Goal: Information Seeking & Learning: Learn about a topic

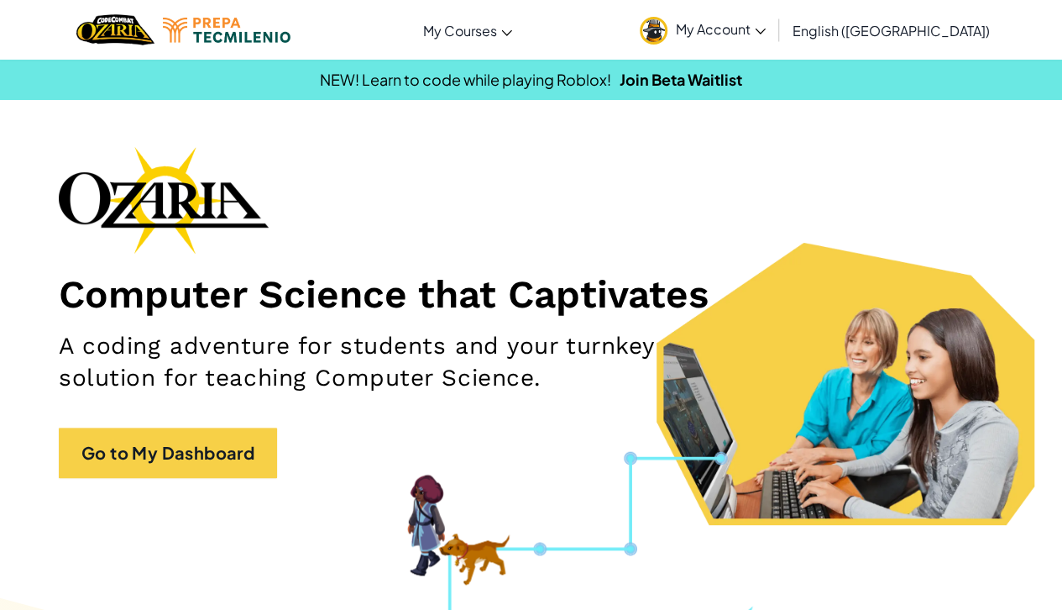
click at [766, 20] on span "My Account" at bounding box center [721, 29] width 90 height 18
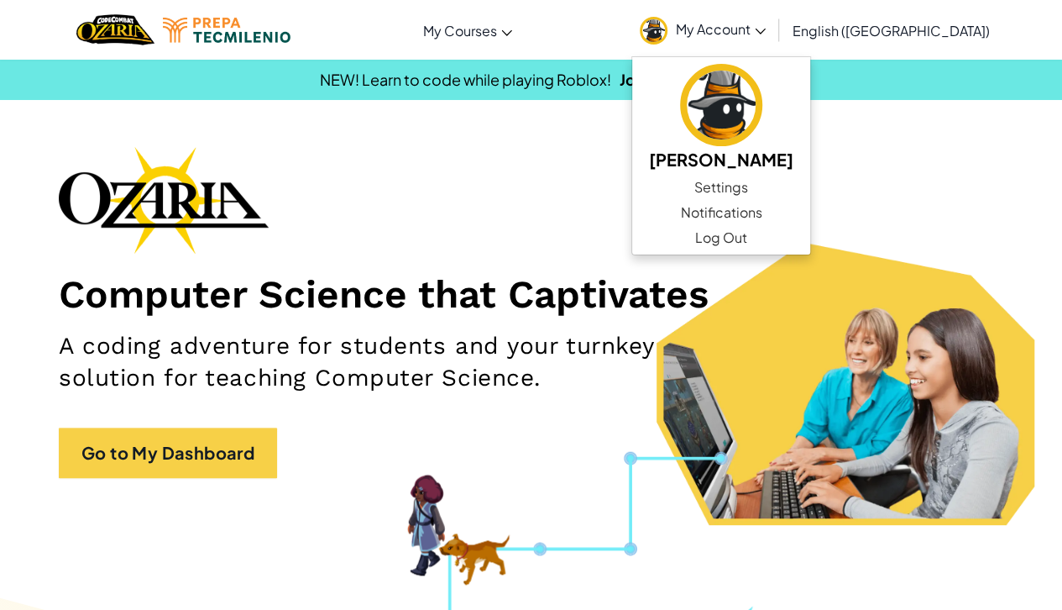
click at [673, 277] on h1 "Computer Science that Captivates" at bounding box center [531, 293] width 945 height 47
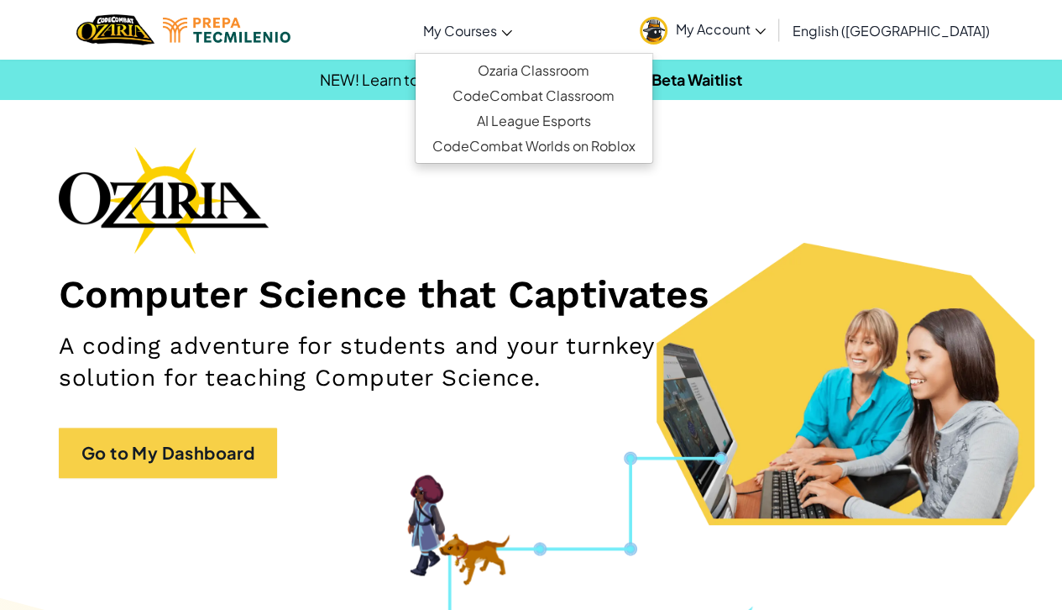
click at [497, 38] on span "My Courses" at bounding box center [460, 31] width 74 height 18
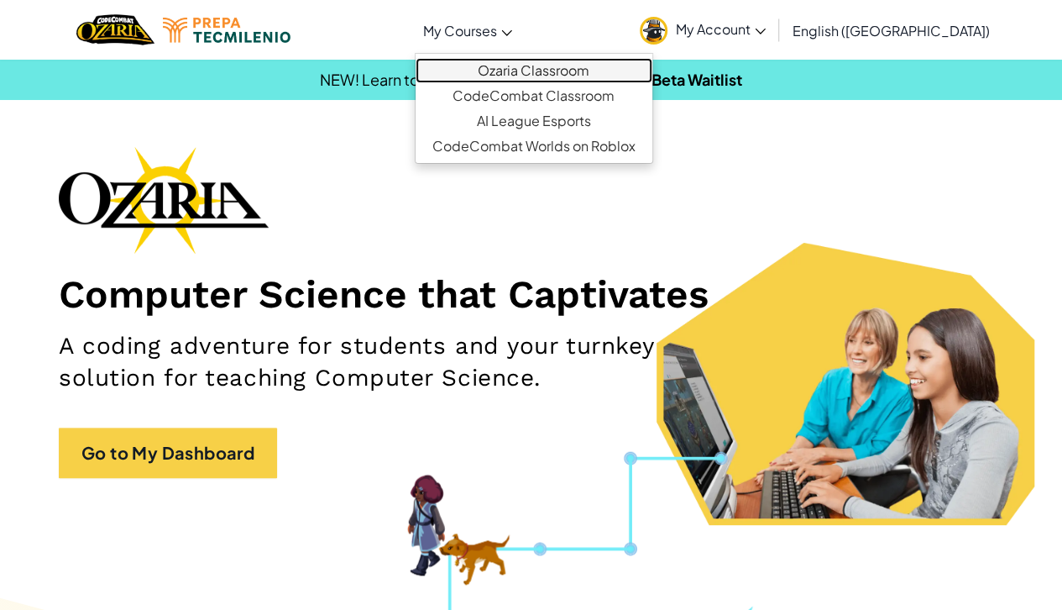
click at [577, 73] on link "Ozaria Classroom" at bounding box center [534, 70] width 237 height 25
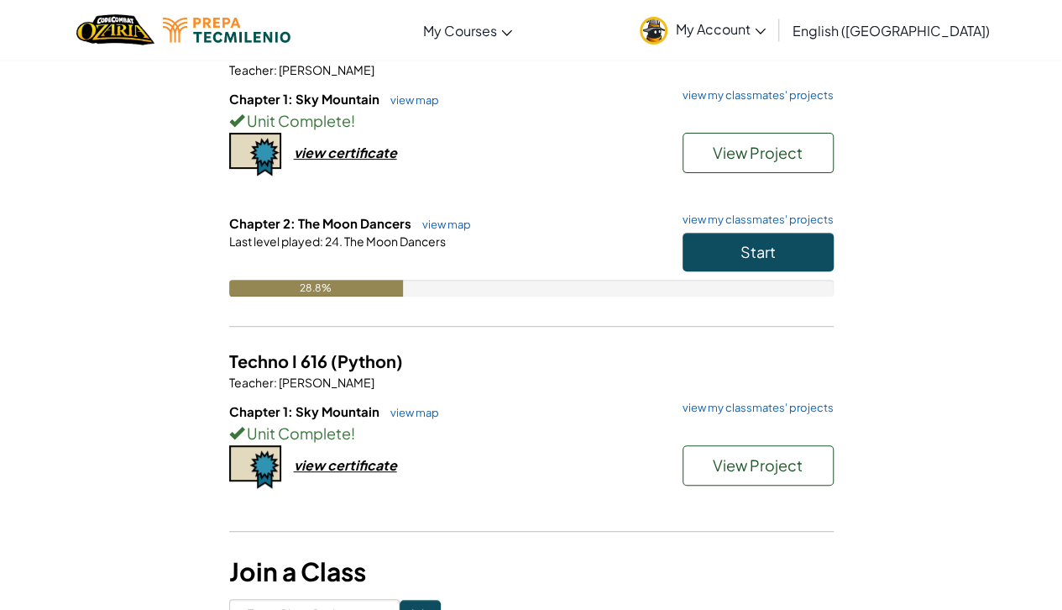
scroll to position [173, 0]
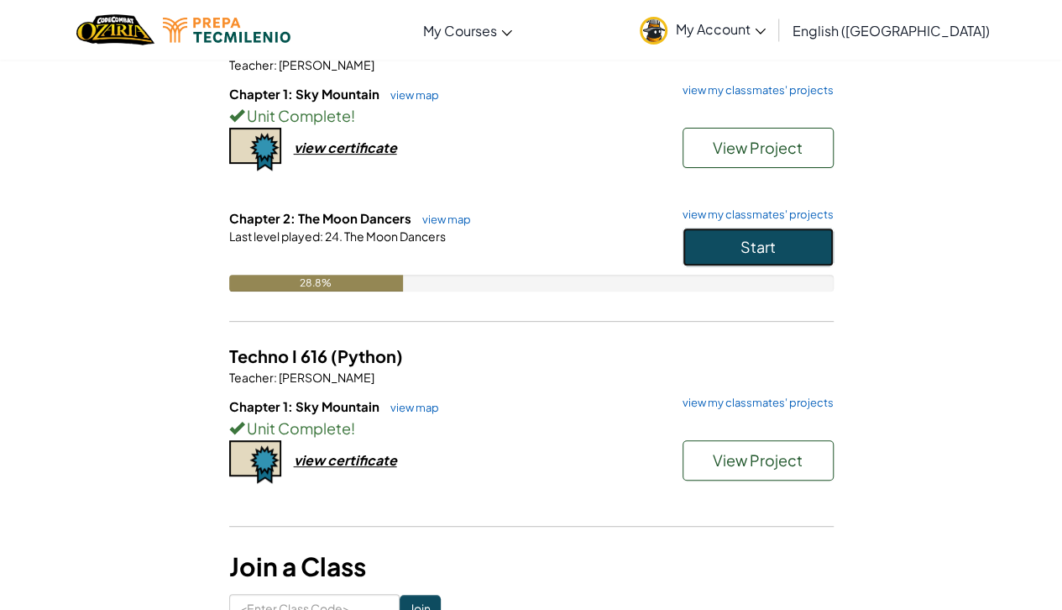
click at [715, 245] on button "Start" at bounding box center [758, 247] width 151 height 39
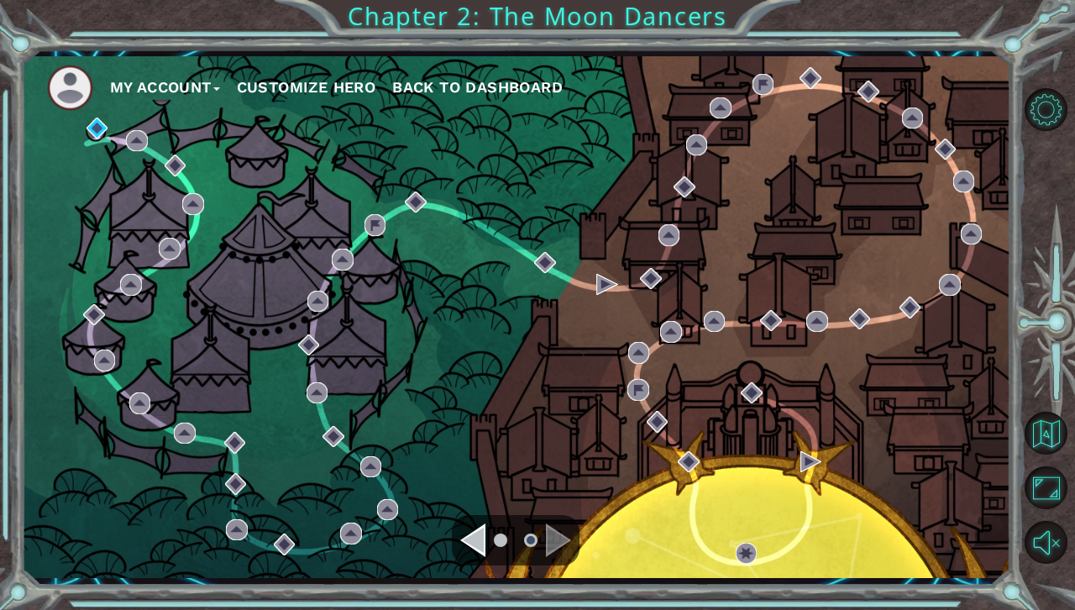
click at [469, 534] on div "Navigate to the previous page" at bounding box center [472, 540] width 25 height 34
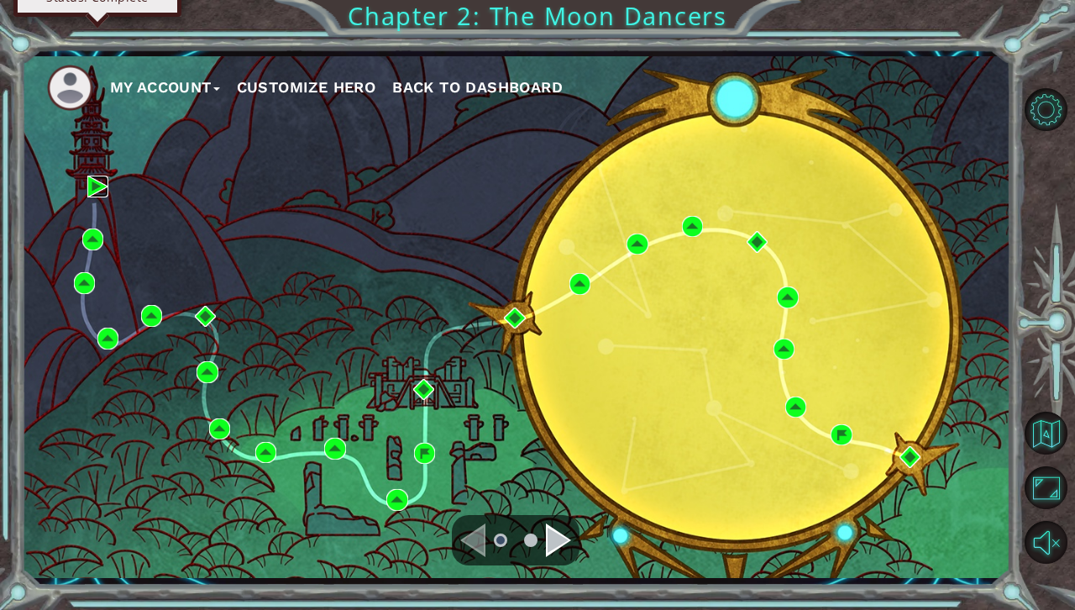
click at [101, 181] on img at bounding box center [97, 185] width 21 height 21
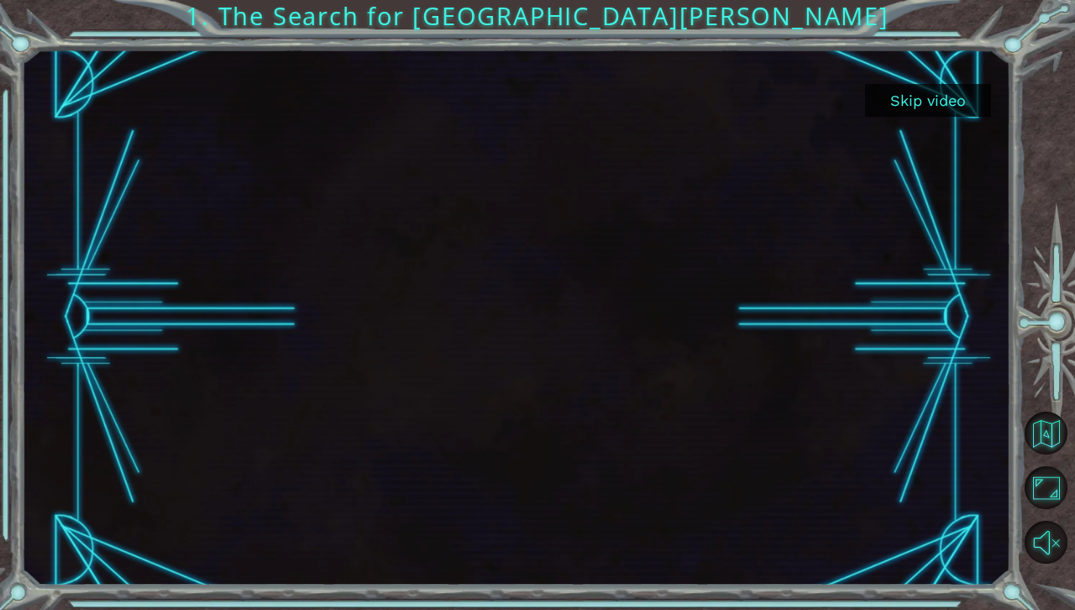
click at [907, 99] on button "Skip video" at bounding box center [928, 100] width 126 height 33
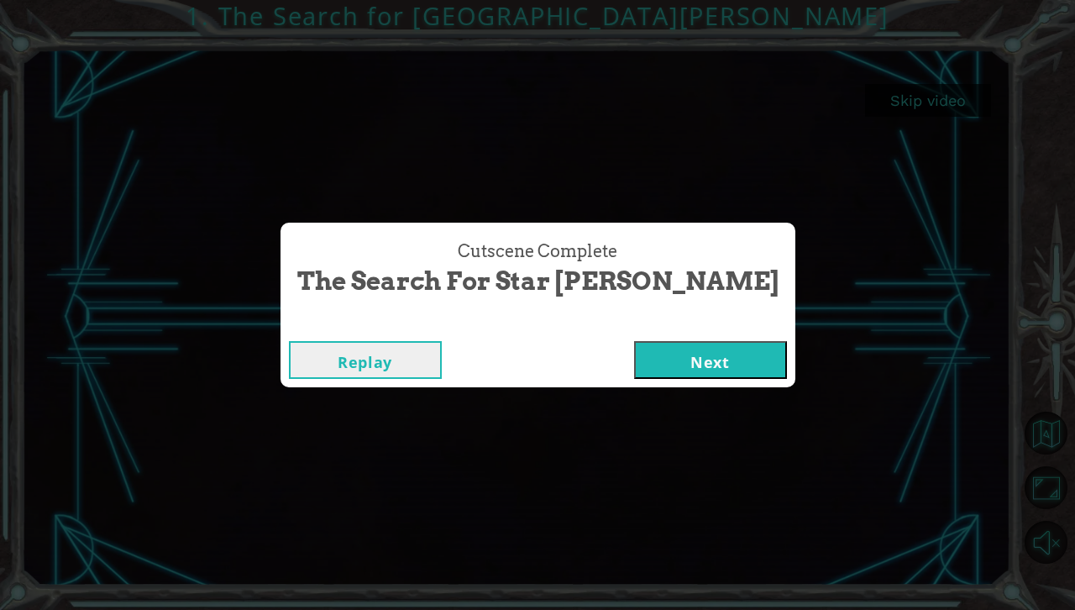
click at [665, 346] on button "Next" at bounding box center [710, 360] width 153 height 38
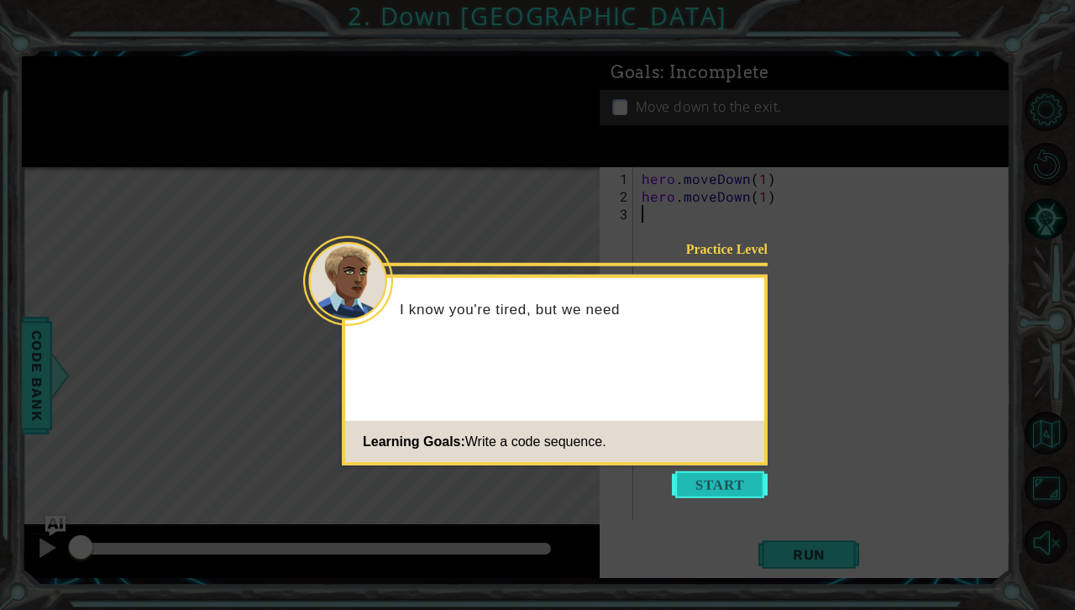
click at [736, 488] on button "Start" at bounding box center [720, 484] width 96 height 27
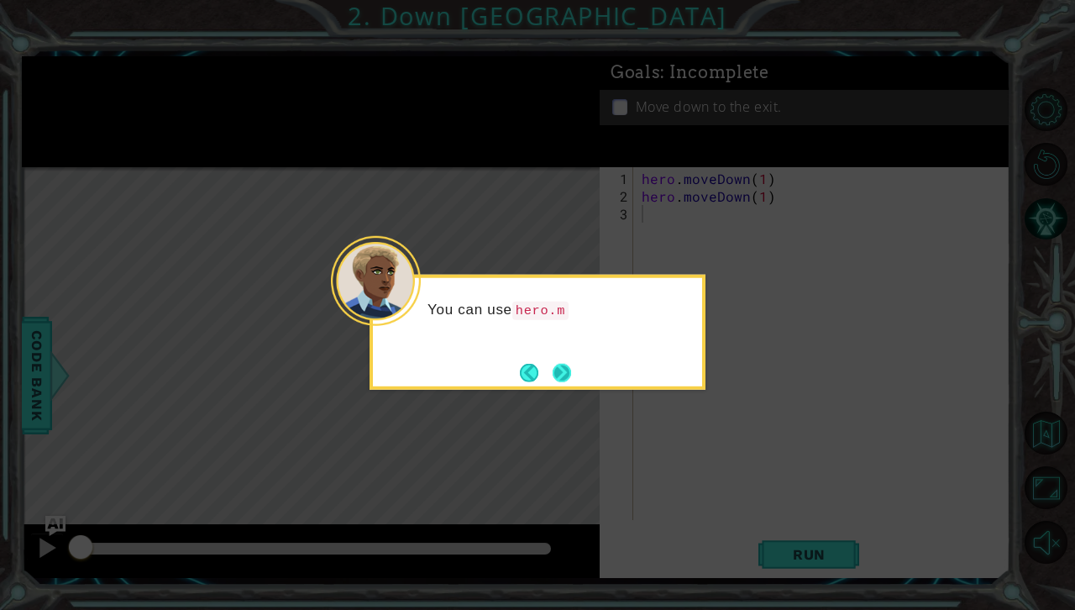
click at [563, 380] on button "Next" at bounding box center [561, 372] width 21 height 21
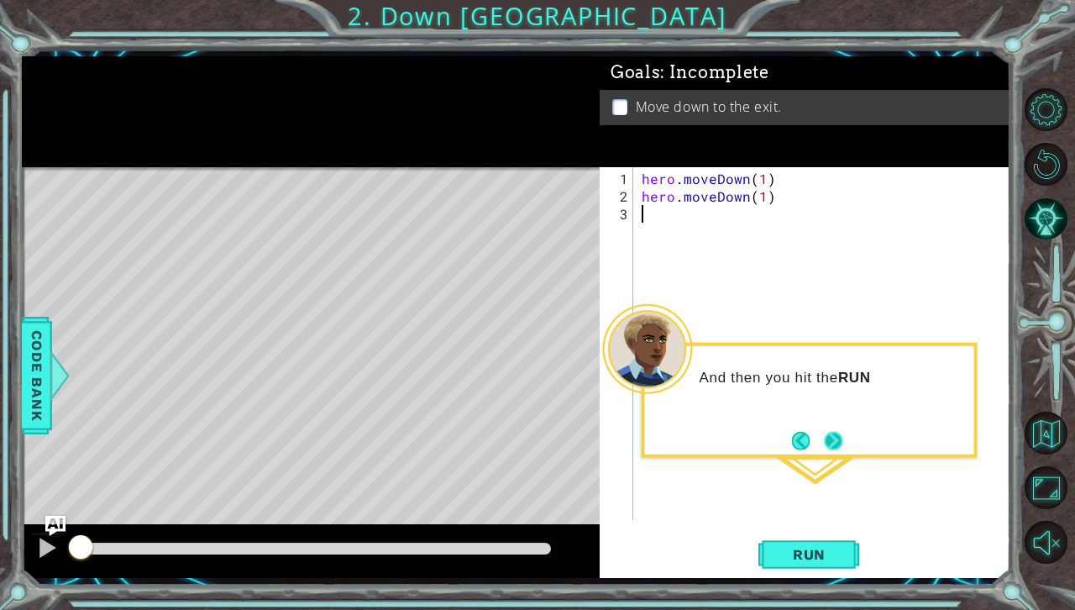
click at [832, 428] on button "Next" at bounding box center [834, 441] width 28 height 28
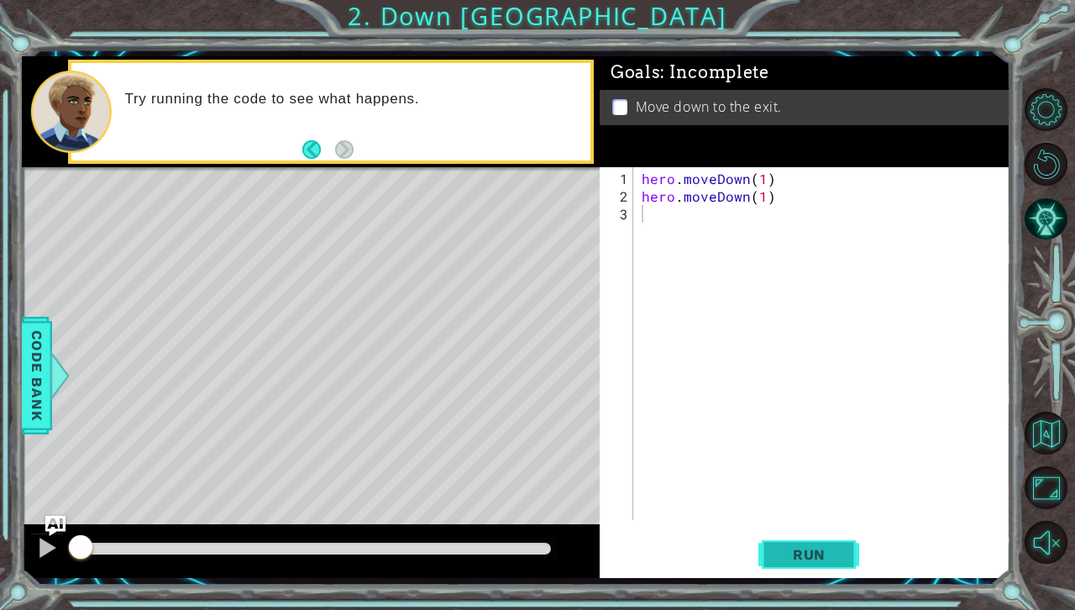
click at [779, 549] on span "Run" at bounding box center [809, 554] width 66 height 17
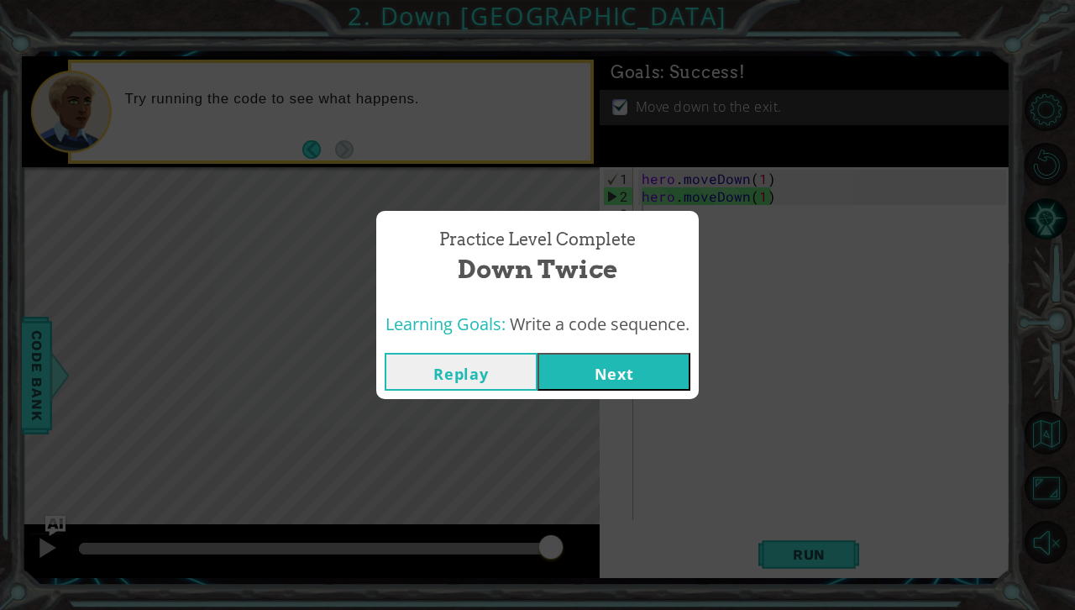
click at [612, 385] on button "Next" at bounding box center [613, 372] width 153 height 38
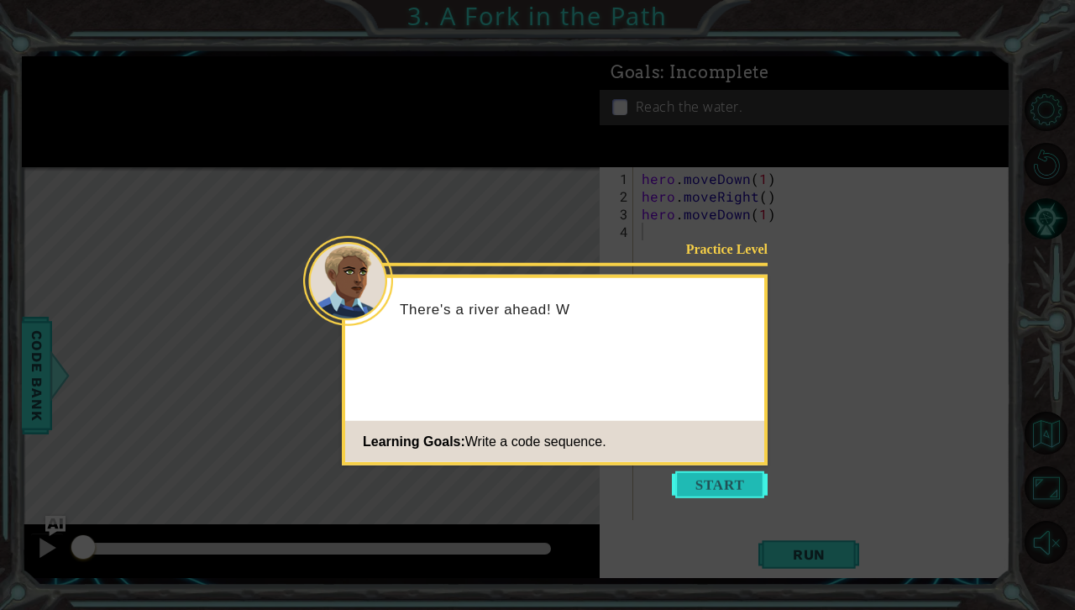
click at [753, 474] on button "Start" at bounding box center [720, 484] width 96 height 27
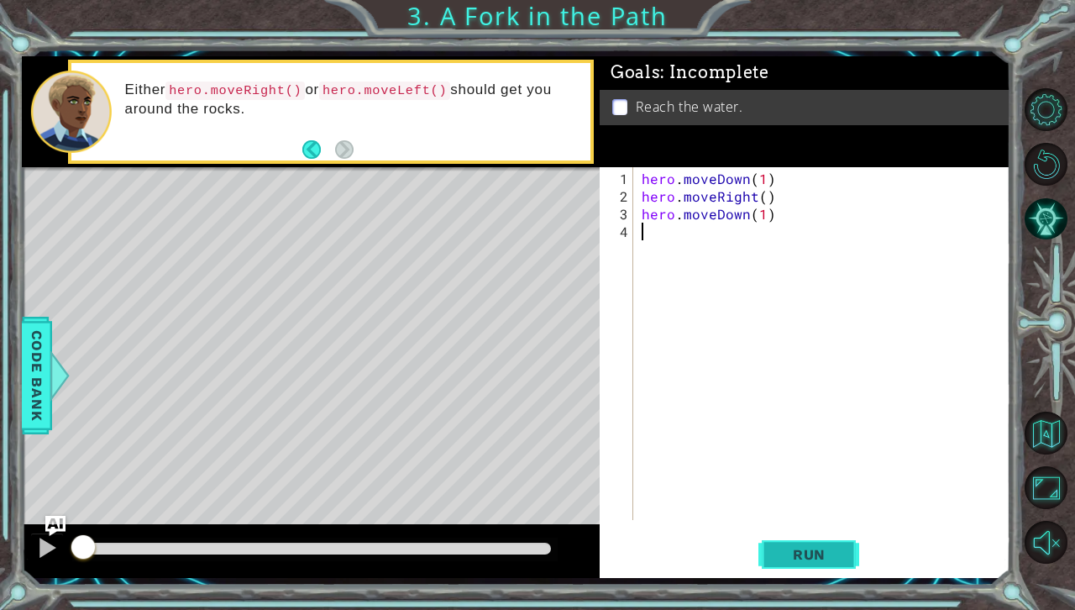
click at [799, 562] on span "Run" at bounding box center [809, 554] width 66 height 17
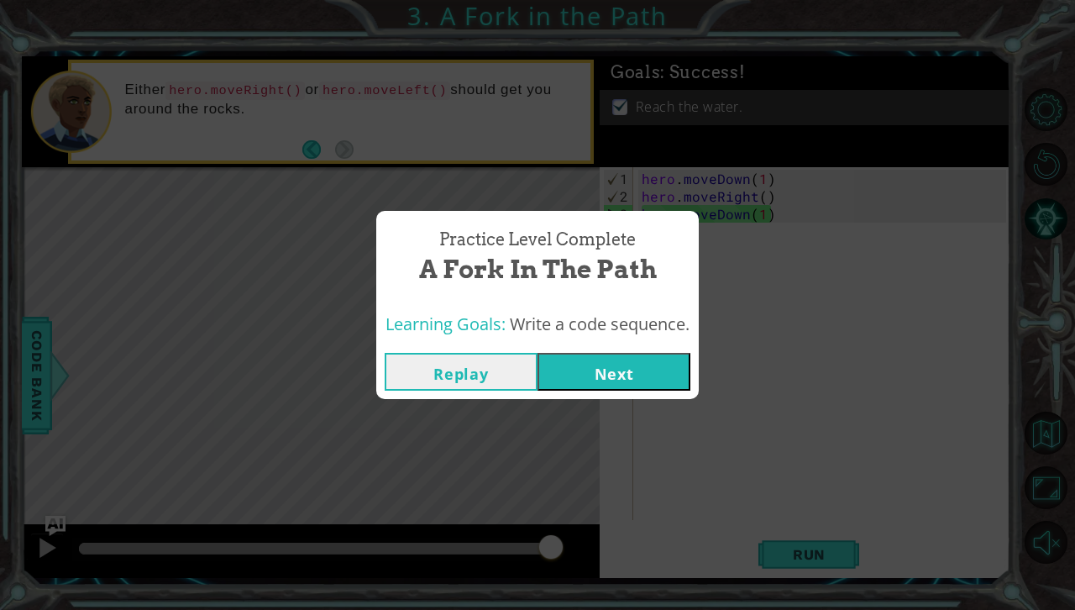
click at [670, 370] on button "Next" at bounding box center [613, 372] width 153 height 38
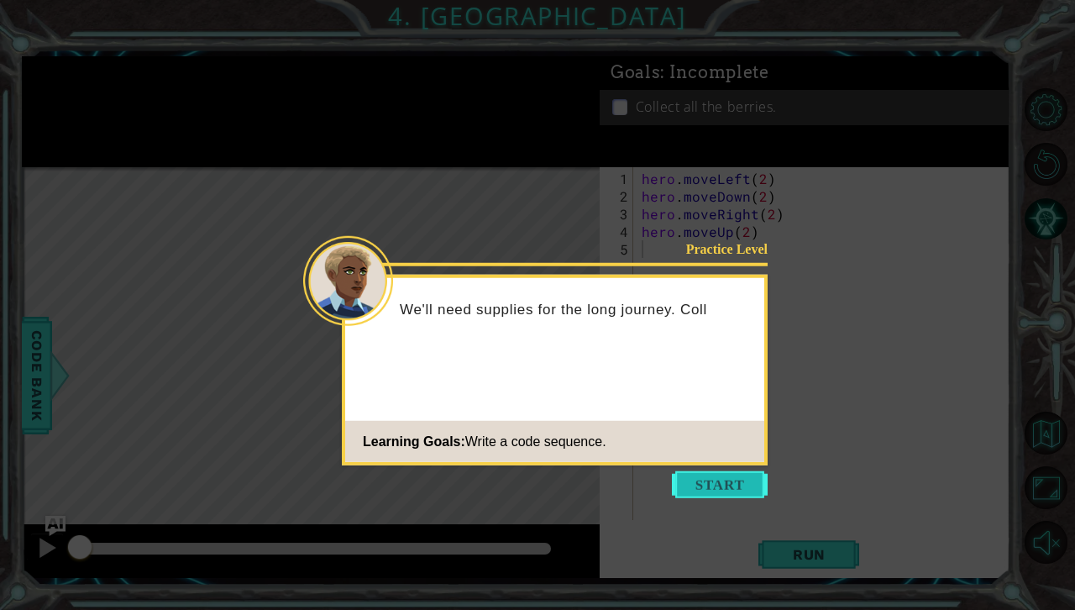
click at [704, 490] on button "Start" at bounding box center [720, 484] width 96 height 27
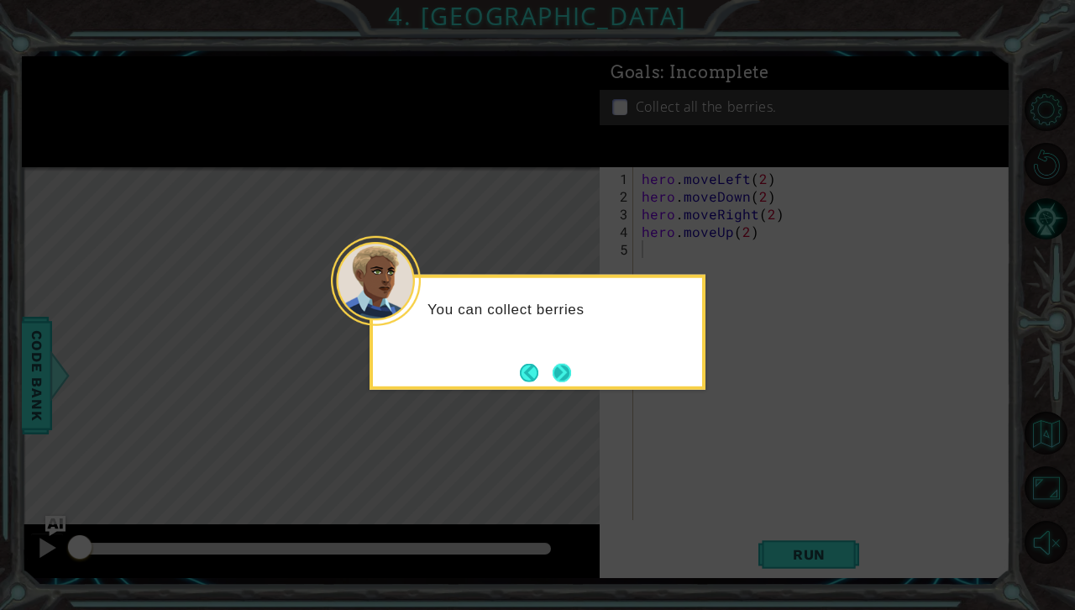
click at [566, 371] on button "Next" at bounding box center [562, 372] width 31 height 31
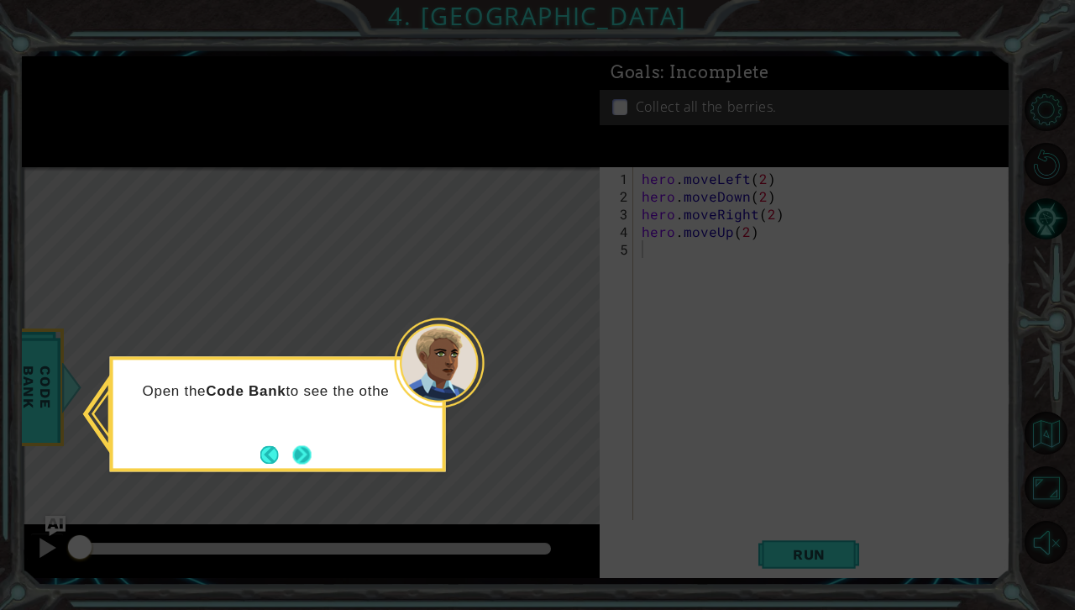
click at [312, 452] on button "Next" at bounding box center [301, 454] width 19 height 19
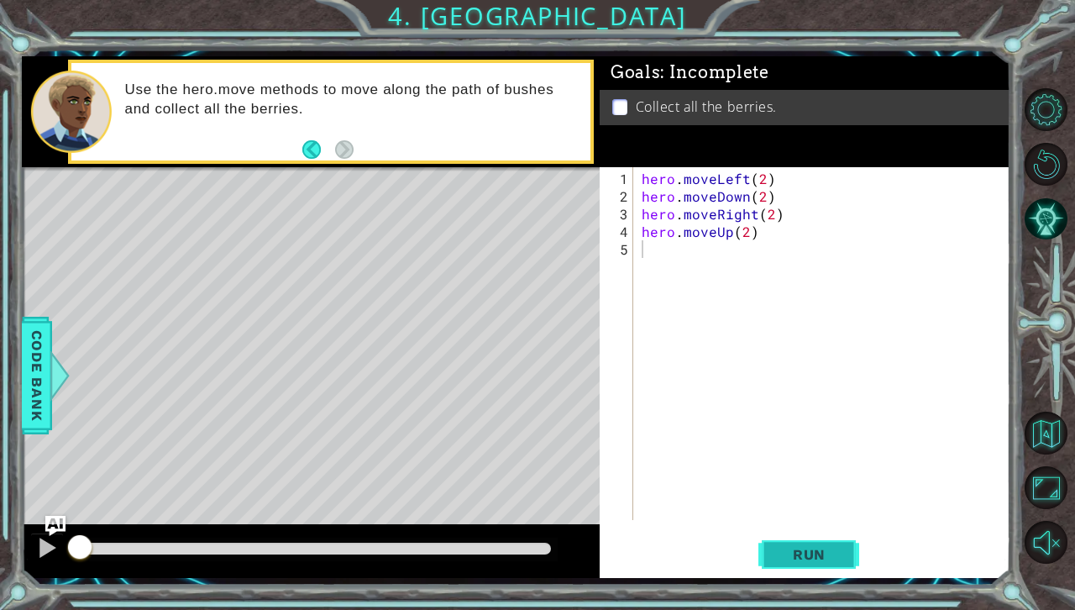
click at [836, 555] on span "Run" at bounding box center [809, 554] width 66 height 17
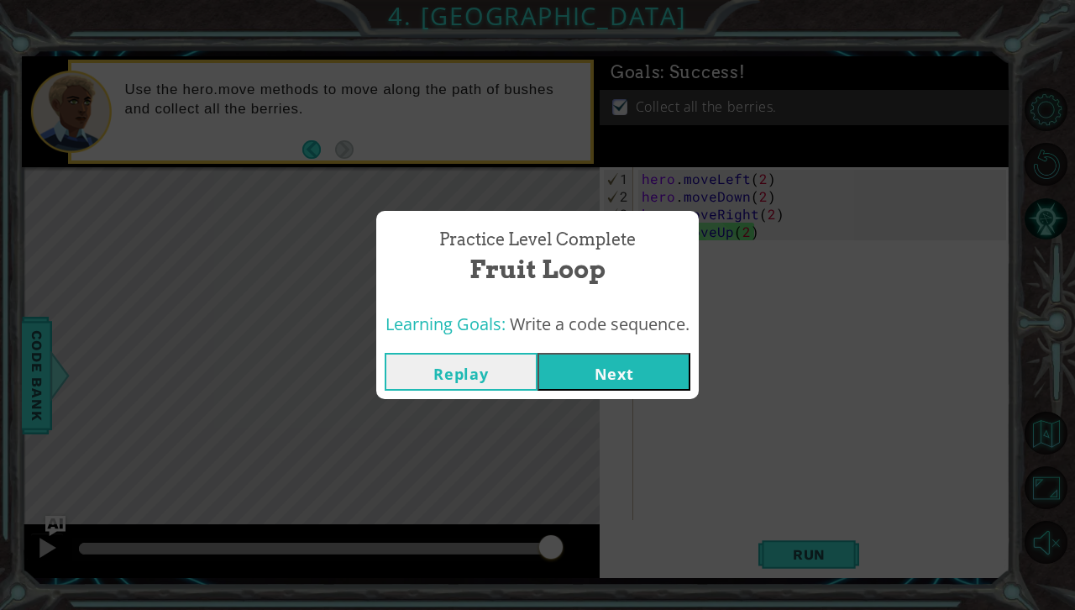
click at [655, 368] on button "Next" at bounding box center [613, 372] width 153 height 38
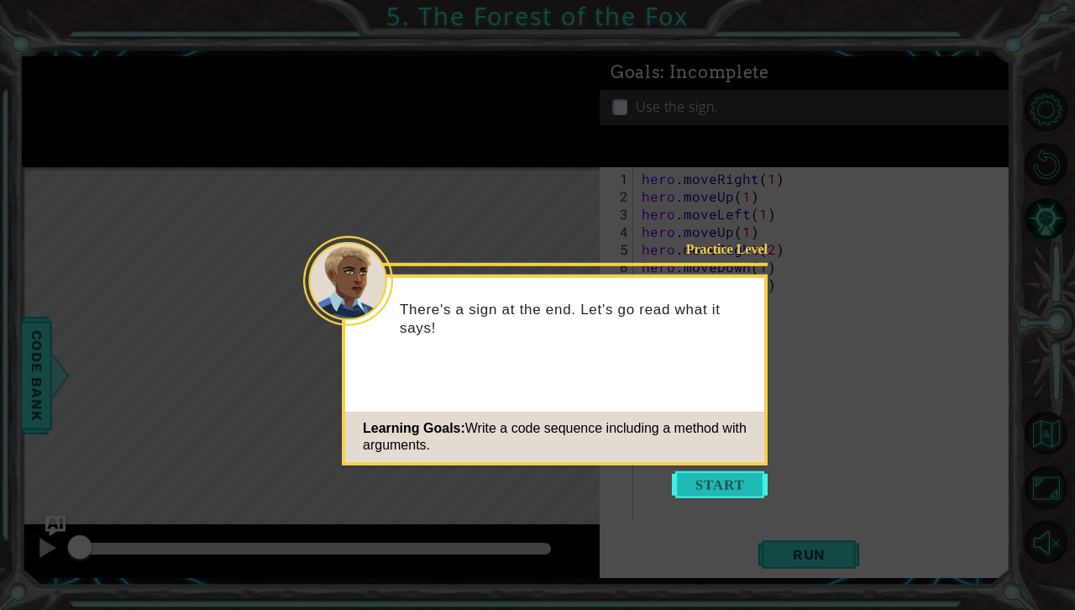
click at [682, 479] on button "Start" at bounding box center [720, 484] width 96 height 27
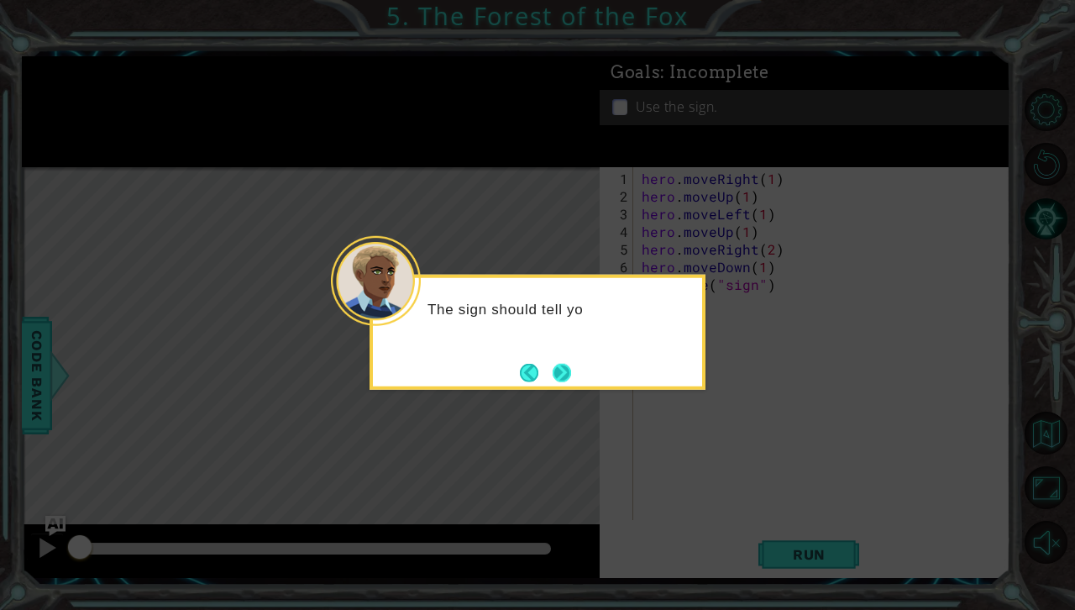
click at [555, 363] on button "Next" at bounding box center [562, 372] width 19 height 19
click at [556, 364] on button "Next" at bounding box center [562, 372] width 19 height 19
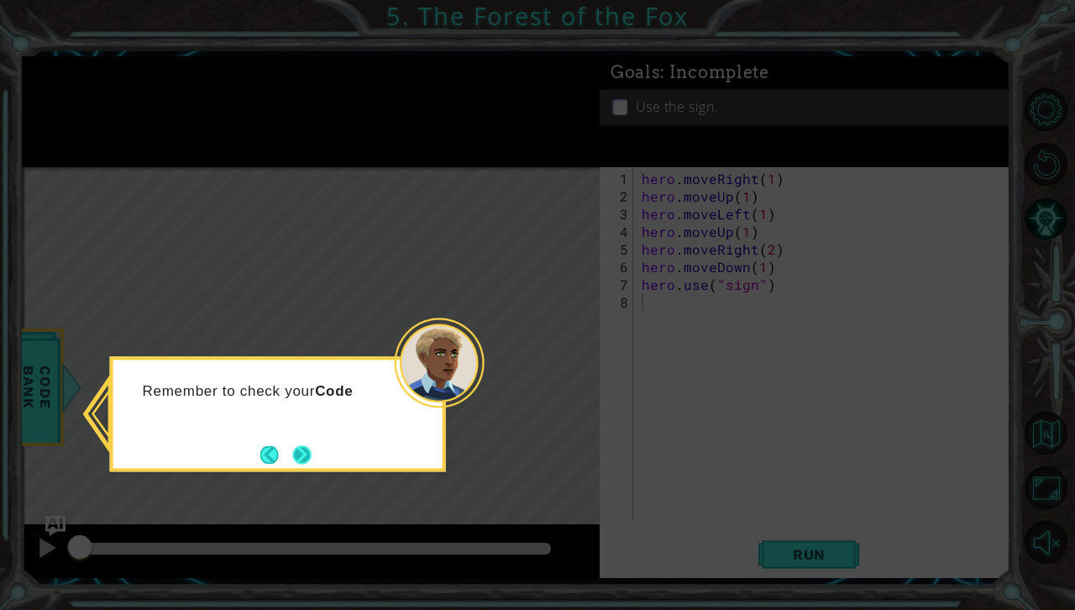
click at [305, 453] on button "Next" at bounding box center [301, 454] width 18 height 18
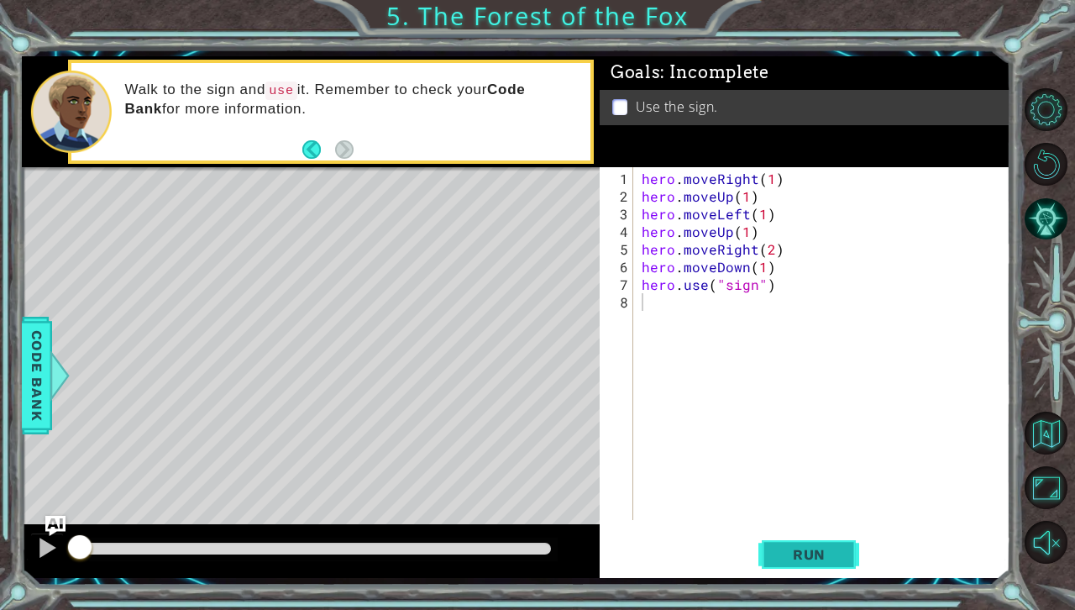
click at [835, 561] on span "Run" at bounding box center [809, 554] width 66 height 17
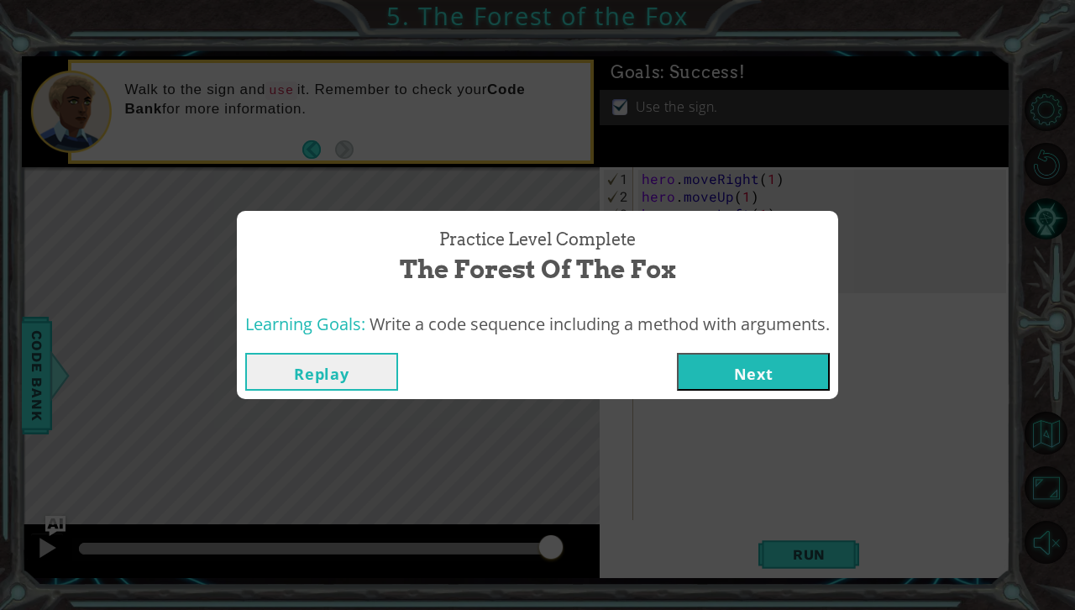
click at [778, 376] on button "Next" at bounding box center [753, 372] width 153 height 38
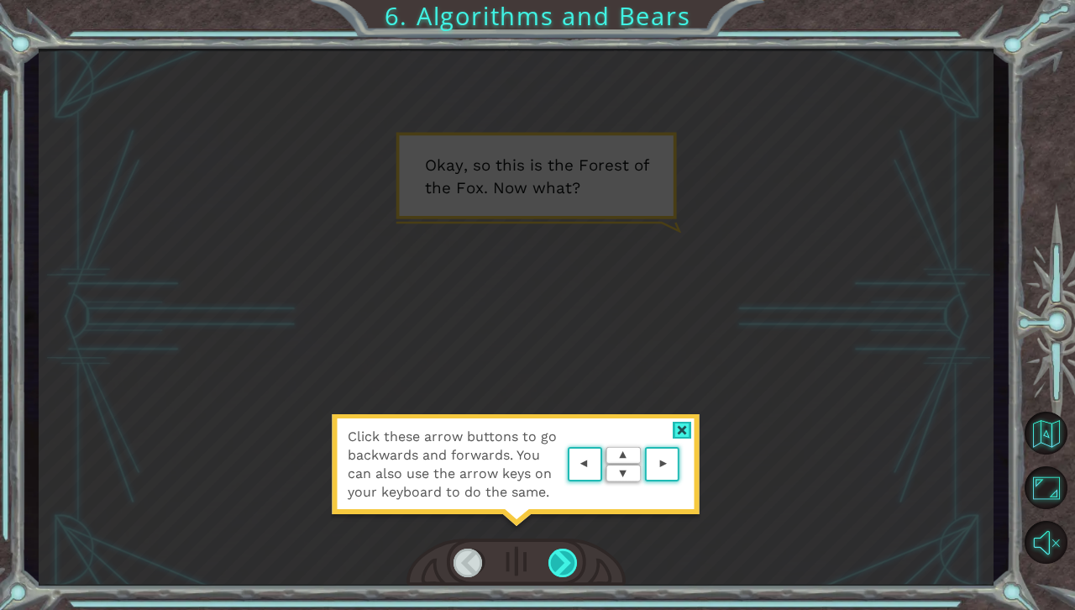
click at [558, 551] on div at bounding box center [563, 562] width 30 height 29
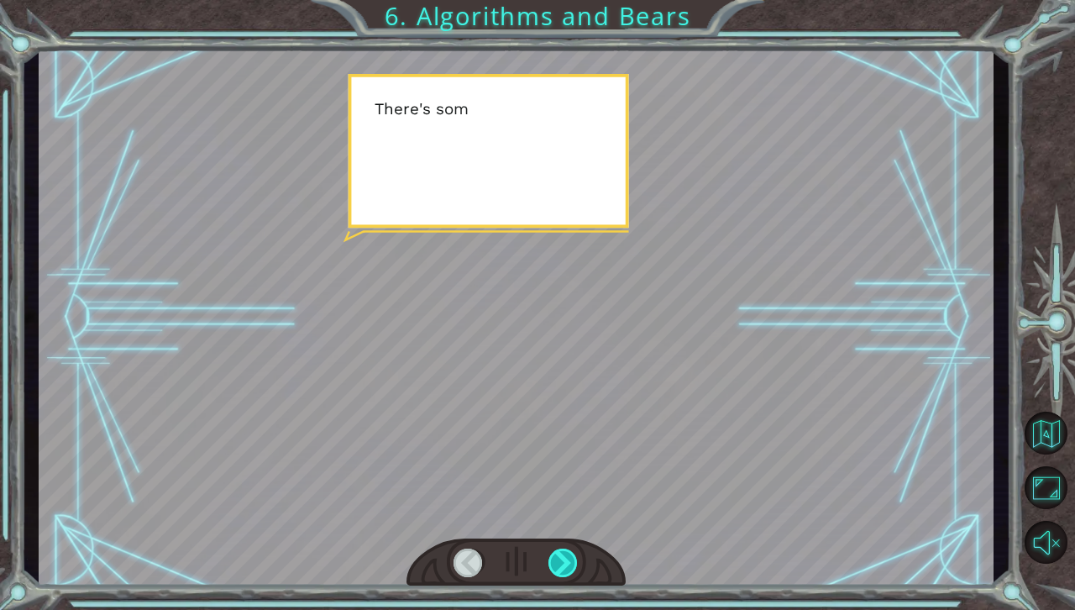
click at [558, 551] on div at bounding box center [563, 562] width 30 height 29
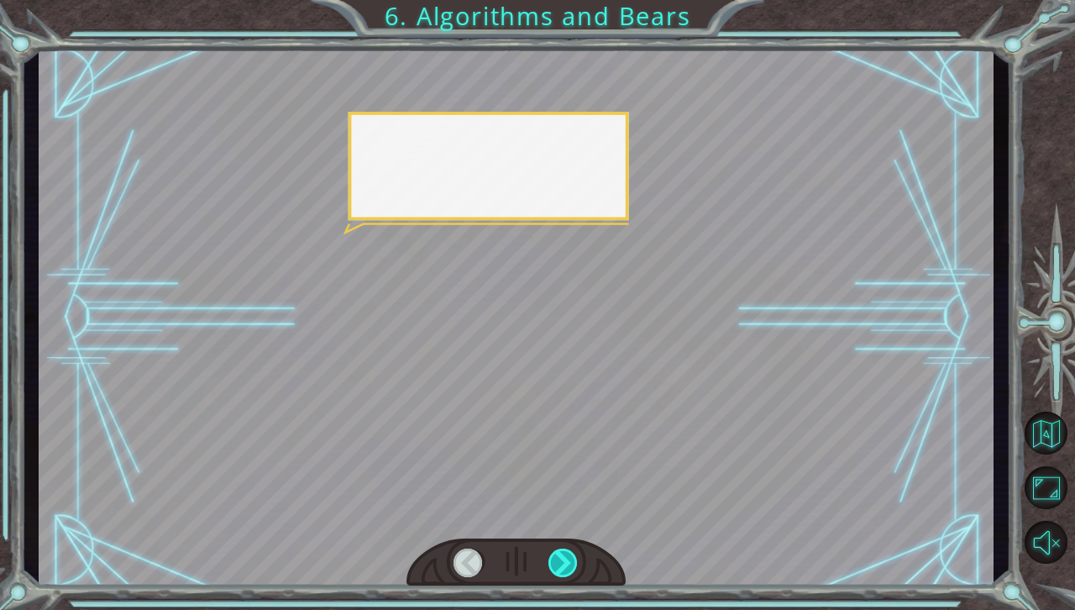
click at [558, 551] on div at bounding box center [563, 562] width 30 height 29
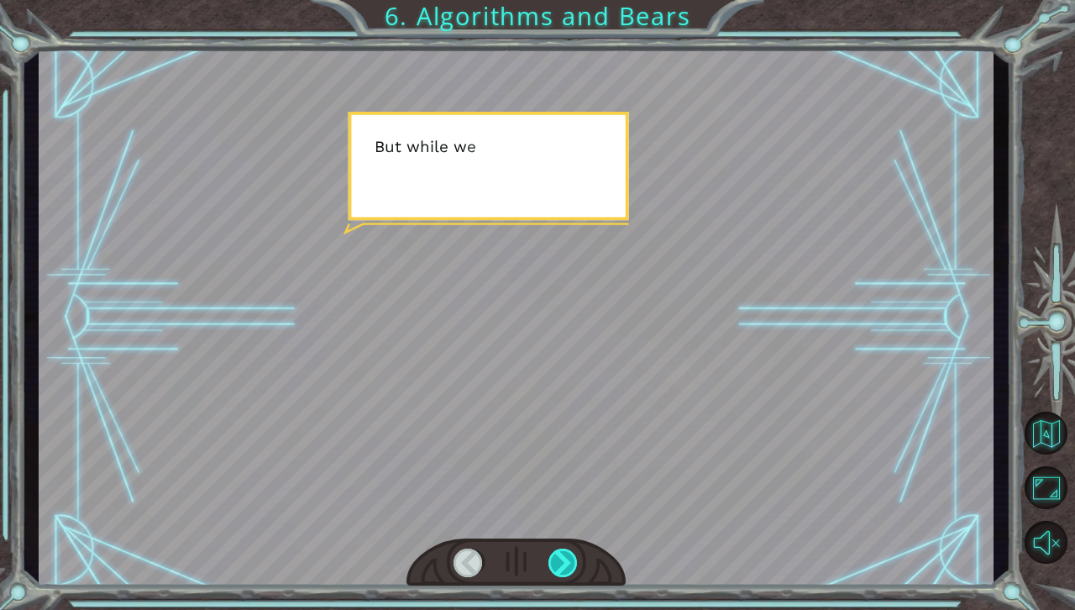
click at [558, 551] on div at bounding box center [563, 562] width 30 height 29
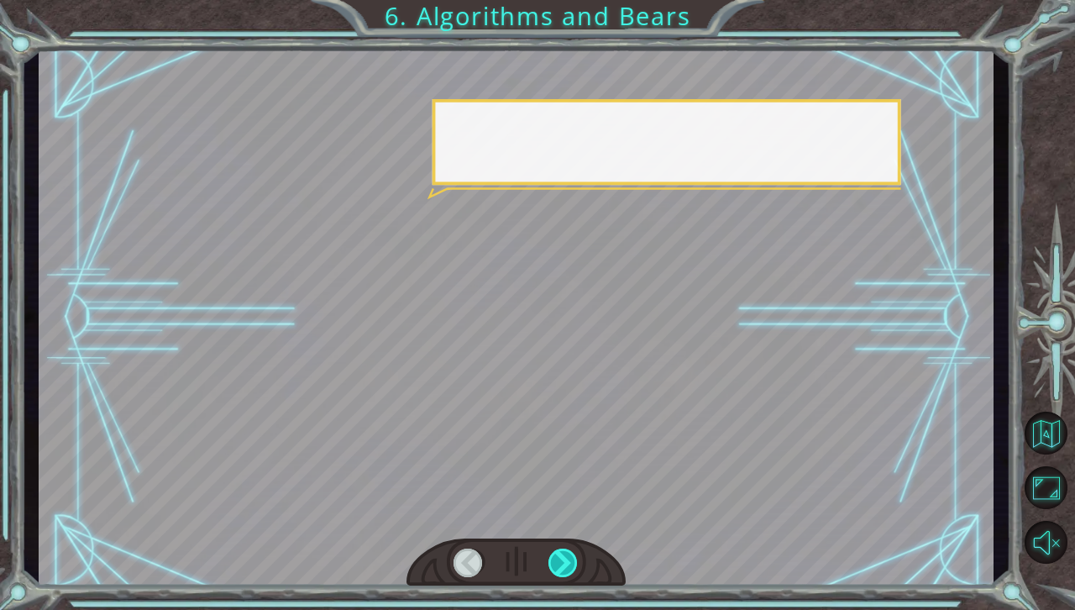
click at [558, 551] on div at bounding box center [563, 562] width 30 height 29
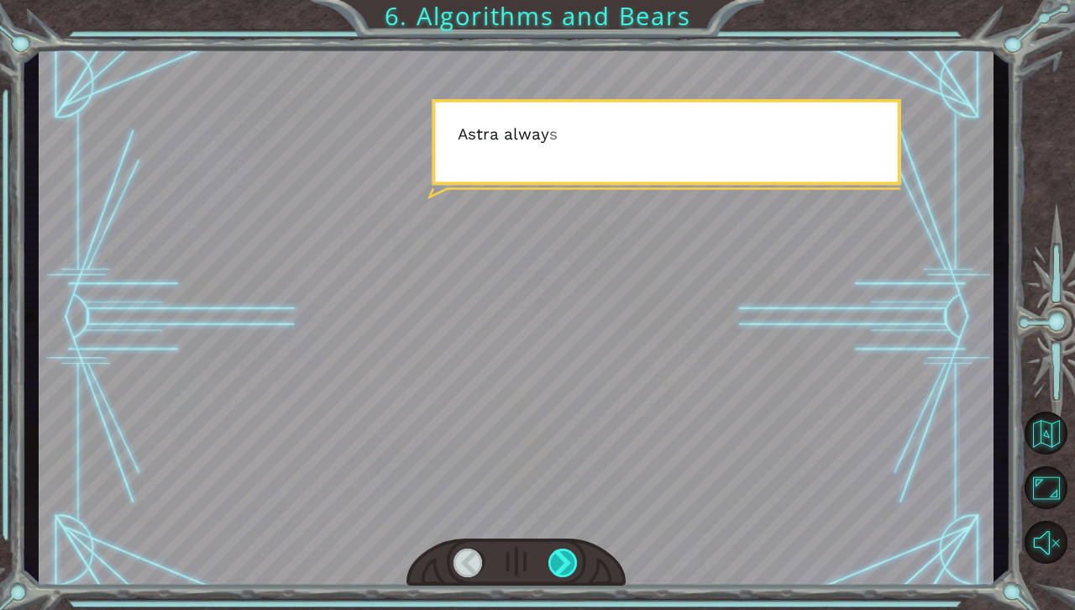
click at [558, 551] on div at bounding box center [563, 562] width 30 height 29
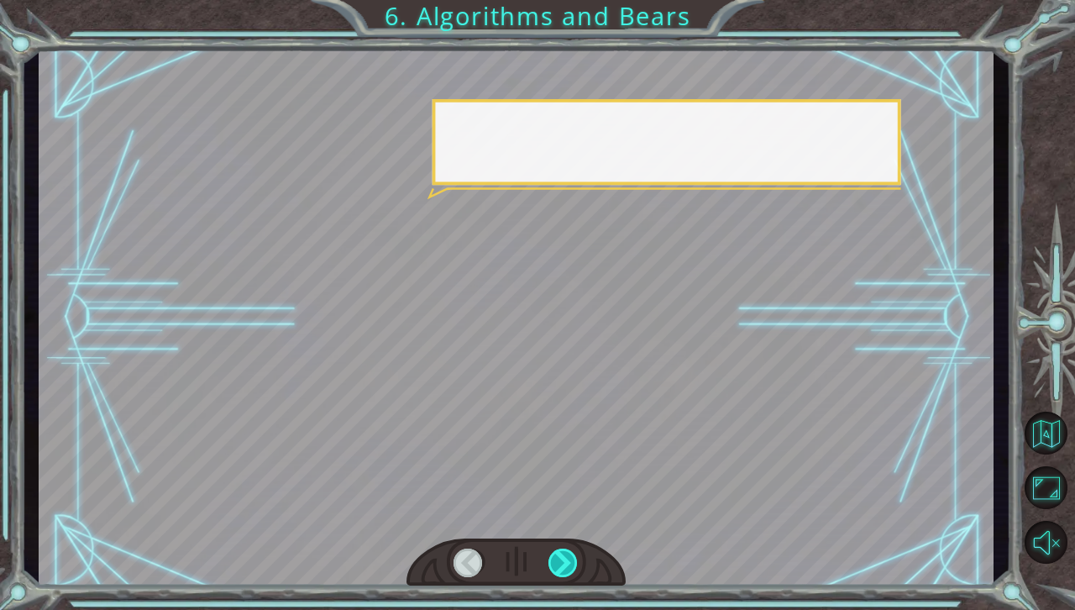
click at [558, 551] on div at bounding box center [563, 562] width 30 height 29
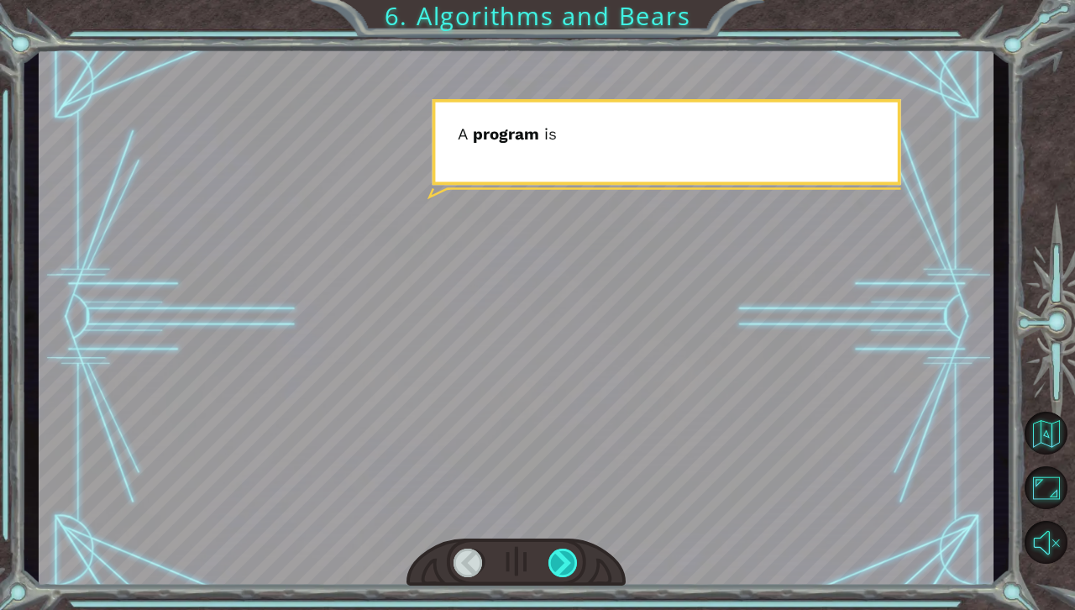
click at [558, 551] on div at bounding box center [563, 562] width 30 height 29
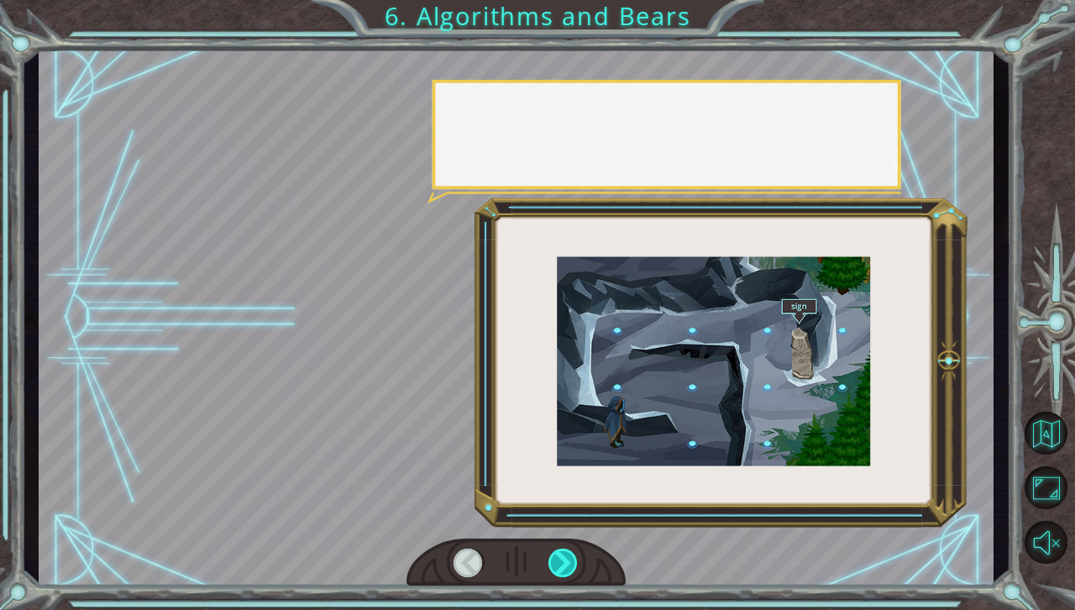
click at [558, 551] on div at bounding box center [563, 562] width 30 height 29
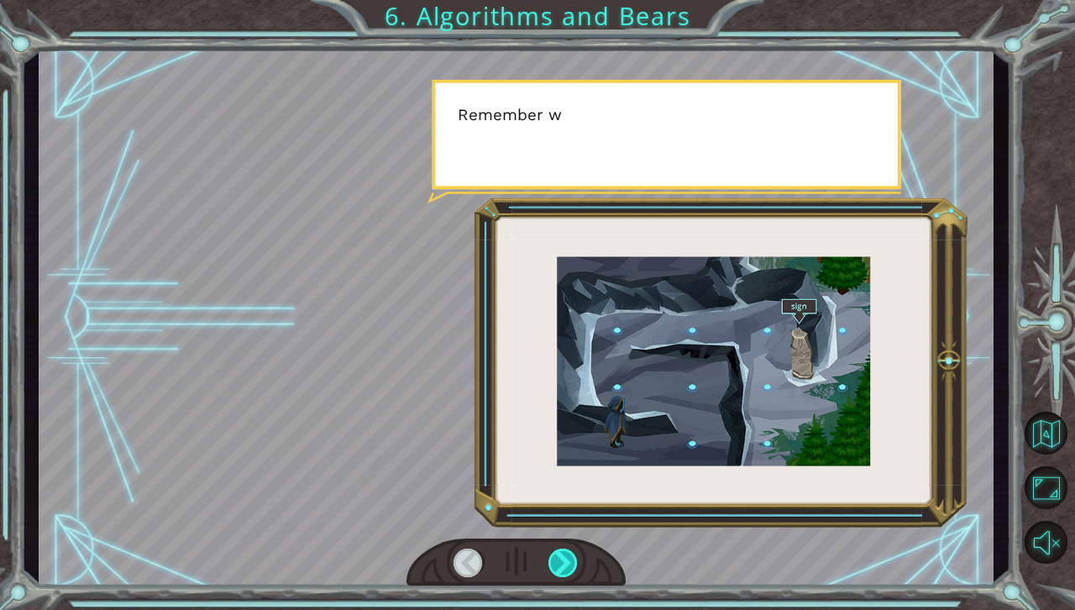
click at [558, 551] on div at bounding box center [563, 562] width 30 height 29
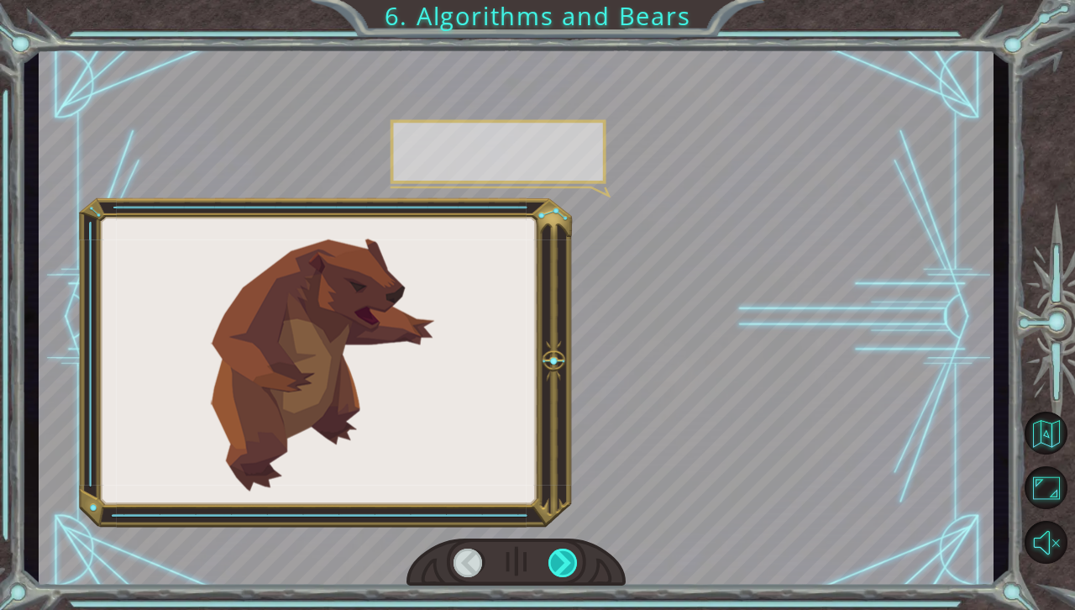
click at [558, 551] on div at bounding box center [563, 562] width 30 height 29
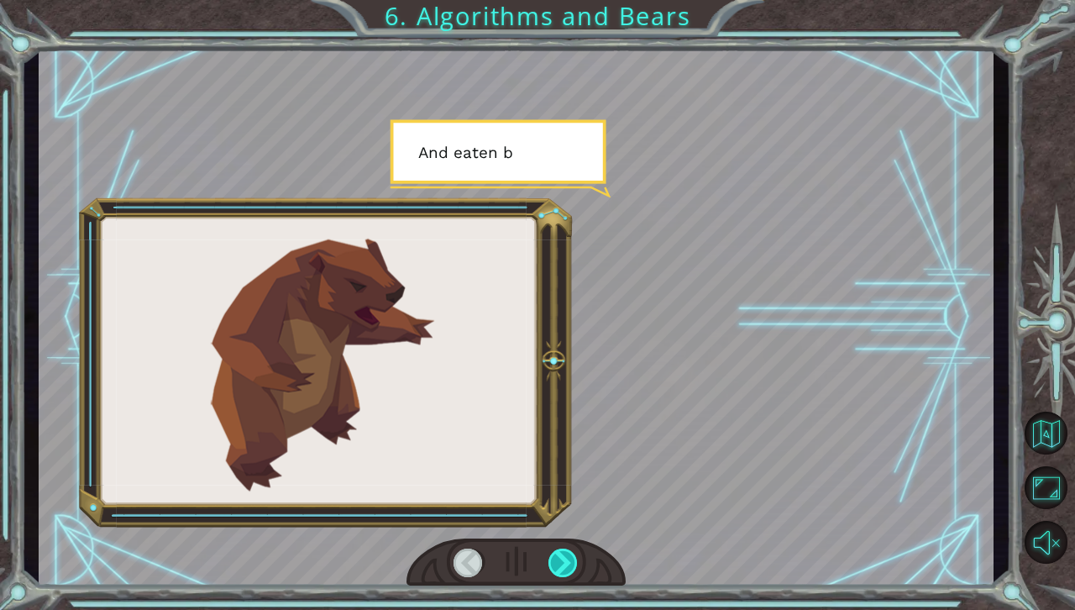
click at [558, 551] on div at bounding box center [563, 562] width 30 height 29
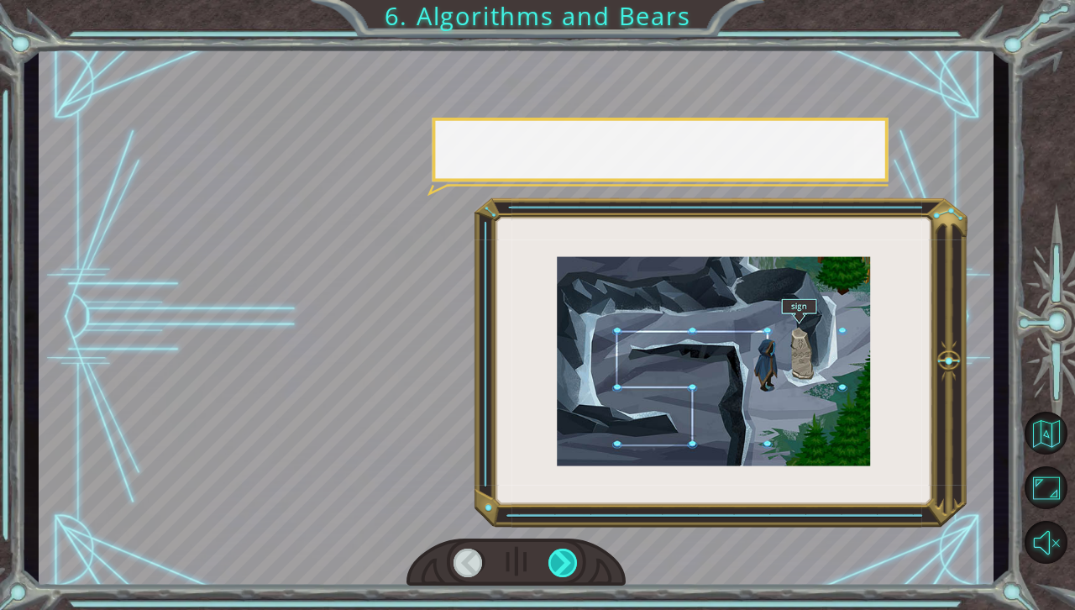
click at [558, 551] on div at bounding box center [563, 562] width 30 height 29
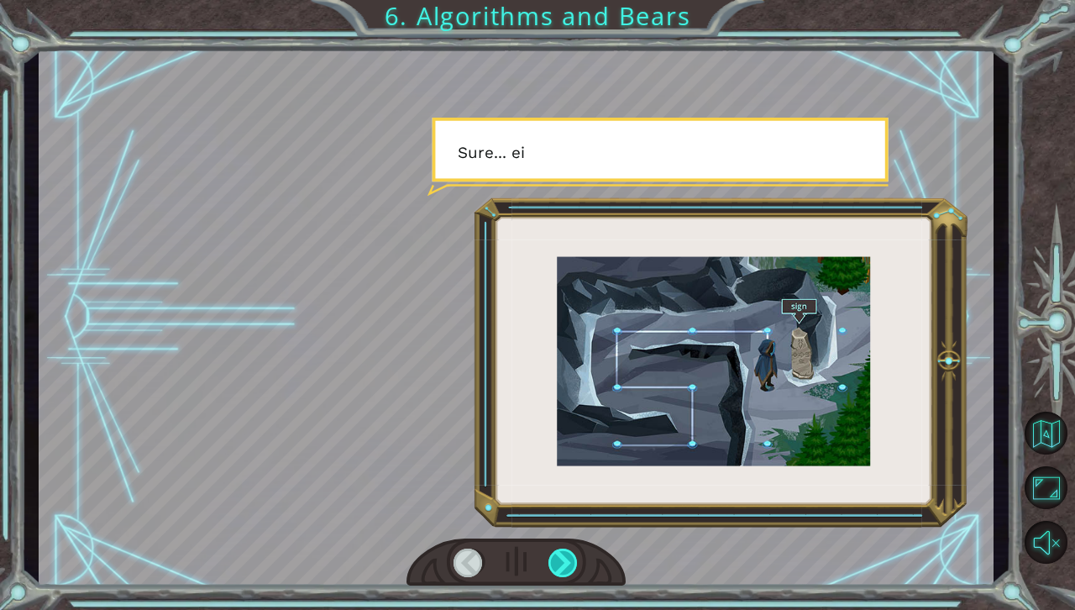
click at [558, 551] on div at bounding box center [563, 562] width 30 height 29
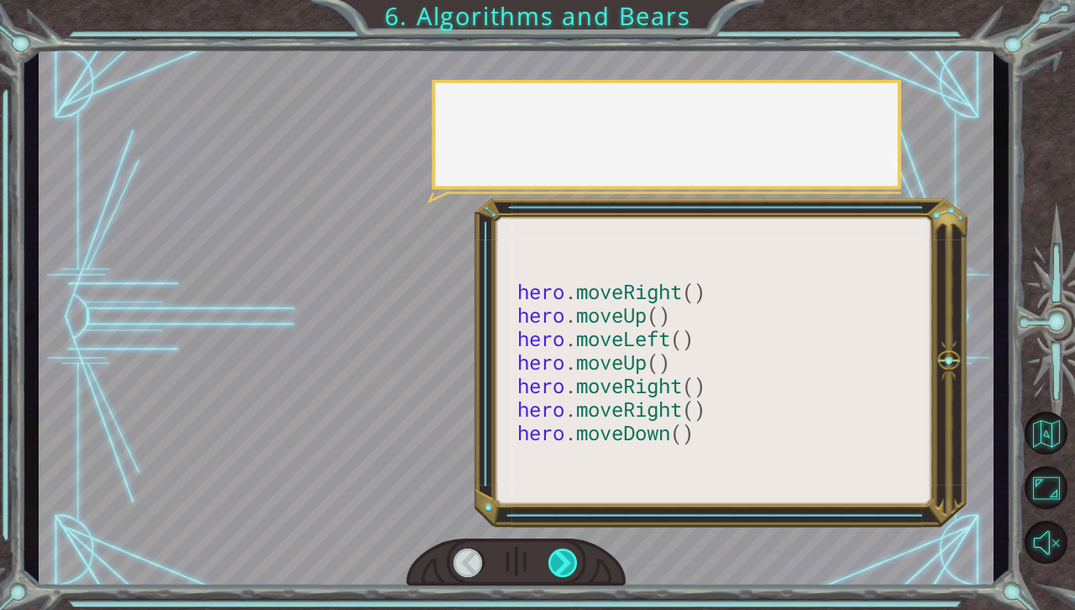
click at [558, 551] on div at bounding box center [563, 562] width 30 height 29
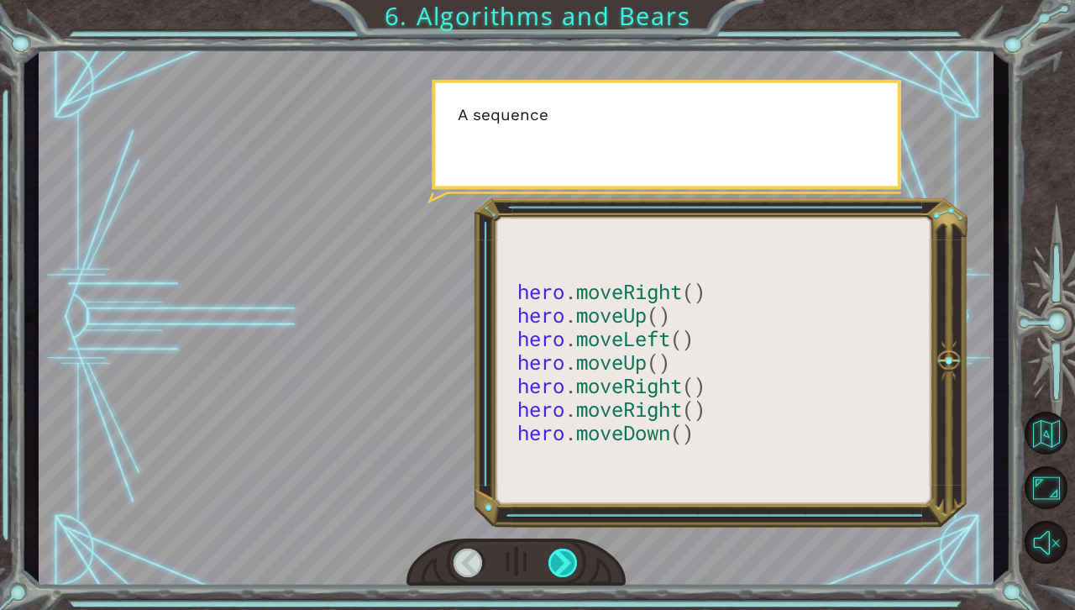
click at [558, 551] on div at bounding box center [563, 562] width 30 height 29
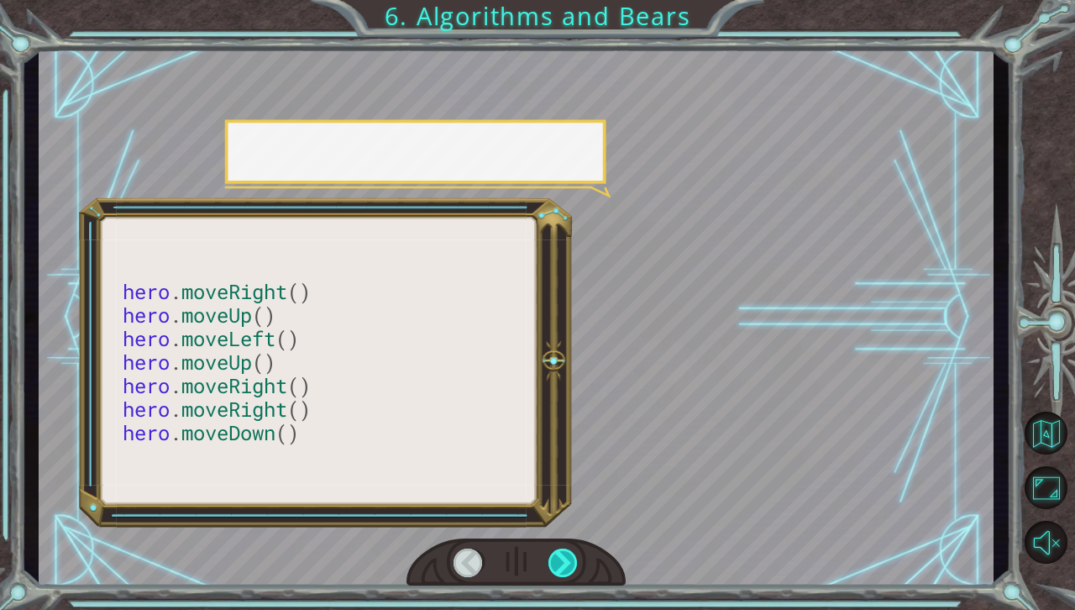
click at [558, 551] on div at bounding box center [563, 562] width 30 height 29
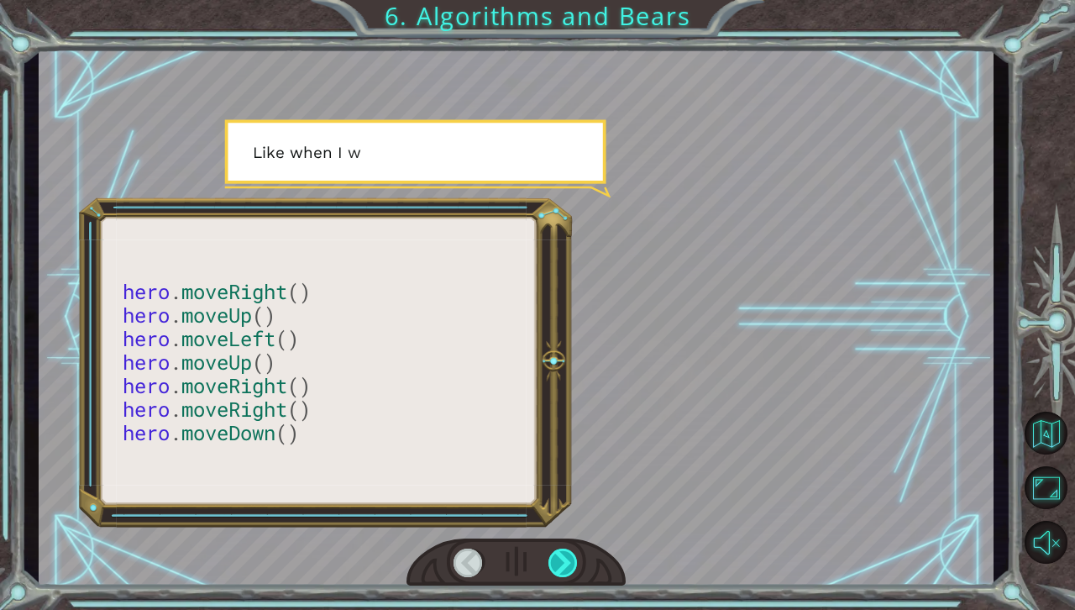
click at [558, 551] on div at bounding box center [563, 562] width 30 height 29
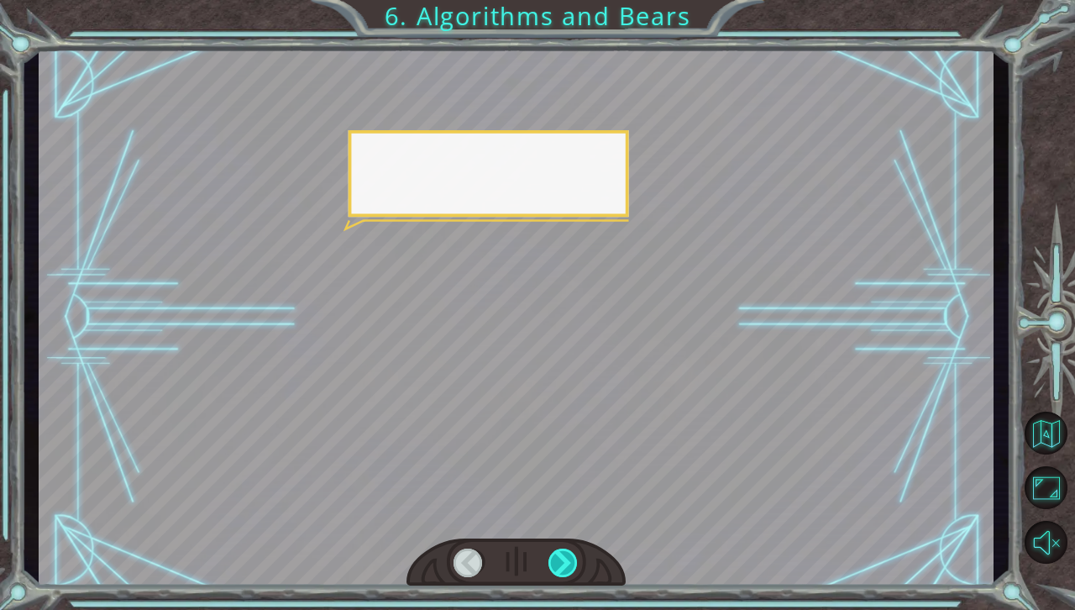
click at [558, 551] on div at bounding box center [563, 562] width 30 height 29
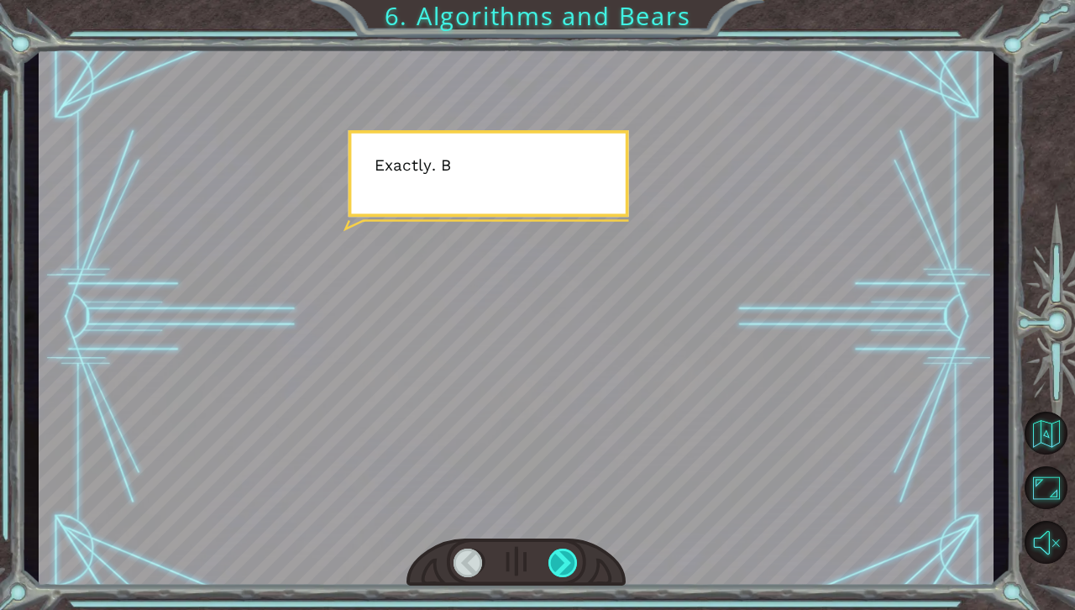
click at [558, 551] on div at bounding box center [563, 562] width 30 height 29
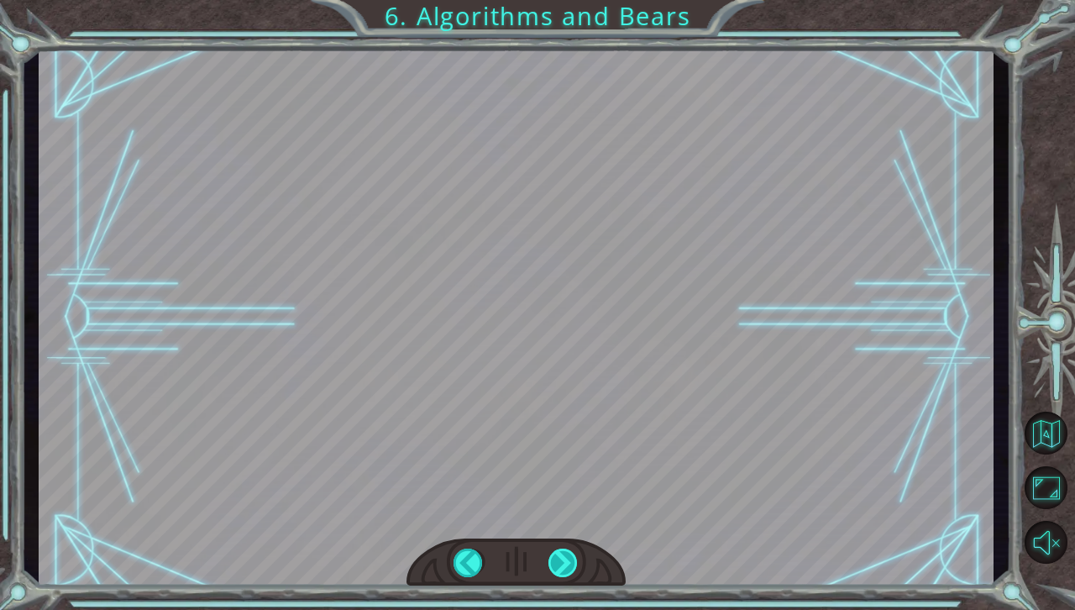
click at [558, 551] on div at bounding box center [563, 562] width 30 height 29
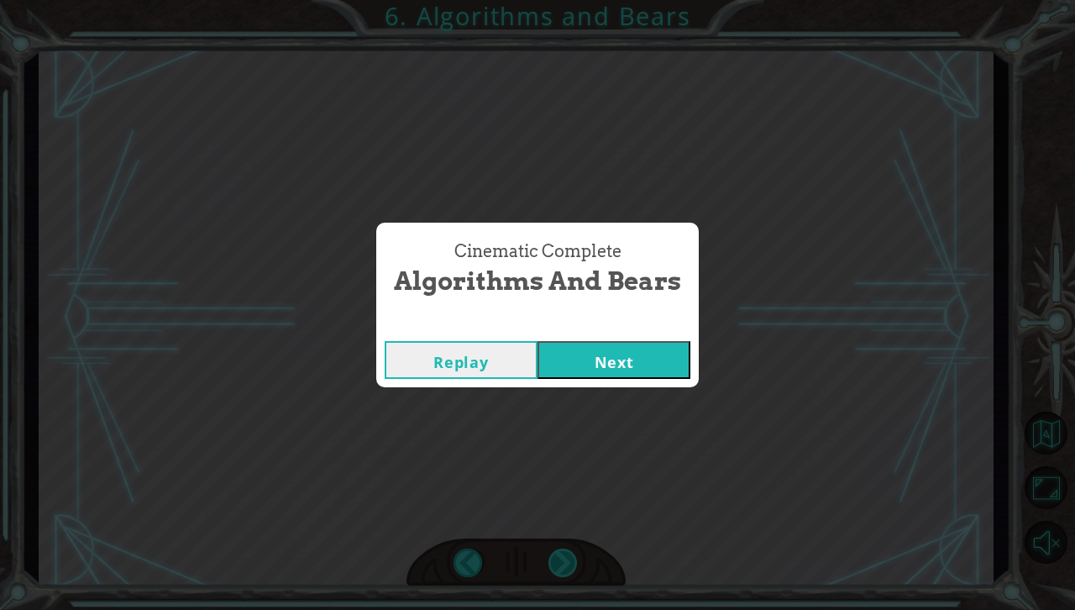
click at [558, 551] on div "Cinematic Complete Algorithms and Bears Replay Next" at bounding box center [537, 305] width 1075 height 610
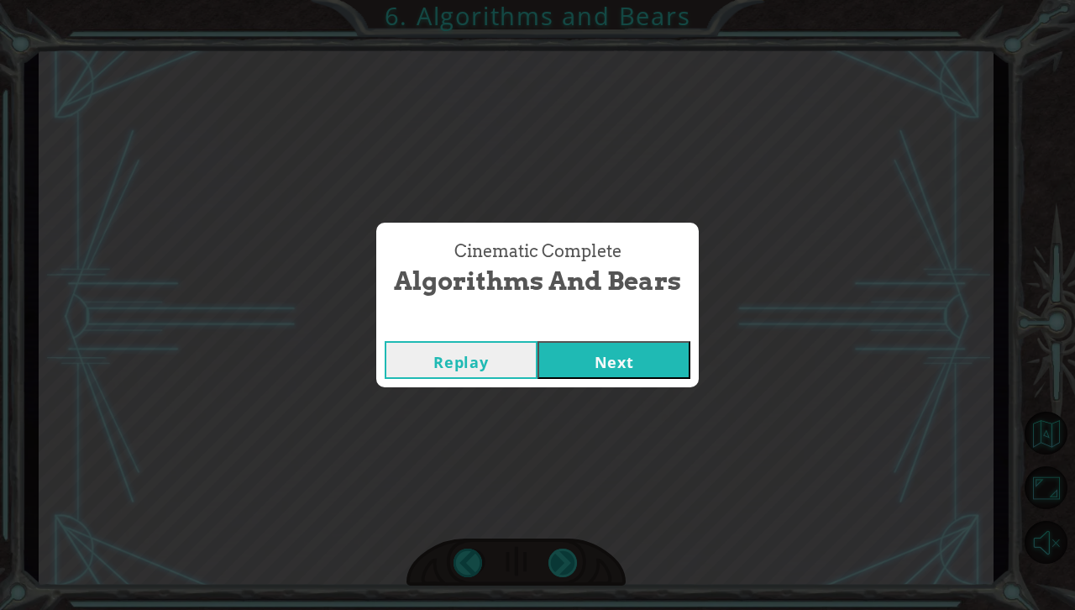
click at [558, 551] on div "Cinematic Complete Algorithms and Bears Replay Next" at bounding box center [537, 305] width 1075 height 610
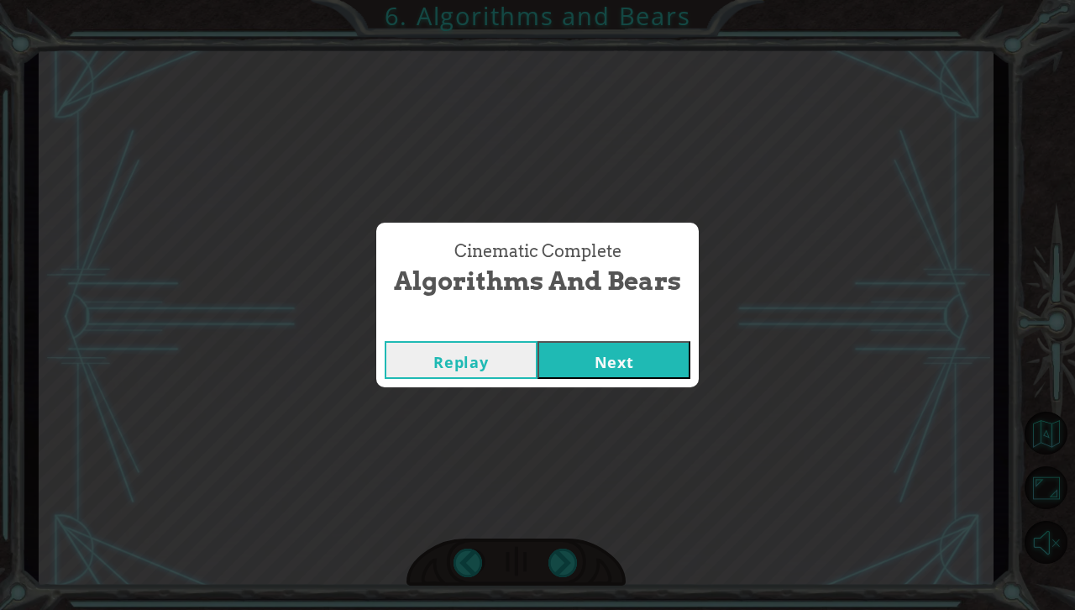
click at [558, 551] on div "Cinematic Complete Algorithms and Bears Replay Next" at bounding box center [537, 305] width 1075 height 610
click at [649, 352] on button "Next" at bounding box center [613, 360] width 153 height 38
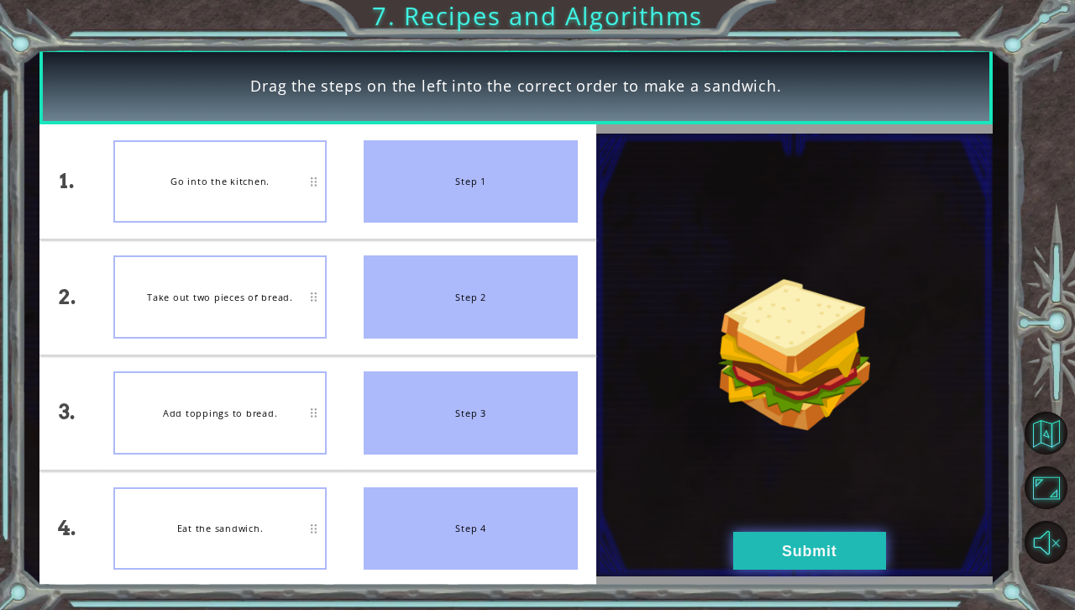
click at [865, 536] on button "Submit" at bounding box center [809, 551] width 153 height 38
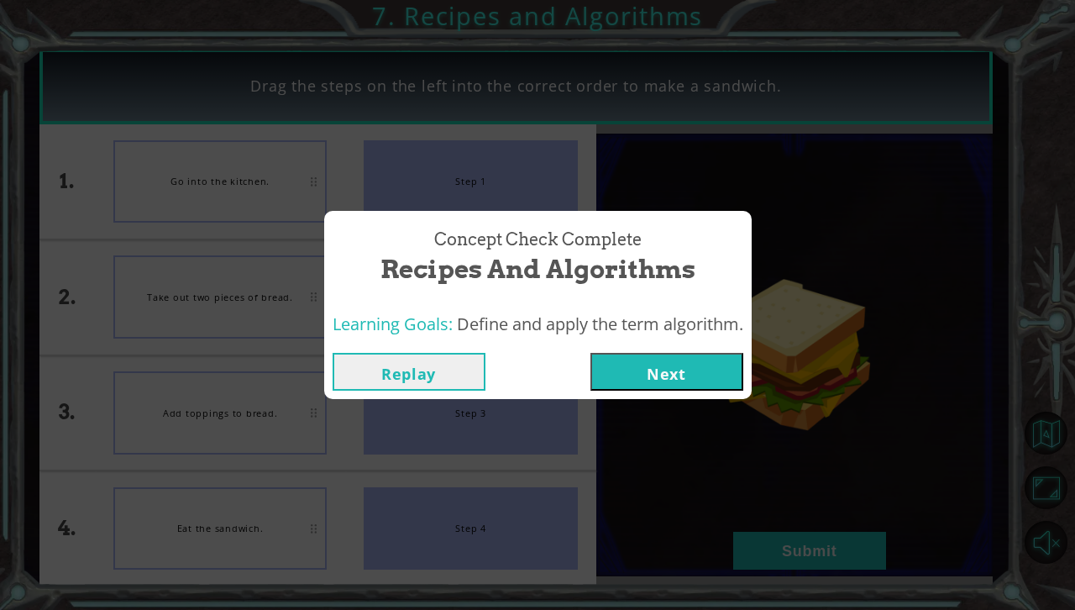
click at [703, 371] on button "Next" at bounding box center [666, 372] width 153 height 38
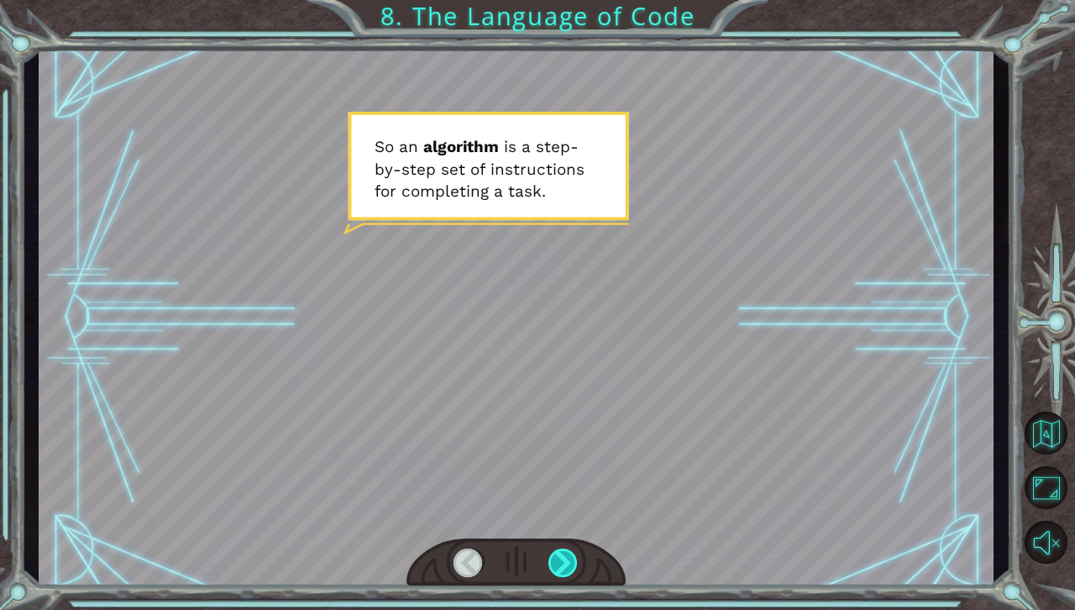
click at [563, 571] on div at bounding box center [563, 562] width 30 height 29
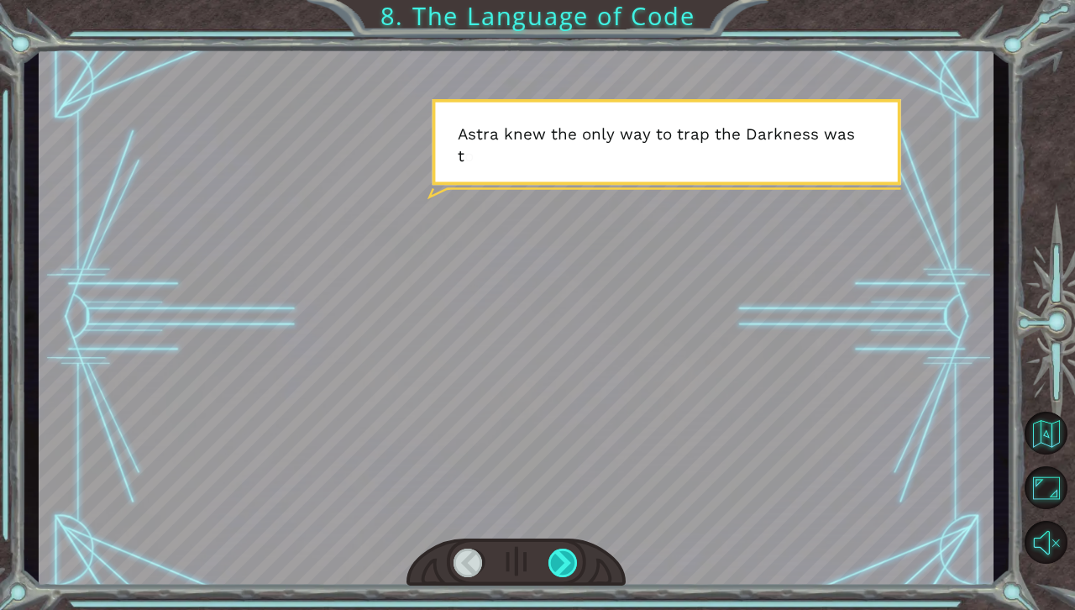
click at [563, 571] on div at bounding box center [563, 562] width 30 height 29
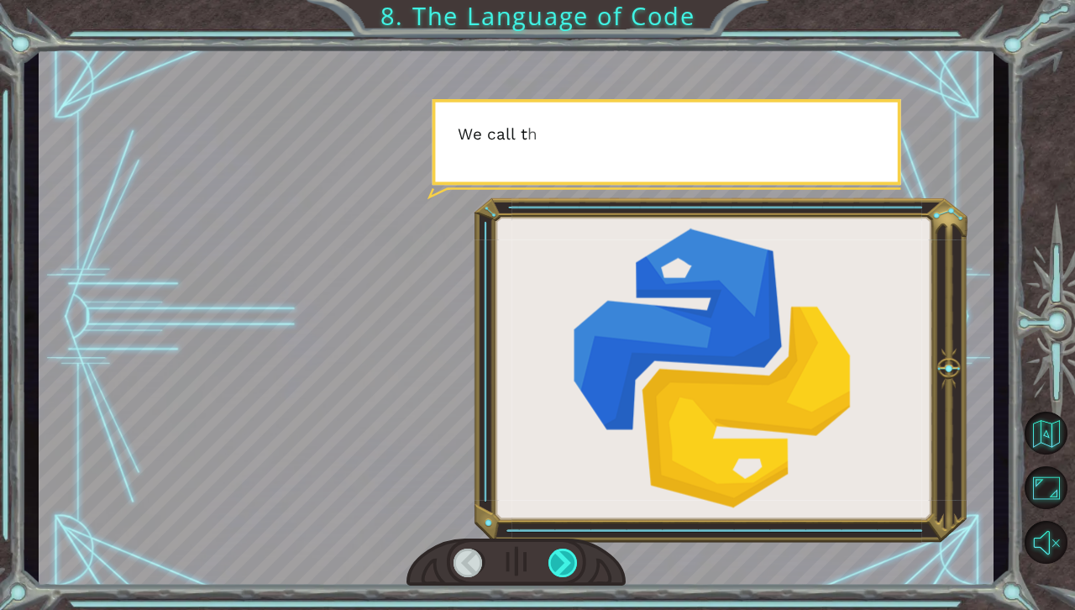
click at [563, 571] on div at bounding box center [563, 562] width 30 height 29
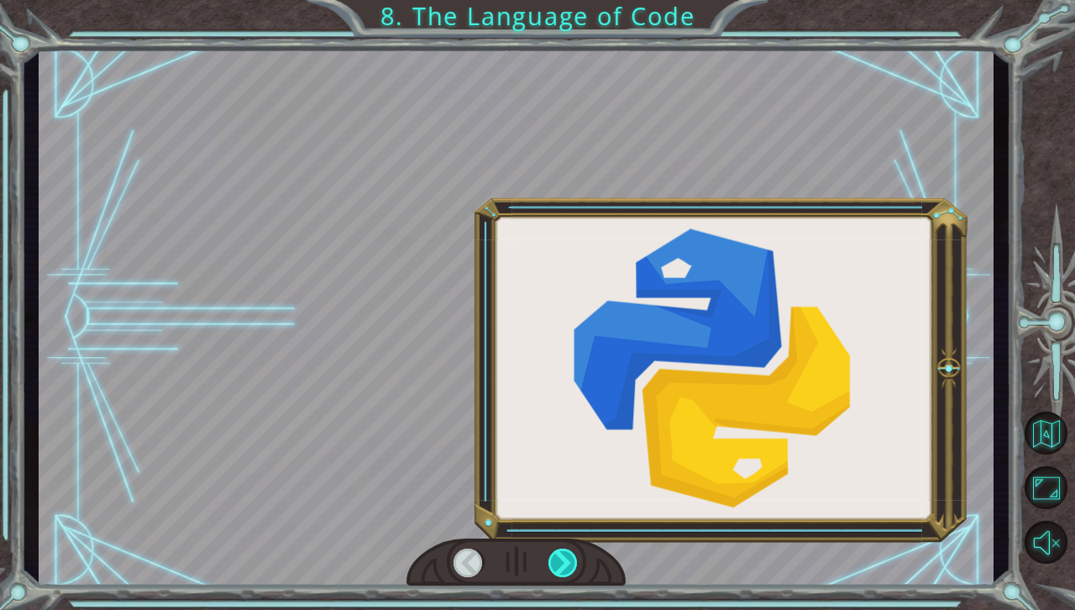
click at [563, 571] on div at bounding box center [563, 562] width 30 height 29
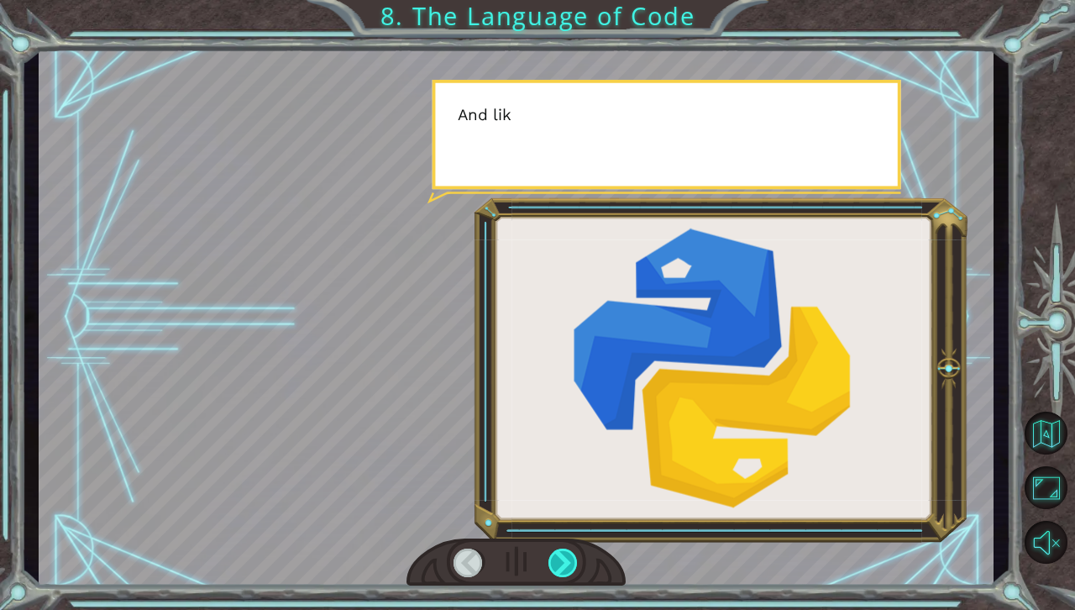
click at [563, 571] on div at bounding box center [563, 562] width 30 height 29
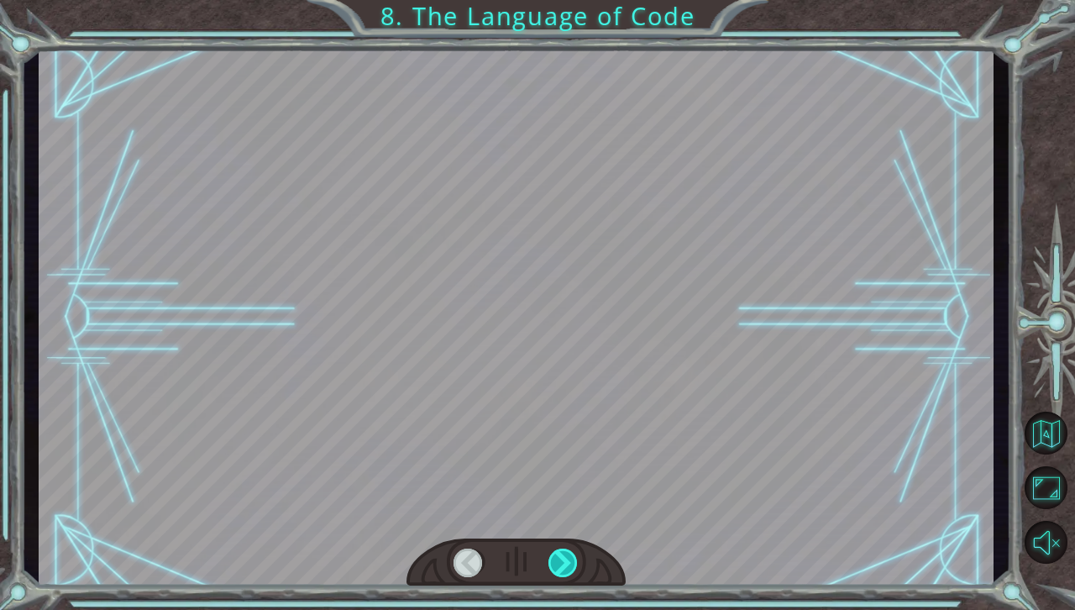
click at [563, 571] on div at bounding box center [563, 562] width 30 height 29
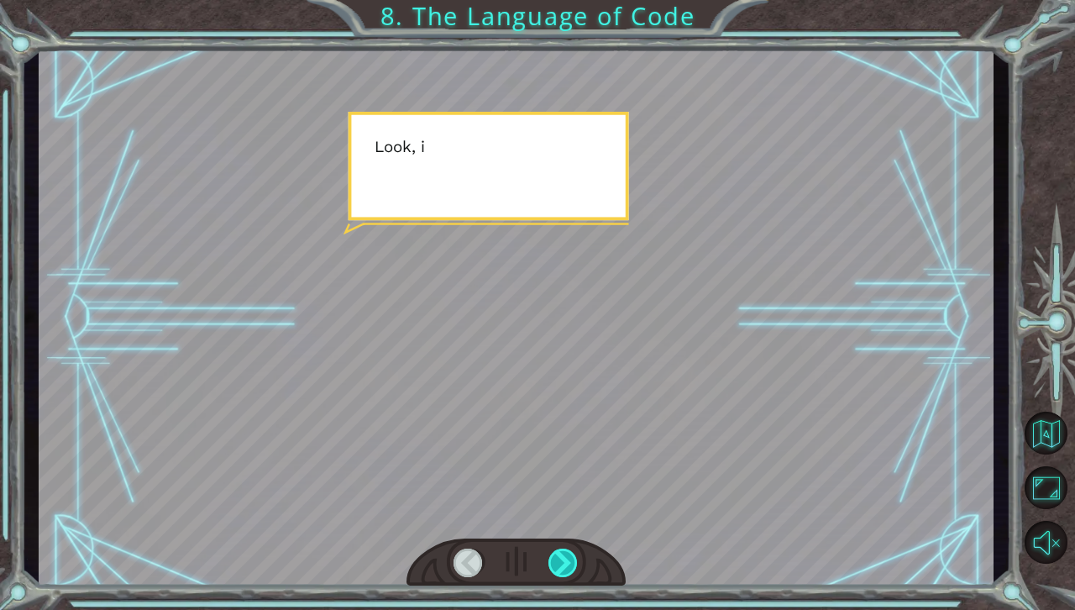
click at [563, 571] on div at bounding box center [563, 562] width 30 height 29
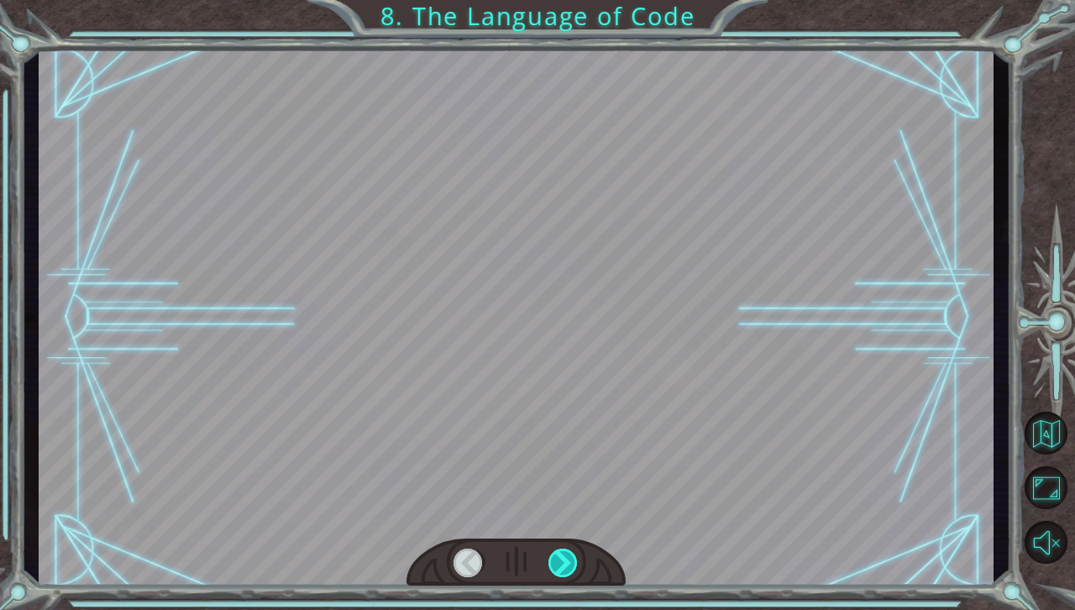
click at [563, 571] on div at bounding box center [563, 562] width 30 height 29
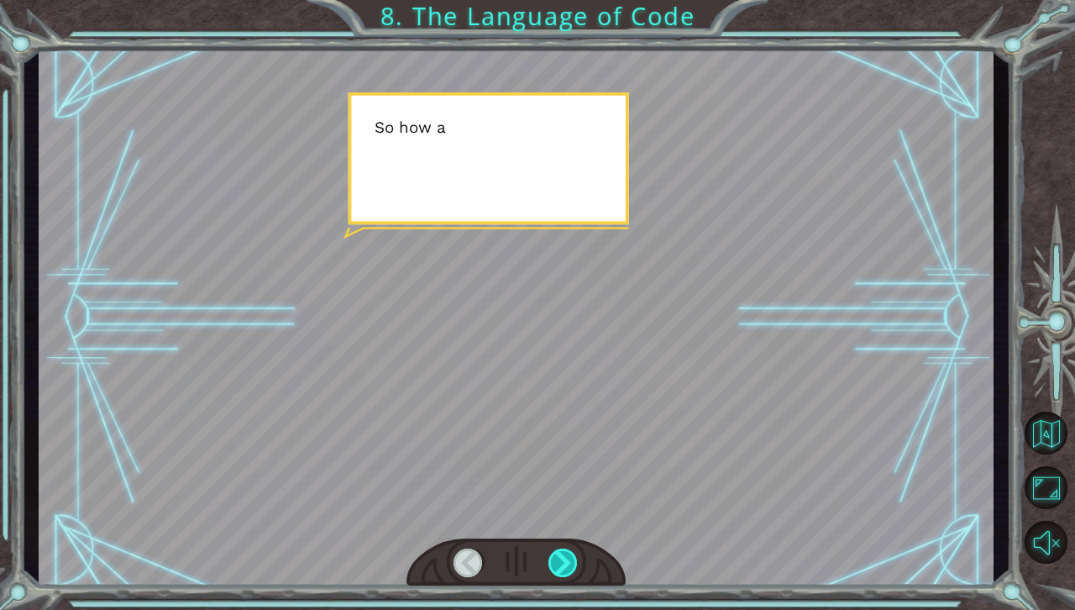
click at [563, 571] on div at bounding box center [563, 562] width 30 height 29
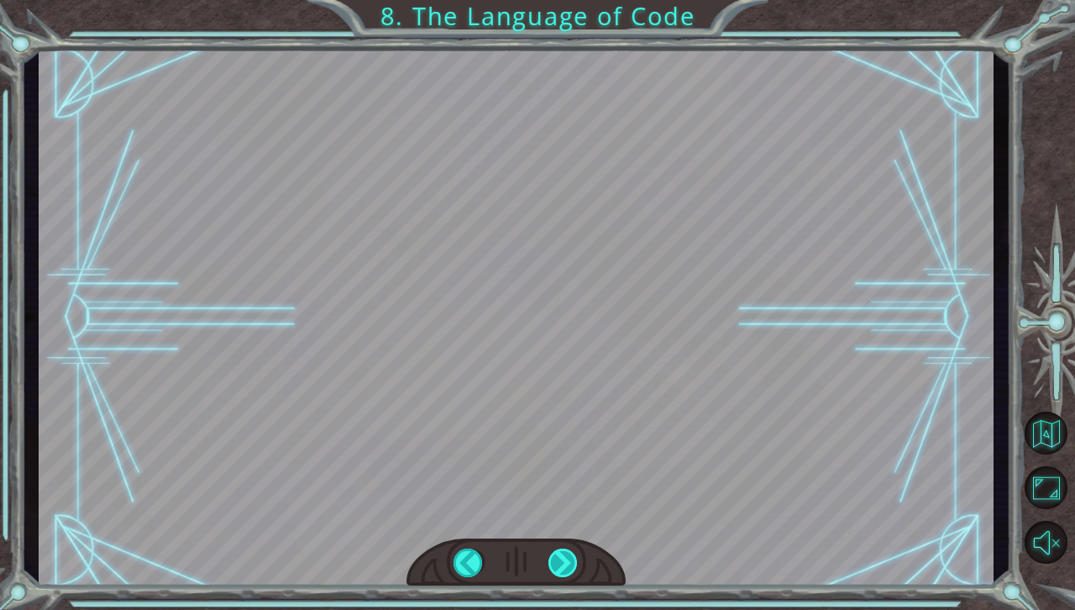
click at [563, 571] on div at bounding box center [563, 562] width 30 height 29
click at [563, 0] on div "S o a n a l g o r i t h m i s a s t e p - b y - s t e p s e t o f i n s t r u c…" at bounding box center [537, 0] width 1075 height 0
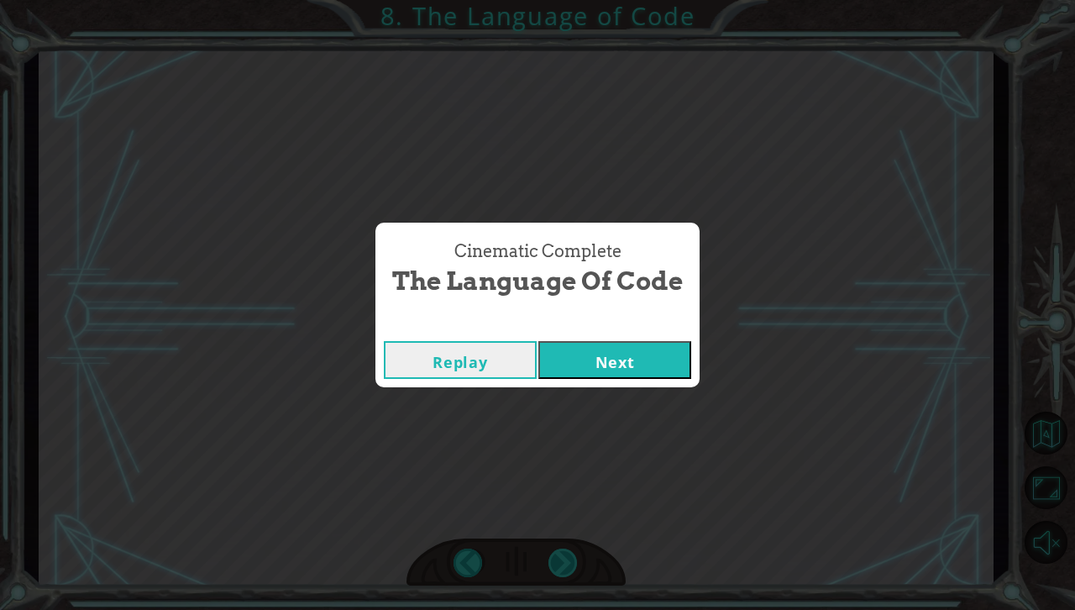
click at [563, 571] on div "Cinematic Complete The Language of Code Replay Next" at bounding box center [537, 305] width 1075 height 610
click at [615, 371] on button "Next" at bounding box center [614, 360] width 153 height 38
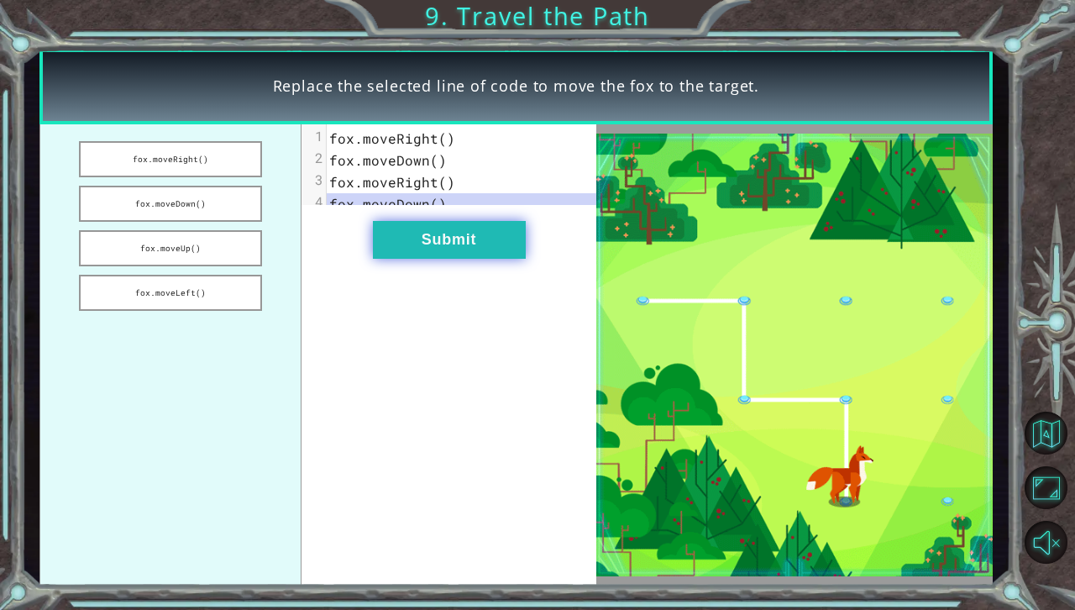
click at [510, 254] on button "Submit" at bounding box center [449, 240] width 153 height 38
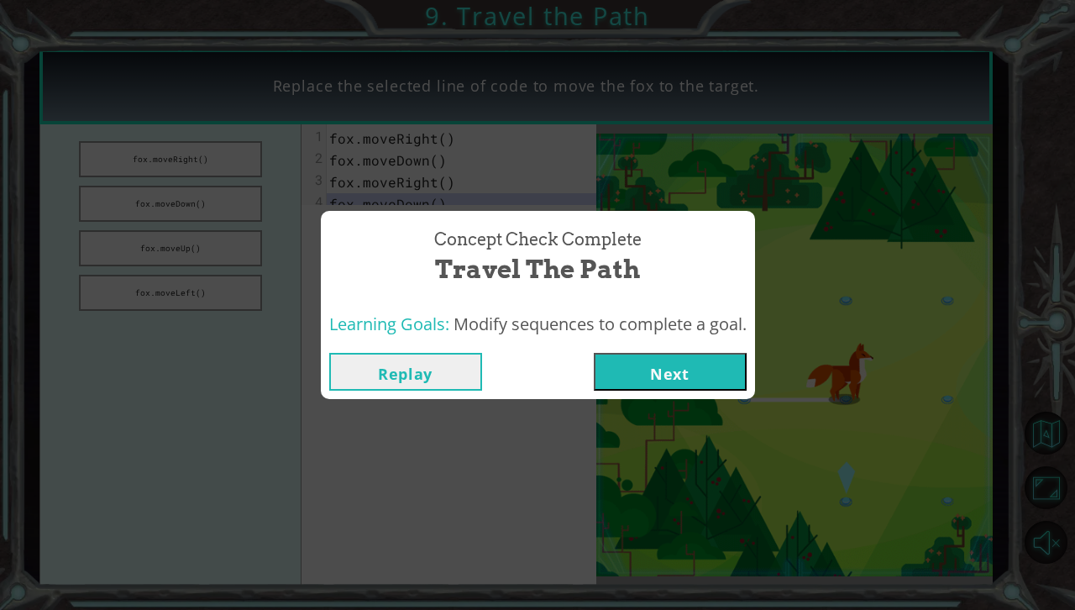
click at [716, 385] on button "Next" at bounding box center [670, 372] width 153 height 38
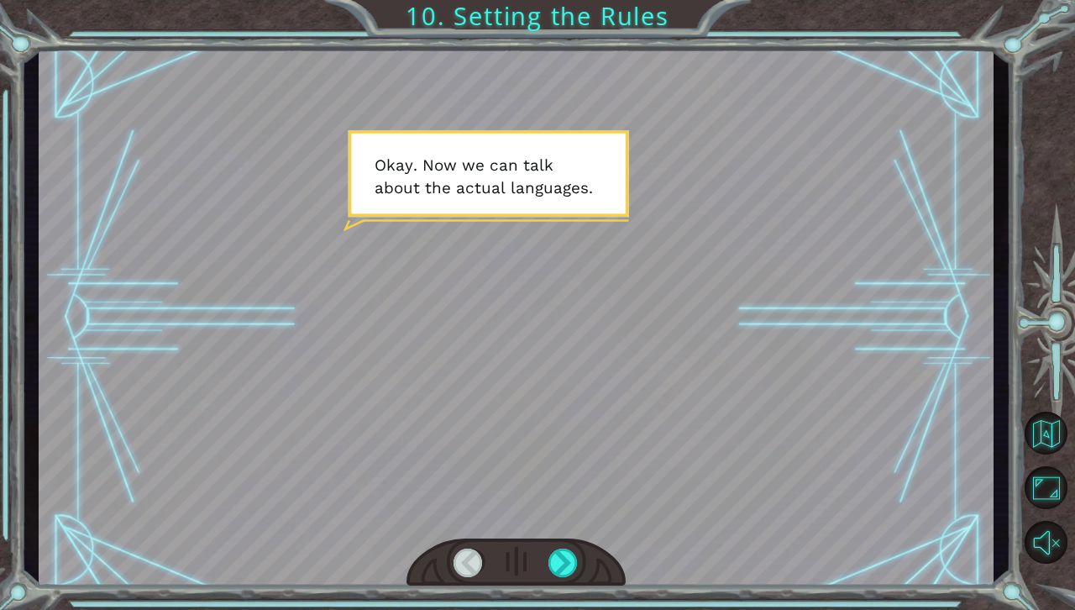
click at [570, 545] on div at bounding box center [515, 562] width 219 height 49
click at [566, 555] on div at bounding box center [563, 562] width 30 height 29
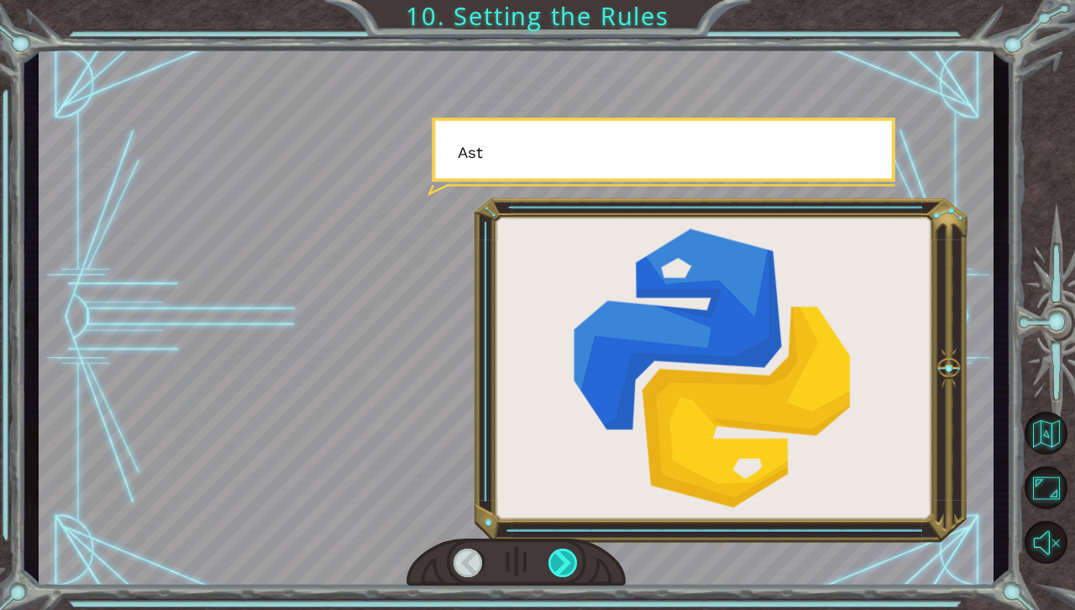
click at [566, 555] on div at bounding box center [563, 562] width 30 height 29
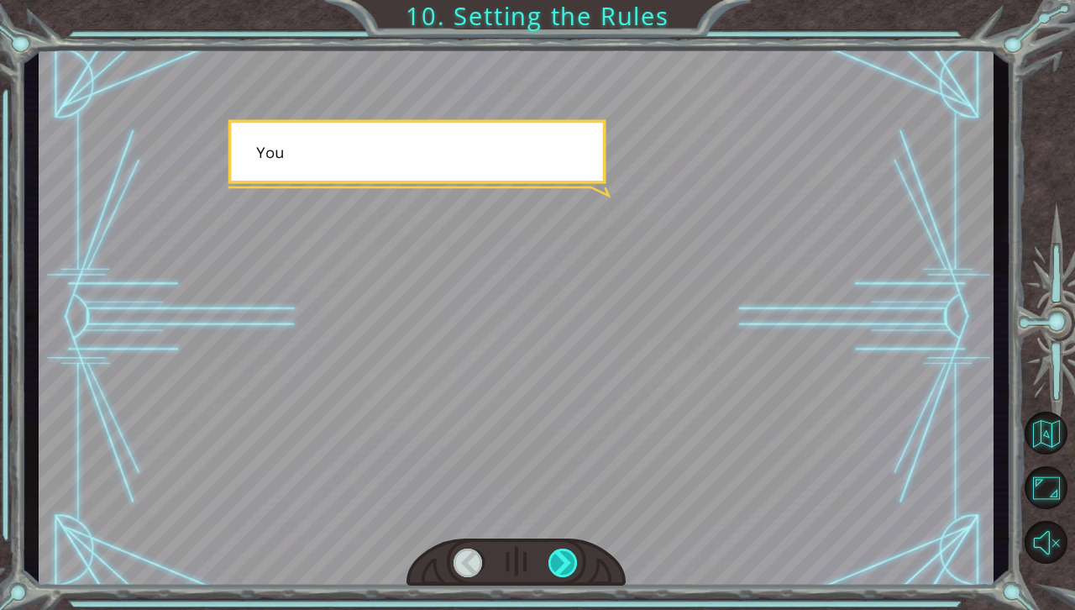
click at [566, 555] on div at bounding box center [563, 562] width 30 height 29
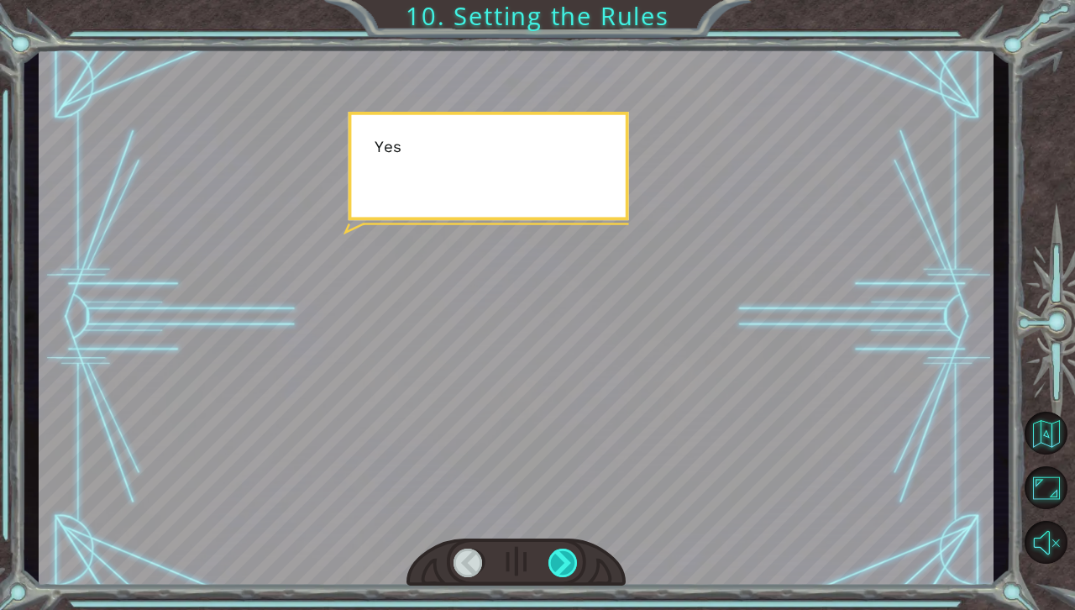
click at [566, 555] on div at bounding box center [563, 562] width 30 height 29
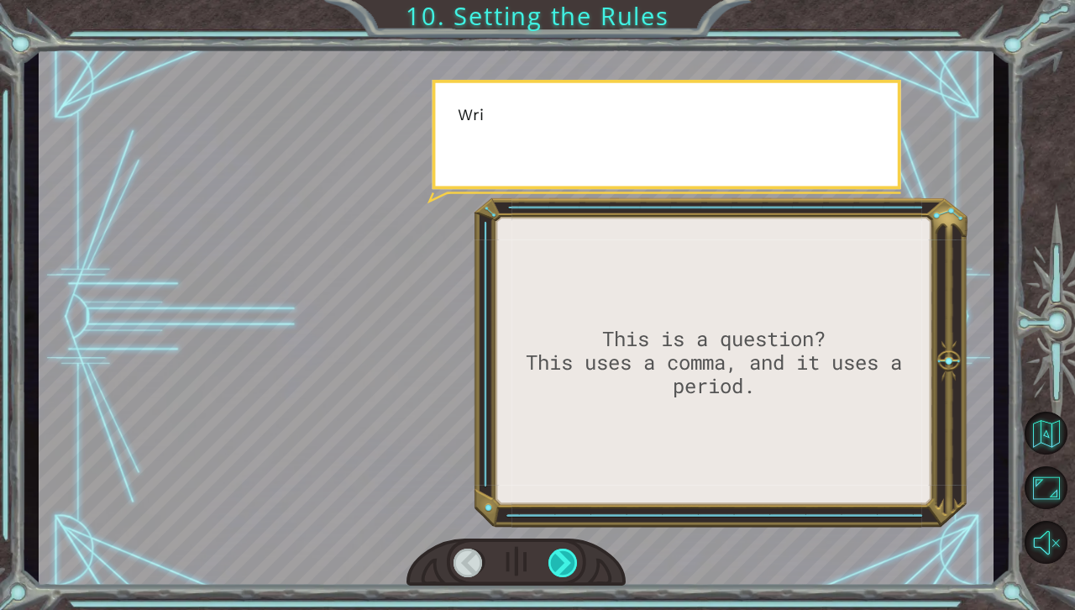
click at [566, 555] on div at bounding box center [563, 562] width 30 height 29
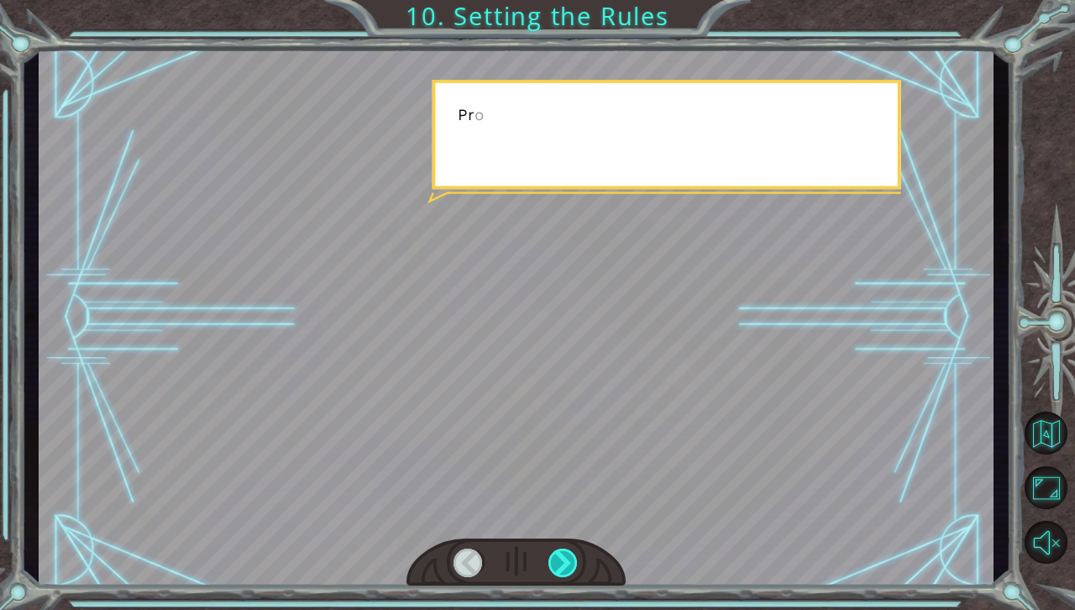
click at [566, 555] on div at bounding box center [563, 562] width 30 height 29
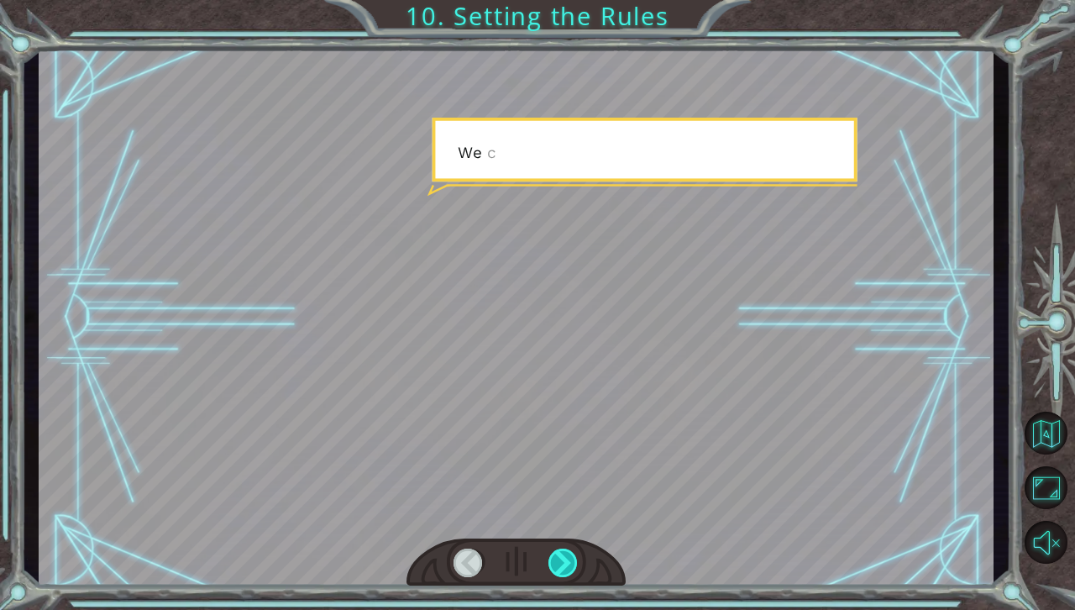
click at [566, 555] on div at bounding box center [563, 562] width 30 height 29
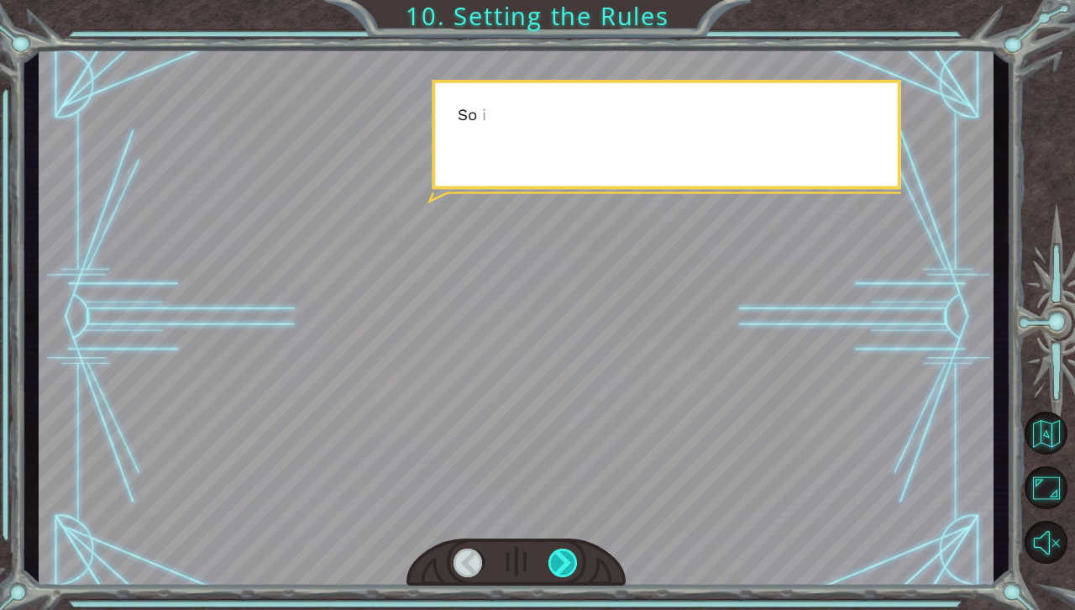
click at [566, 555] on div at bounding box center [563, 562] width 30 height 29
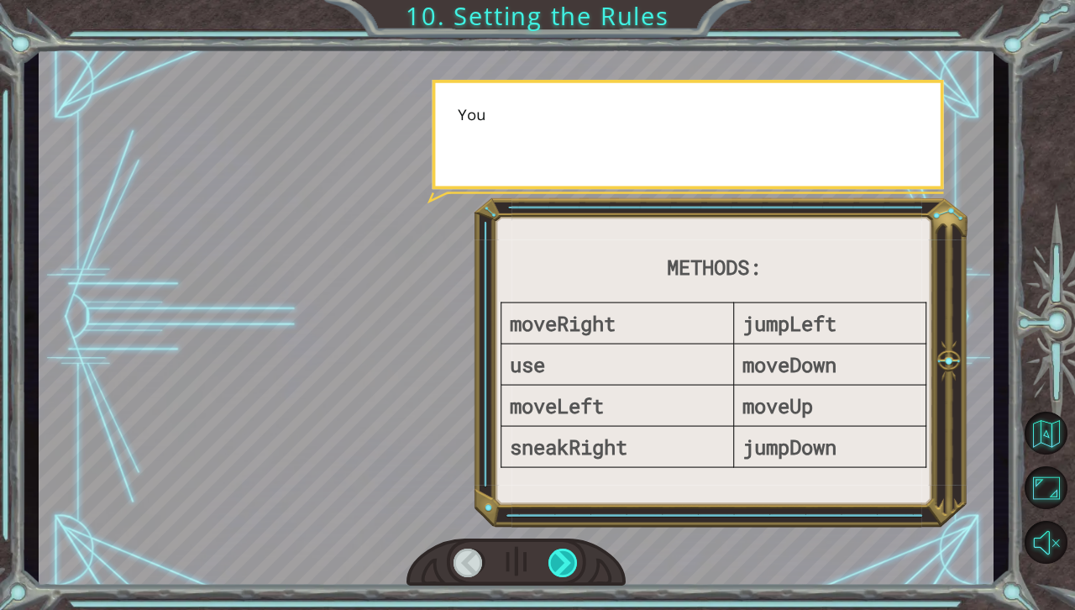
click at [566, 555] on div at bounding box center [563, 562] width 30 height 29
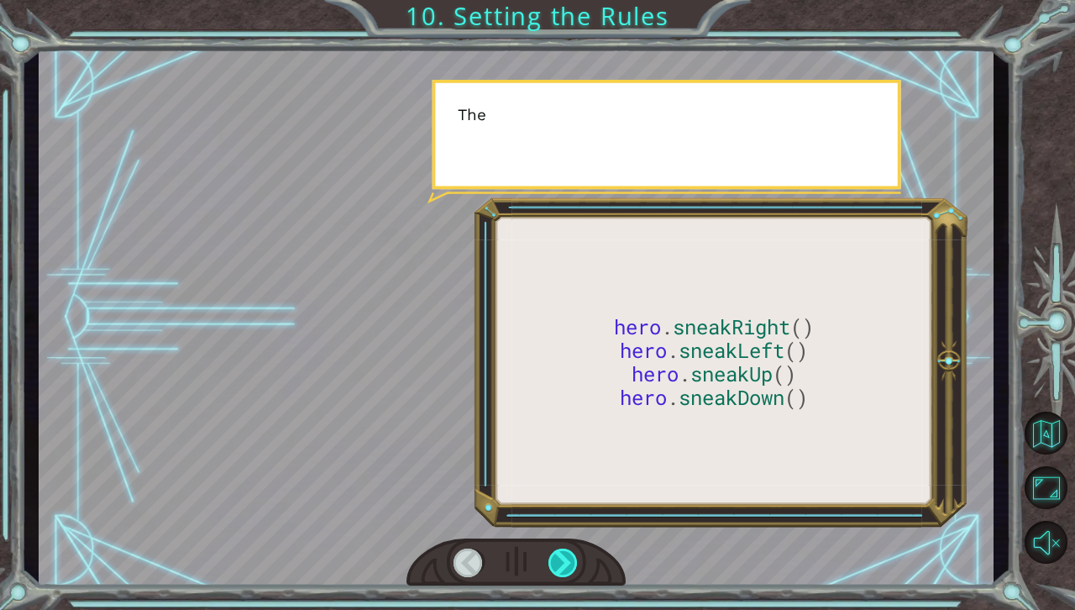
click at [566, 555] on div at bounding box center [563, 562] width 30 height 29
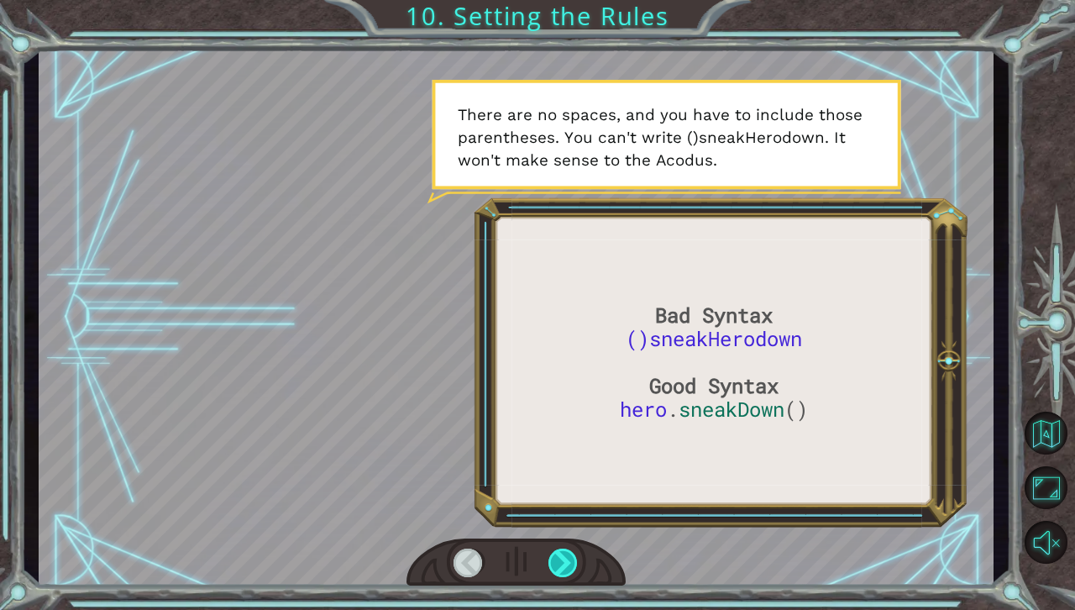
click at [566, 555] on div at bounding box center [563, 562] width 30 height 29
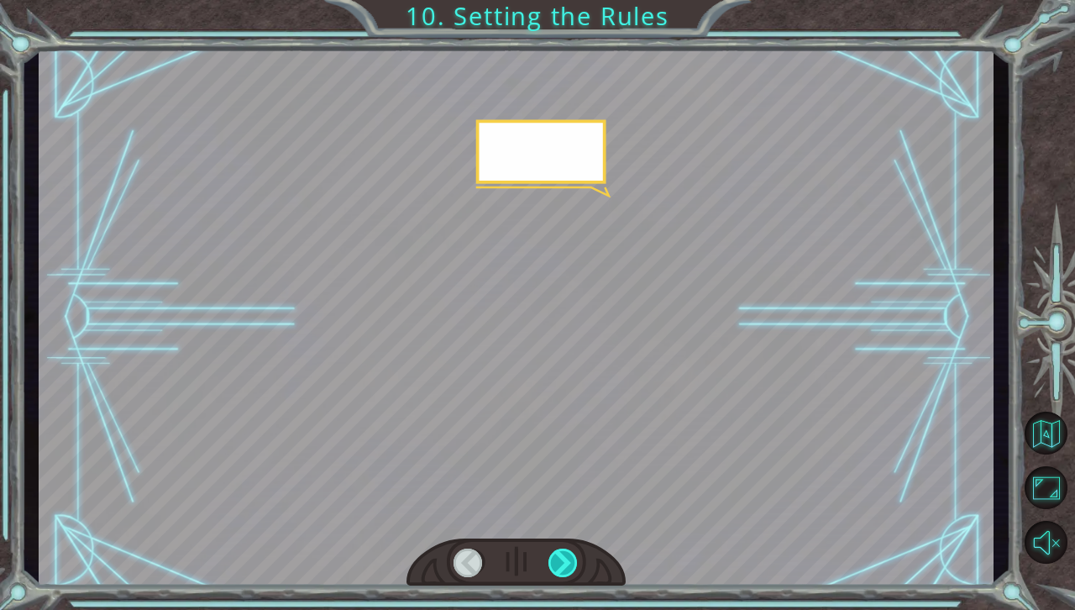
click at [566, 555] on div at bounding box center [563, 562] width 30 height 29
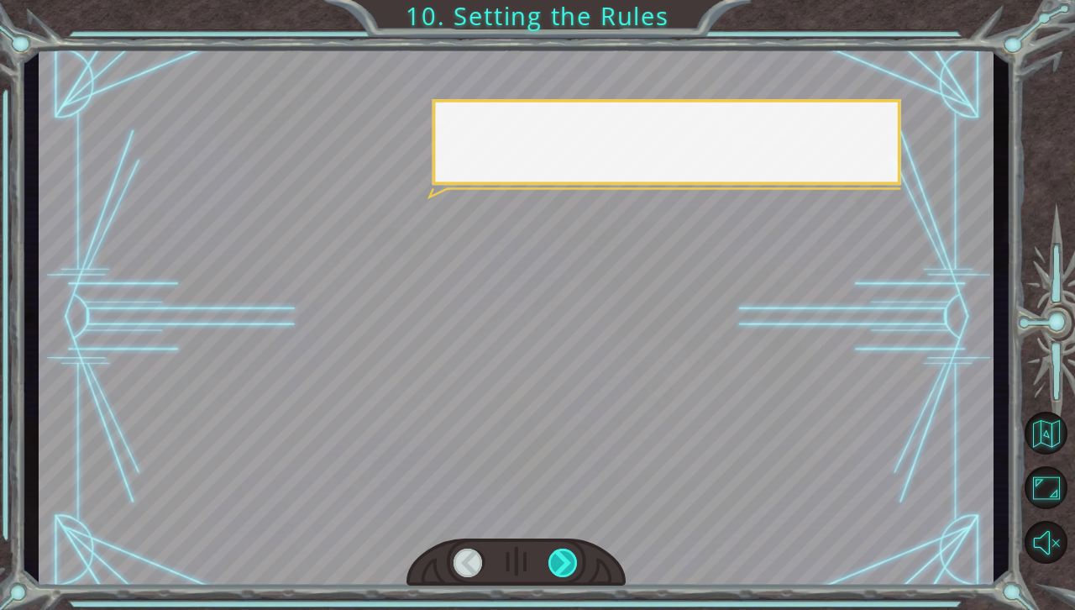
click at [566, 555] on div at bounding box center [563, 562] width 30 height 29
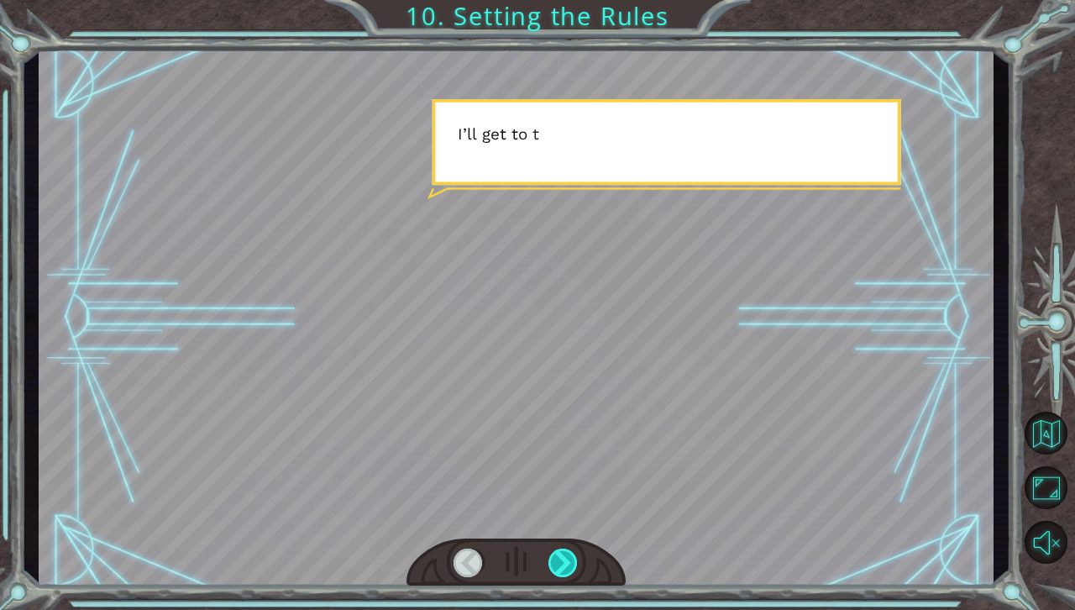
click at [566, 555] on div at bounding box center [563, 562] width 30 height 29
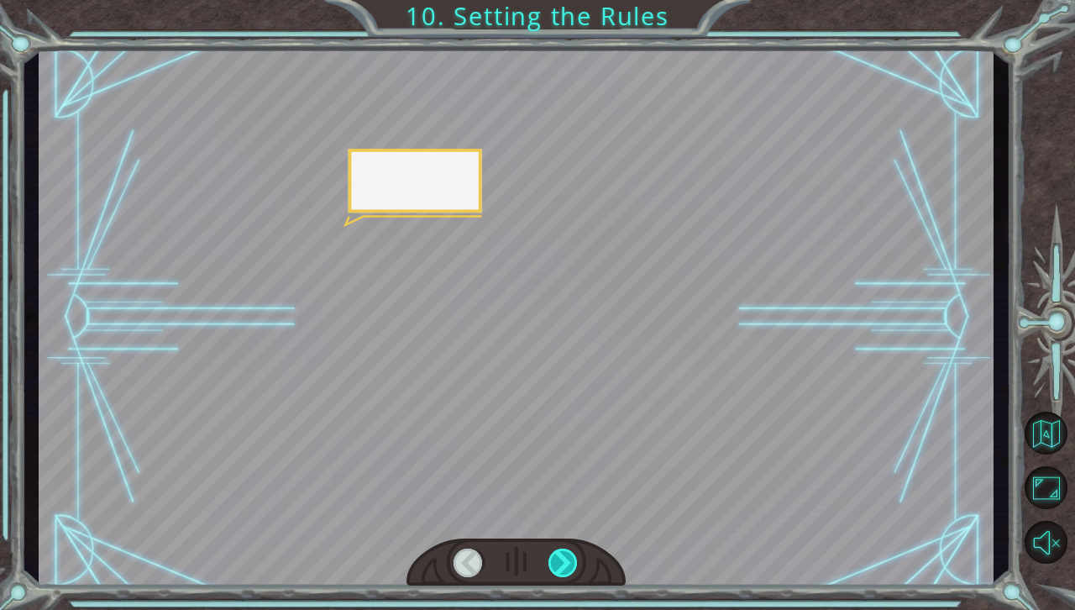
click at [566, 555] on div at bounding box center [563, 562] width 30 height 29
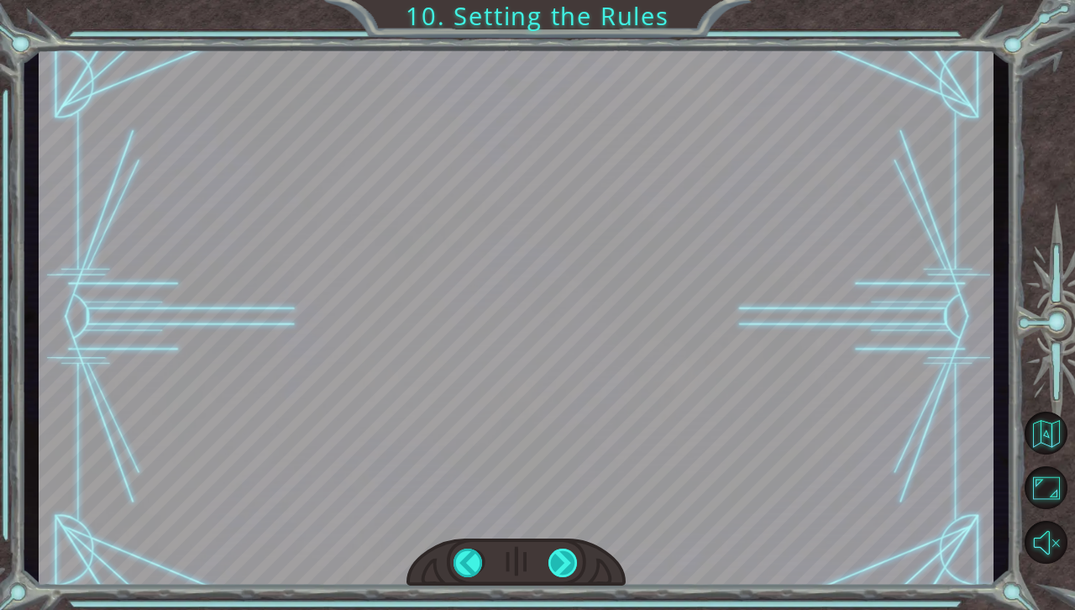
click at [566, 555] on div at bounding box center [563, 562] width 30 height 29
click at [566, 0] on div "Bad Syntax ()sneakHerodown Good Syntax hero . sneakDown () O k a y . N o w w e …" at bounding box center [537, 0] width 1075 height 0
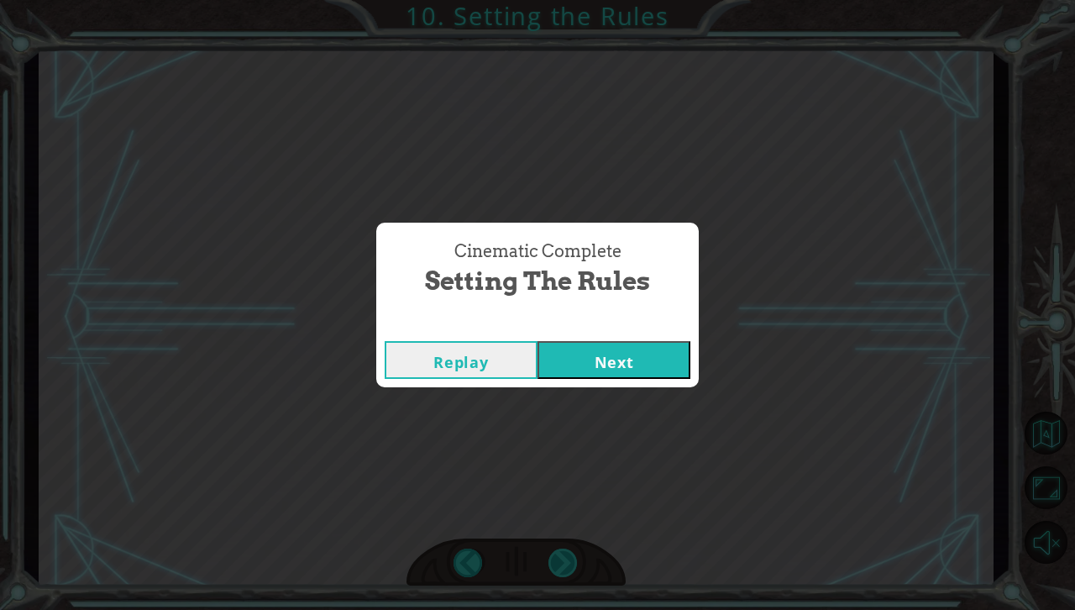
click at [566, 555] on div "Cinematic Complete Setting the Rules Replay Next" at bounding box center [537, 305] width 1075 height 610
click at [606, 371] on button "Next" at bounding box center [613, 360] width 153 height 38
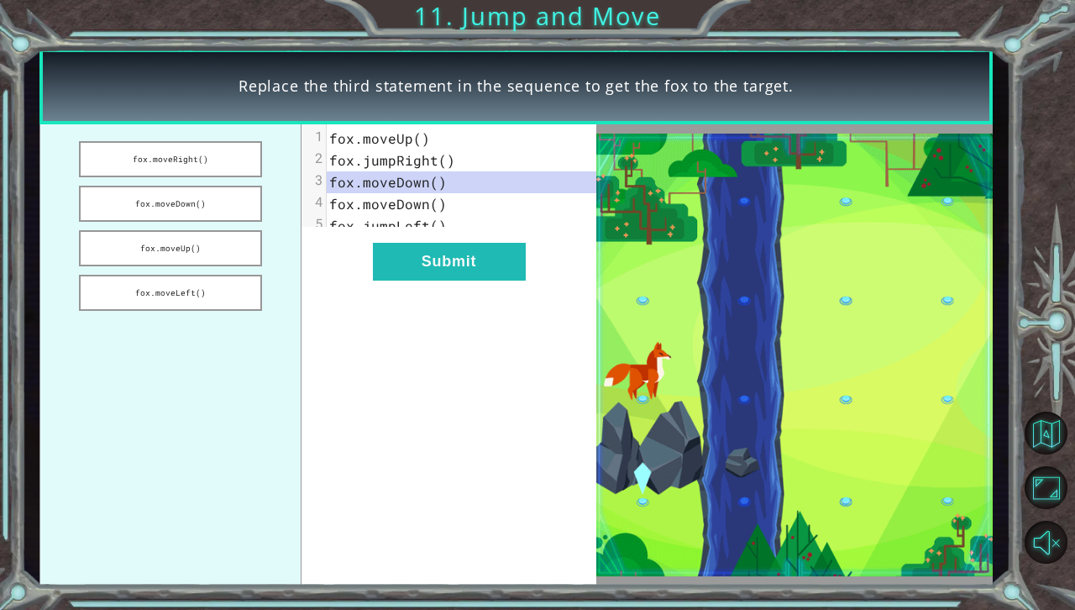
click at [606, 371] on img at bounding box center [794, 355] width 396 height 443
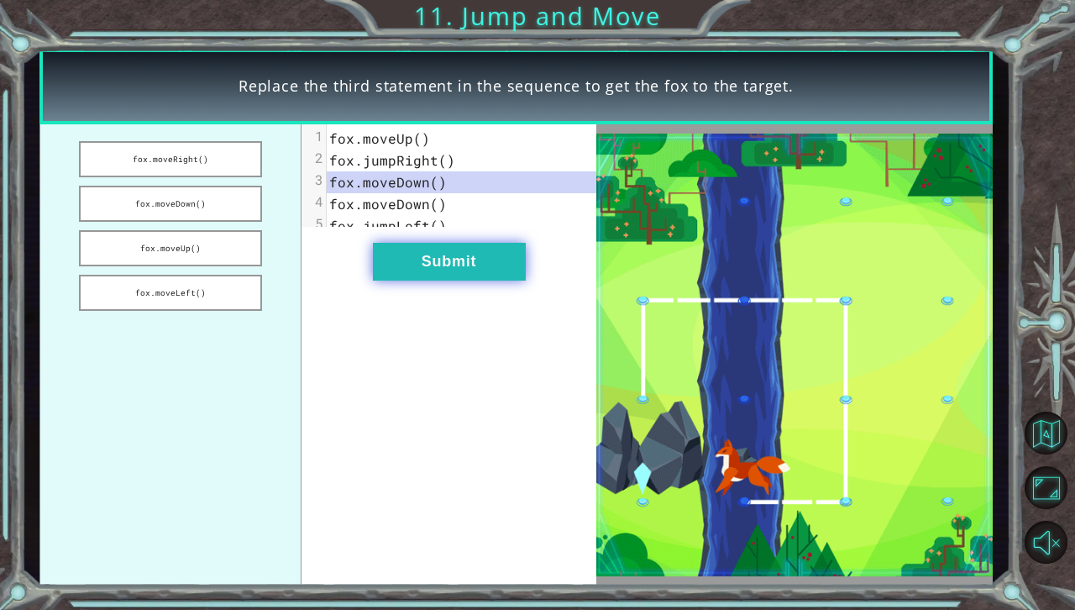
click at [463, 274] on button "Submit" at bounding box center [449, 262] width 153 height 38
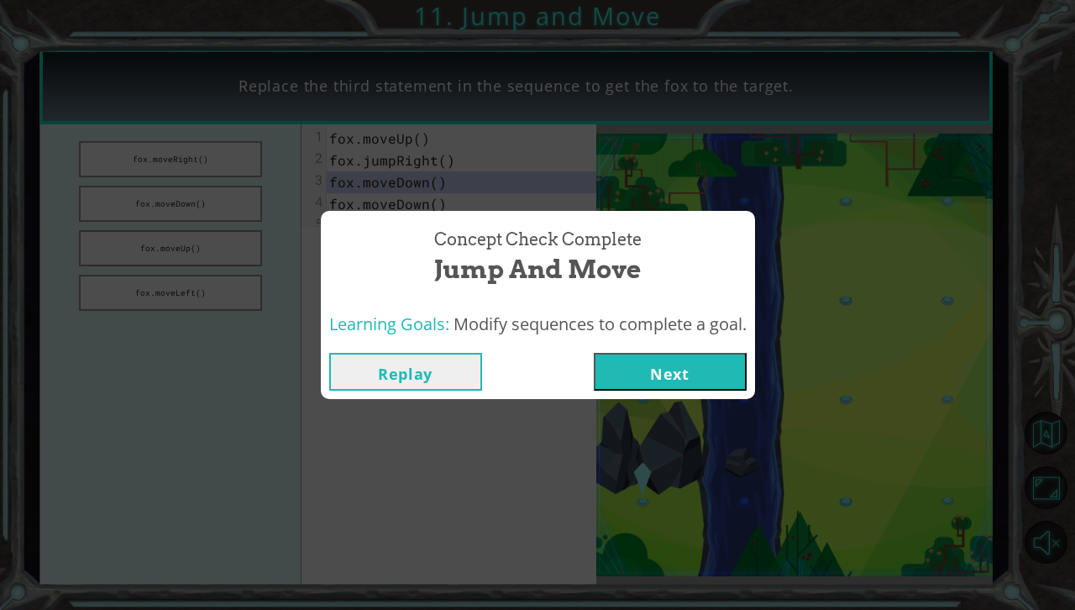
click at [722, 359] on button "Next" at bounding box center [670, 372] width 153 height 38
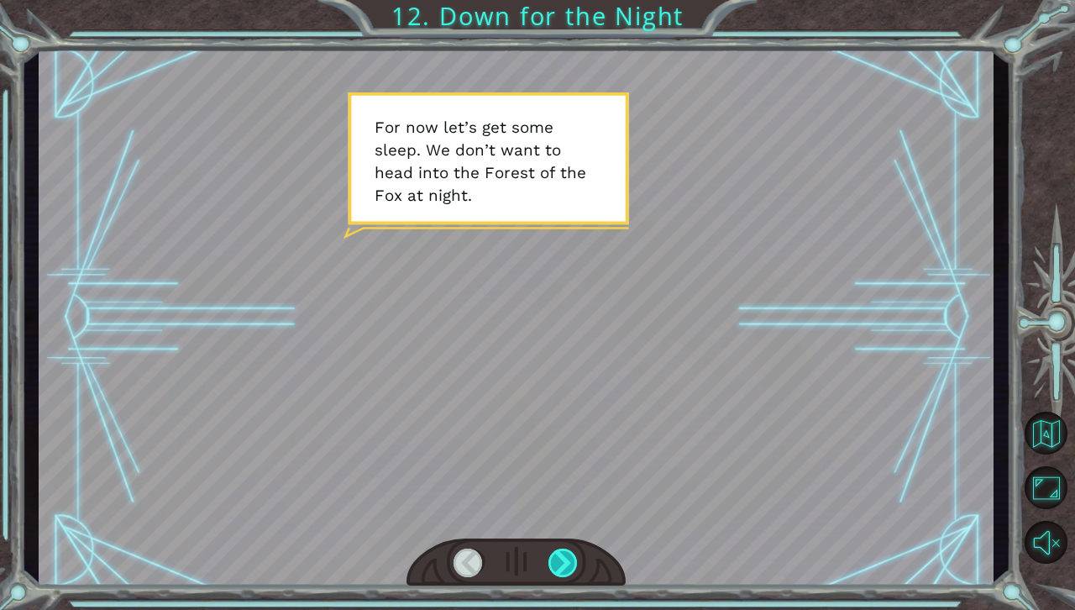
click at [559, 563] on div at bounding box center [563, 562] width 30 height 29
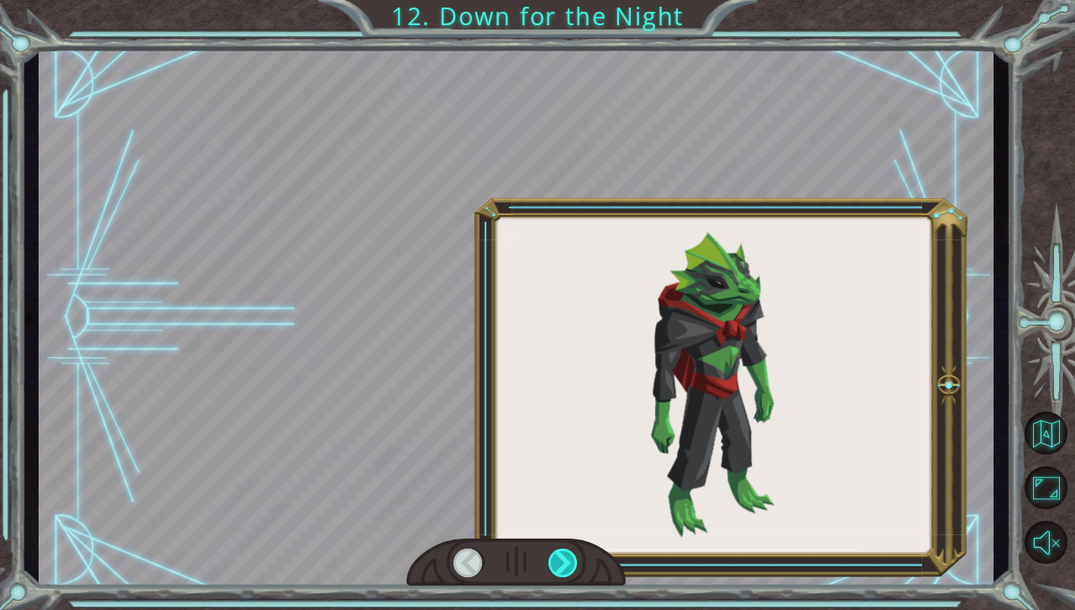
click at [559, 563] on div at bounding box center [563, 562] width 30 height 29
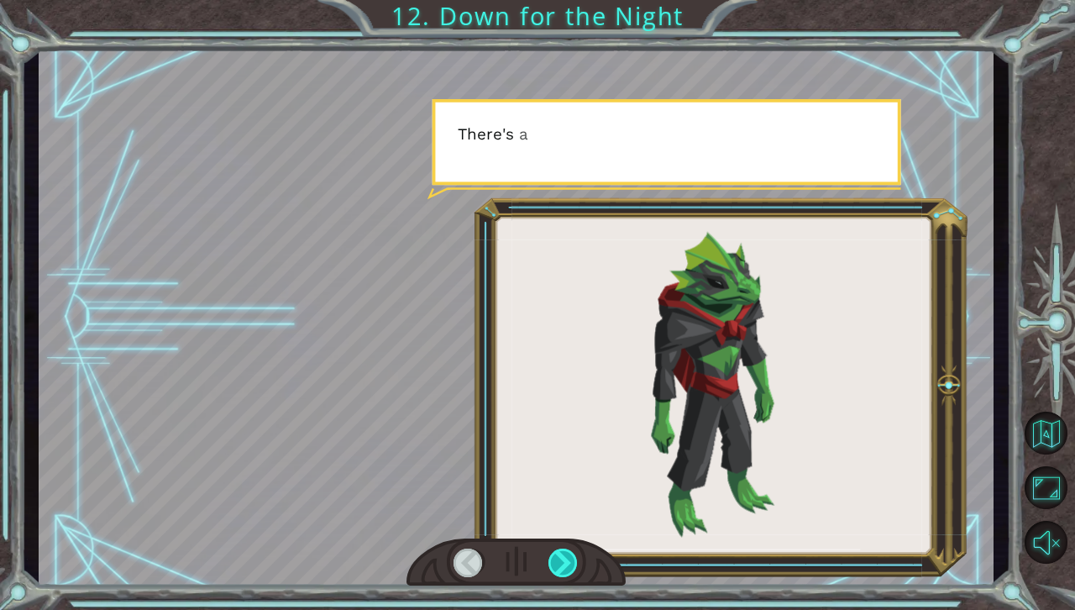
click at [559, 563] on div at bounding box center [563, 562] width 30 height 29
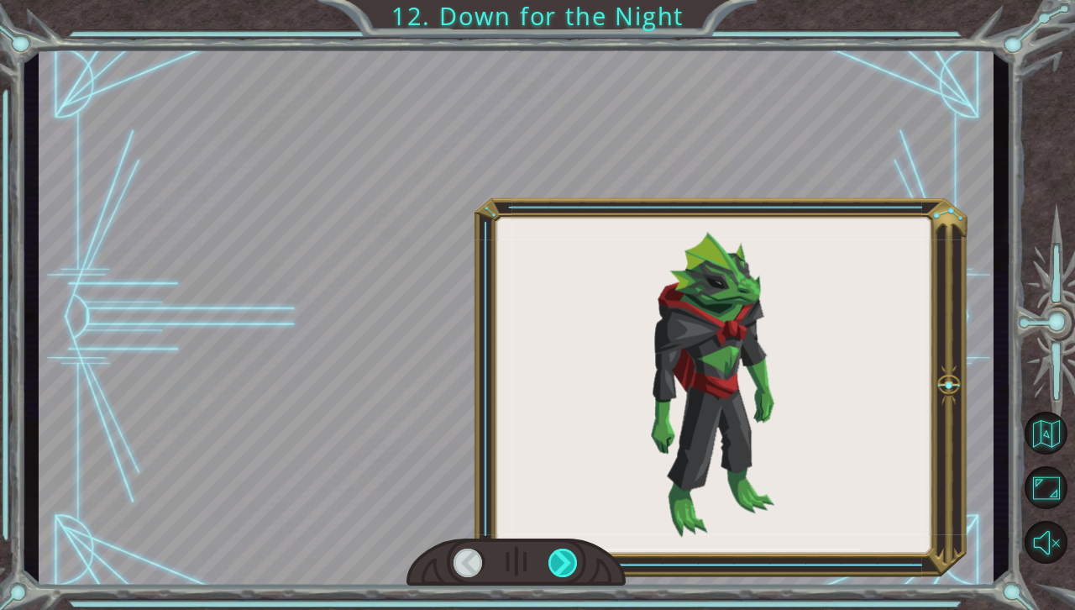
click at [559, 563] on div at bounding box center [563, 562] width 30 height 29
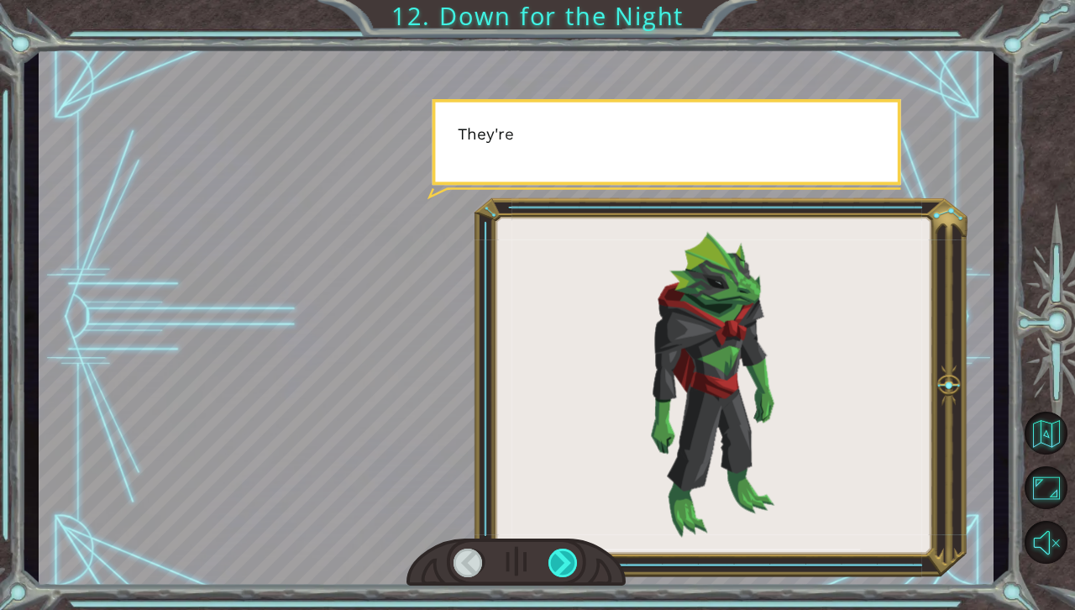
click at [559, 563] on div at bounding box center [563, 562] width 30 height 29
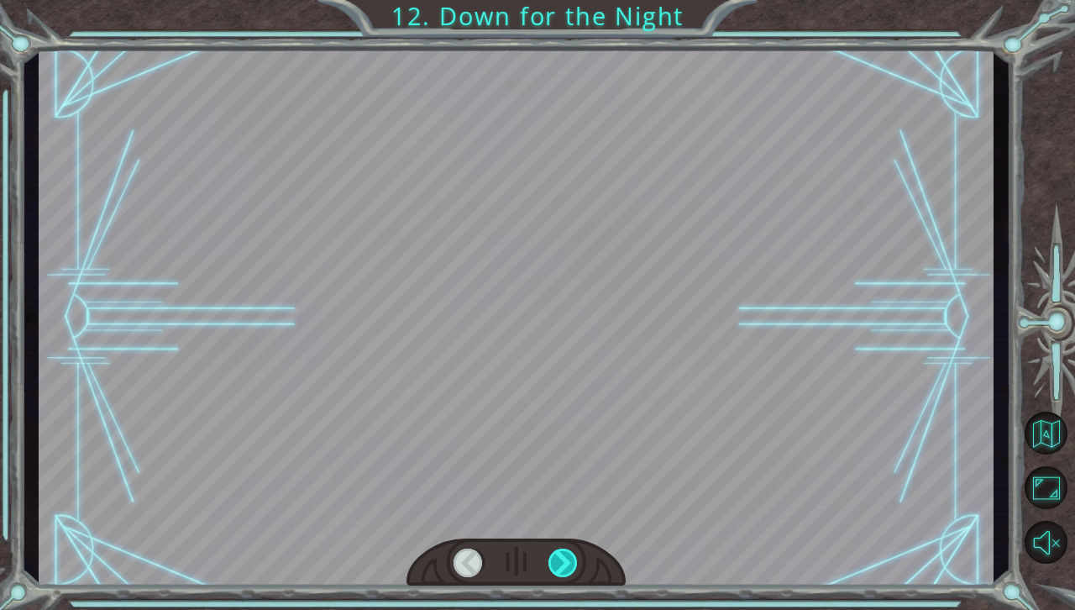
click at [559, 563] on div at bounding box center [563, 562] width 30 height 29
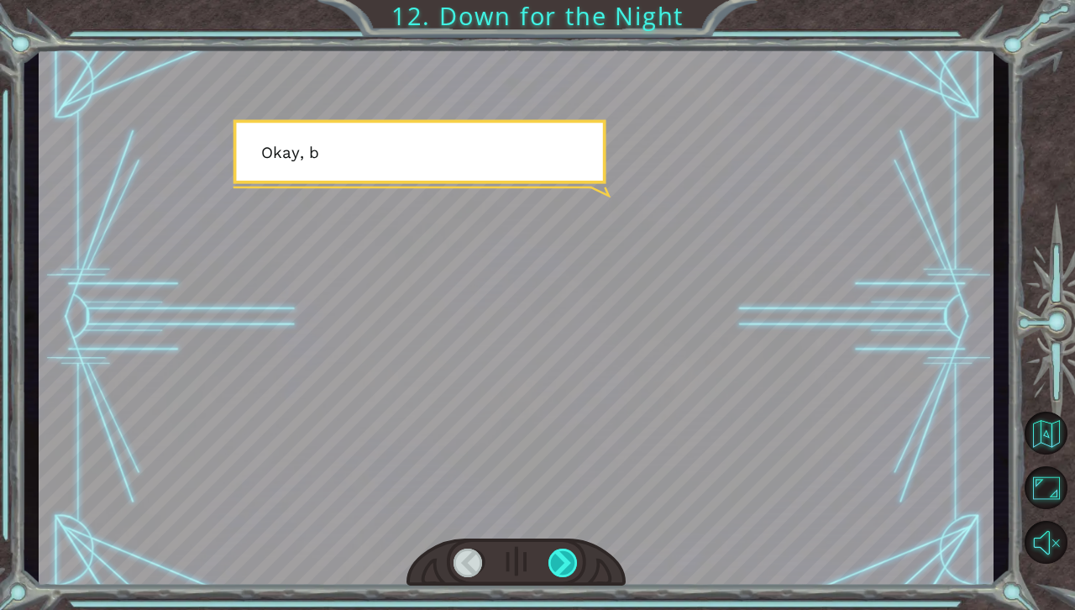
click at [559, 563] on div at bounding box center [563, 562] width 30 height 29
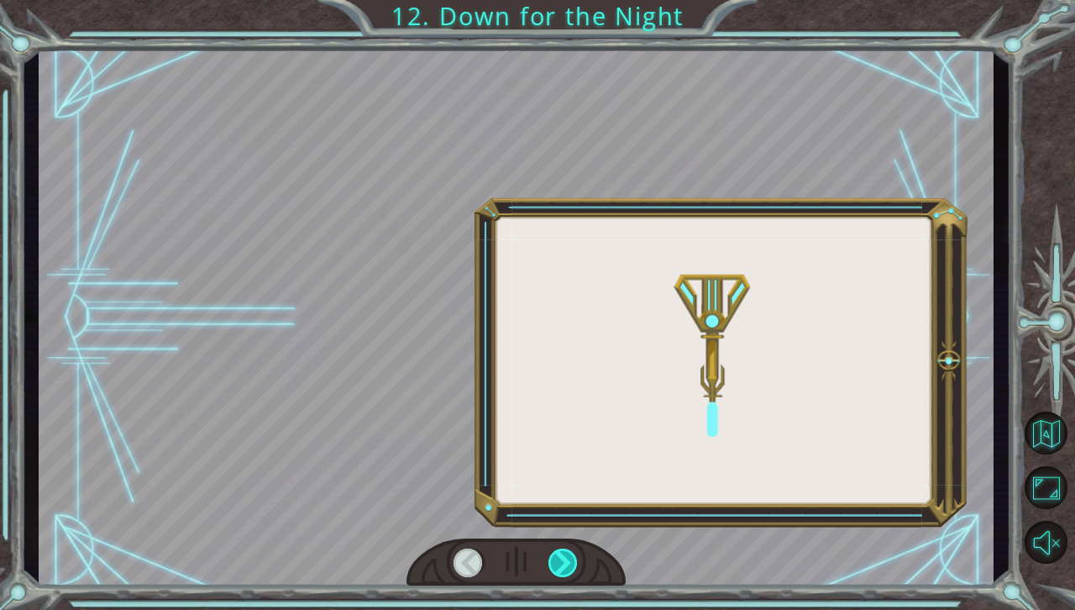
click at [559, 563] on div at bounding box center [563, 562] width 30 height 29
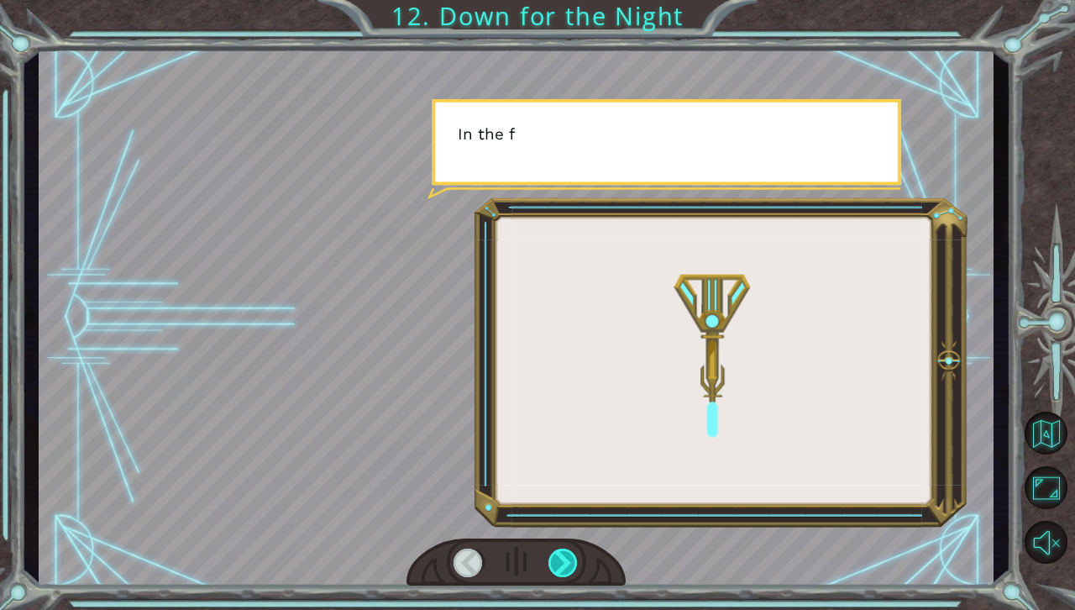
click at [559, 563] on div at bounding box center [563, 562] width 30 height 29
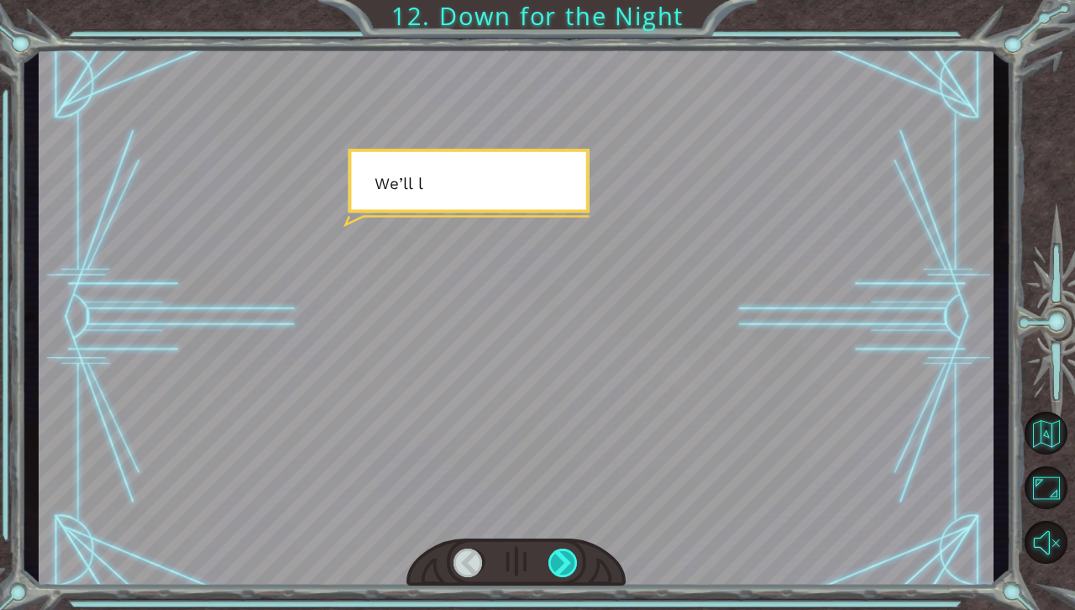
click at [559, 563] on div at bounding box center [563, 562] width 30 height 29
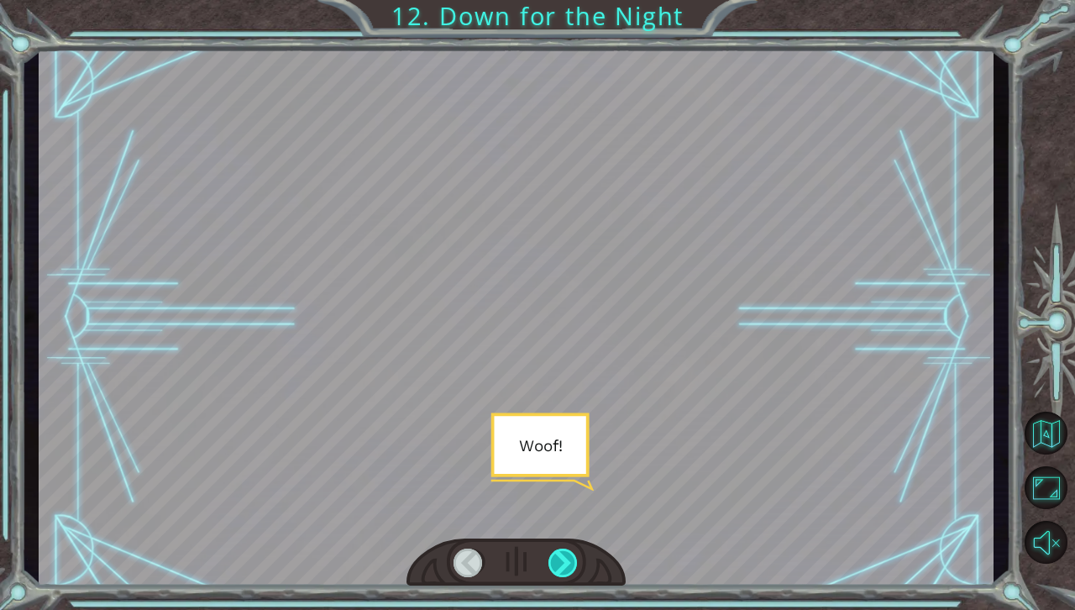
click at [559, 563] on div at bounding box center [563, 562] width 30 height 29
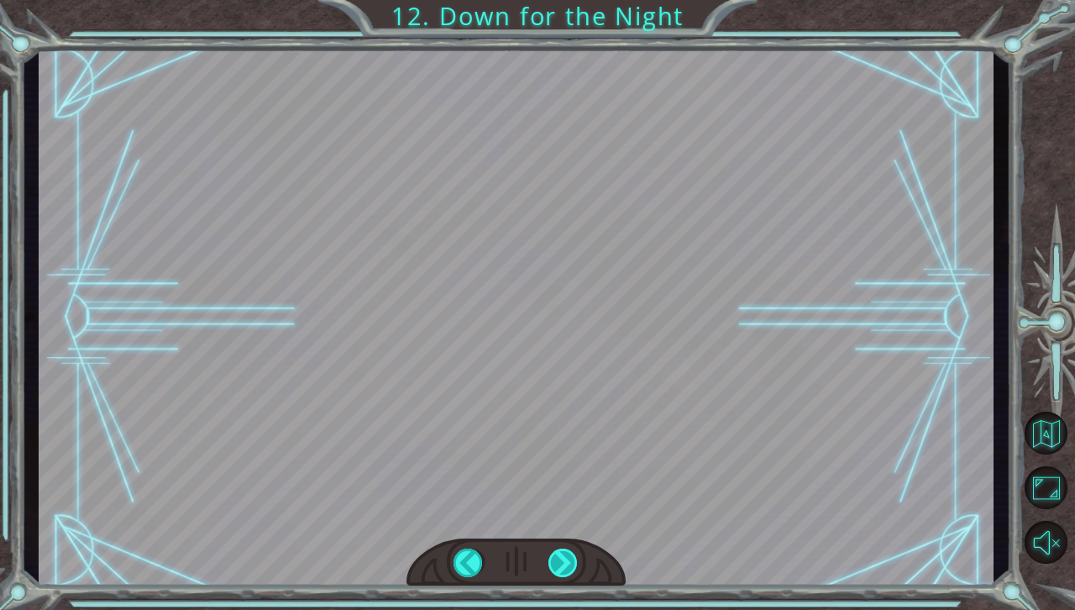
click at [559, 563] on div at bounding box center [563, 562] width 30 height 29
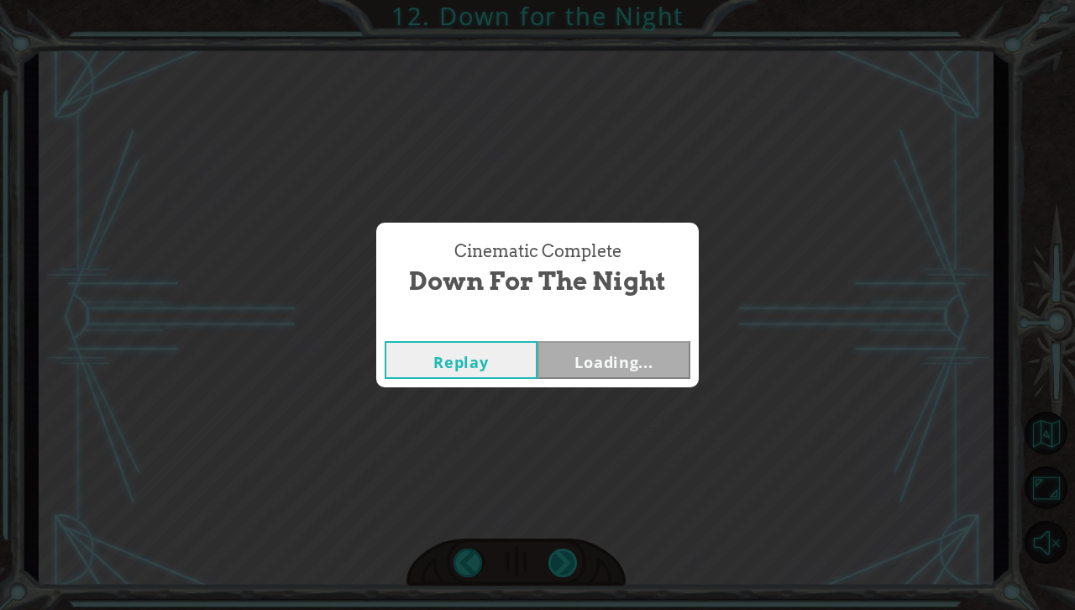
click at [559, 563] on div "Cinematic Complete Down for the Night Replay Loading..." at bounding box center [537, 305] width 1075 height 610
drag, startPoint x: 559, startPoint y: 563, endPoint x: 591, endPoint y: 358, distance: 208.2
click at [591, 358] on div "Cinematic Complete Down for the Night Replay Next" at bounding box center [537, 305] width 1075 height 610
click at [591, 358] on button "Next" at bounding box center [613, 360] width 153 height 38
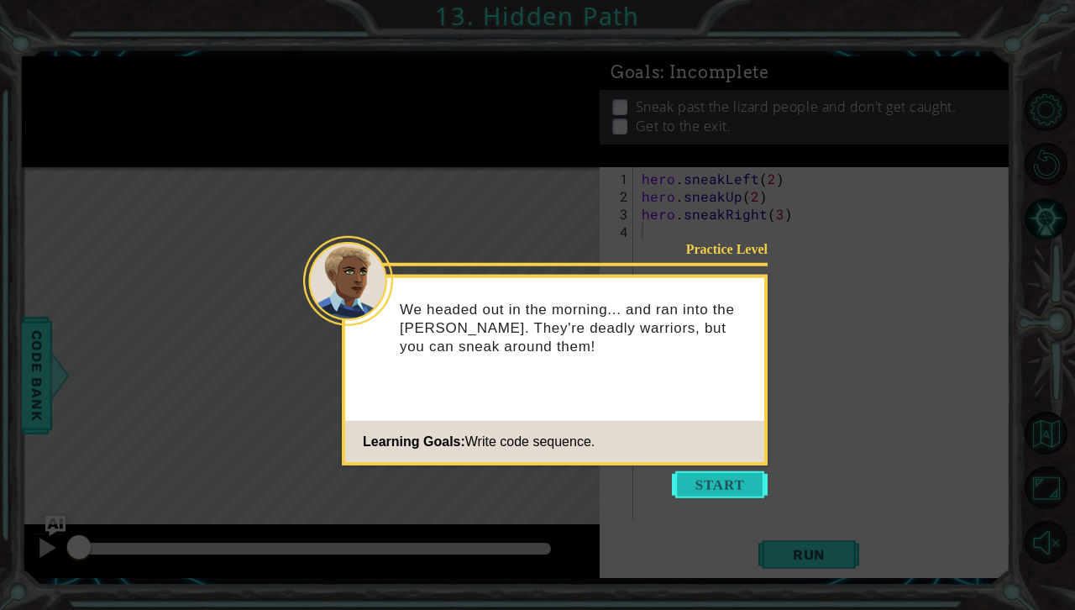
click at [716, 494] on button "Start" at bounding box center [720, 484] width 96 height 27
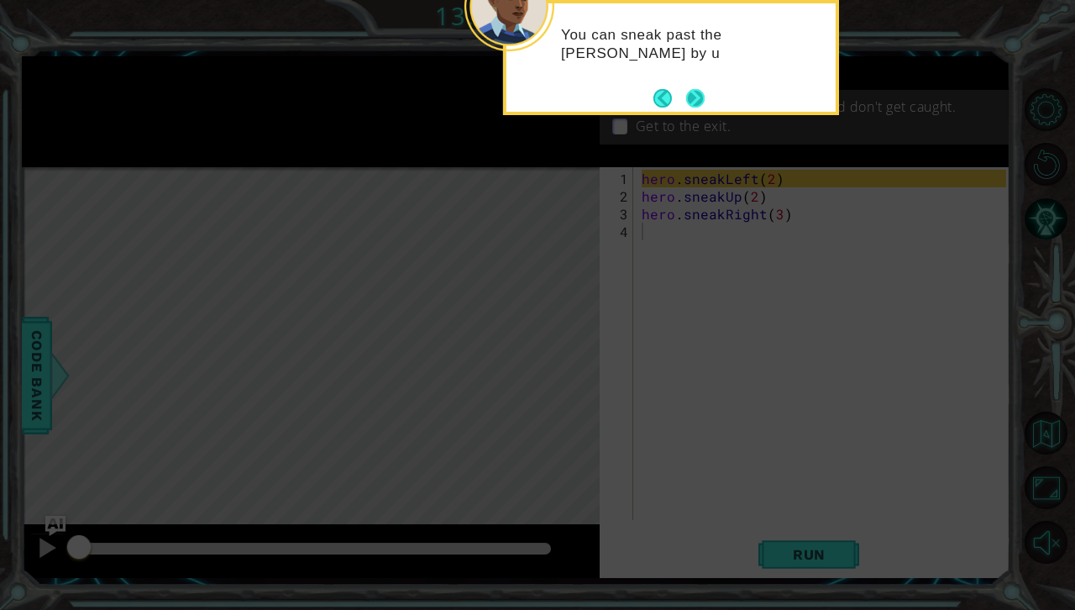
click at [695, 105] on button "Next" at bounding box center [695, 97] width 19 height 19
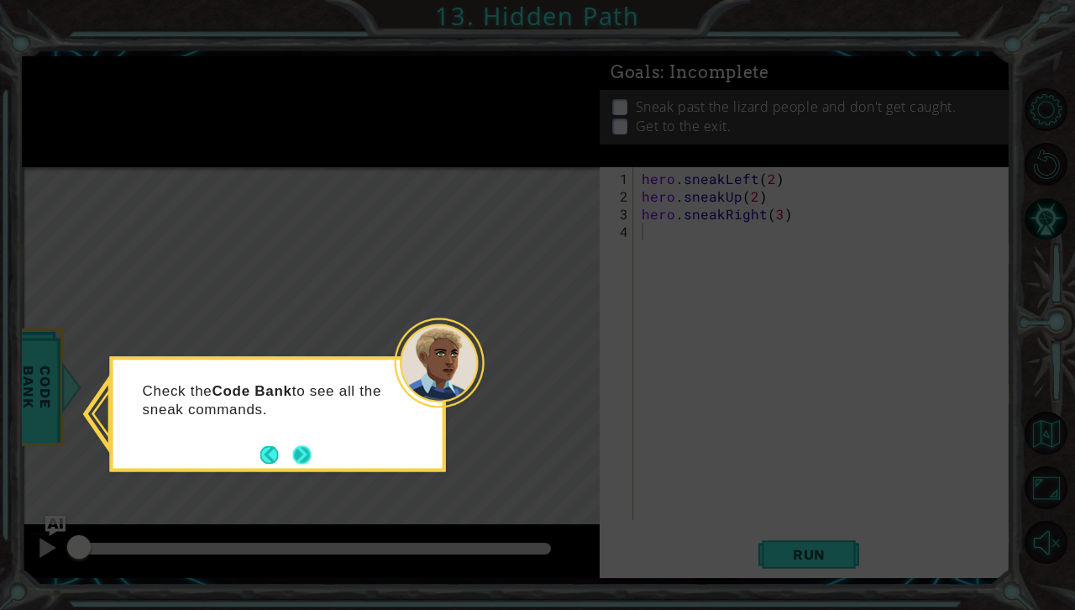
click at [287, 463] on button "Back" at bounding box center [276, 454] width 33 height 18
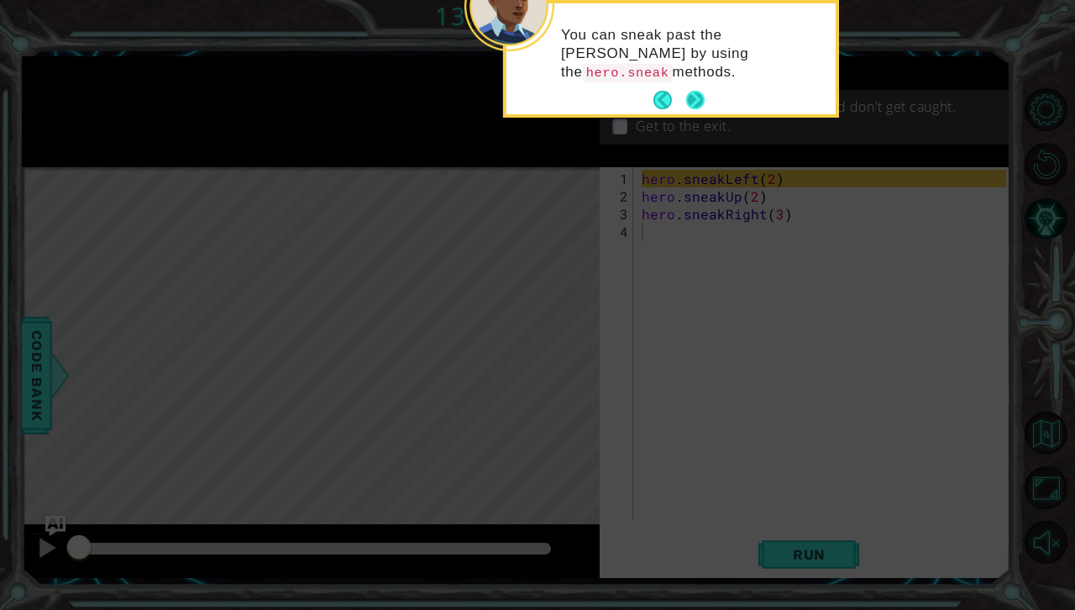
click at [704, 91] on button "Next" at bounding box center [694, 100] width 19 height 19
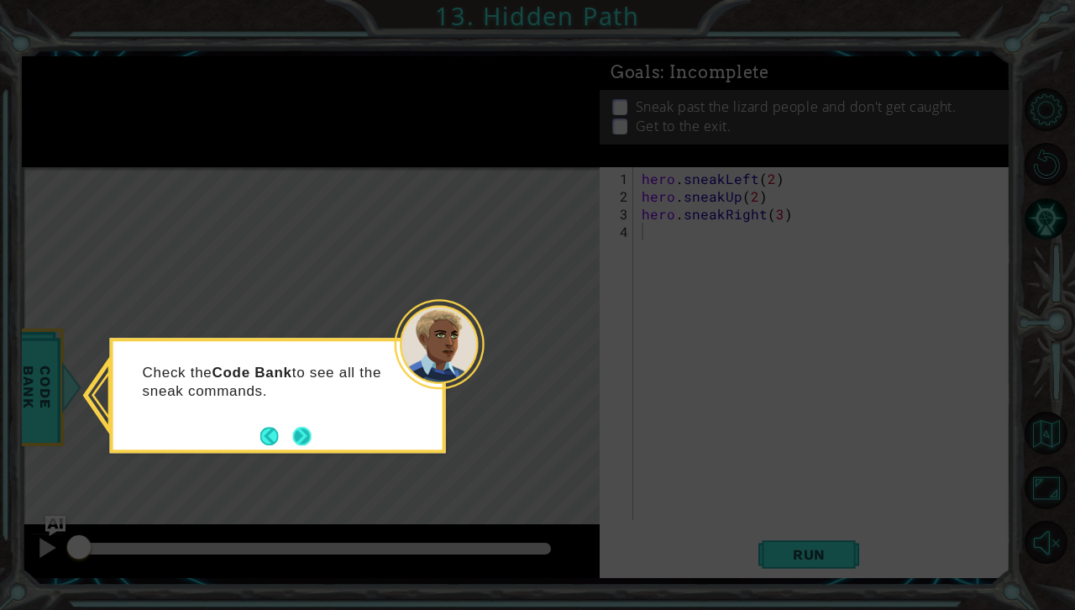
click at [312, 440] on button "Next" at bounding box center [301, 436] width 19 height 19
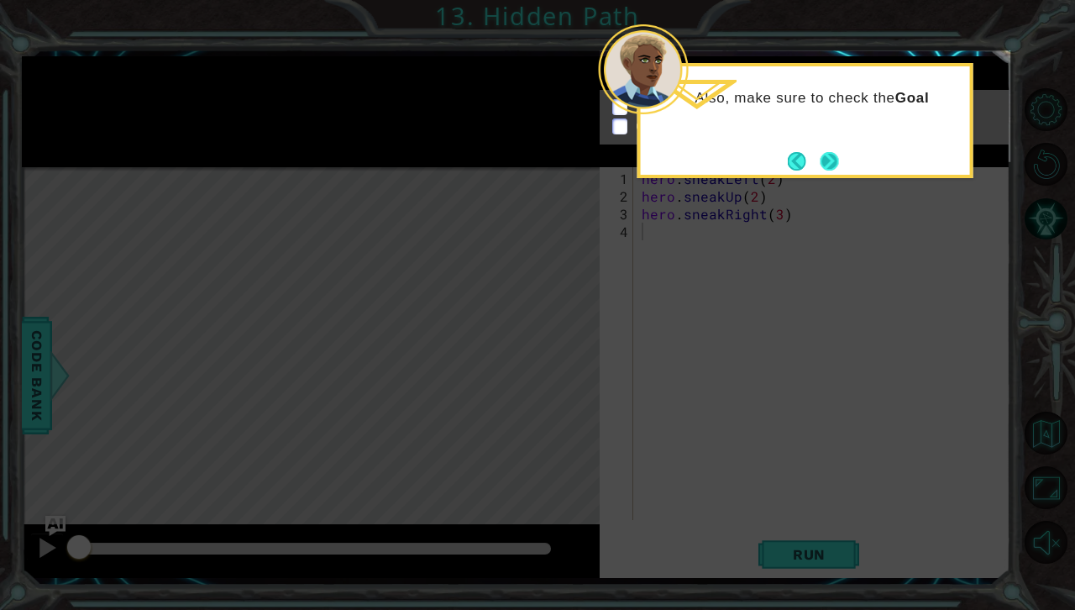
click at [824, 160] on button "Next" at bounding box center [829, 161] width 18 height 18
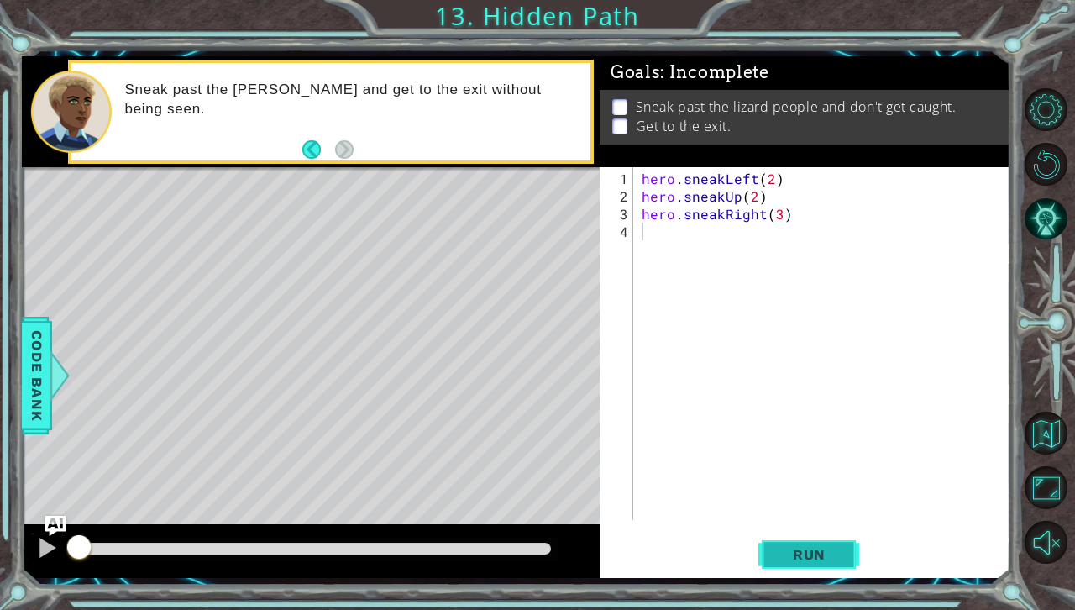
click at [786, 537] on button "Run" at bounding box center [808, 553] width 101 height 41
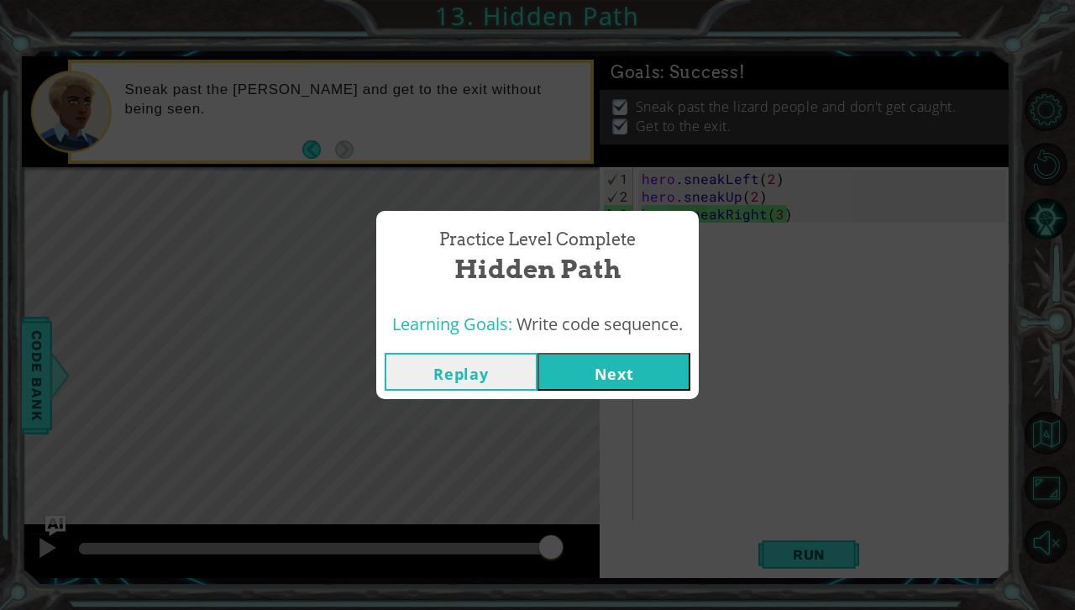
click at [658, 376] on button "Next" at bounding box center [613, 372] width 153 height 38
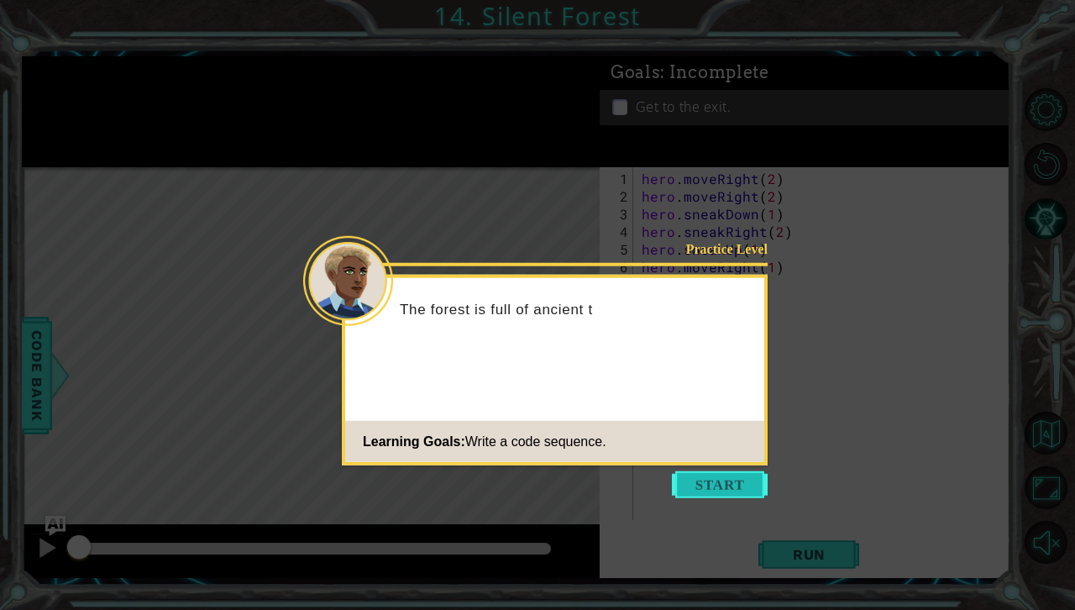
click at [692, 491] on button "Start" at bounding box center [720, 484] width 96 height 27
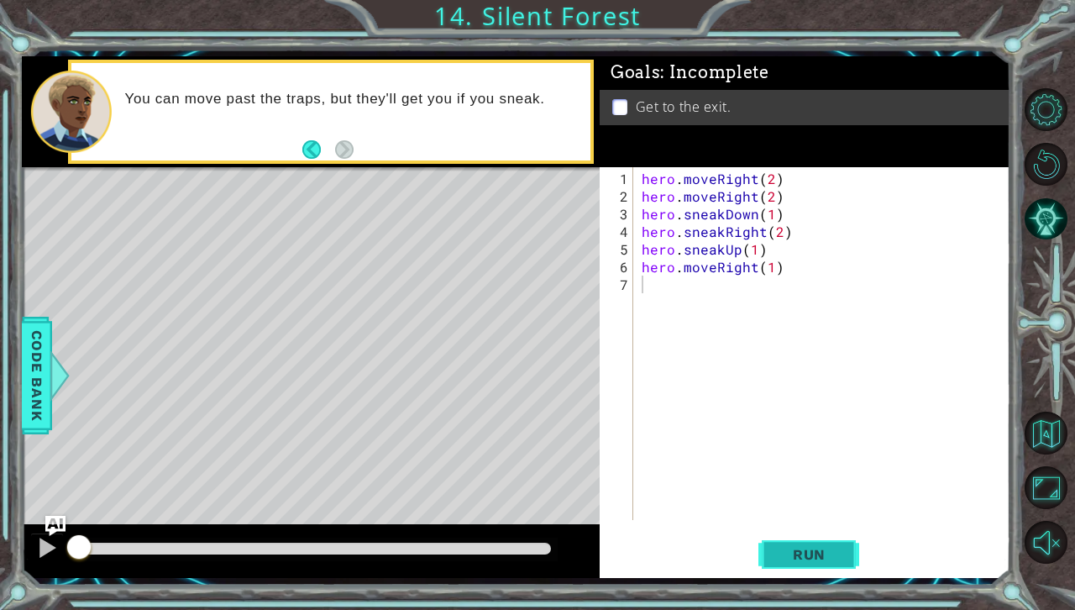
click at [830, 555] on span "Run" at bounding box center [809, 554] width 66 height 17
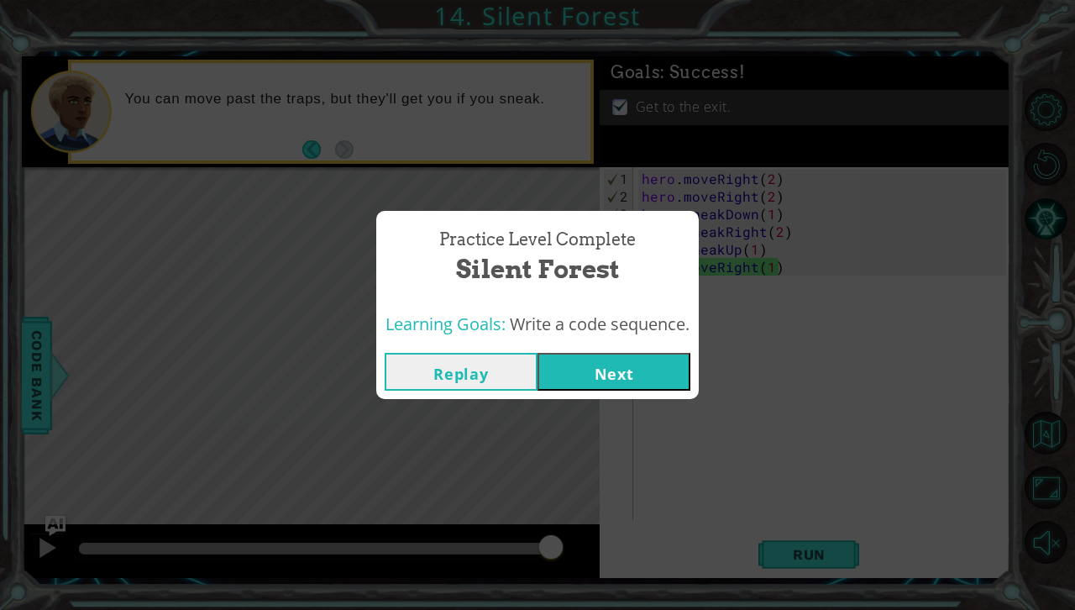
click at [655, 376] on button "Next" at bounding box center [613, 372] width 153 height 38
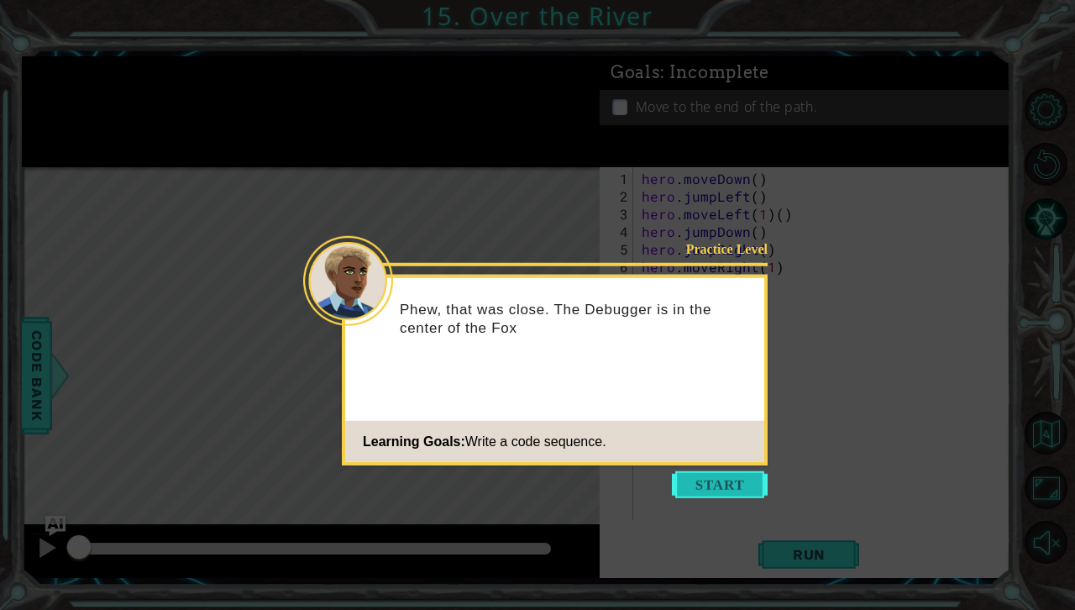
click at [720, 492] on button "Start" at bounding box center [720, 484] width 96 height 27
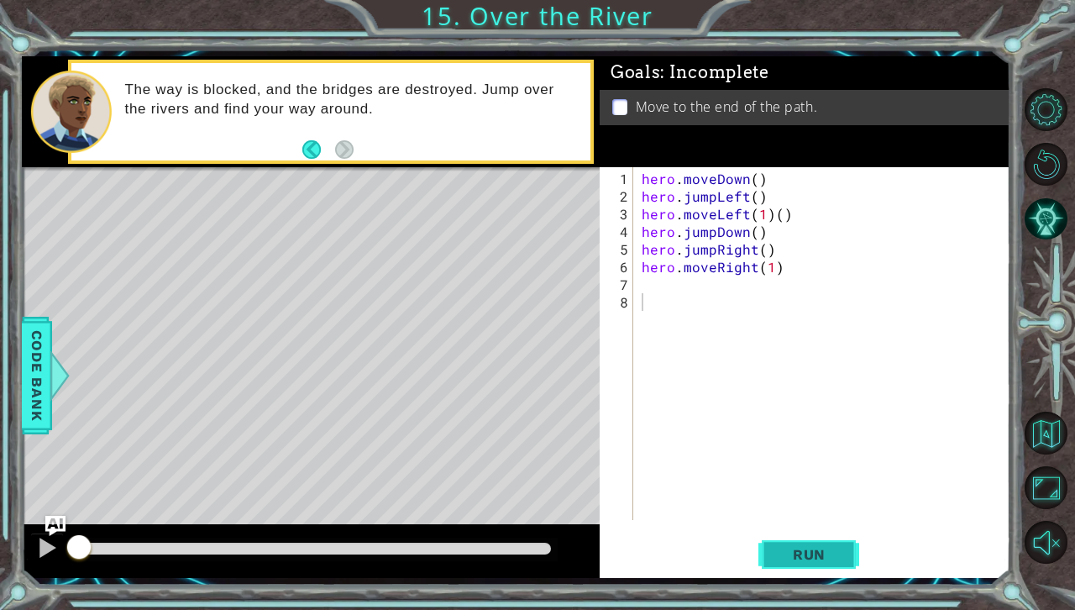
click at [828, 542] on button "Run" at bounding box center [808, 553] width 101 height 41
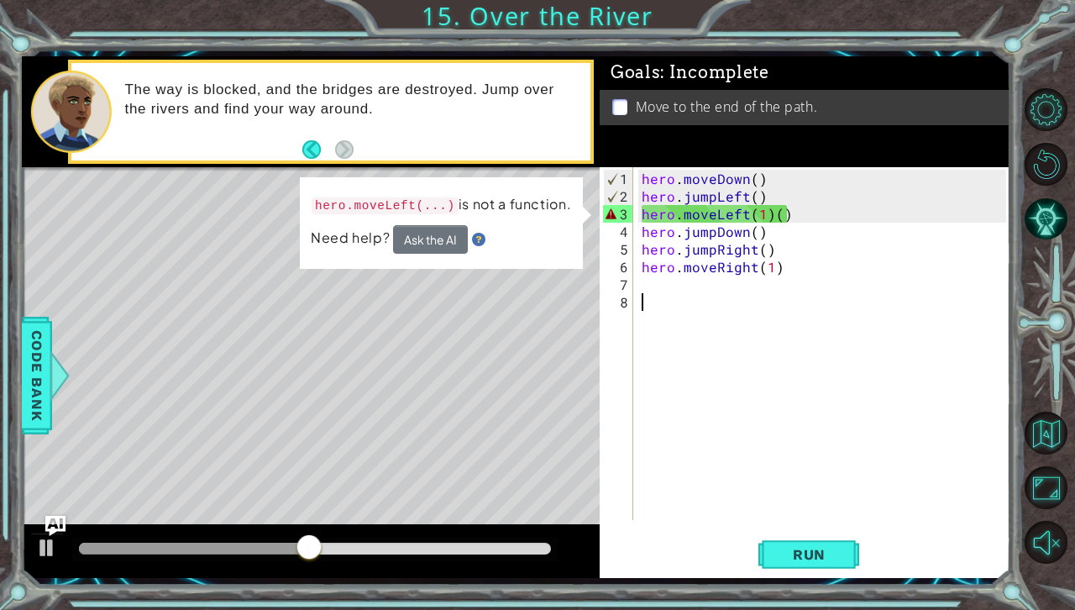
click at [811, 218] on div "hero . moveDown ( ) hero . jumpLeft ( ) hero . moveLeft ( 1 ) ( ) hero . jumpDo…" at bounding box center [826, 364] width 376 height 388
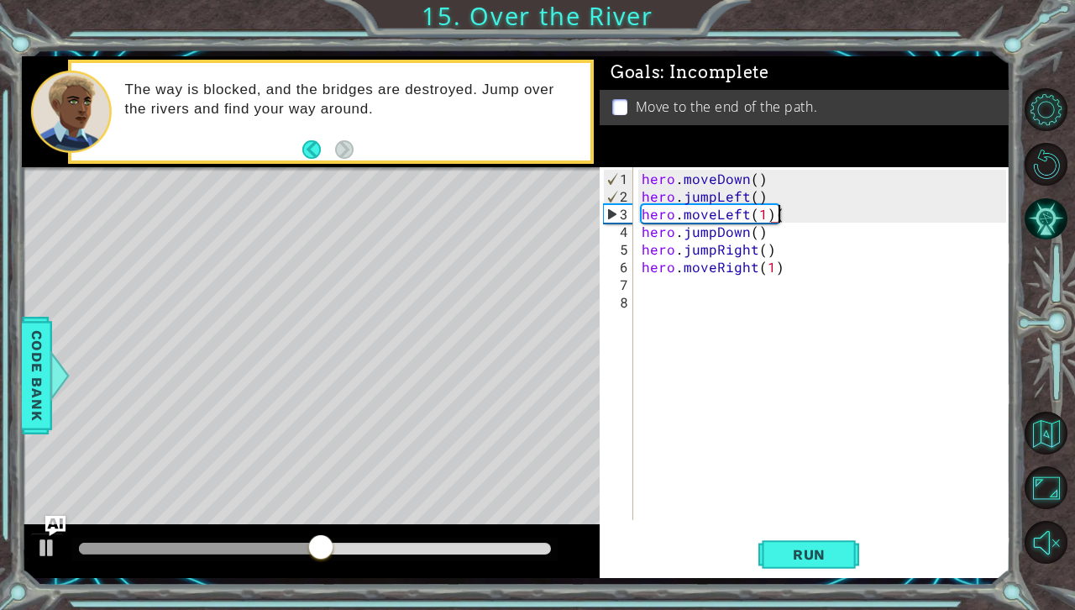
type textarea "hero.moveLeft(1)"
click at [811, 535] on button "Run" at bounding box center [808, 553] width 101 height 41
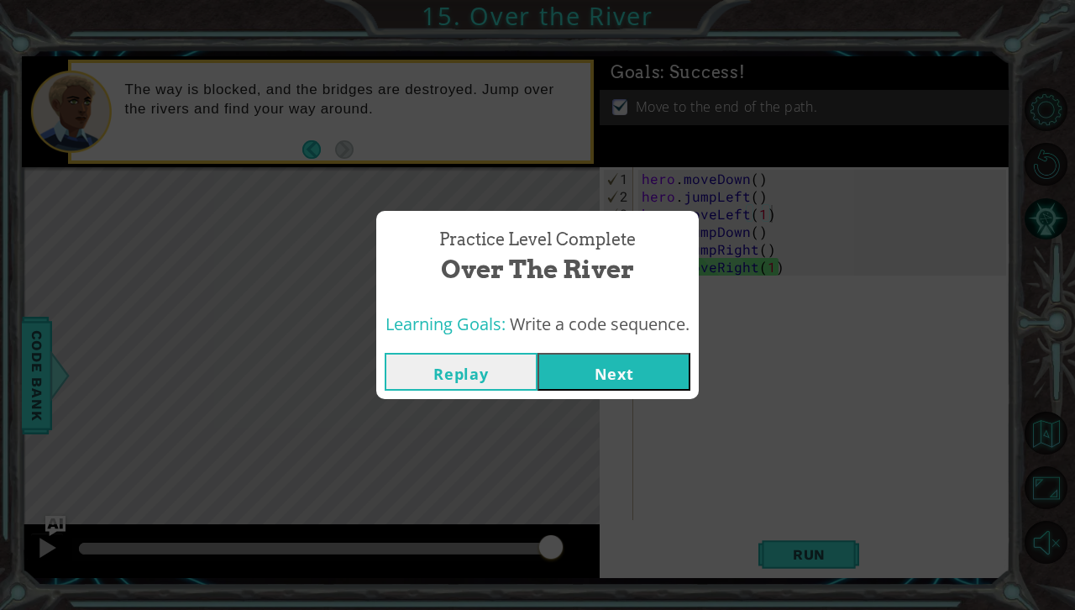
click at [648, 379] on button "Next" at bounding box center [613, 372] width 153 height 38
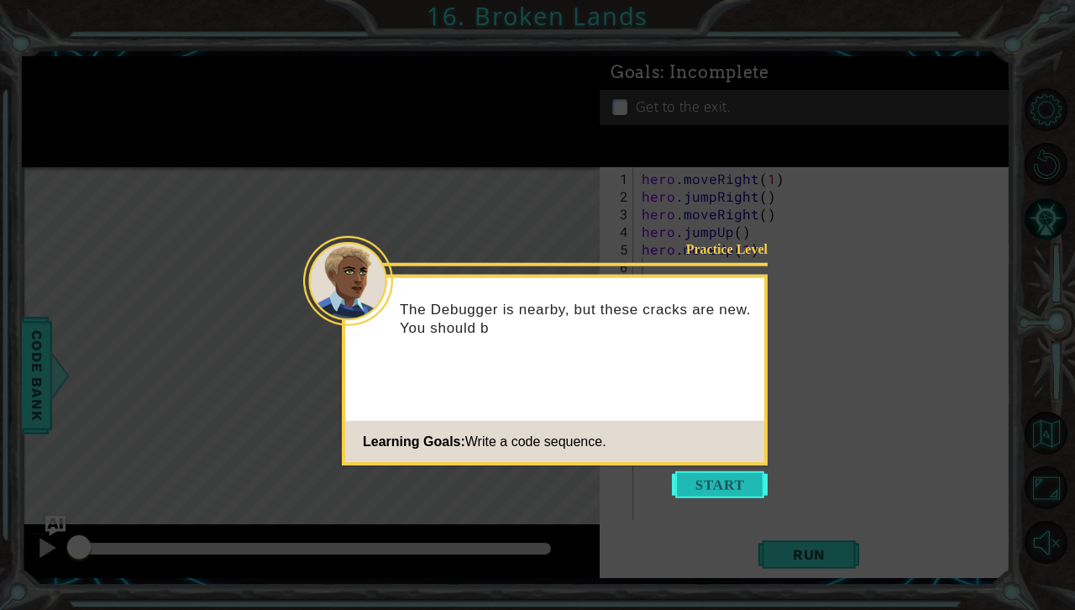
click at [734, 485] on button "Start" at bounding box center [720, 484] width 96 height 27
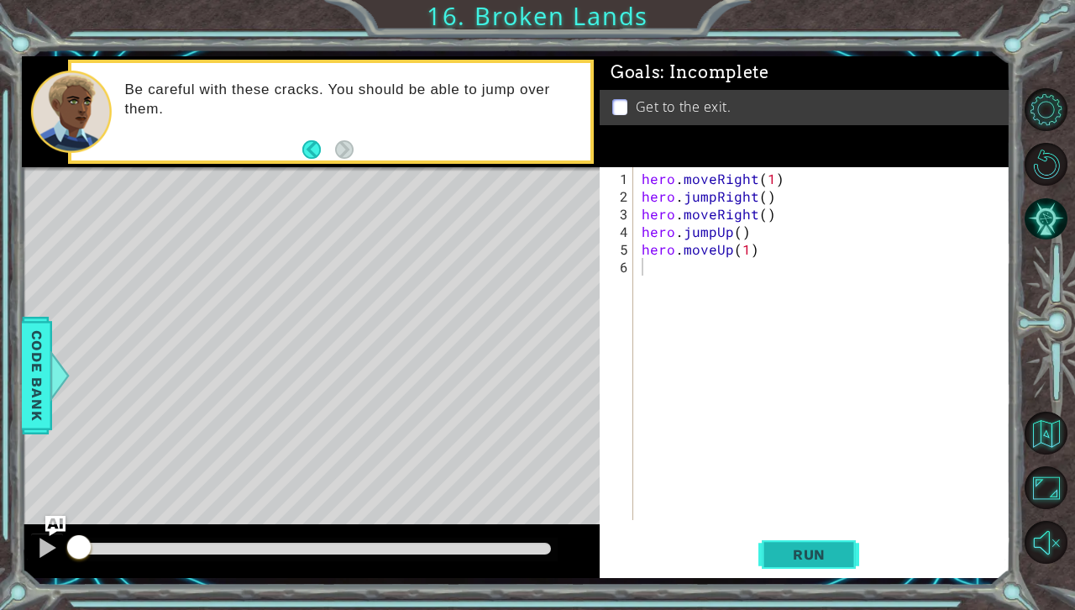
click at [836, 554] on span "Run" at bounding box center [809, 554] width 66 height 17
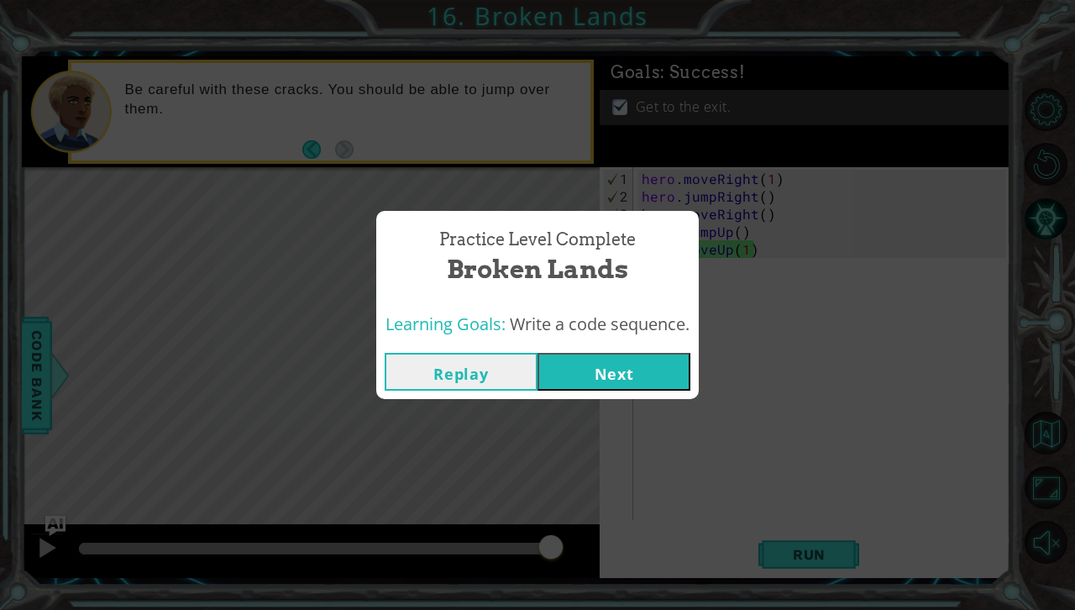
click at [609, 364] on button "Next" at bounding box center [613, 372] width 153 height 38
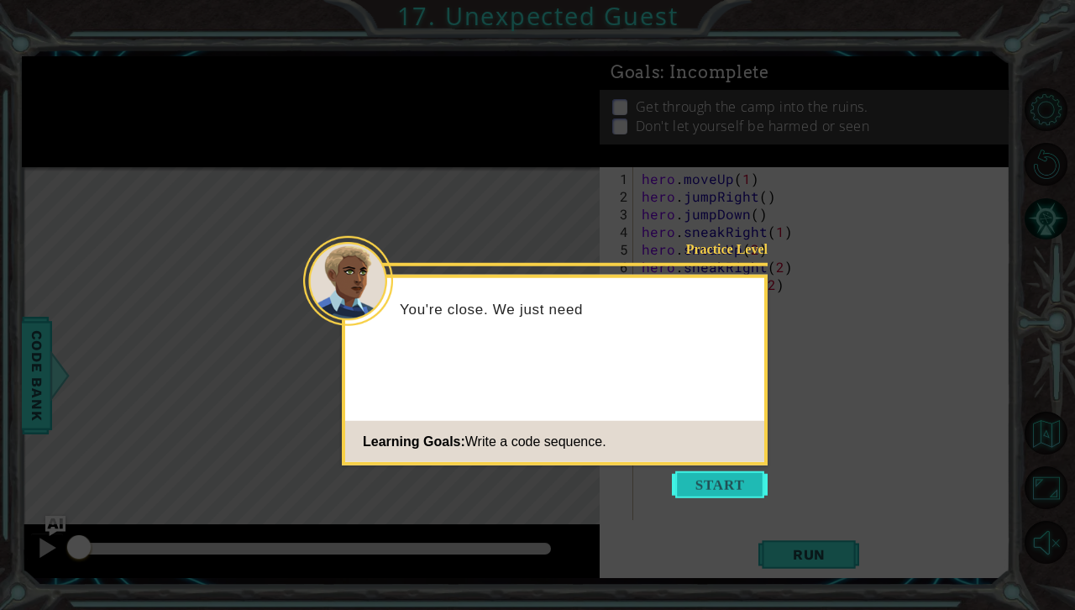
click at [744, 495] on button "Start" at bounding box center [720, 484] width 96 height 27
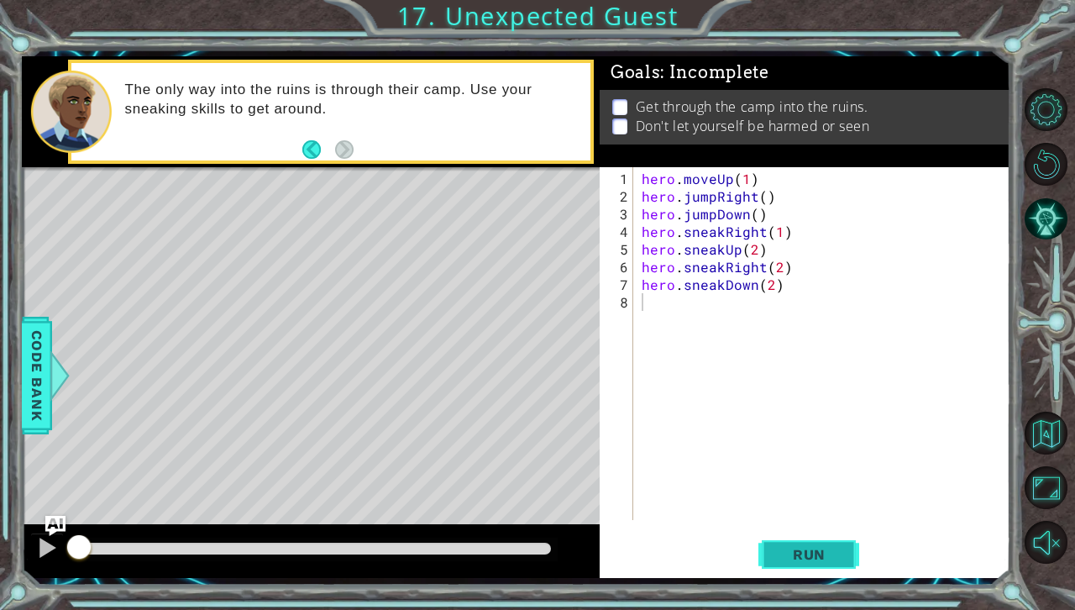
click at [781, 549] on span "Run" at bounding box center [809, 554] width 66 height 17
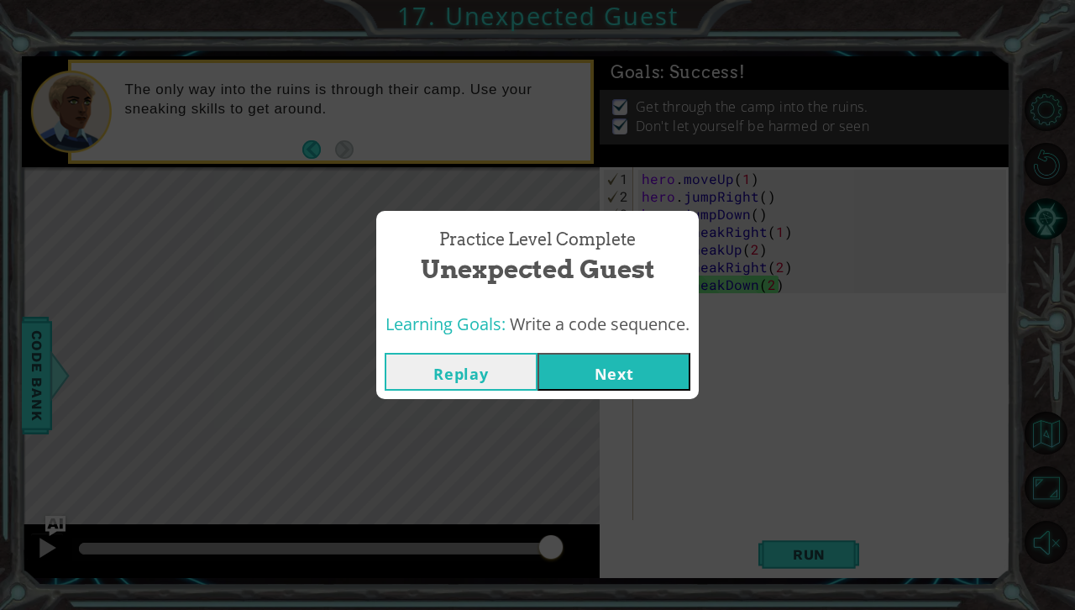
click at [658, 371] on button "Next" at bounding box center [613, 372] width 153 height 38
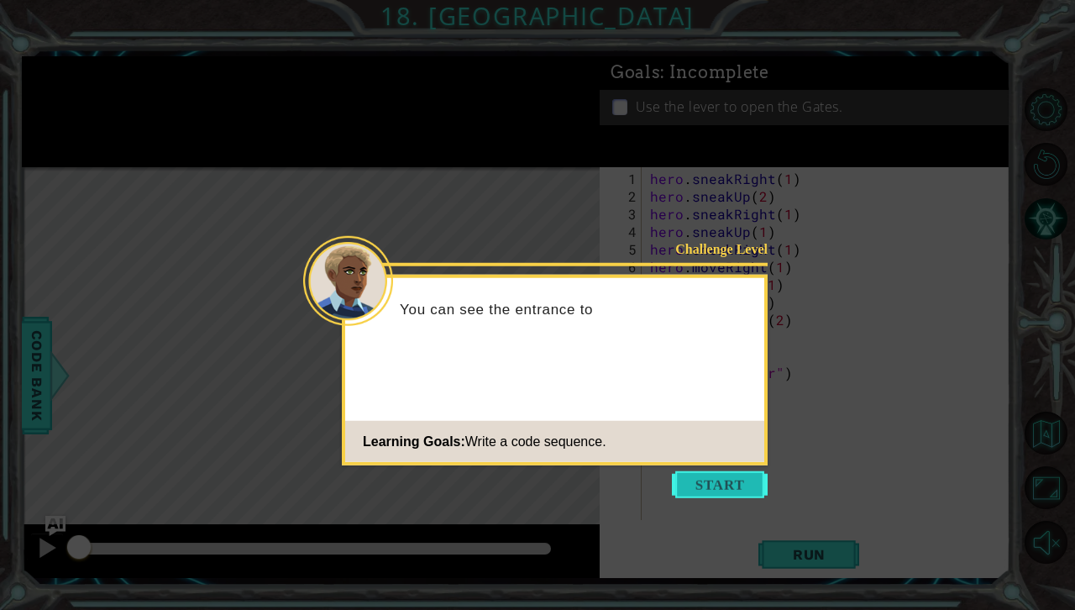
click at [720, 485] on button "Start" at bounding box center [720, 484] width 96 height 27
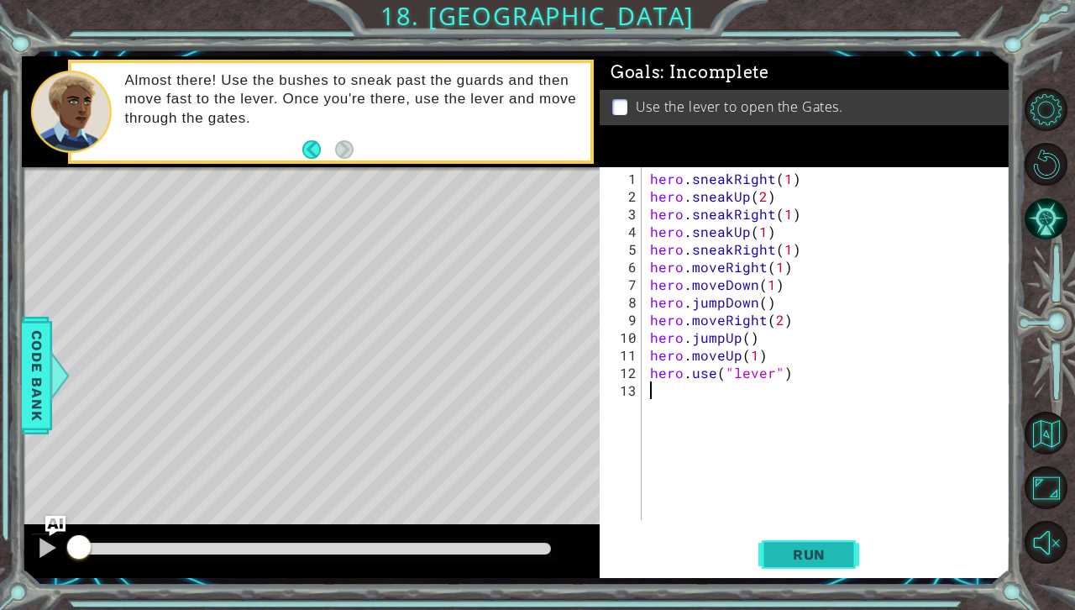
click at [806, 559] on span "Run" at bounding box center [809, 554] width 66 height 17
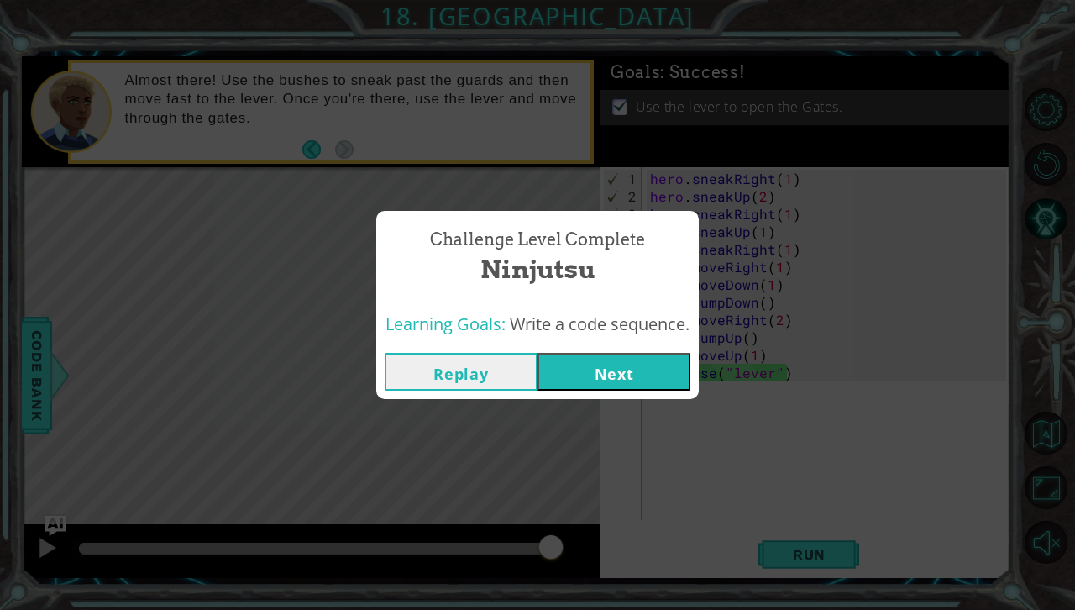
click at [628, 359] on button "Next" at bounding box center [613, 372] width 153 height 38
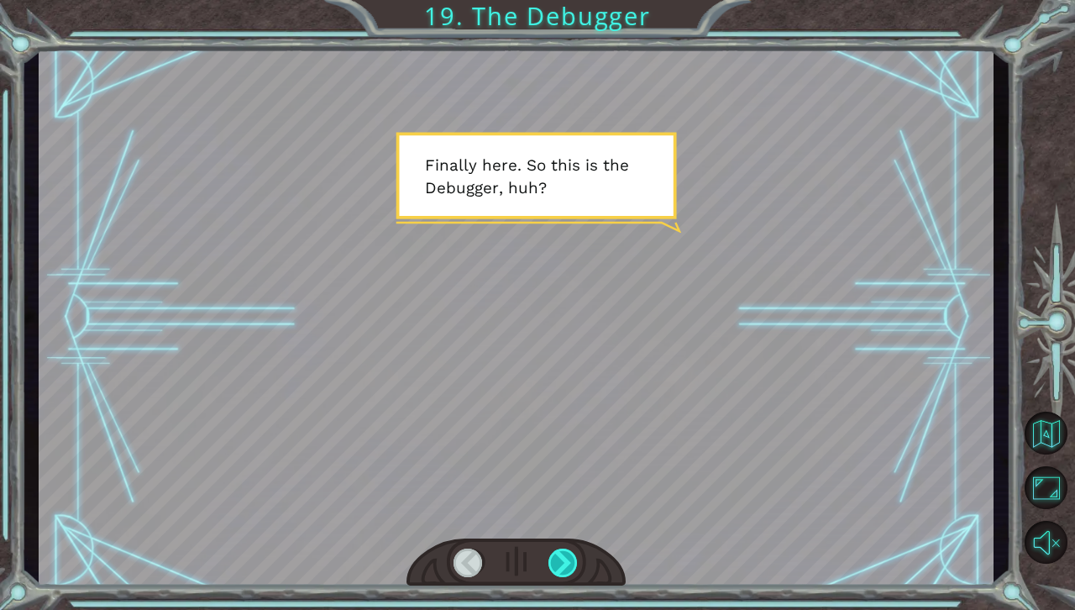
click at [568, 550] on div at bounding box center [563, 562] width 30 height 29
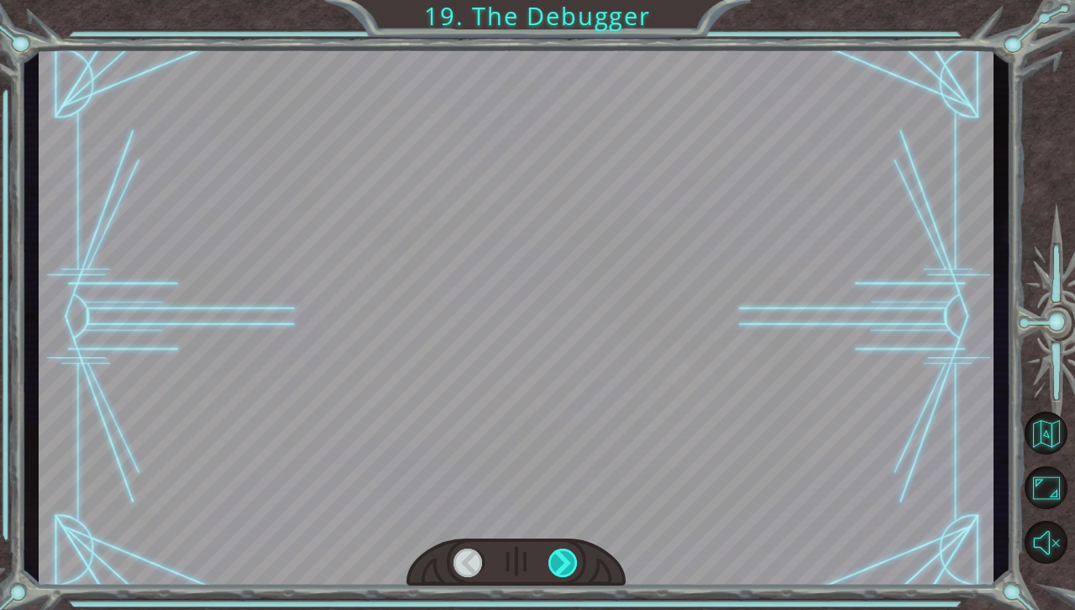
click at [568, 550] on div at bounding box center [563, 562] width 30 height 29
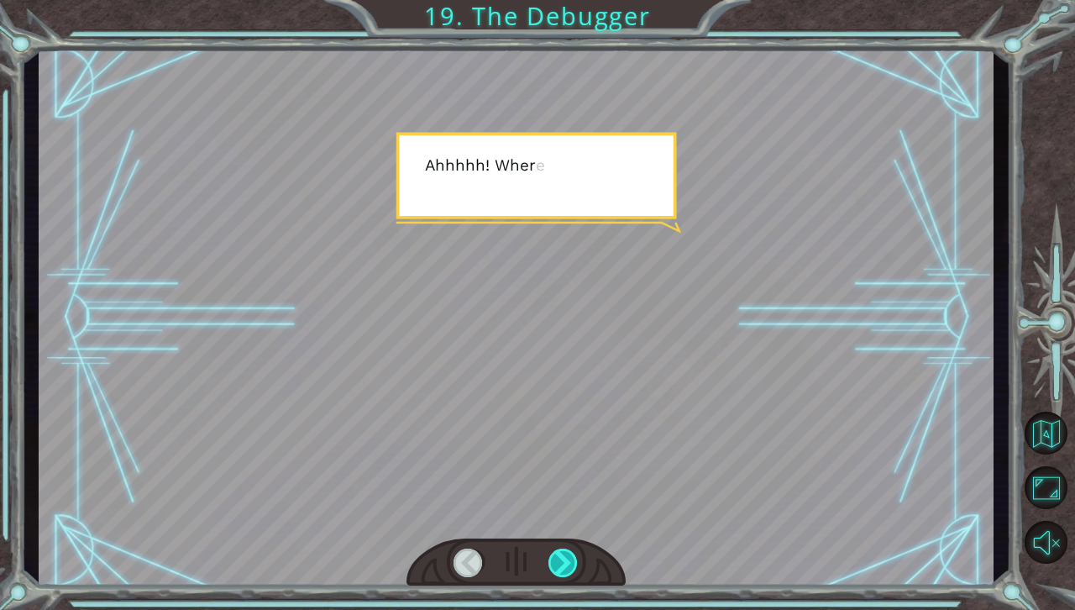
click at [568, 550] on div at bounding box center [563, 562] width 30 height 29
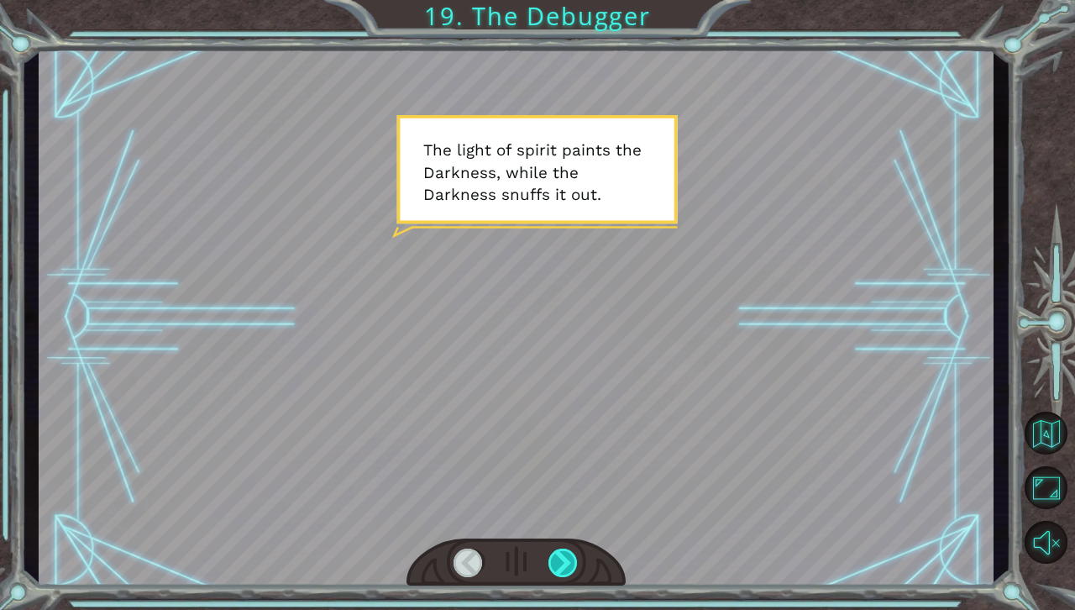
click at [568, 550] on div at bounding box center [563, 562] width 30 height 29
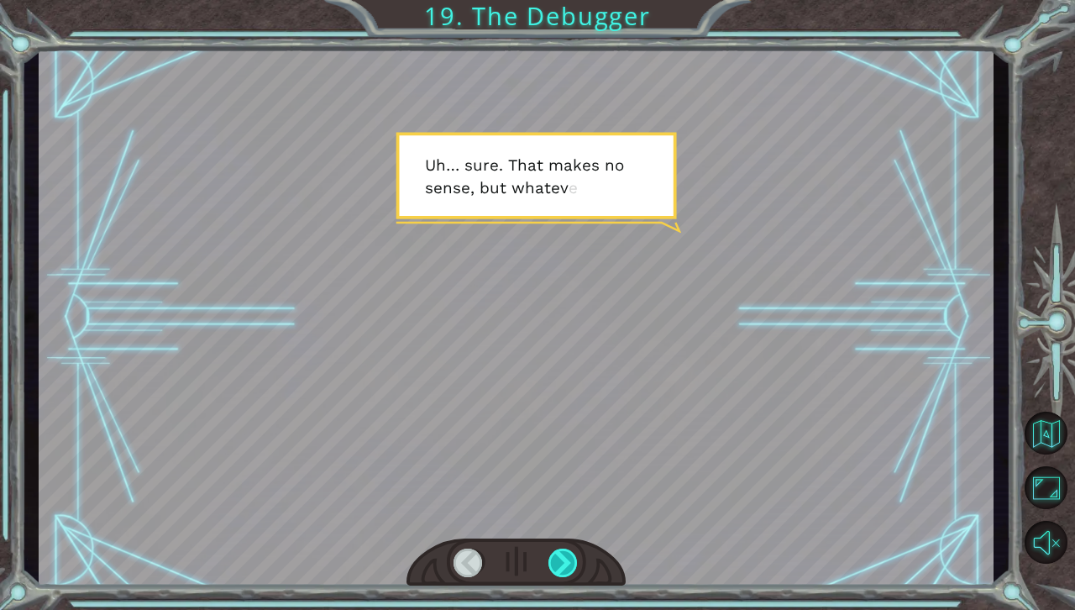
click at [568, 550] on div at bounding box center [563, 562] width 30 height 29
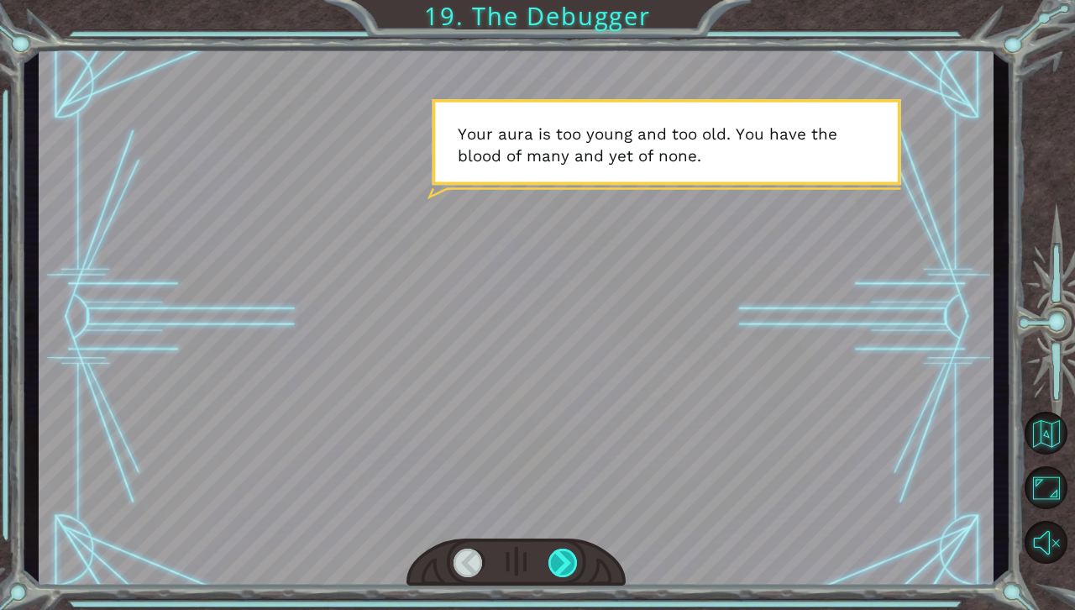
click at [568, 550] on div at bounding box center [563, 562] width 30 height 29
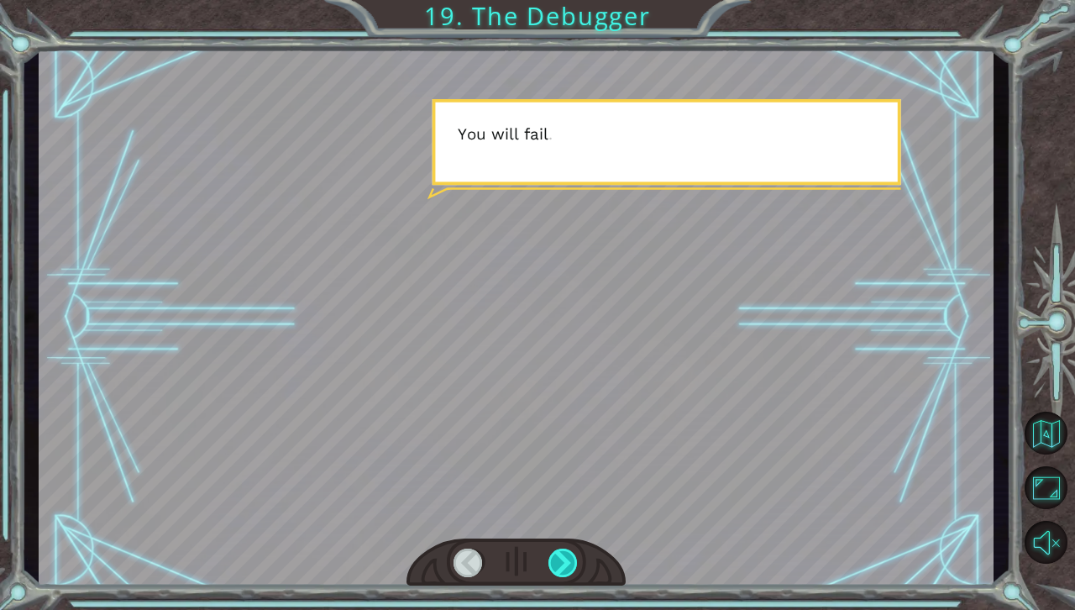
click at [568, 550] on div at bounding box center [563, 562] width 30 height 29
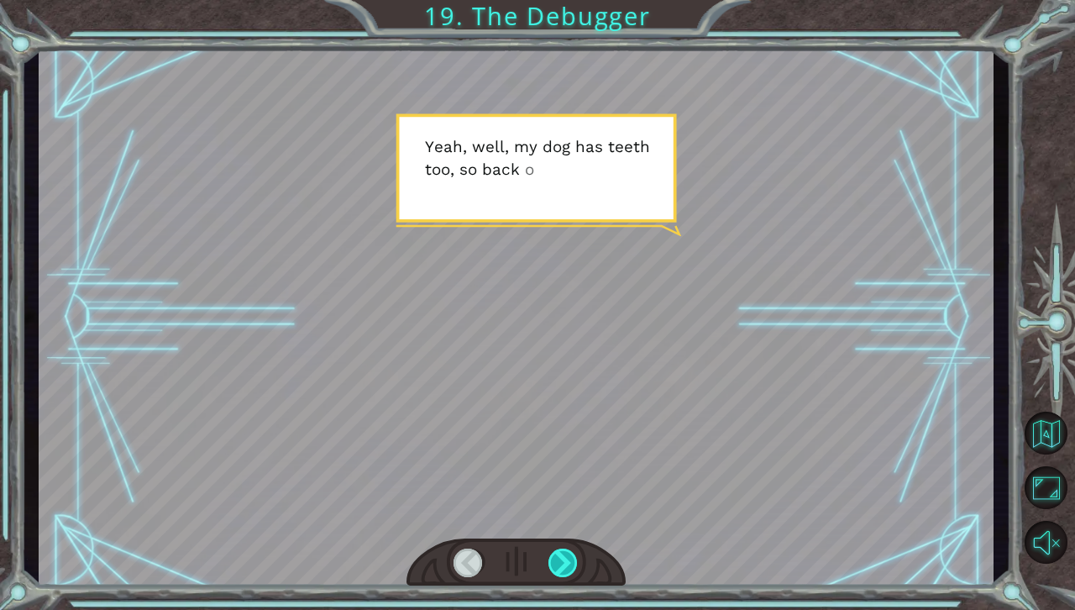
click at [568, 550] on div at bounding box center [563, 562] width 30 height 29
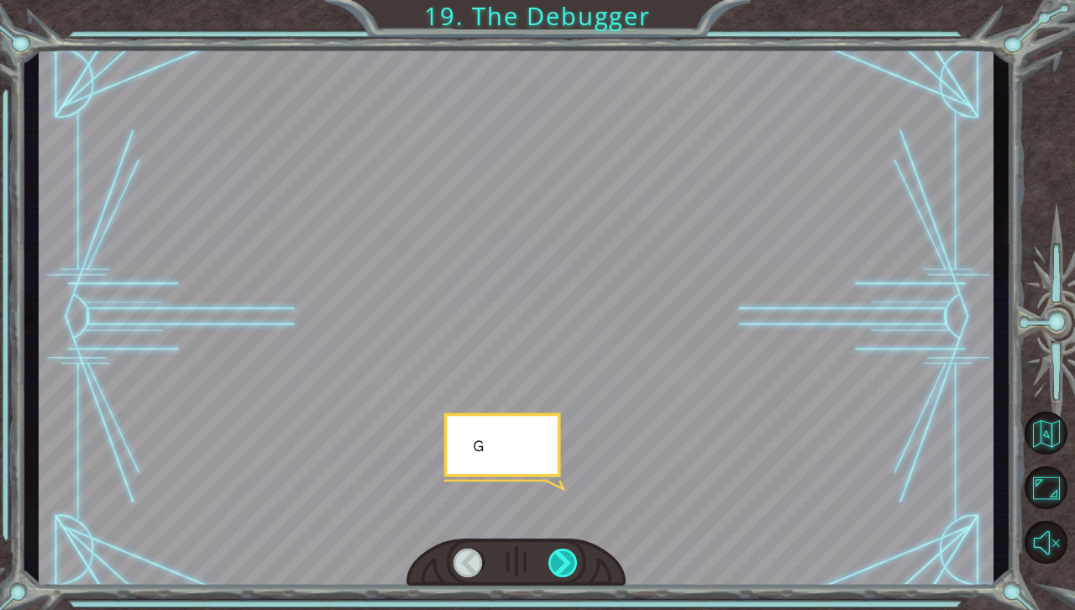
click at [568, 550] on div at bounding box center [563, 562] width 30 height 29
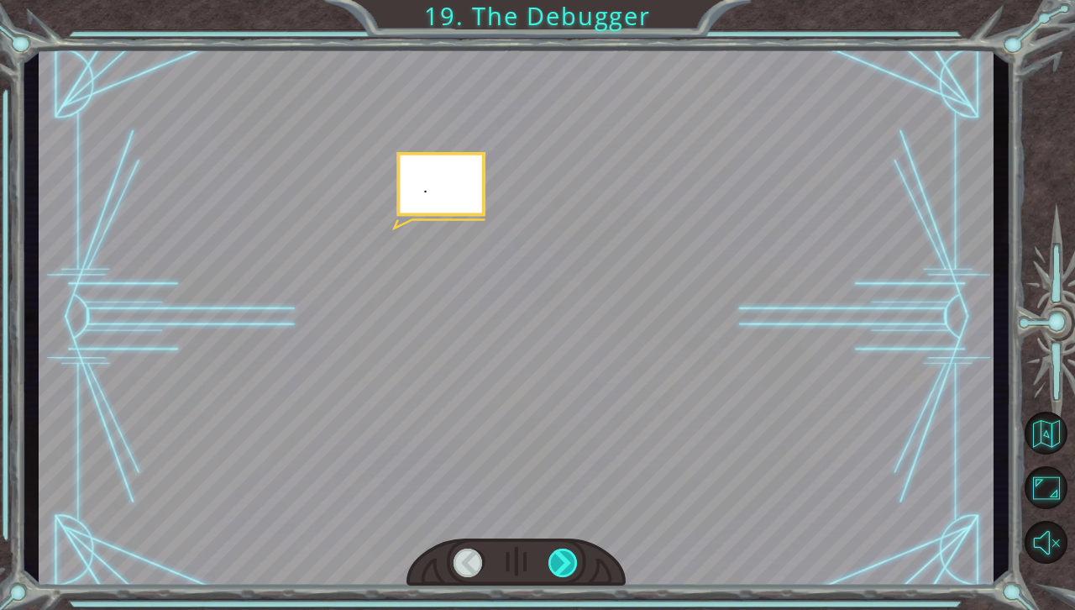
click at [568, 550] on div at bounding box center [563, 562] width 30 height 29
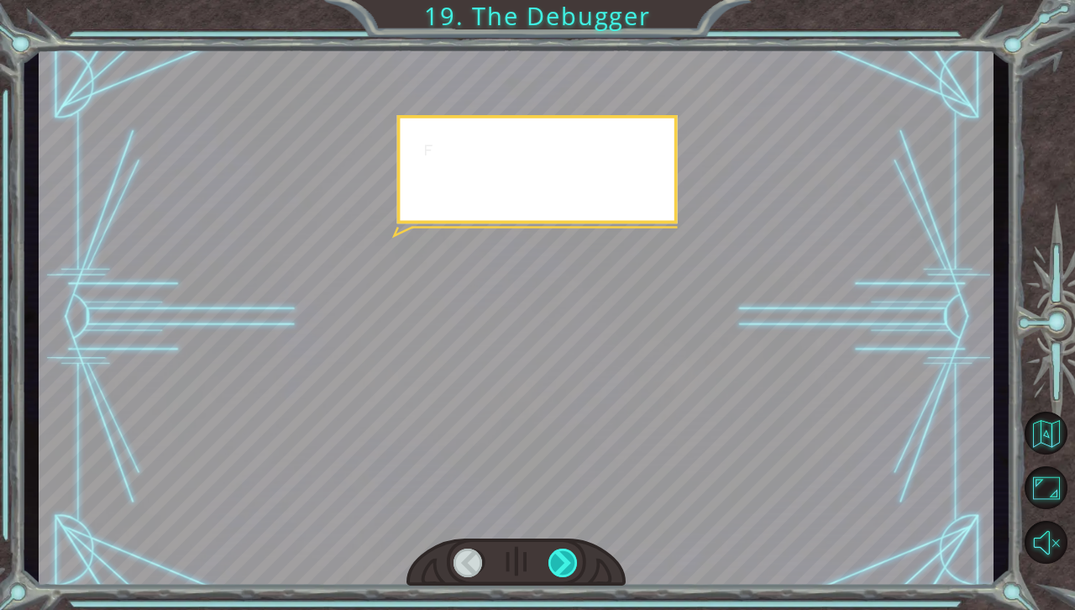
click at [568, 550] on div at bounding box center [563, 562] width 30 height 29
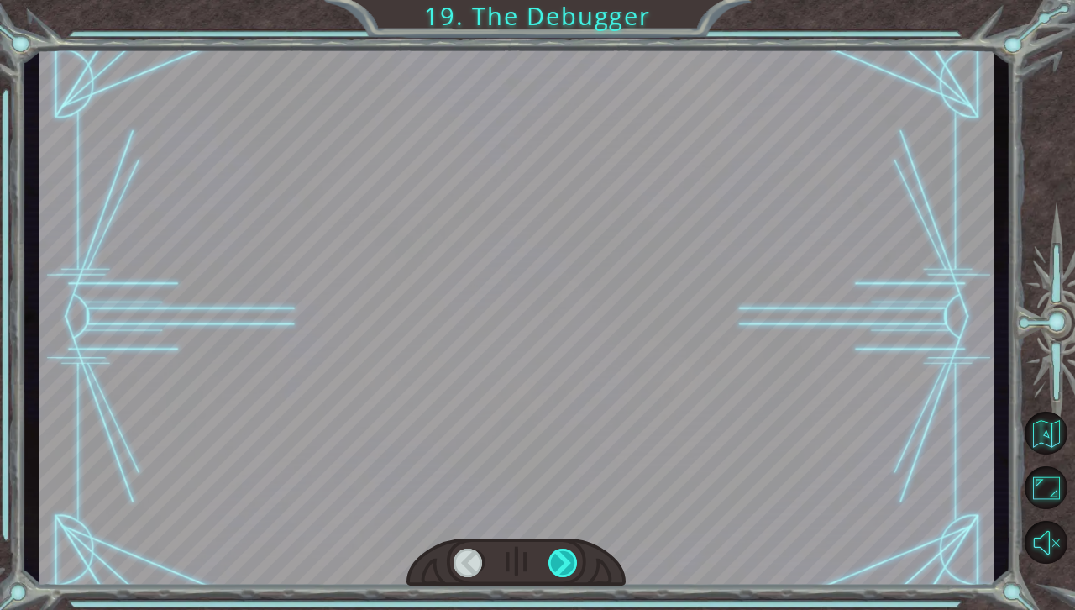
click at [568, 550] on div at bounding box center [563, 562] width 30 height 29
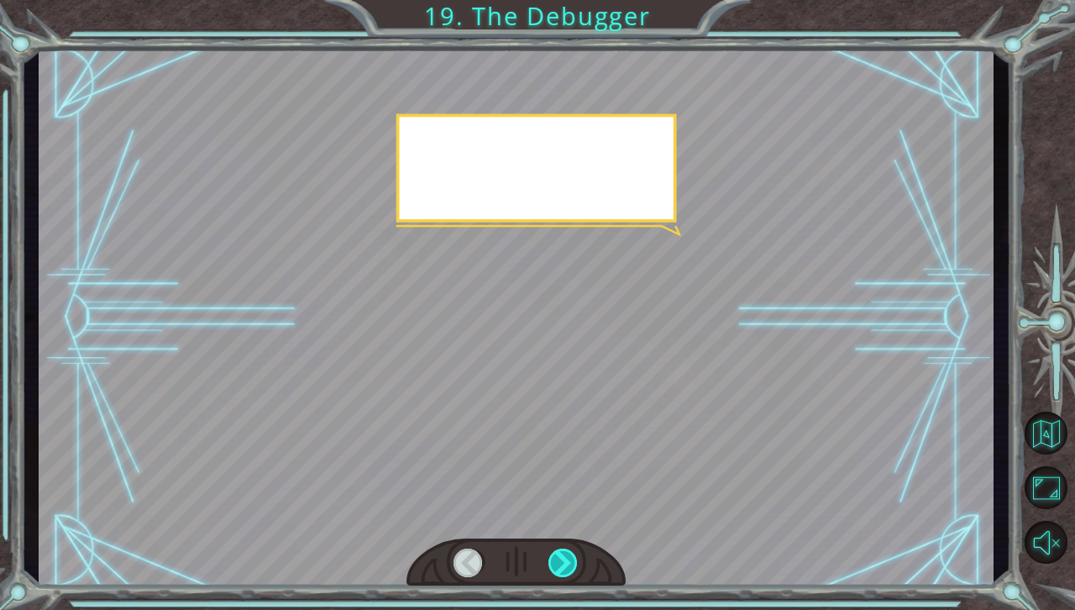
click at [568, 550] on div at bounding box center [563, 562] width 30 height 29
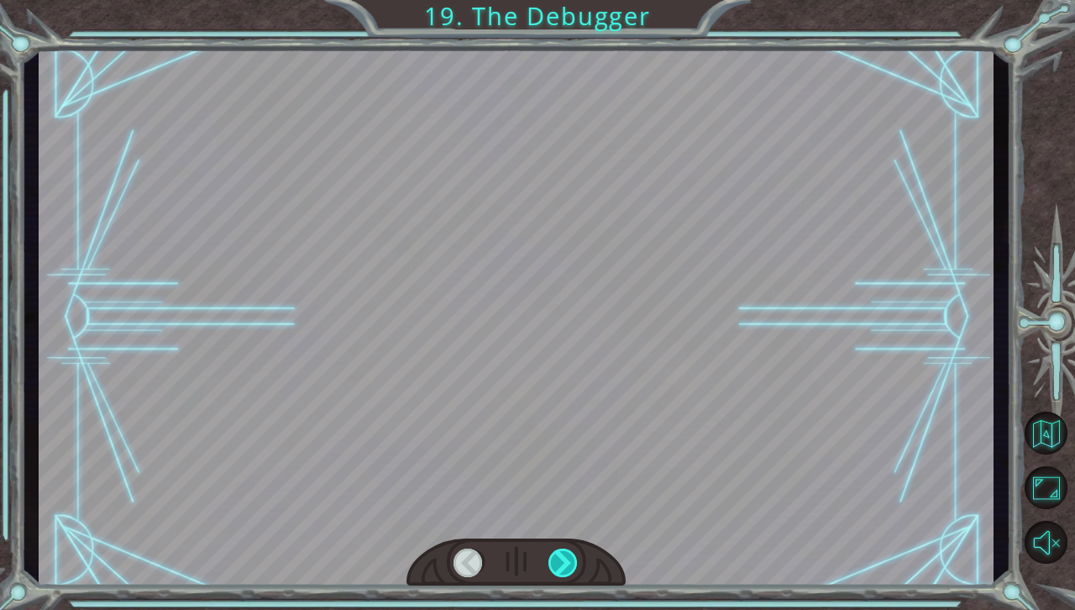
click at [568, 550] on div at bounding box center [563, 562] width 30 height 29
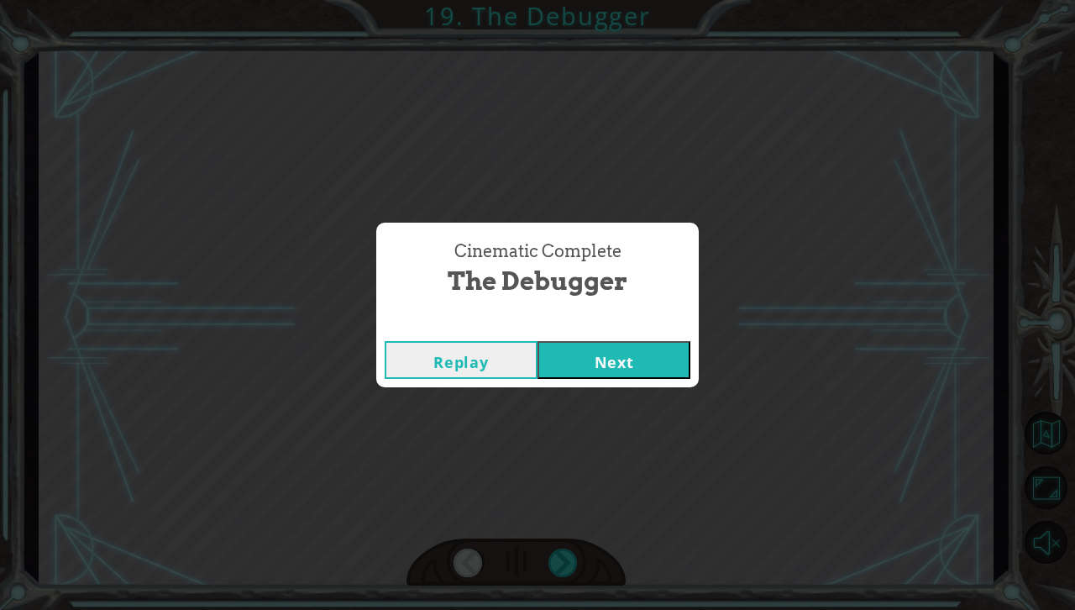
click at [599, 372] on button "Next" at bounding box center [613, 360] width 153 height 38
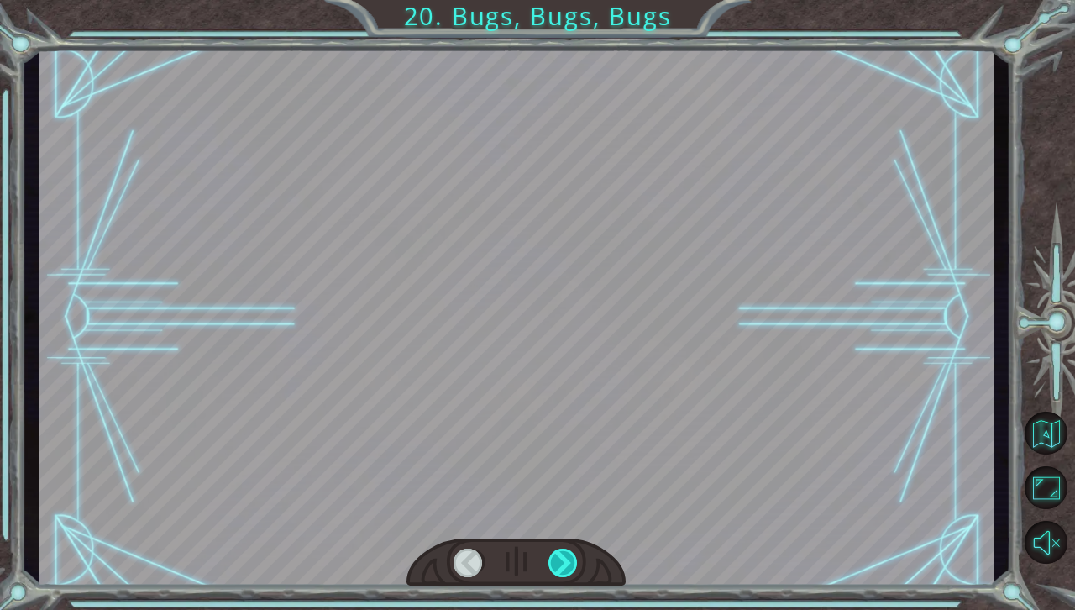
click at [566, 556] on div at bounding box center [563, 562] width 30 height 29
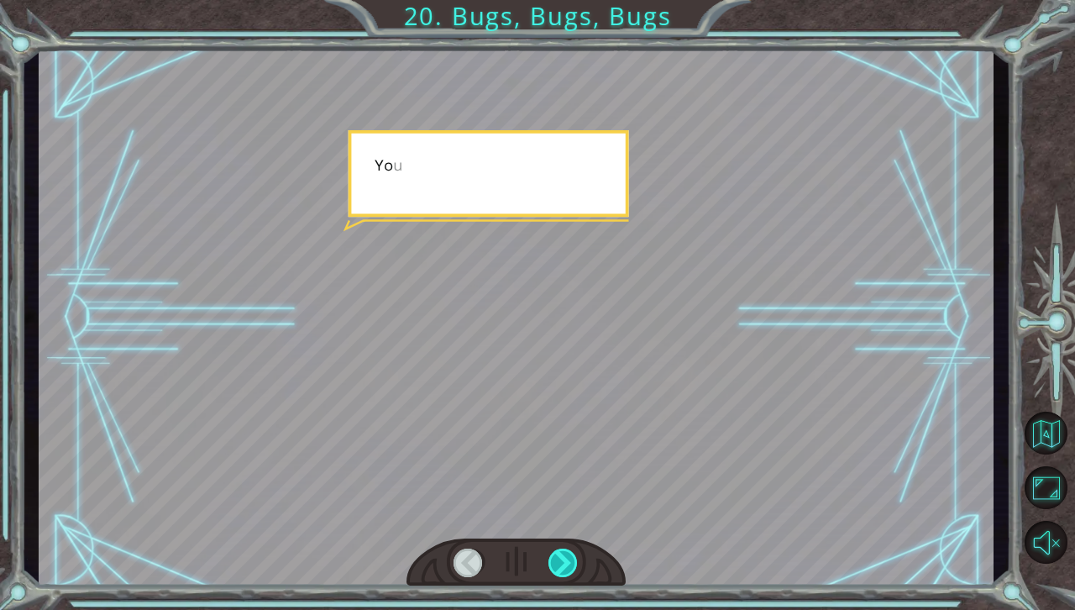
click at [566, 556] on div at bounding box center [563, 562] width 30 height 29
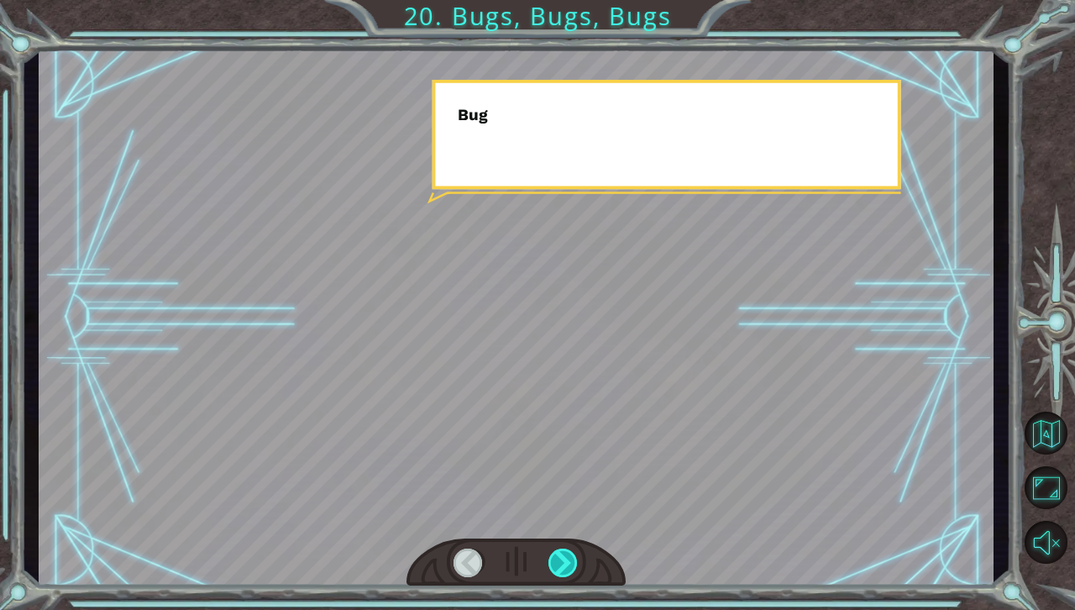
click at [566, 556] on div at bounding box center [563, 562] width 30 height 29
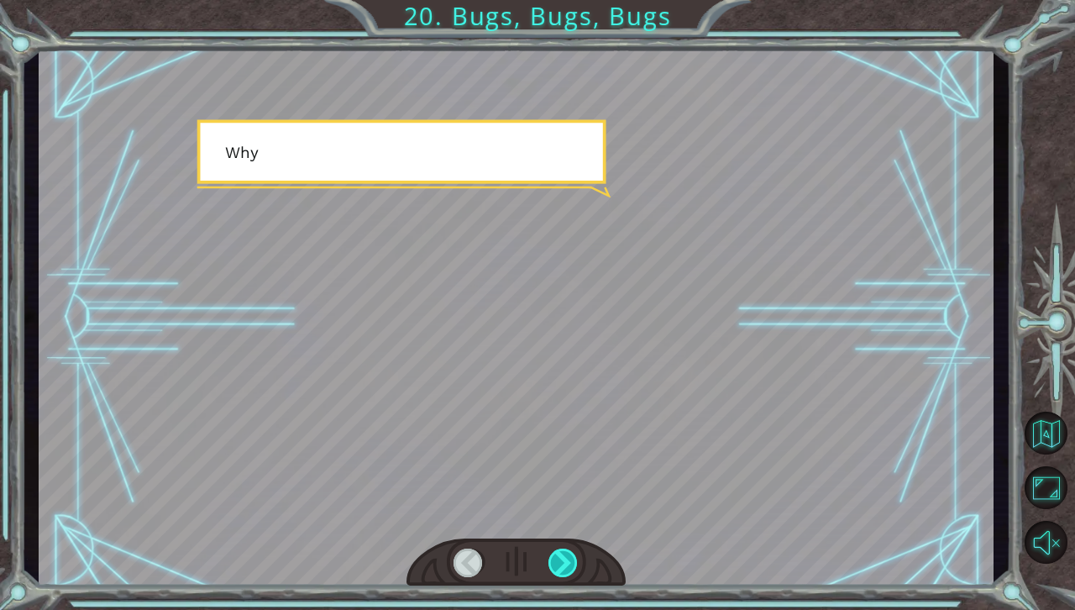
click at [566, 556] on div at bounding box center [563, 562] width 30 height 29
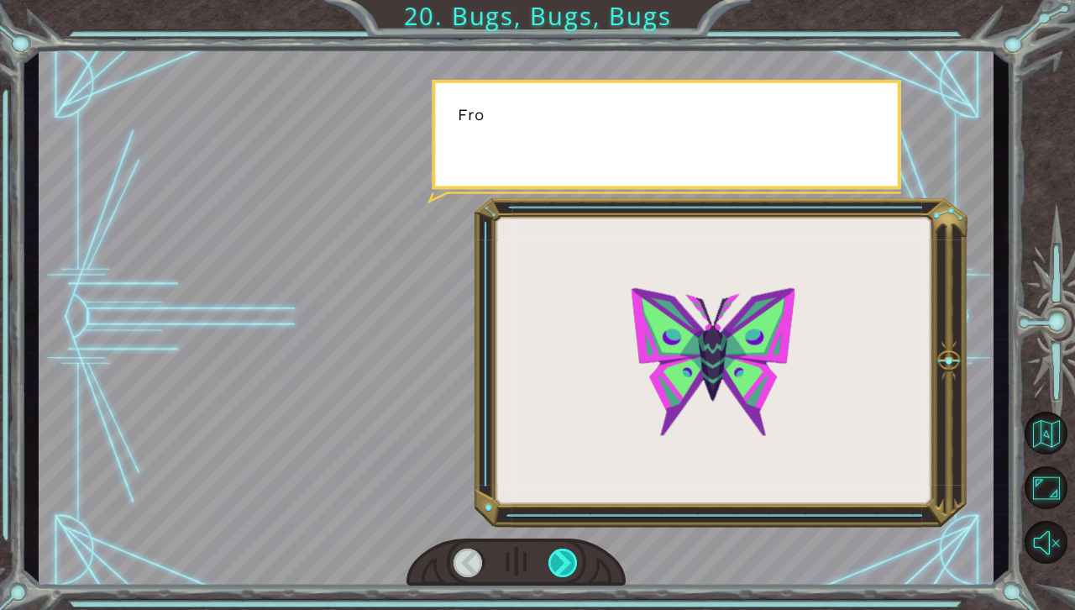
click at [566, 556] on div at bounding box center [563, 562] width 30 height 29
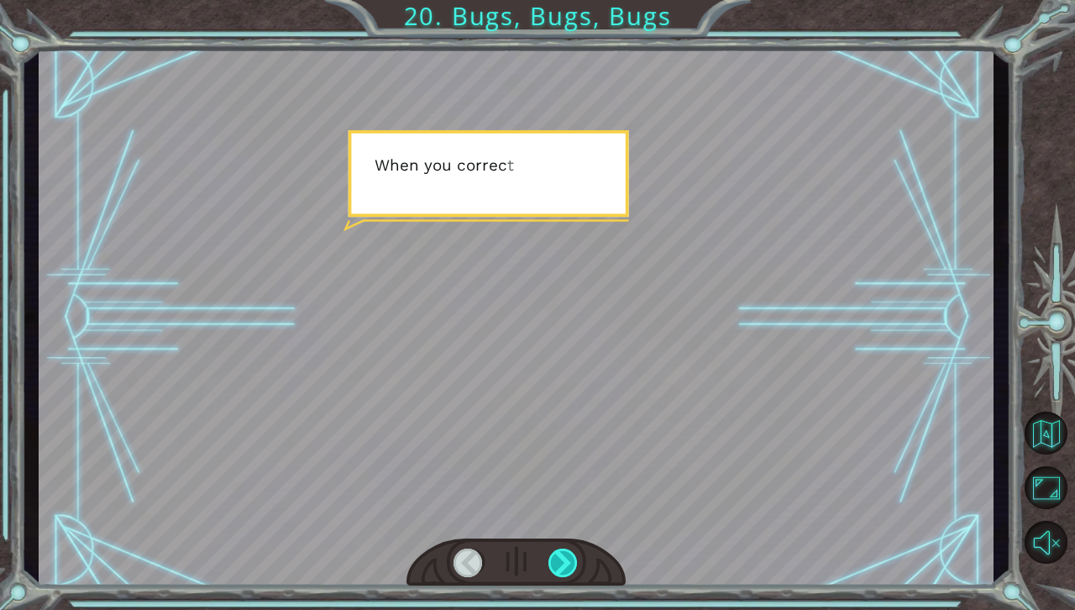
click at [566, 556] on div at bounding box center [563, 562] width 30 height 29
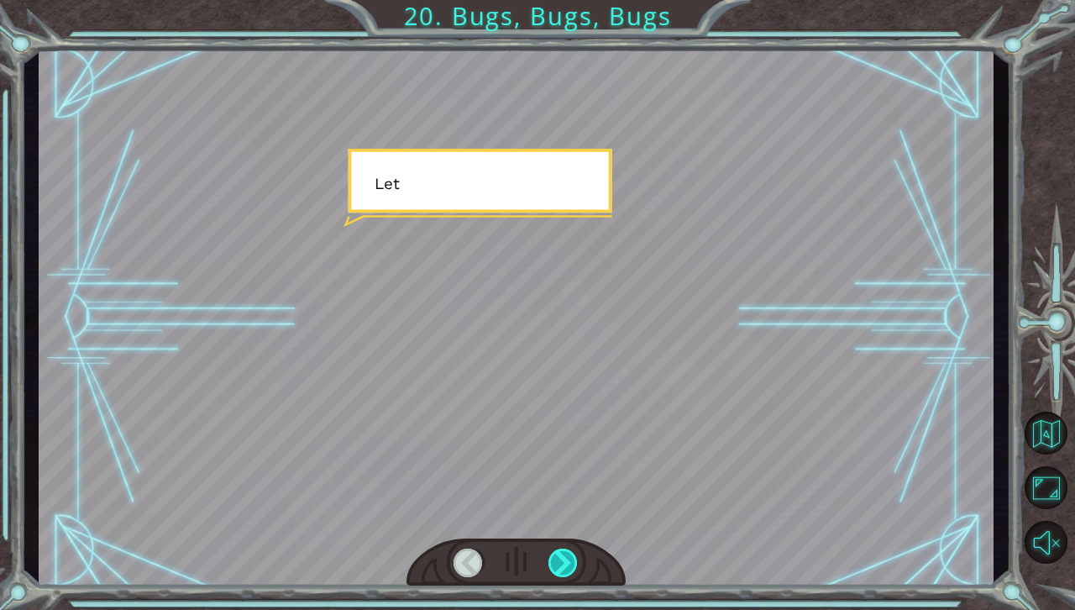
click at [566, 556] on div at bounding box center [563, 562] width 30 height 29
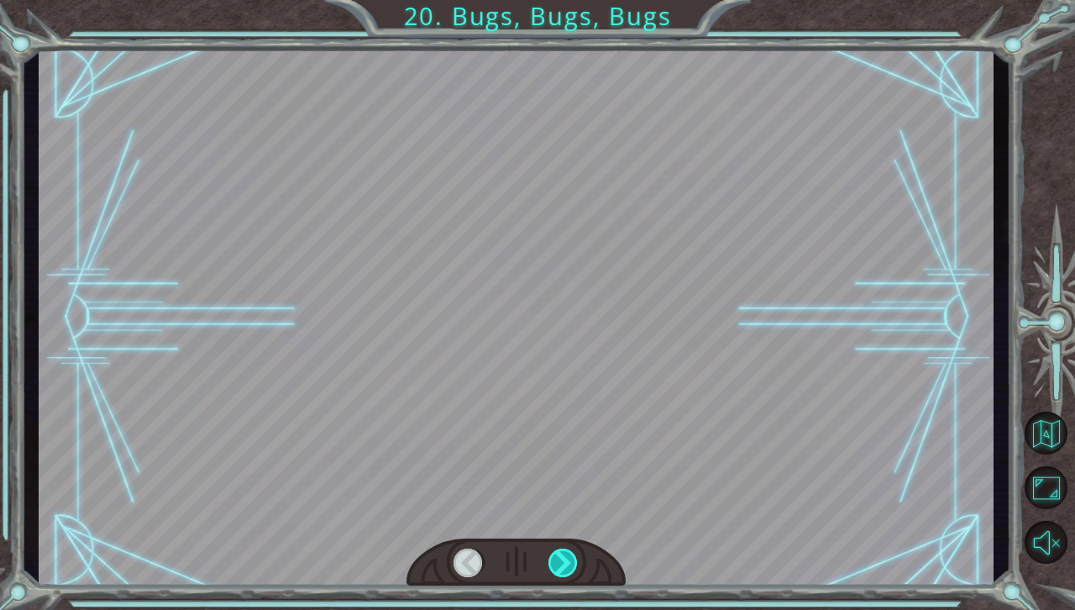
click at [566, 556] on div at bounding box center [563, 562] width 30 height 29
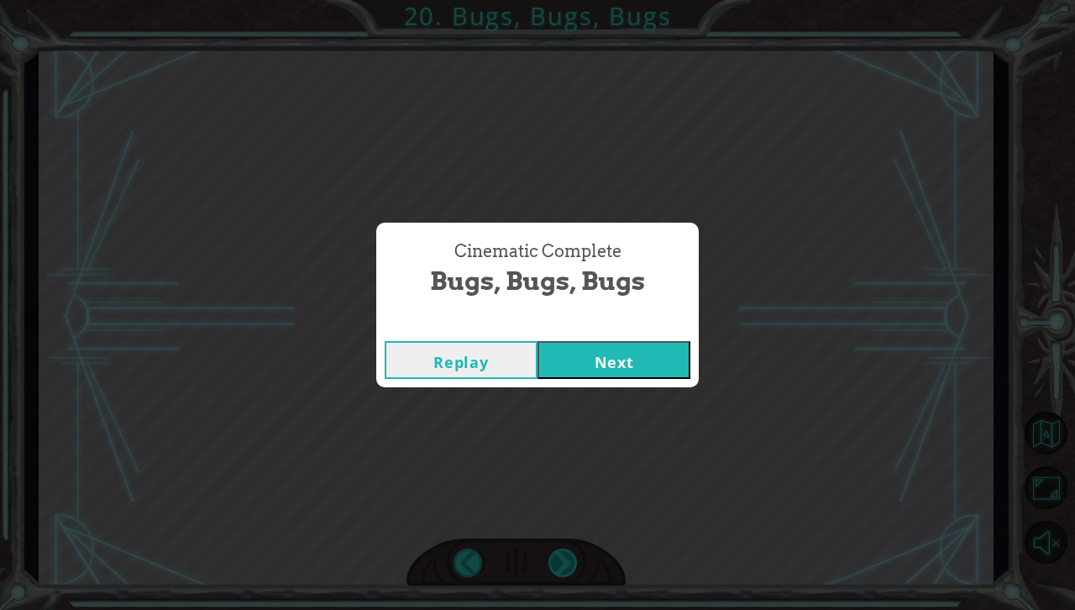
click at [566, 0] on div "Y o u g o t t h e D e b u g g e r ! N o t b a d . S o l e t ’ s t a l k b u g s…" at bounding box center [537, 0] width 1075 height 0
click at [605, 374] on button "Next" at bounding box center [613, 360] width 153 height 38
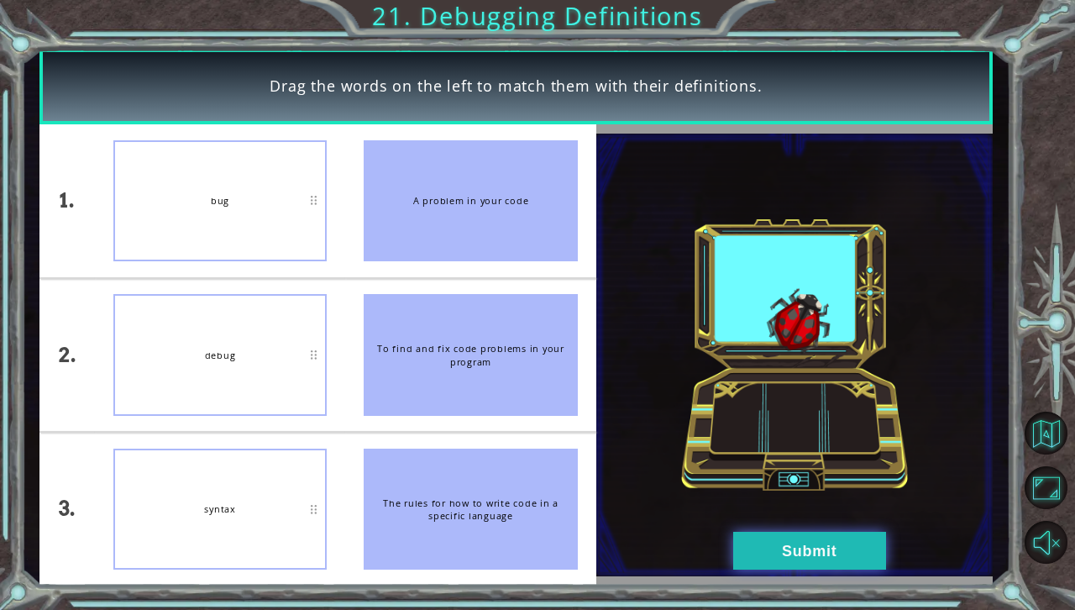
click at [811, 548] on button "Submit" at bounding box center [809, 551] width 153 height 38
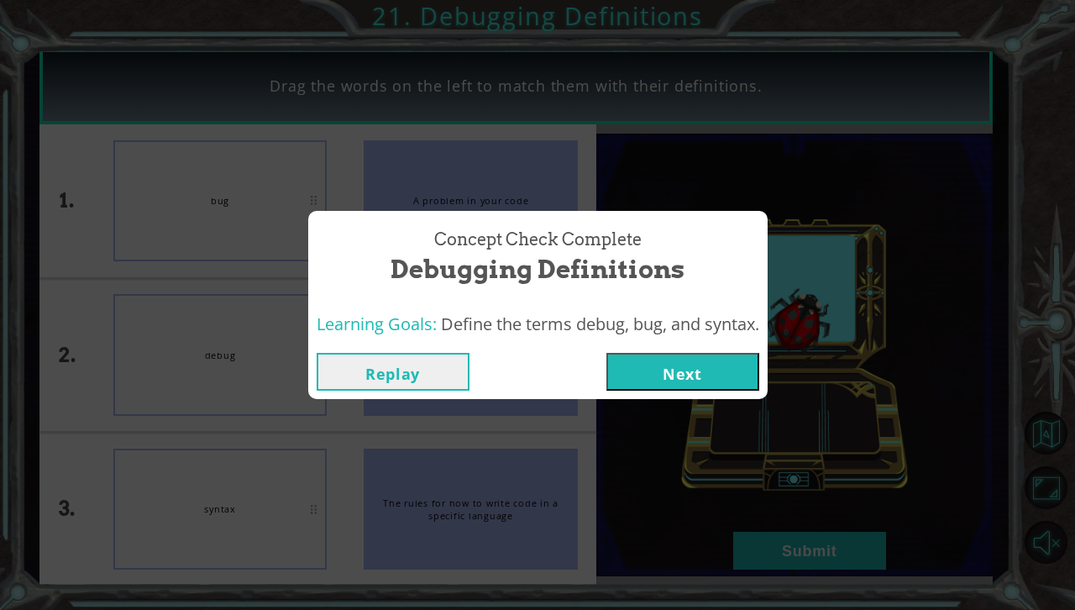
click at [714, 358] on button "Next" at bounding box center [682, 372] width 153 height 38
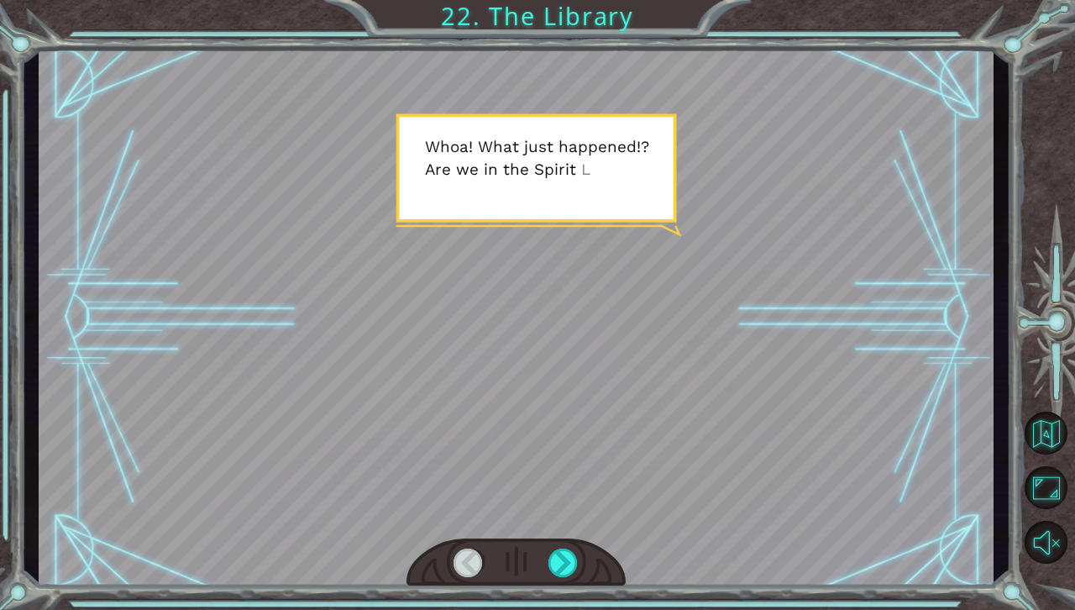
click at [569, 543] on div at bounding box center [515, 562] width 219 height 49
click at [568, 554] on div at bounding box center [563, 562] width 30 height 29
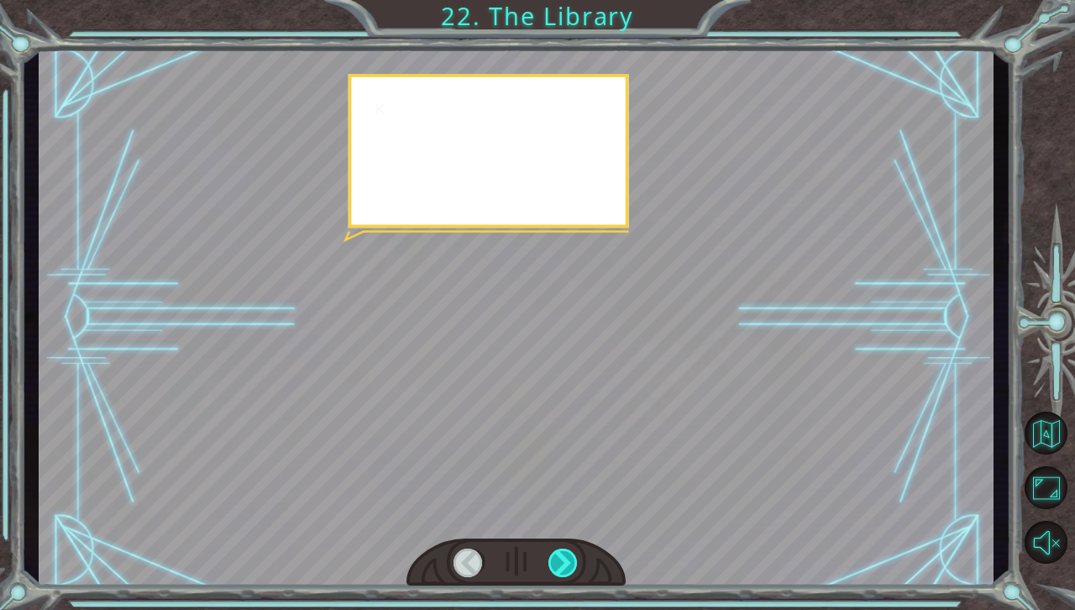
click at [568, 554] on div at bounding box center [563, 562] width 30 height 29
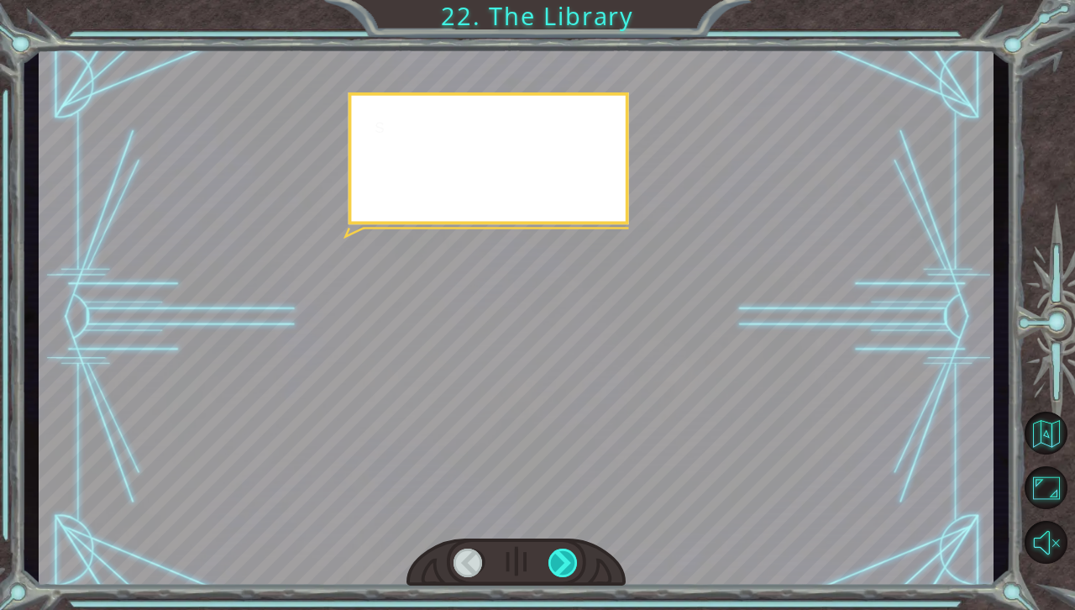
click at [568, 554] on div at bounding box center [563, 562] width 30 height 29
click at [566, 554] on div at bounding box center [563, 562] width 30 height 29
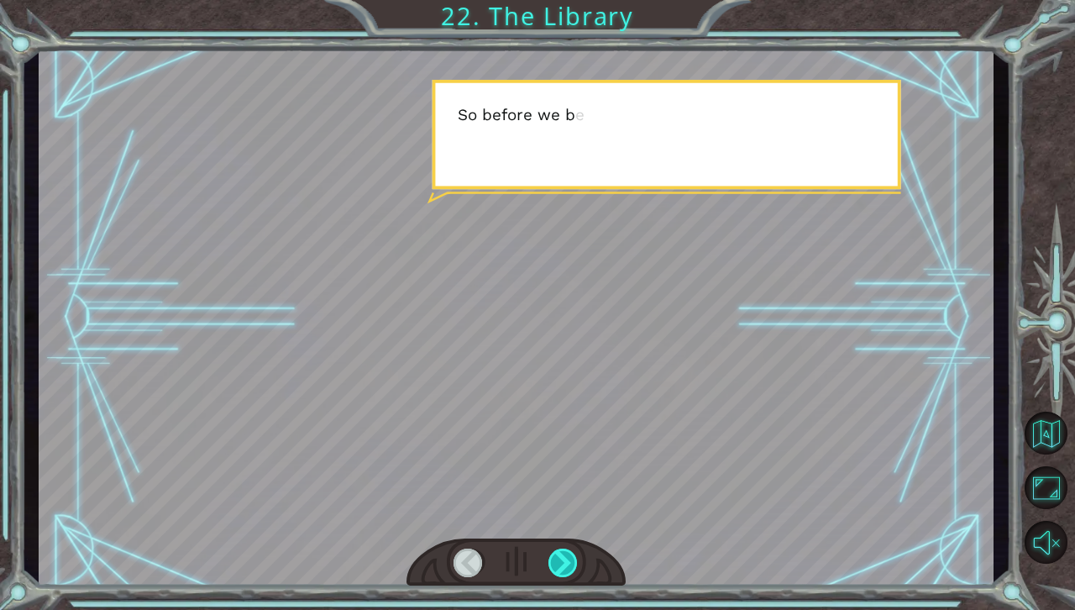
click at [566, 554] on div at bounding box center [563, 562] width 30 height 29
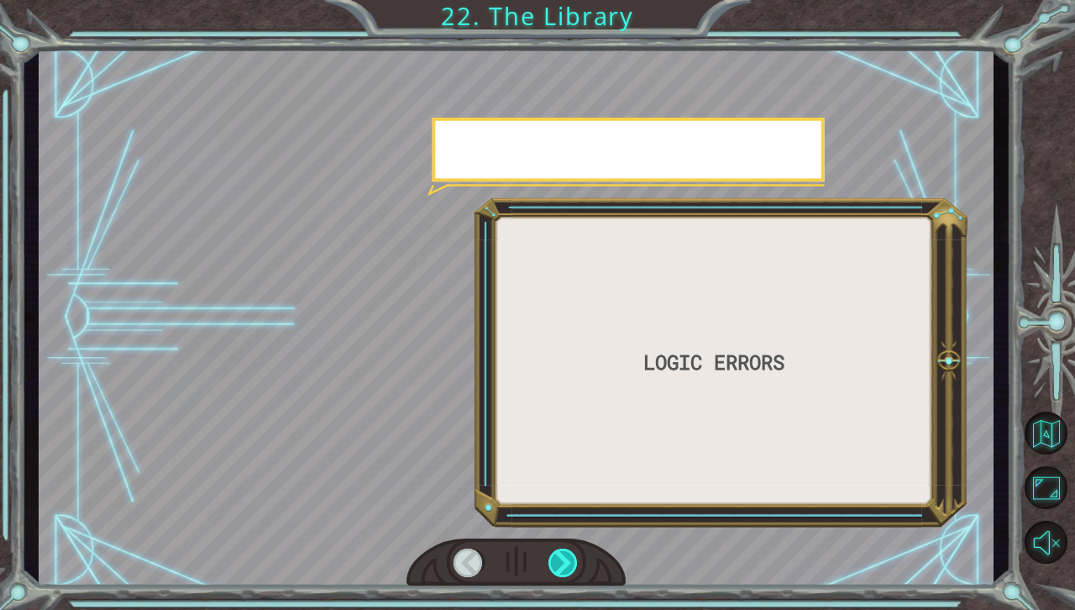
click at [566, 554] on div at bounding box center [563, 562] width 30 height 29
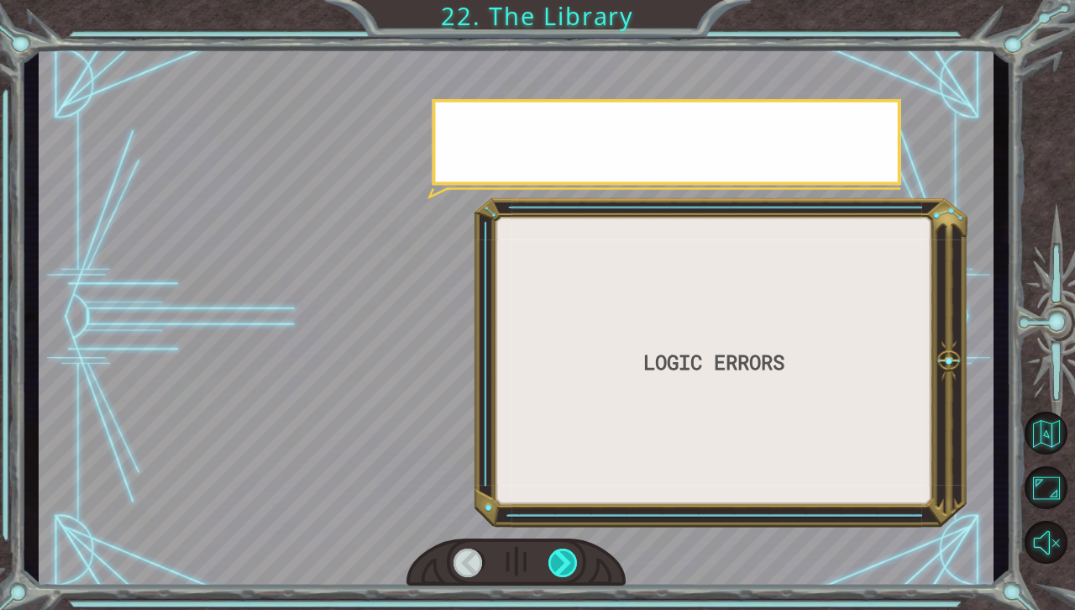
click at [566, 554] on div at bounding box center [563, 562] width 30 height 29
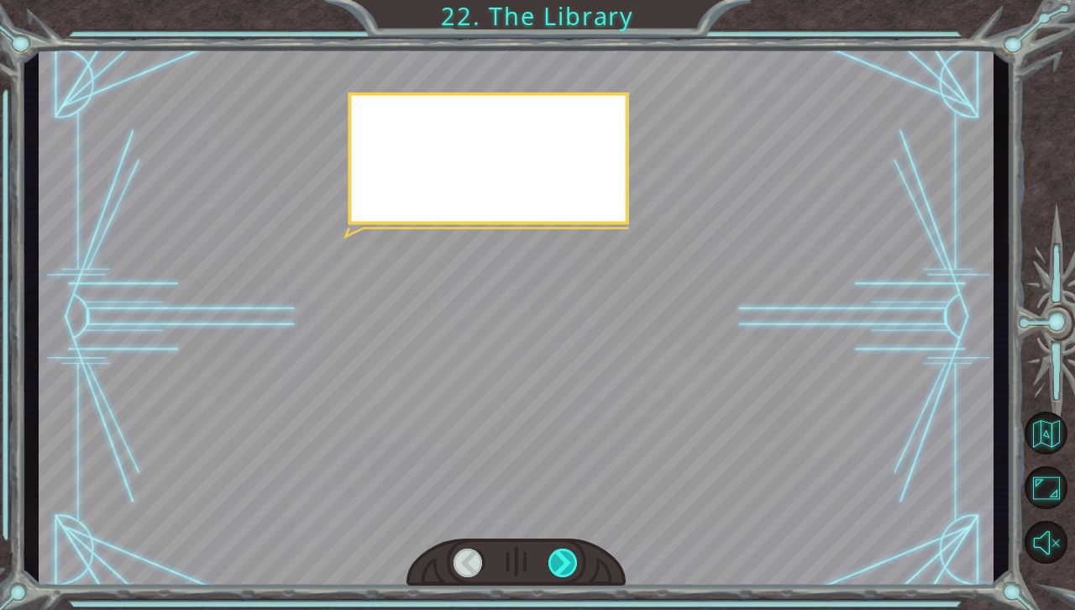
click at [566, 554] on div at bounding box center [563, 562] width 30 height 29
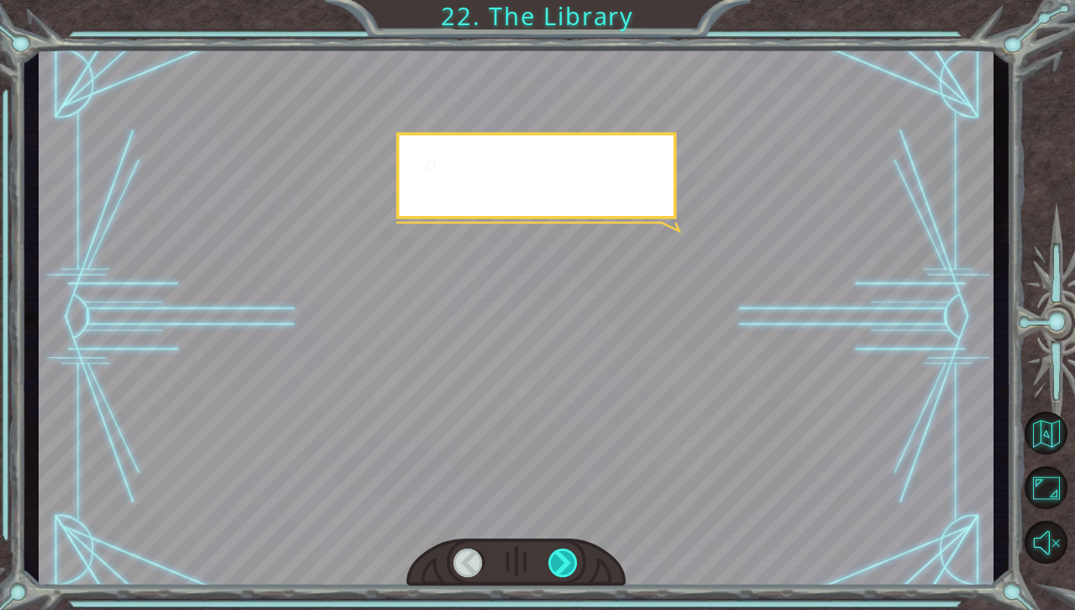
click at [566, 554] on div at bounding box center [563, 562] width 30 height 29
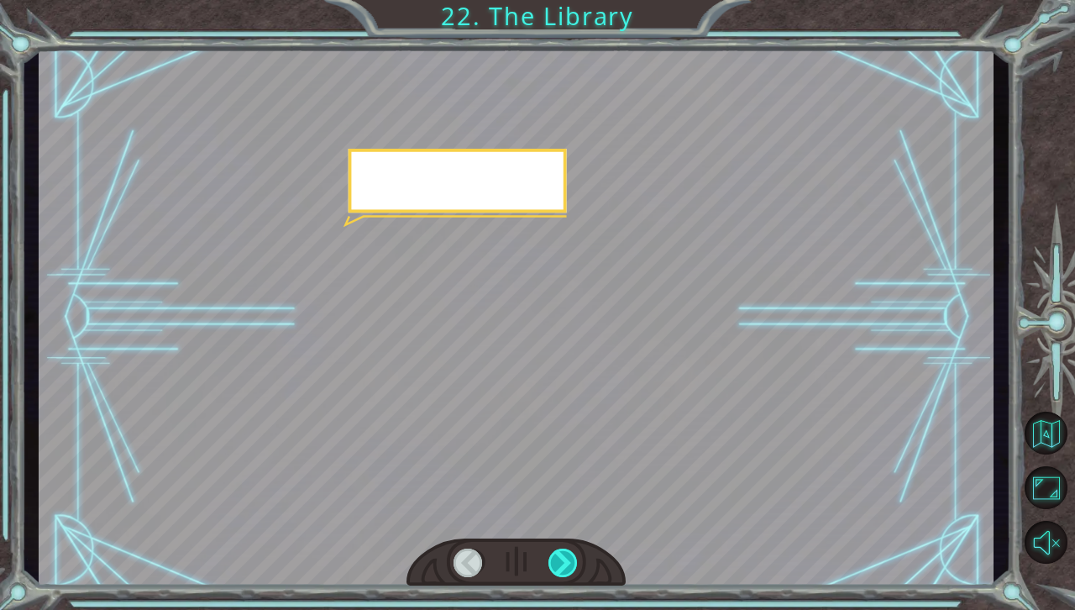
click at [566, 554] on div at bounding box center [563, 562] width 30 height 29
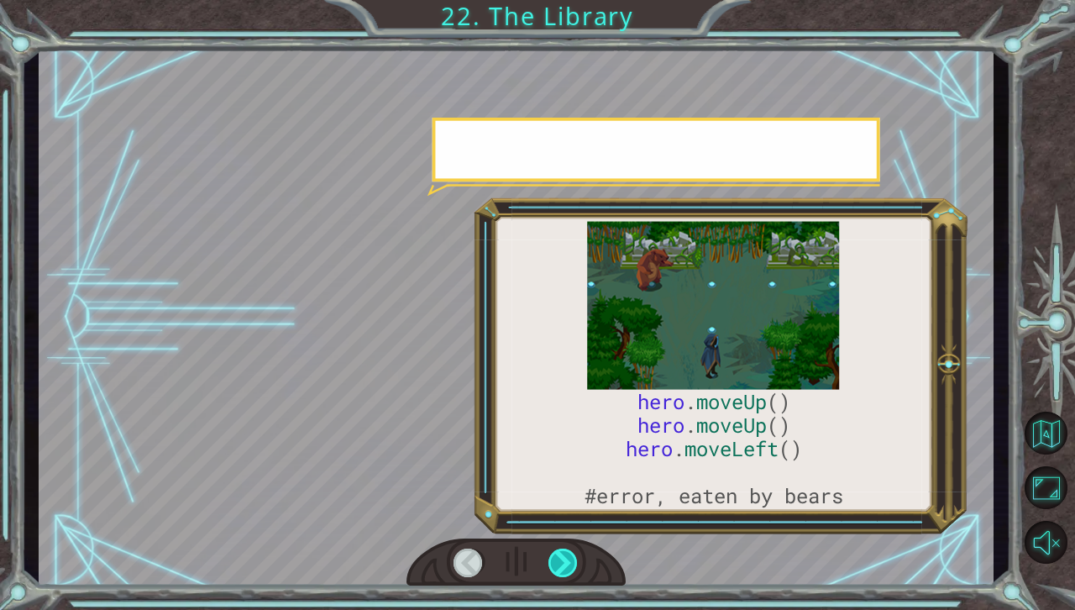
click at [566, 554] on div at bounding box center [563, 562] width 30 height 29
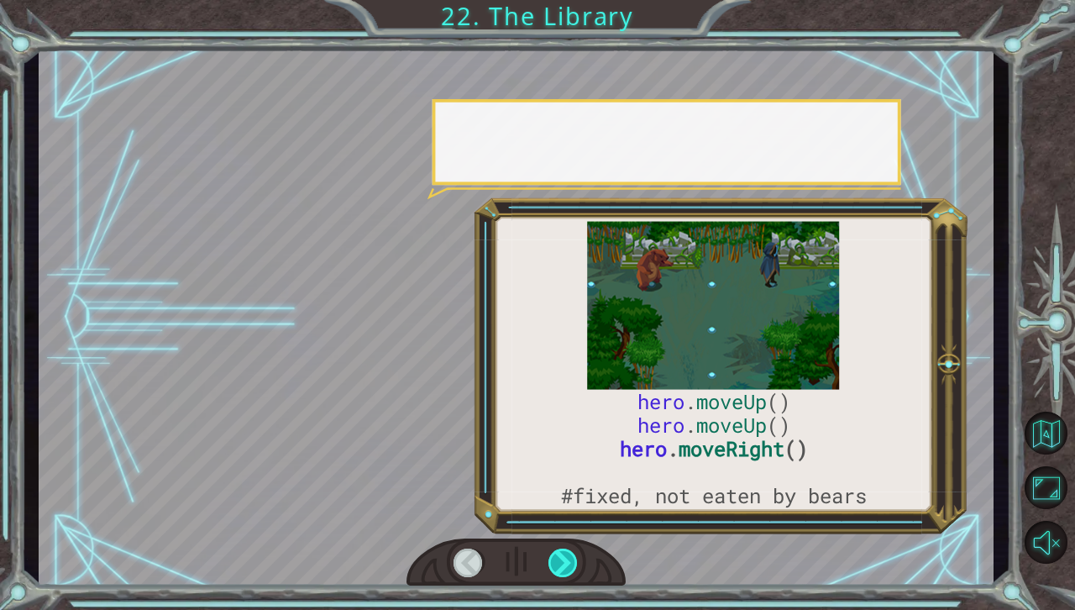
click at [566, 554] on div at bounding box center [563, 562] width 30 height 29
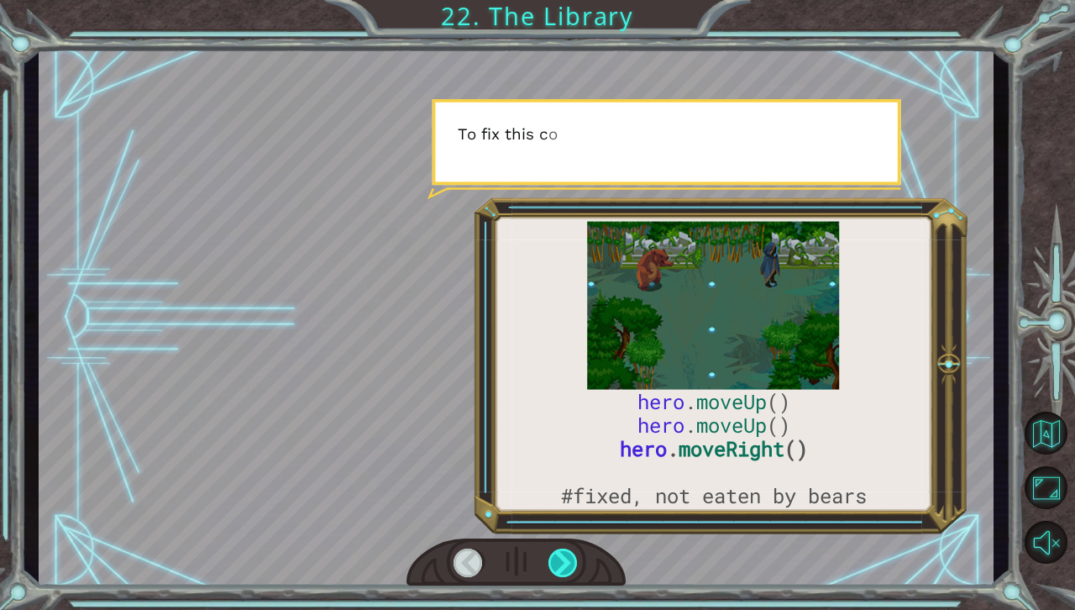
click at [566, 554] on div at bounding box center [563, 562] width 30 height 29
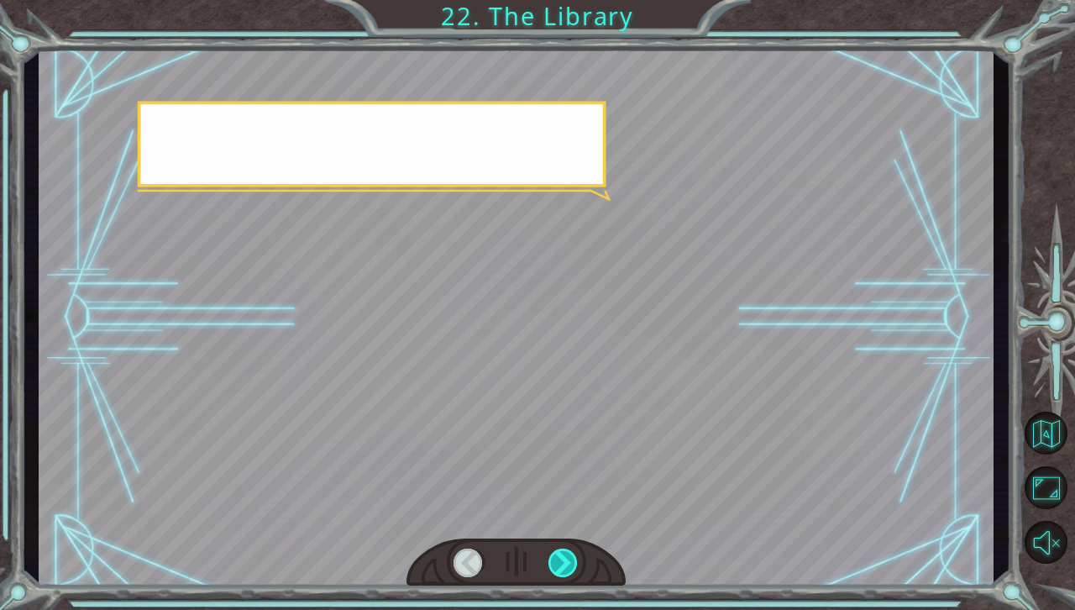
click at [566, 554] on div at bounding box center [563, 562] width 30 height 29
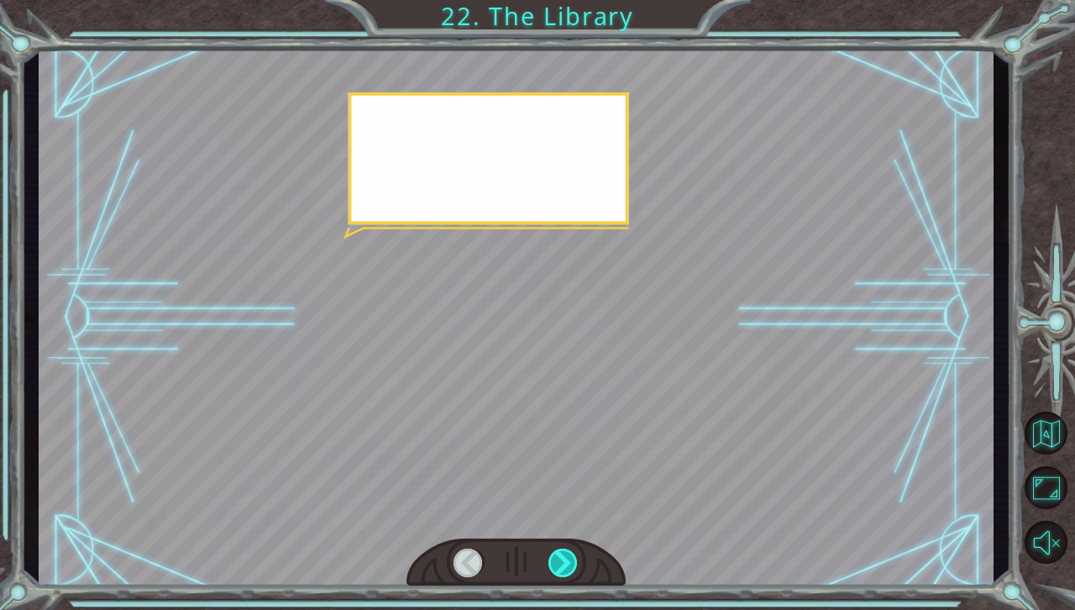
click at [566, 554] on div at bounding box center [563, 562] width 30 height 29
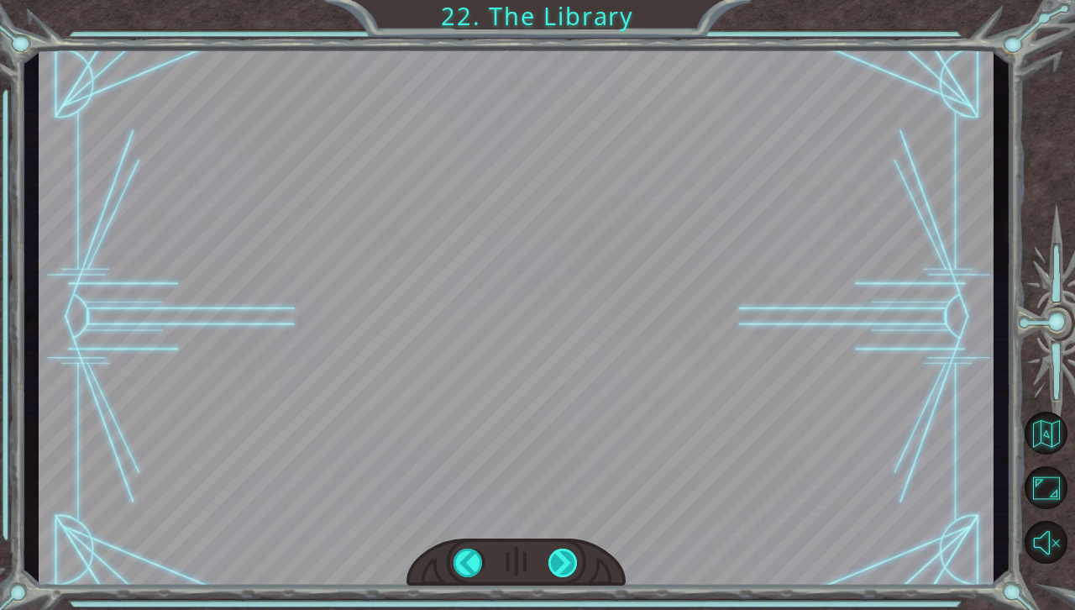
click at [566, 0] on div "hero . moveUp () hero . moveUp () hero . moveRight () #fixed, not eaten by bear…" at bounding box center [537, 0] width 1075 height 0
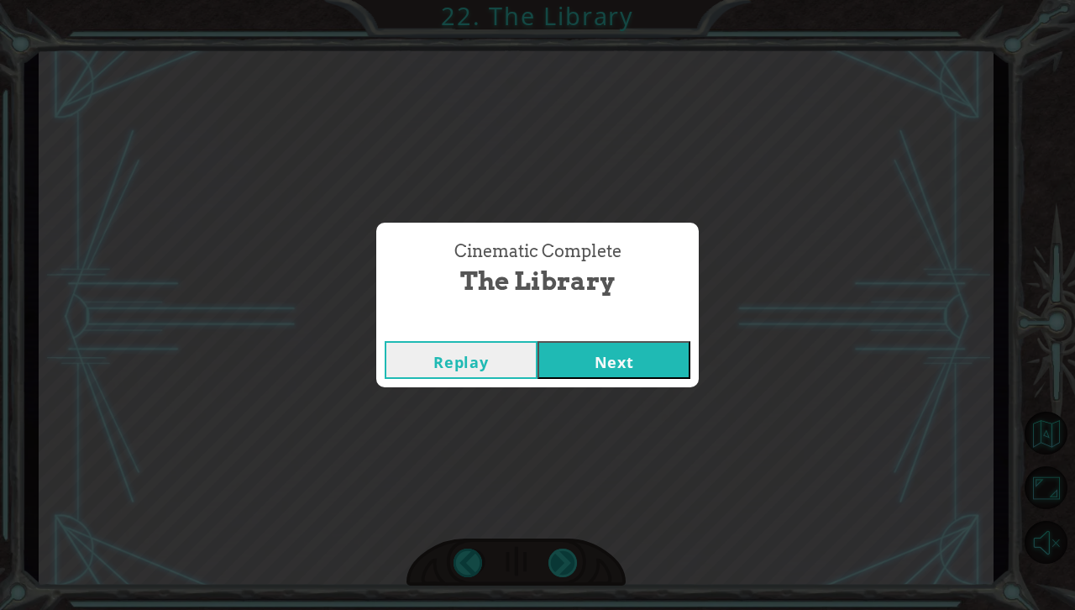
click at [566, 554] on div "Cinematic Complete The Library Replay Next" at bounding box center [537, 305] width 1075 height 610
click at [623, 364] on button "Next" at bounding box center [613, 360] width 153 height 38
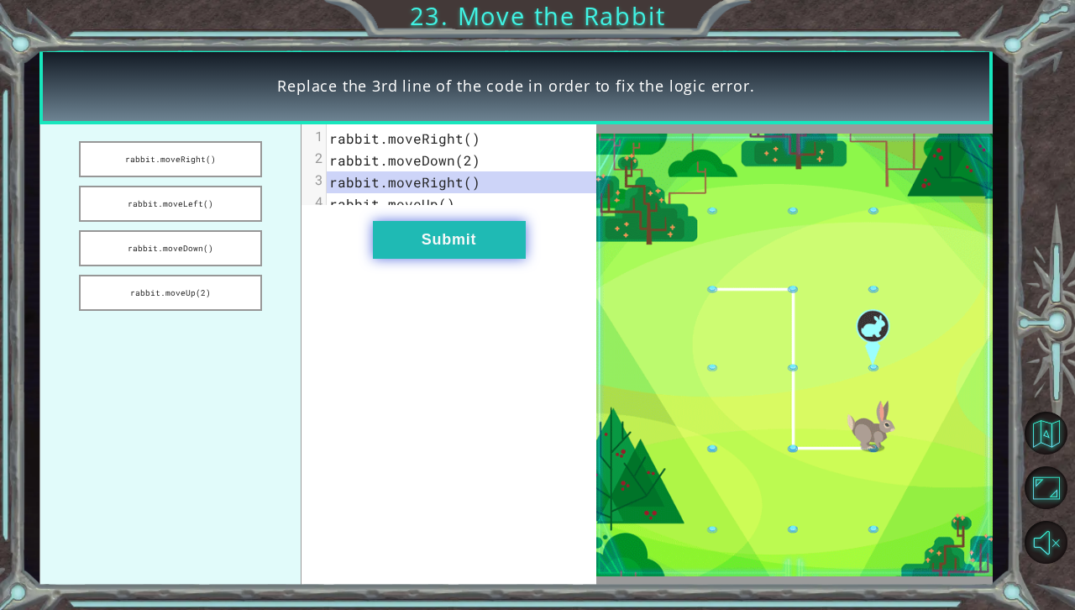
click at [492, 257] on button "Submit" at bounding box center [449, 240] width 153 height 38
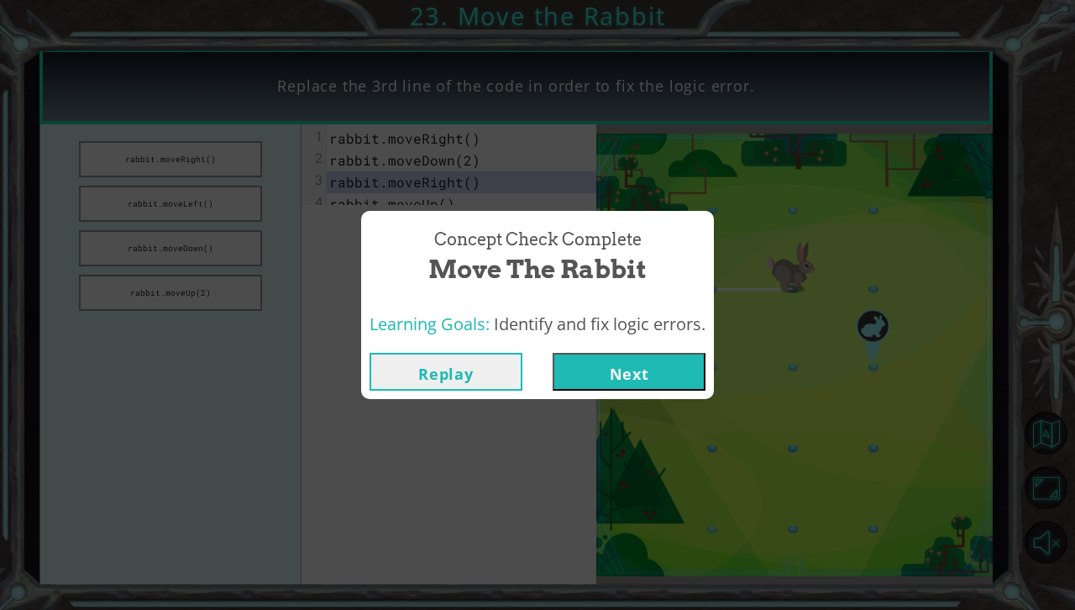
click at [572, 367] on button "Next" at bounding box center [629, 372] width 153 height 38
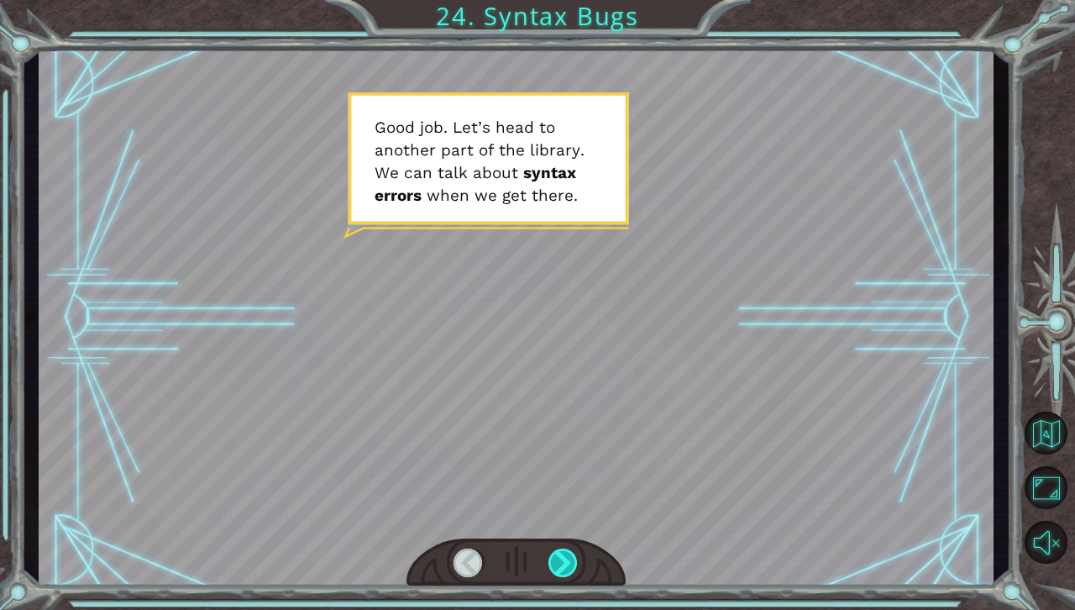
click at [557, 568] on div at bounding box center [563, 562] width 30 height 29
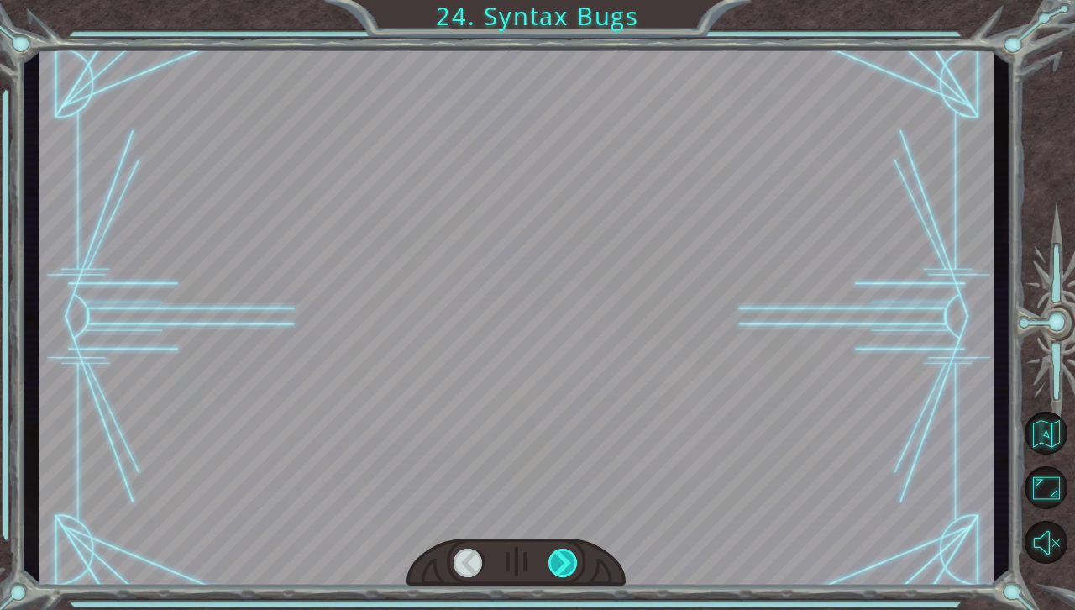
click at [568, 573] on div at bounding box center [563, 562] width 30 height 29
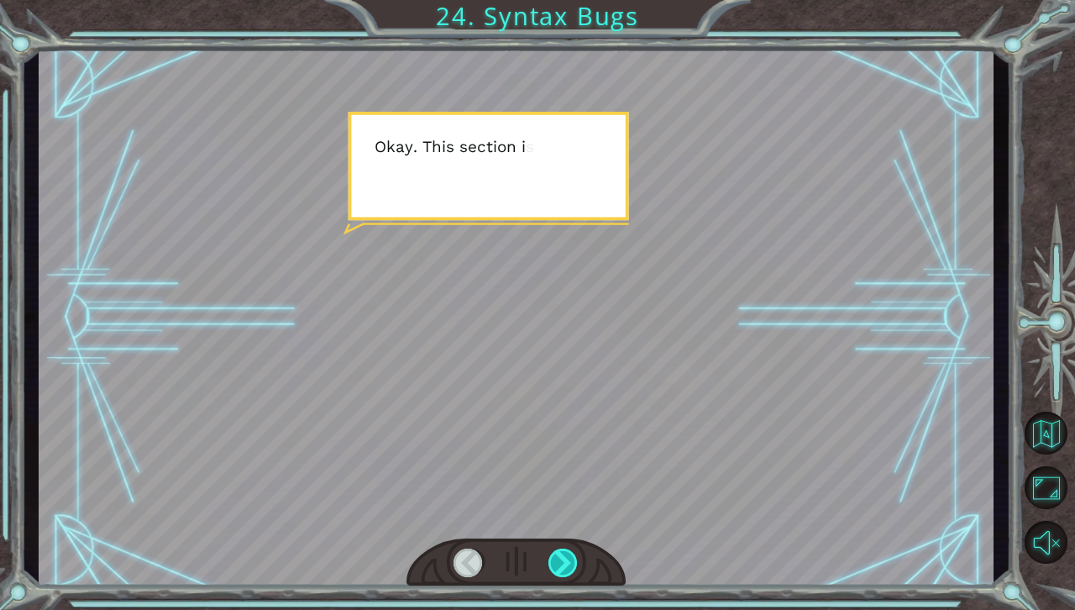
click at [568, 573] on div at bounding box center [563, 562] width 30 height 29
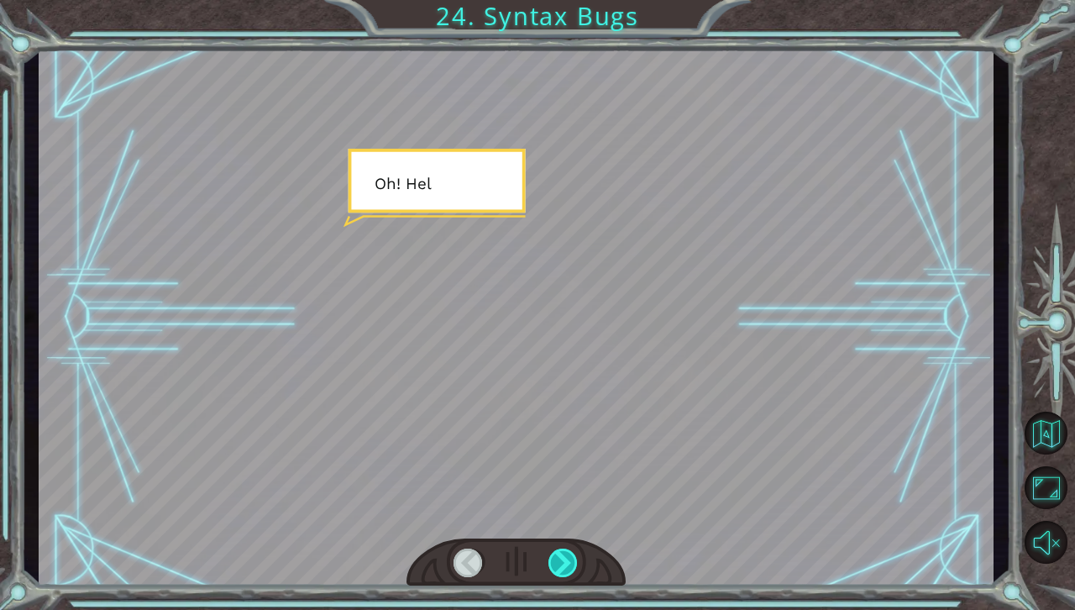
click at [568, 573] on div at bounding box center [563, 562] width 30 height 29
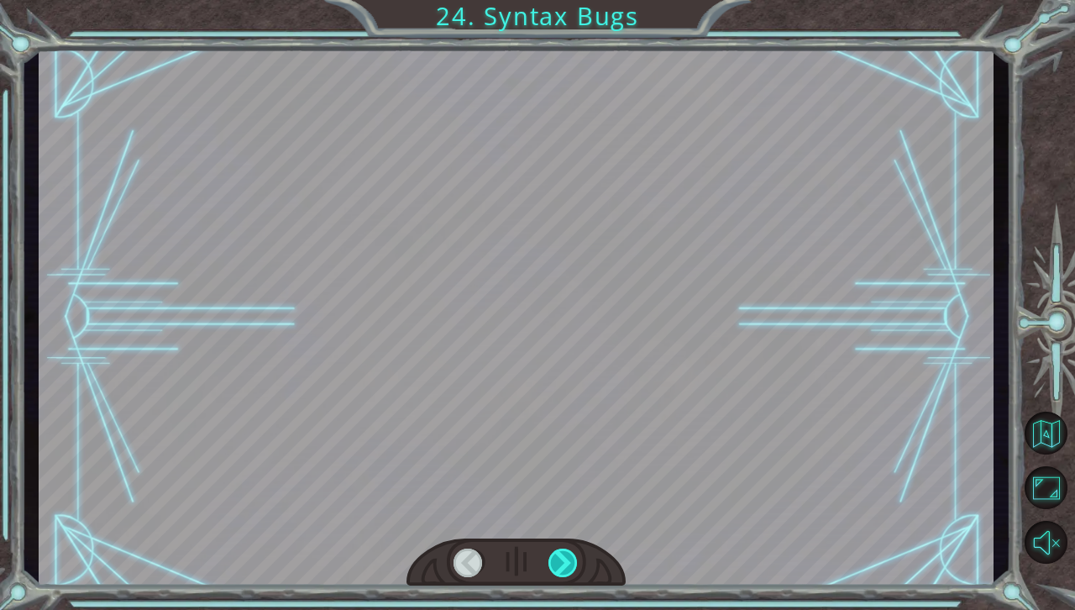
click at [568, 573] on div at bounding box center [563, 562] width 30 height 29
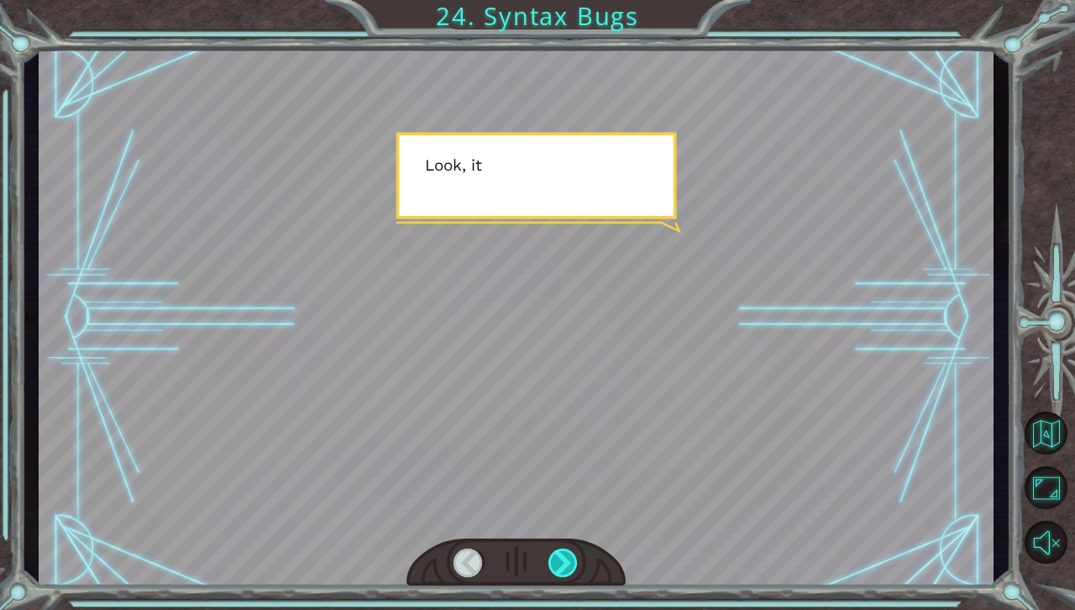
click at [568, 573] on div at bounding box center [563, 562] width 30 height 29
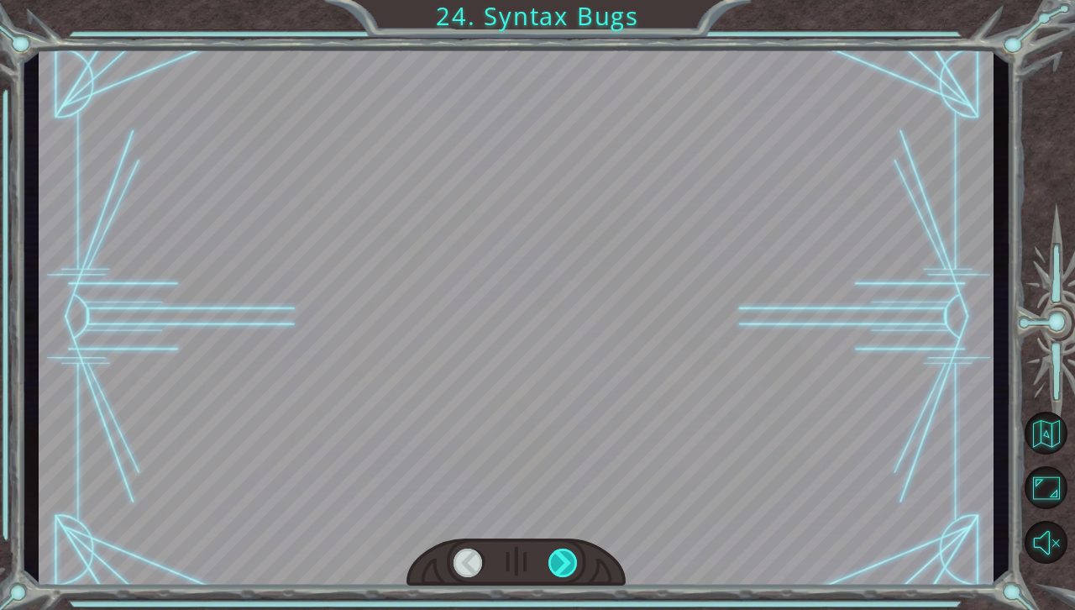
click at [568, 573] on div at bounding box center [563, 562] width 30 height 29
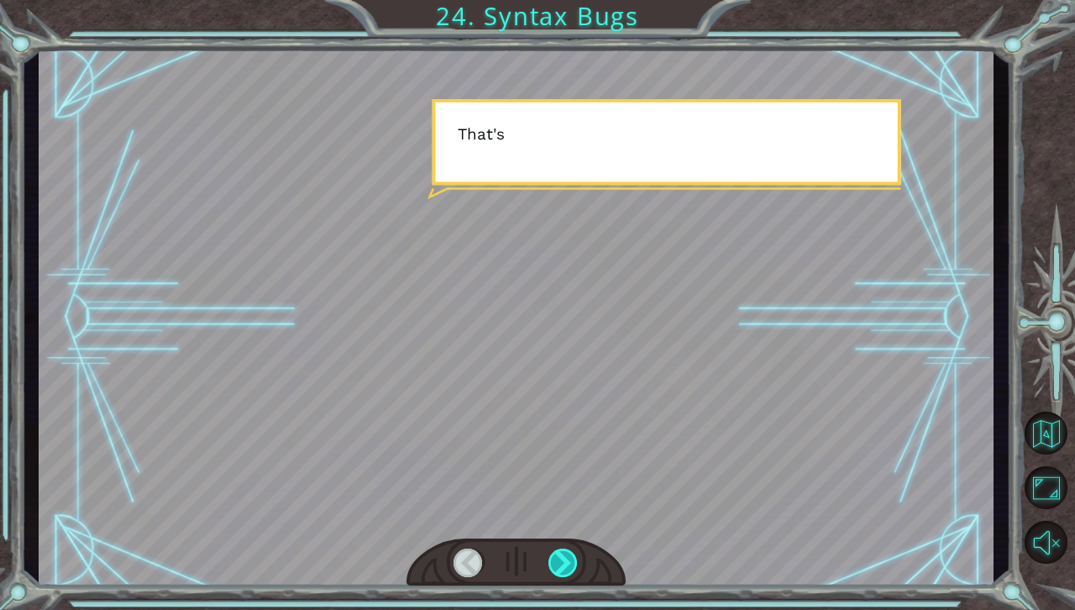
click at [568, 573] on div at bounding box center [563, 562] width 30 height 29
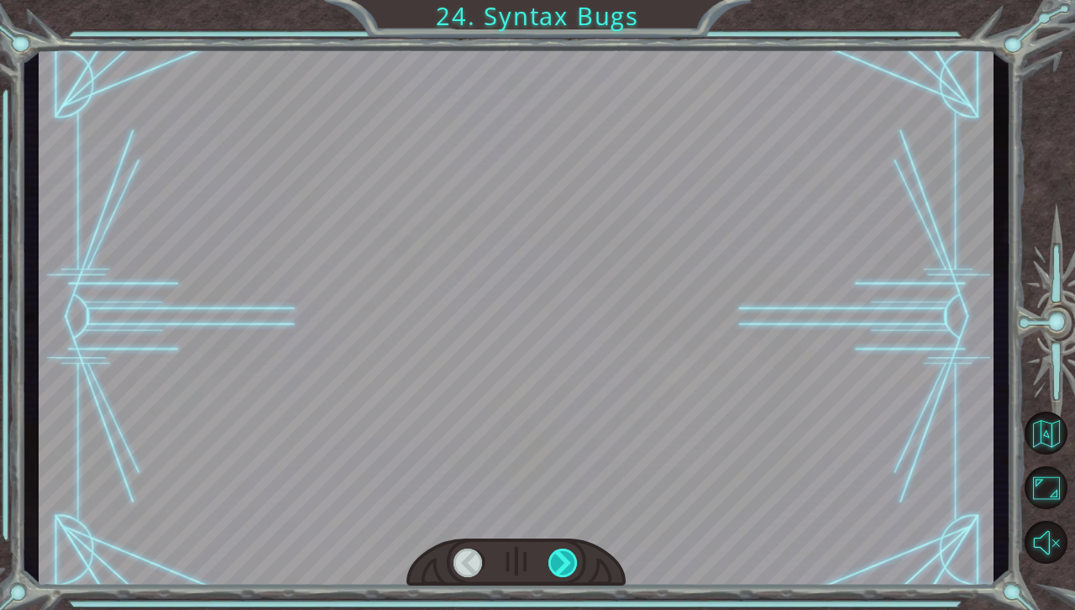
click at [568, 573] on div at bounding box center [563, 562] width 30 height 29
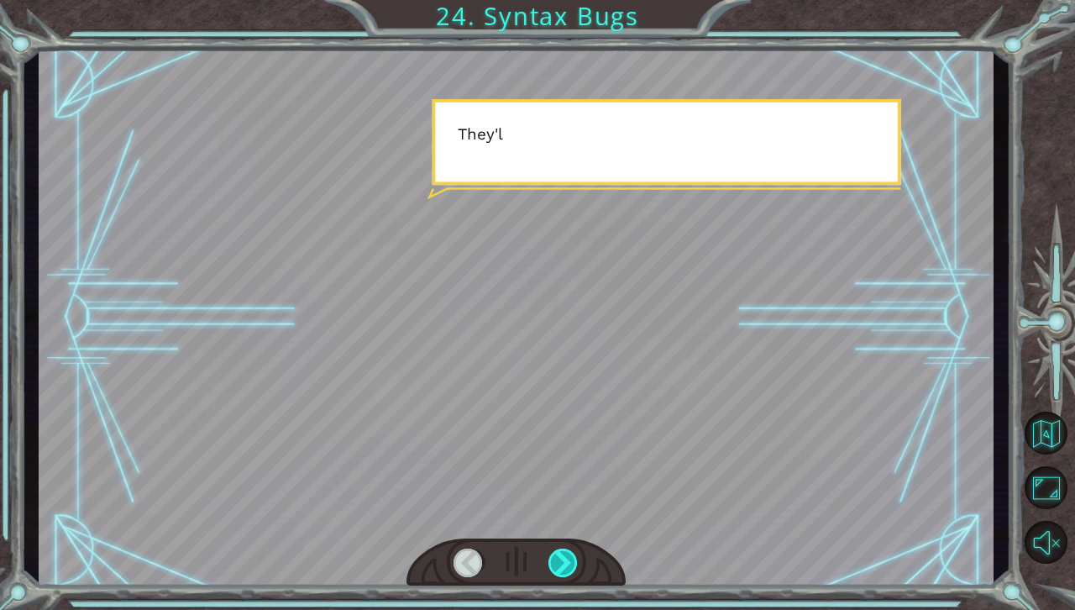
click at [568, 573] on div at bounding box center [563, 562] width 30 height 29
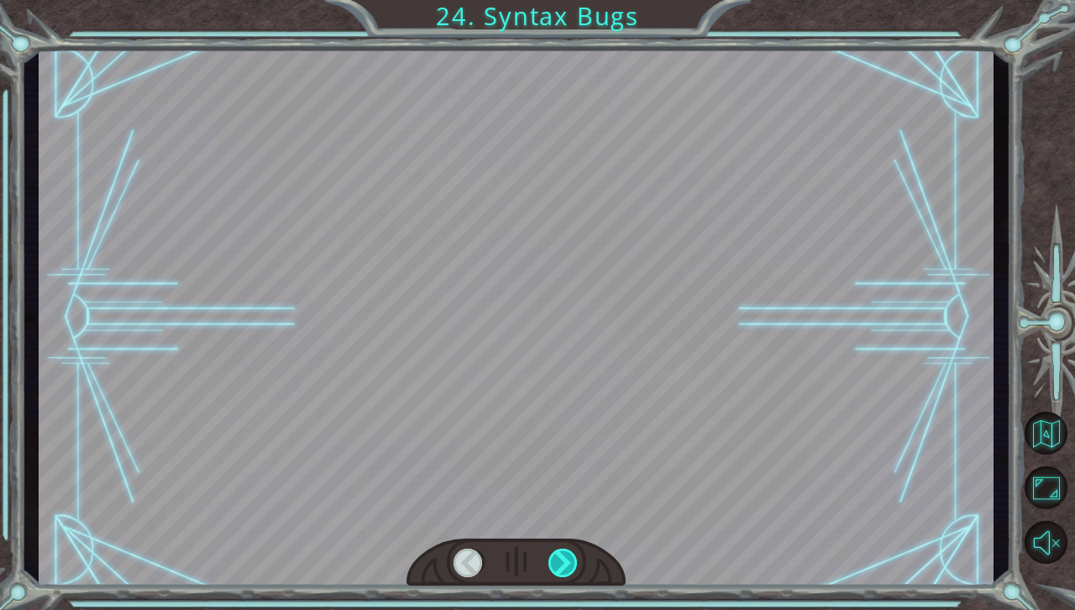
click at [568, 573] on div at bounding box center [563, 562] width 30 height 29
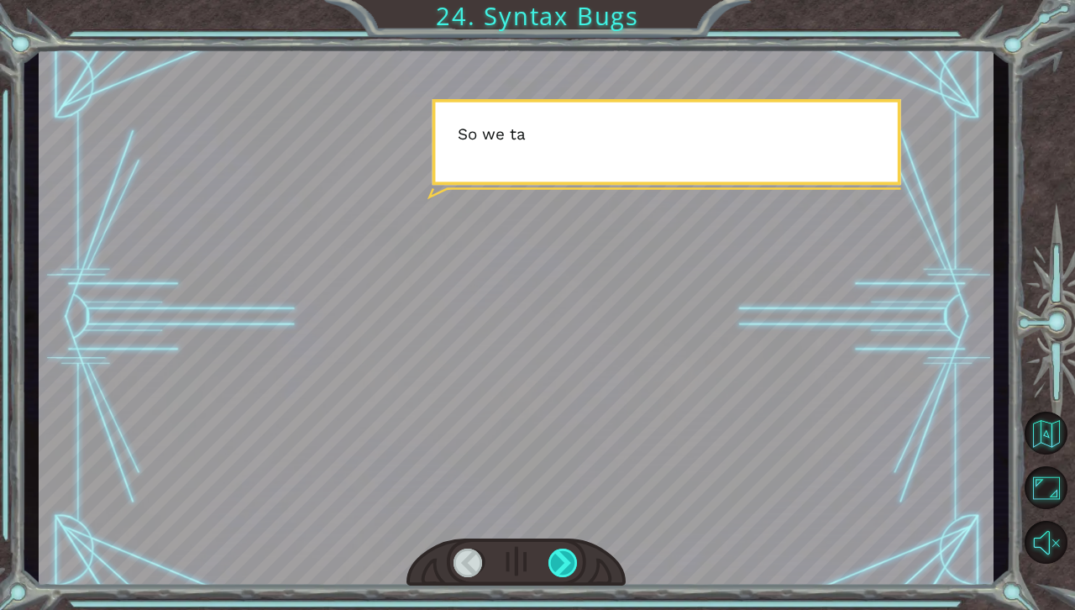
click at [568, 573] on div at bounding box center [563, 562] width 30 height 29
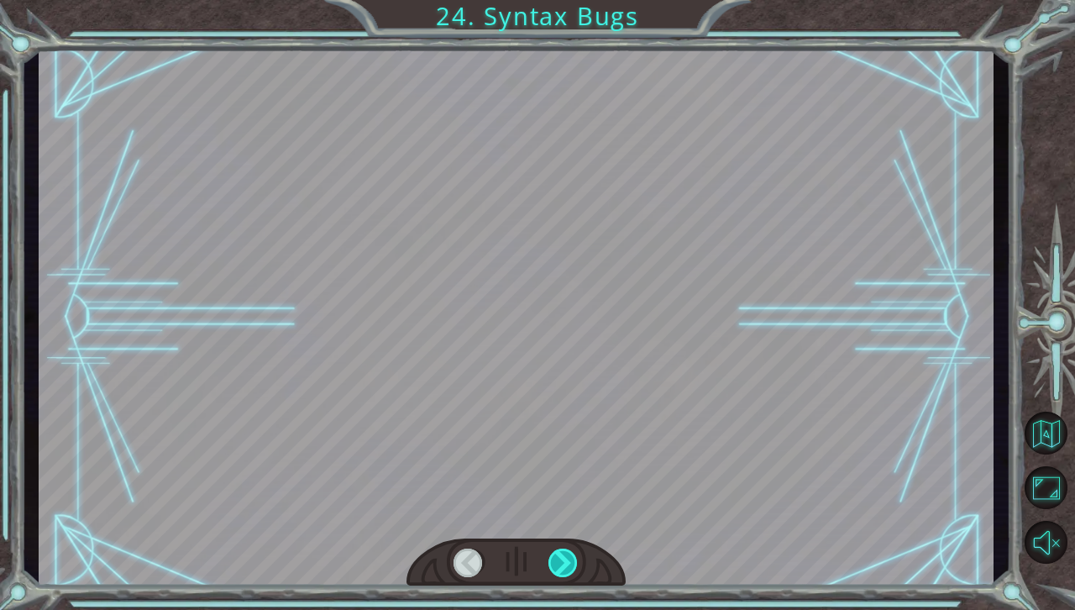
click at [568, 573] on div at bounding box center [563, 562] width 30 height 29
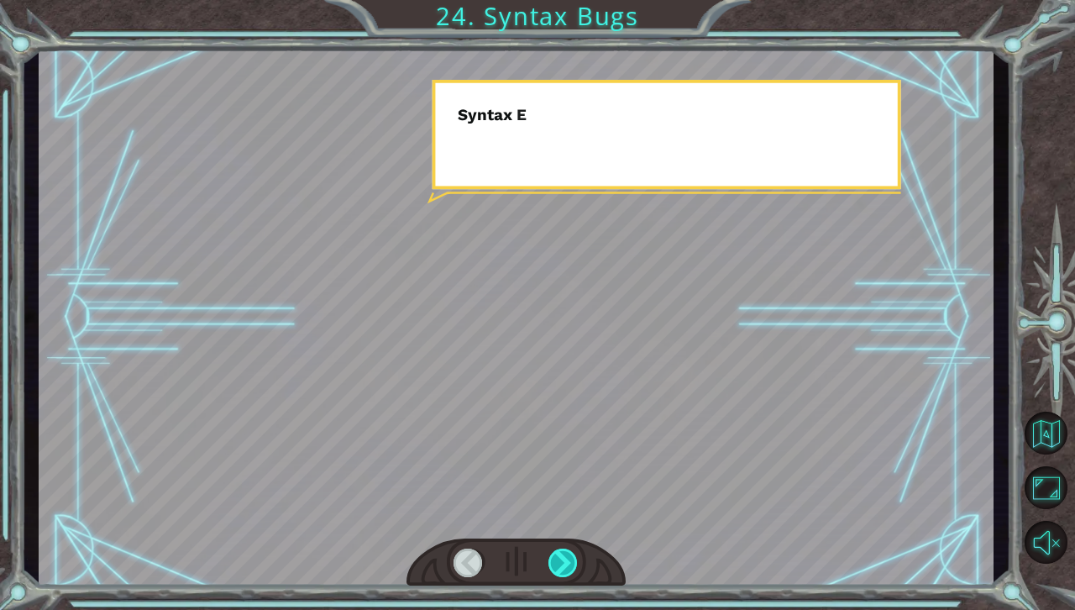
click at [568, 573] on div at bounding box center [563, 562] width 30 height 29
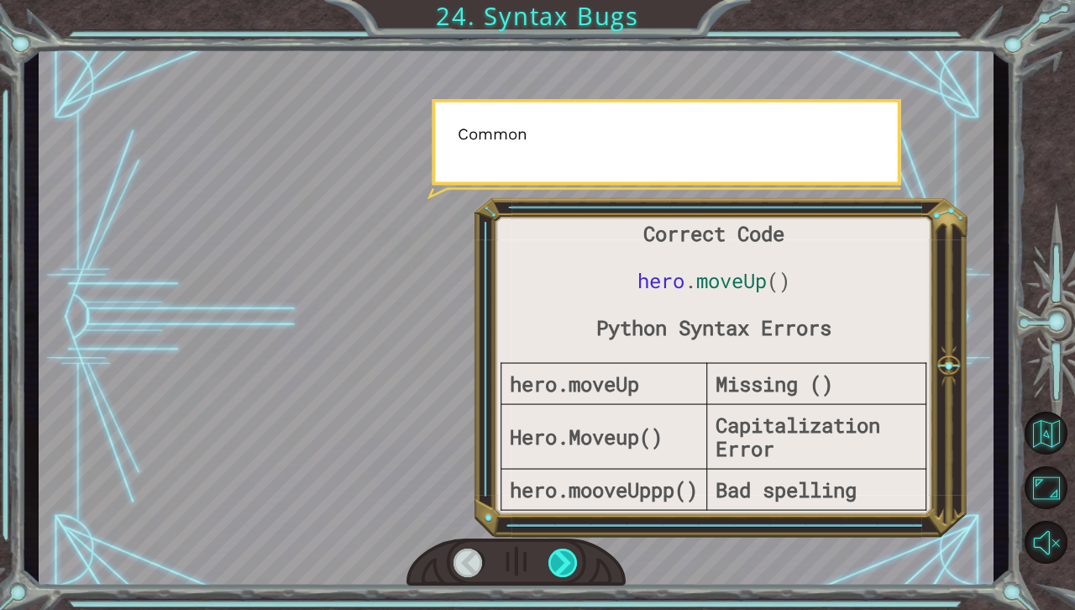
click at [568, 573] on div at bounding box center [563, 562] width 30 height 29
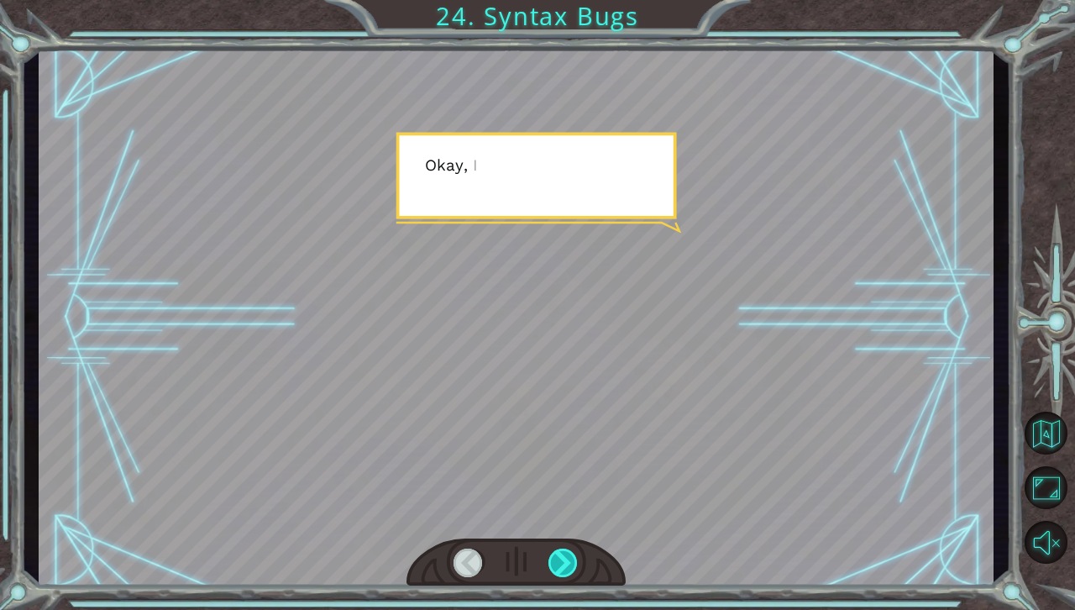
click at [568, 573] on div at bounding box center [563, 562] width 30 height 29
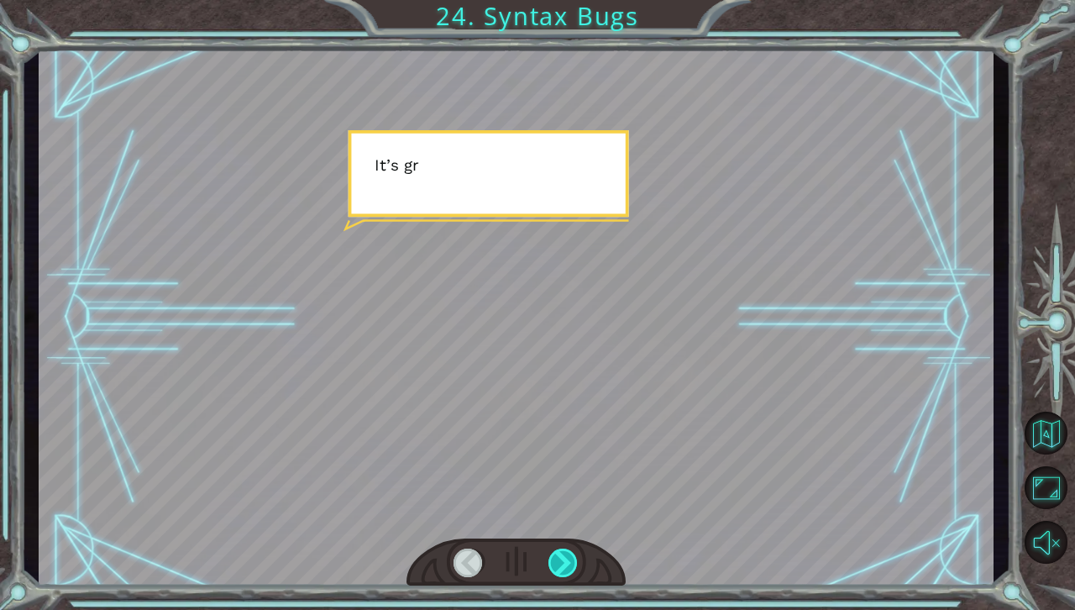
click at [568, 573] on div at bounding box center [563, 562] width 30 height 29
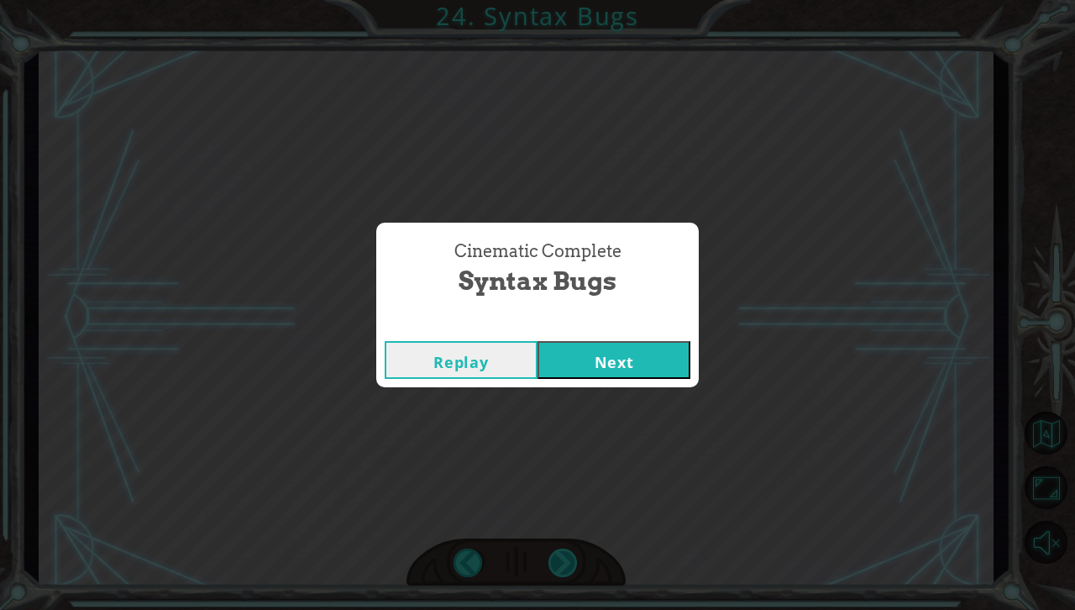
click at [568, 573] on div "Cinematic Complete Syntax Bugs Replay Next" at bounding box center [537, 305] width 1075 height 610
click at [611, 368] on button "Next" at bounding box center [613, 360] width 153 height 38
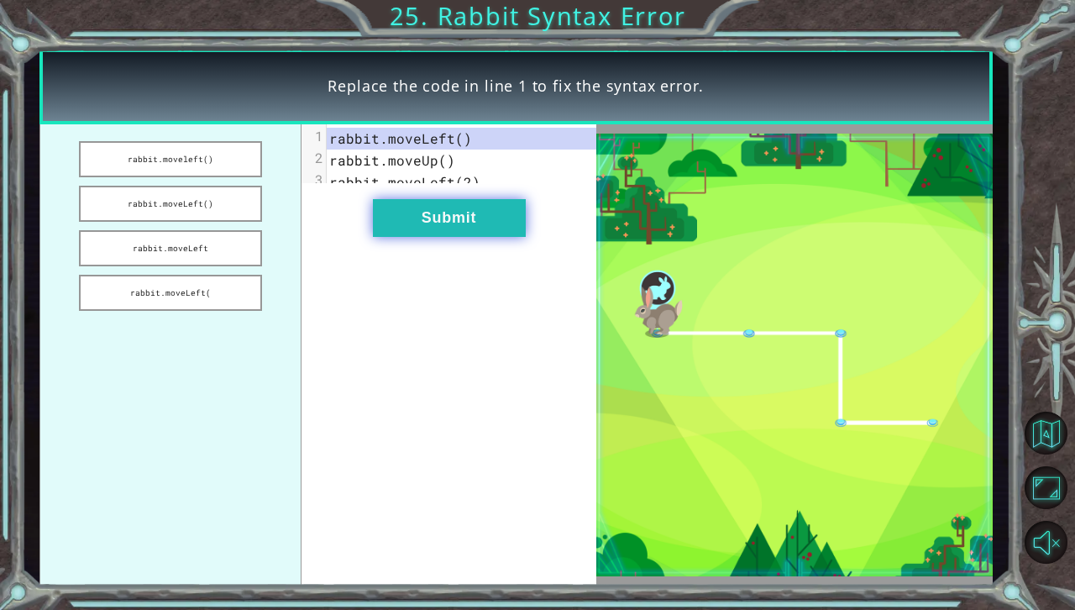
click at [470, 237] on button "Submit" at bounding box center [449, 218] width 153 height 38
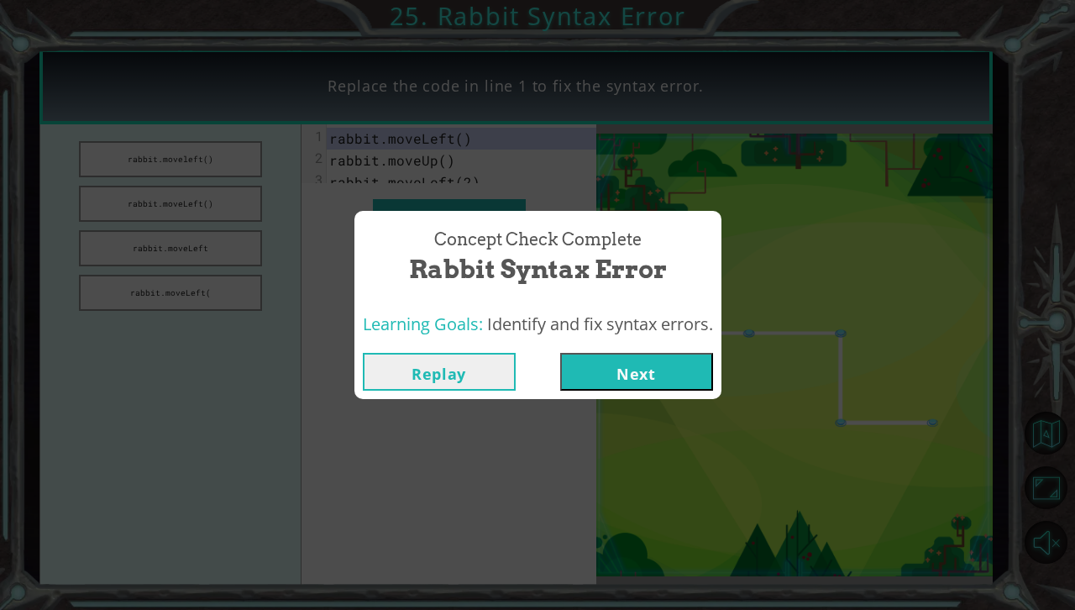
click at [610, 374] on button "Next" at bounding box center [636, 372] width 153 height 38
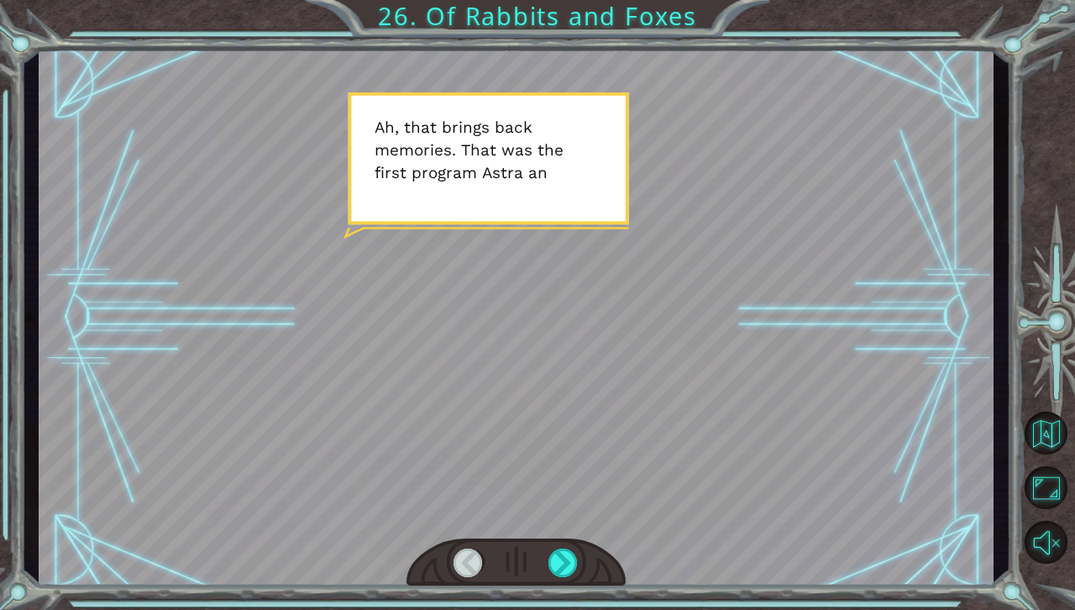
click at [469, 558] on div at bounding box center [468, 562] width 30 height 29
click at [559, 564] on div at bounding box center [563, 562] width 30 height 29
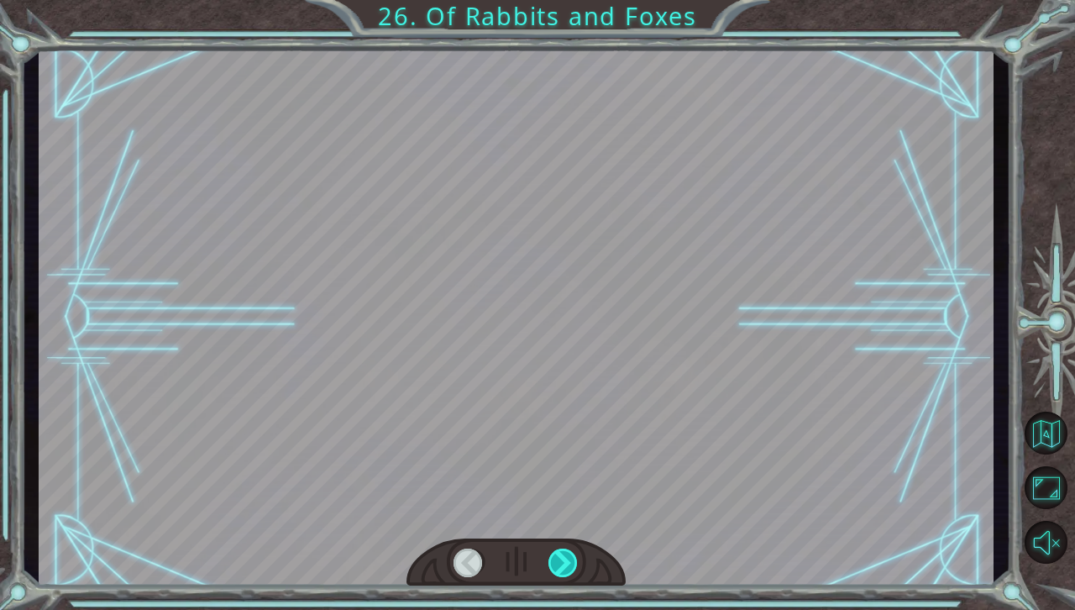
click at [559, 564] on div at bounding box center [563, 562] width 30 height 29
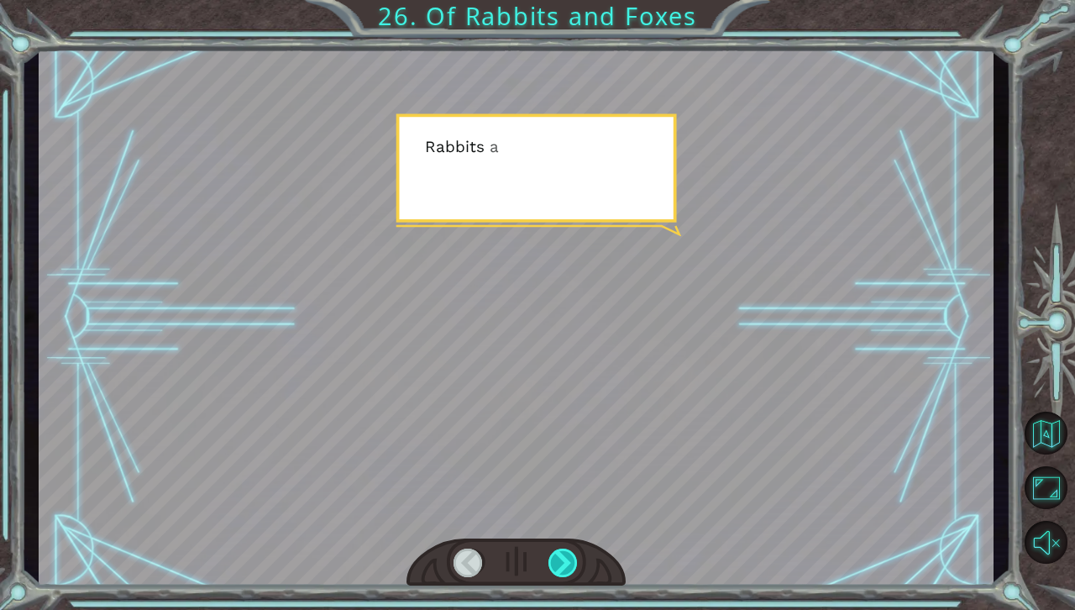
click at [559, 564] on div at bounding box center [563, 562] width 30 height 29
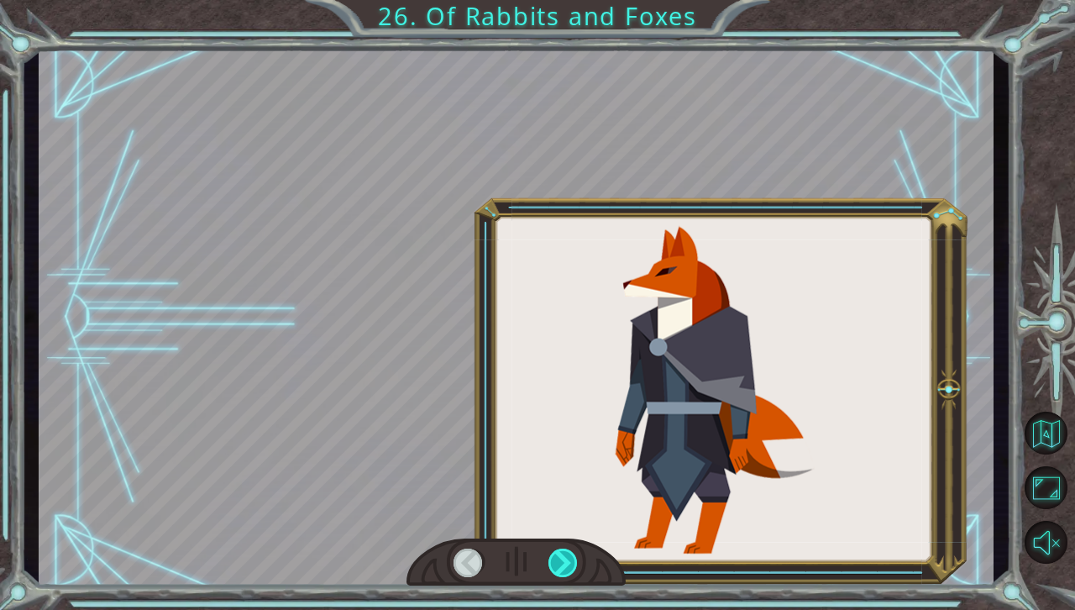
click at [559, 564] on div at bounding box center [563, 562] width 30 height 29
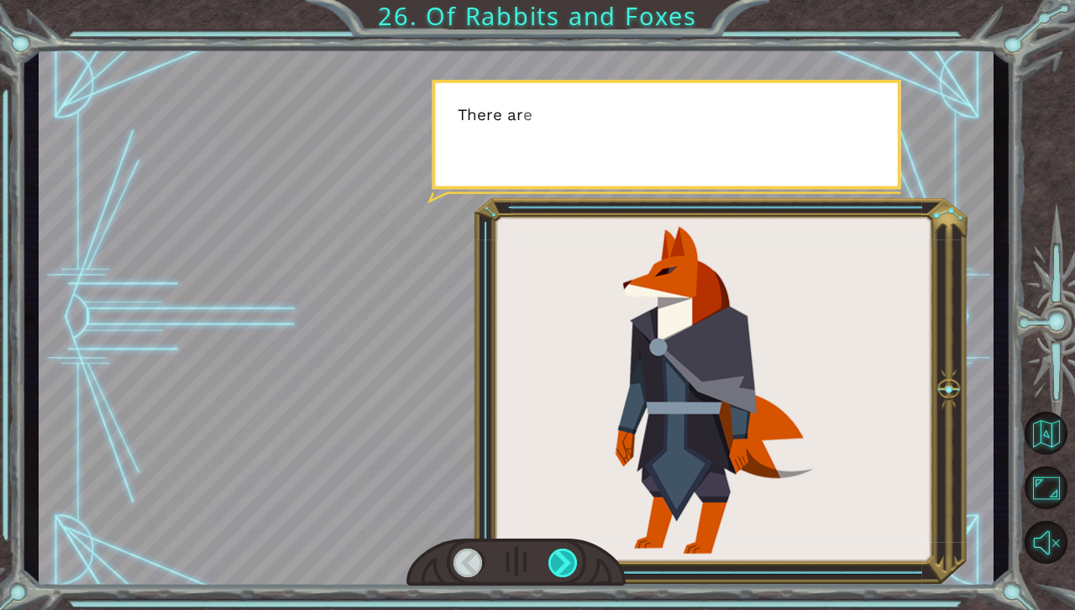
click at [559, 564] on div at bounding box center [563, 562] width 30 height 29
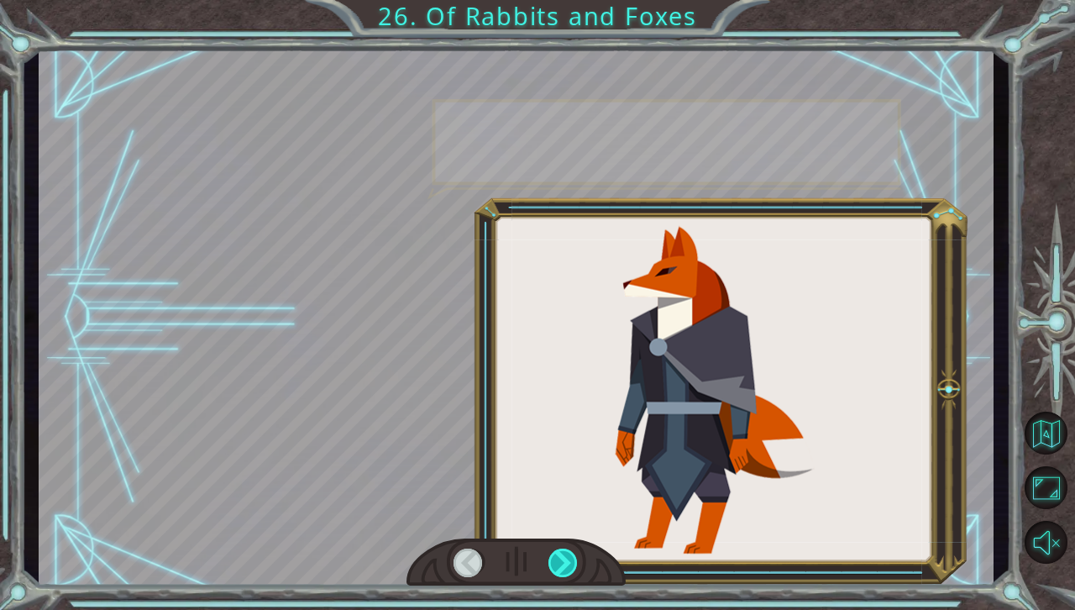
click at [559, 564] on div at bounding box center [563, 562] width 30 height 29
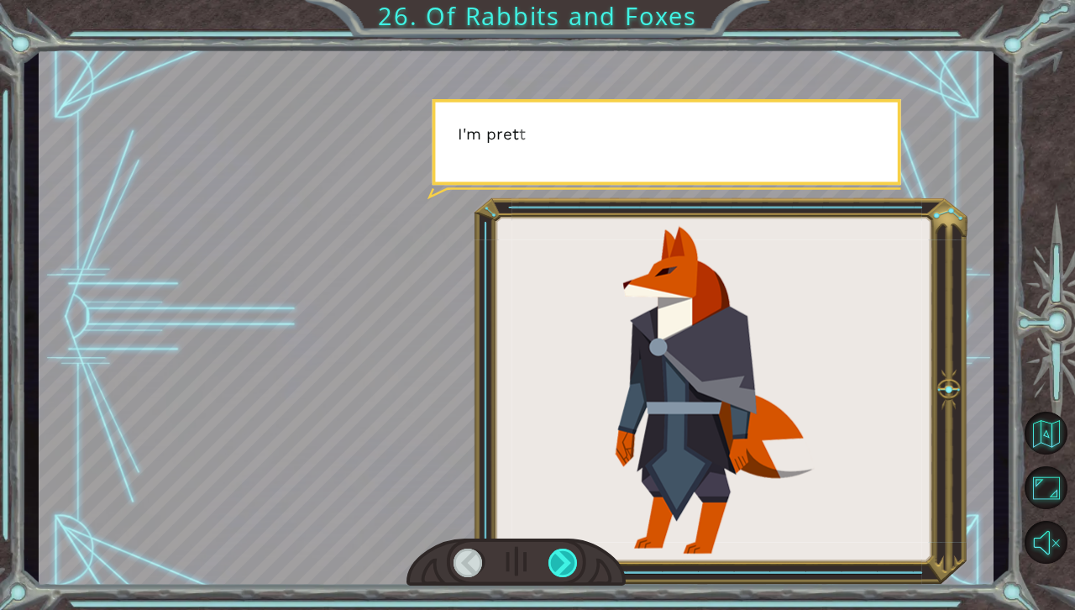
click at [559, 564] on div at bounding box center [563, 562] width 30 height 29
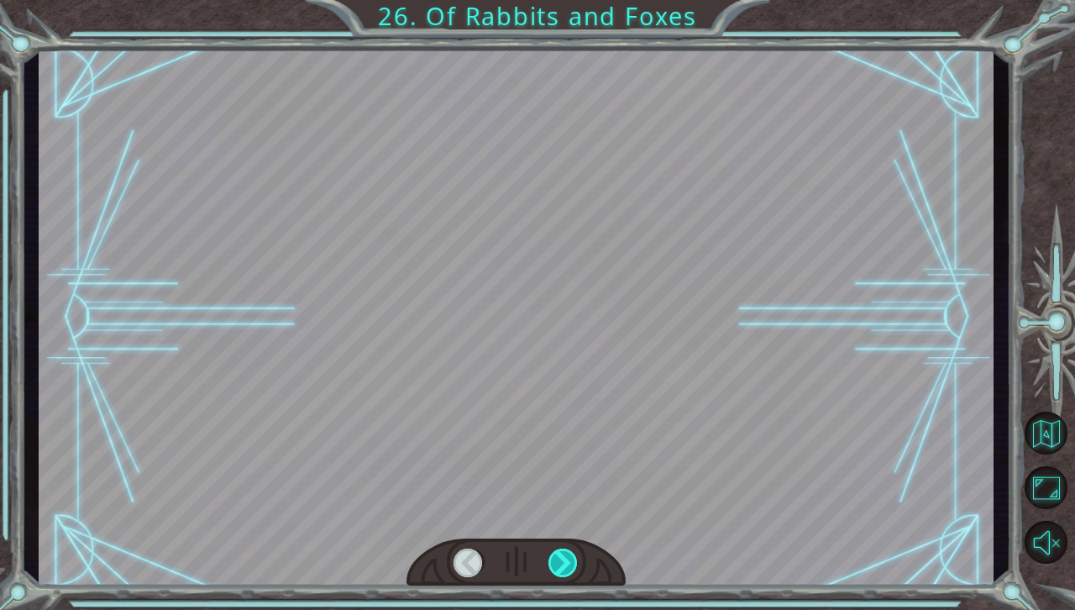
click at [559, 564] on div at bounding box center [563, 562] width 30 height 29
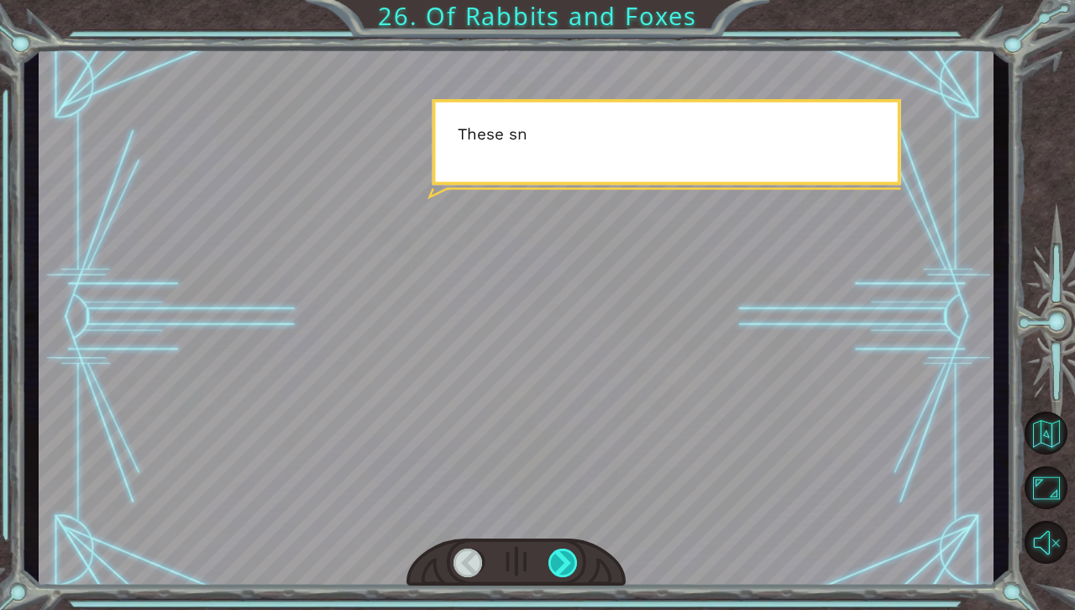
click at [559, 564] on div at bounding box center [563, 562] width 30 height 29
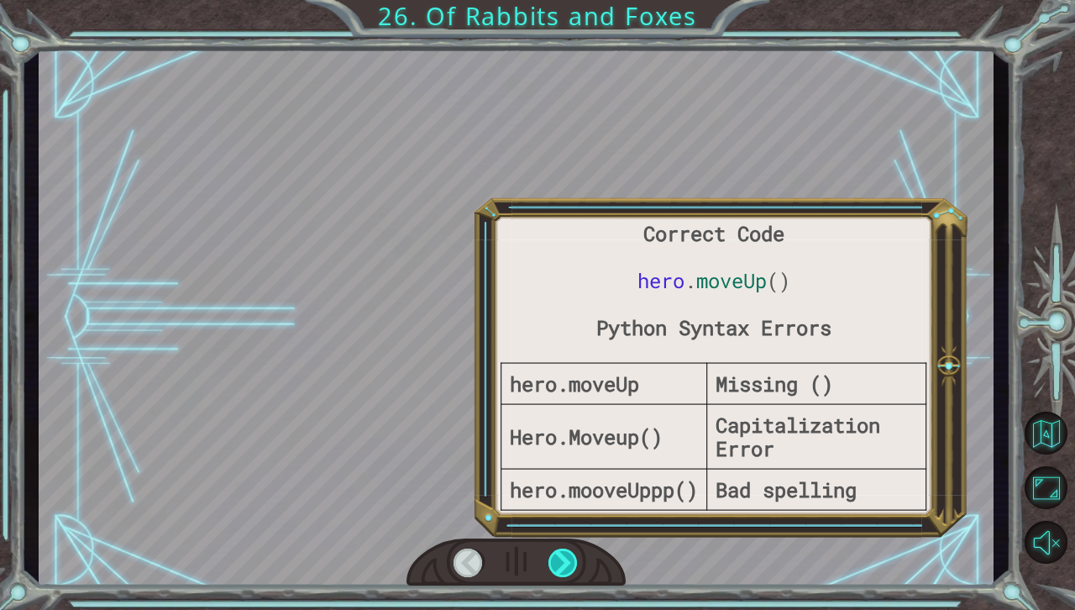
click at [559, 564] on div at bounding box center [563, 562] width 30 height 29
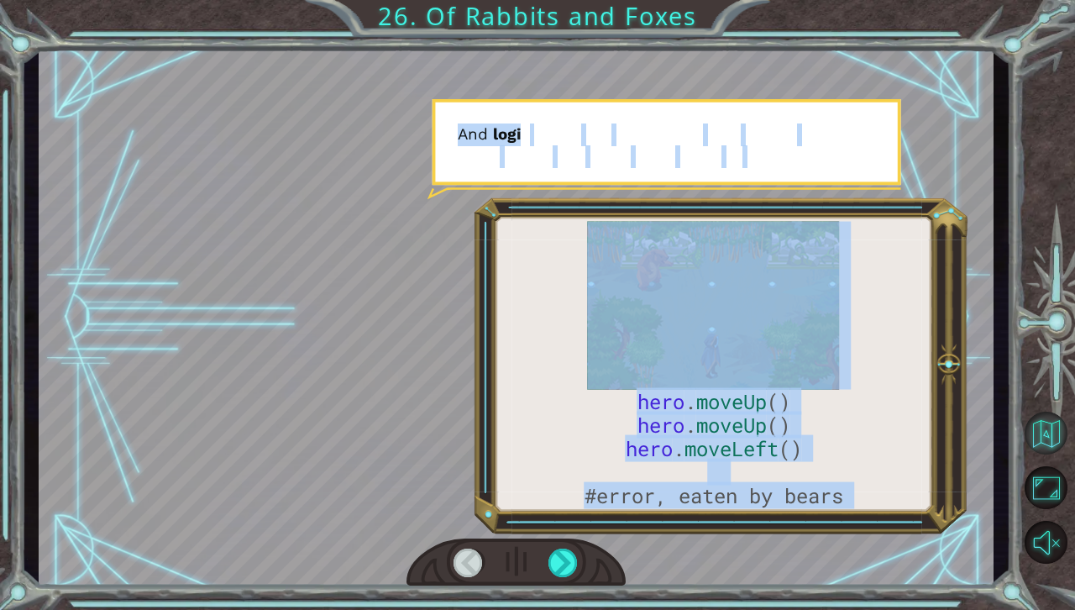
drag, startPoint x: 559, startPoint y: 564, endPoint x: 1045, endPoint y: 415, distance: 507.8
click at [1045, 415] on div "hero . moveUp () hero . moveUp () hero . moveLeft () #error, eaten by bears A h…" at bounding box center [537, 305] width 1075 height 610
click at [1045, 415] on button "Back to Map" at bounding box center [1045, 432] width 43 height 43
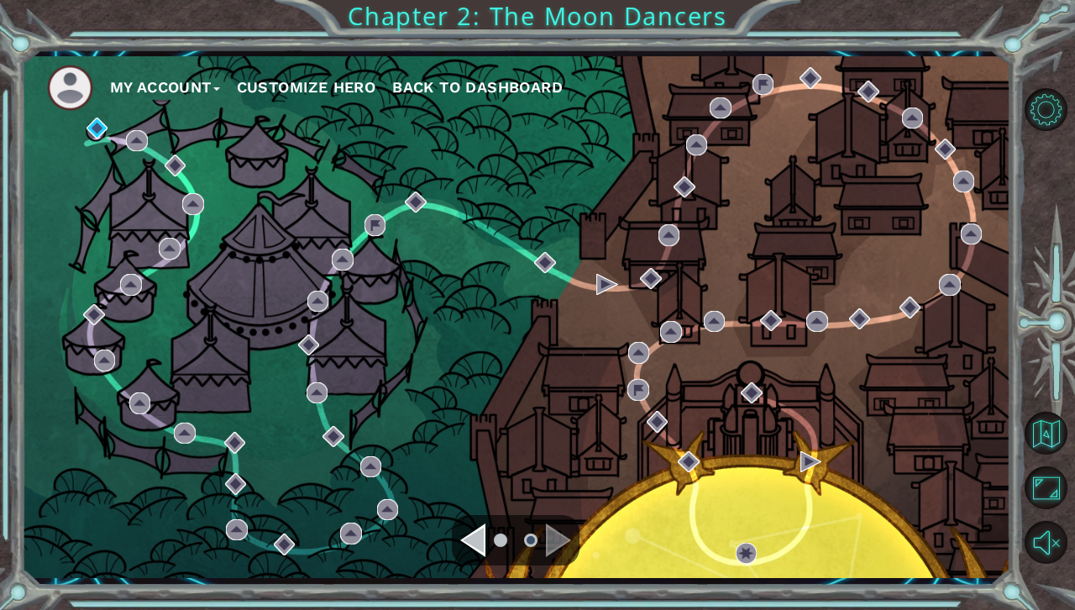
click at [474, 536] on div "Navigate to the previous page" at bounding box center [472, 540] width 25 height 34
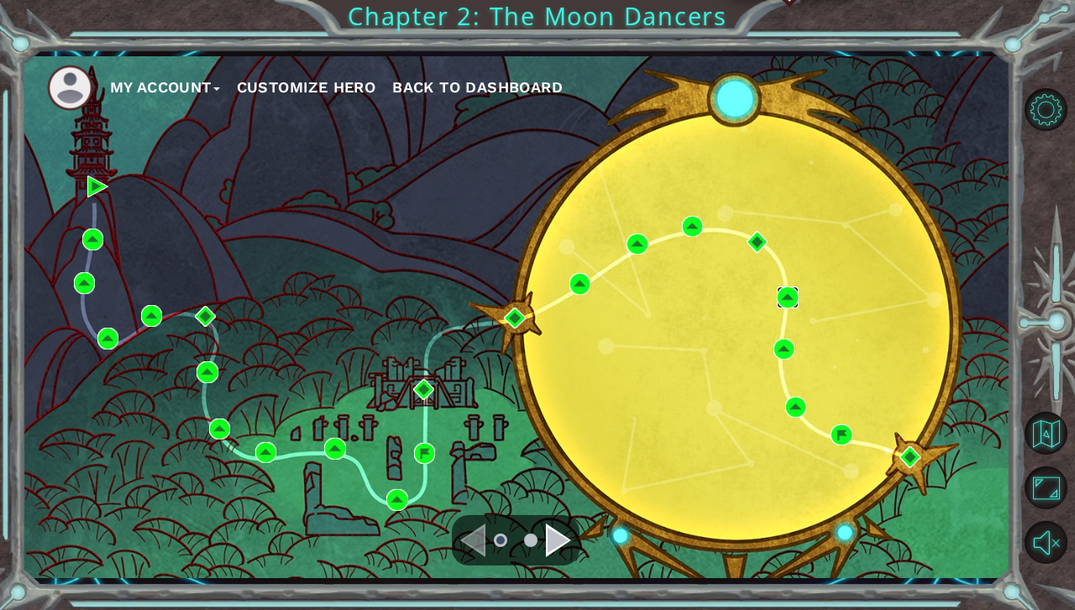
click at [794, 291] on img at bounding box center [787, 296] width 21 height 21
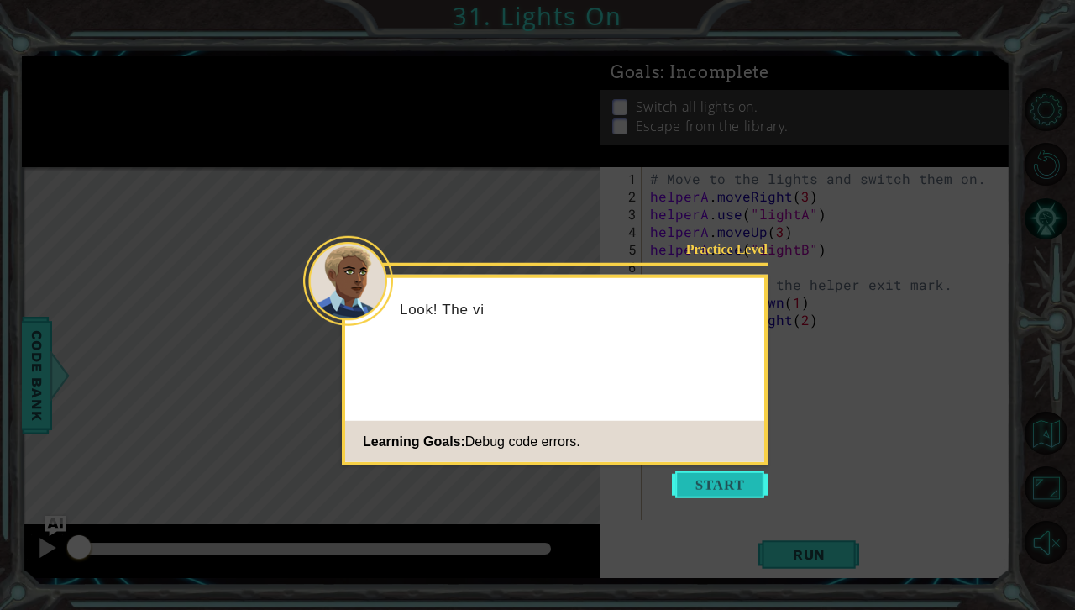
click at [723, 484] on button "Start" at bounding box center [720, 484] width 96 height 27
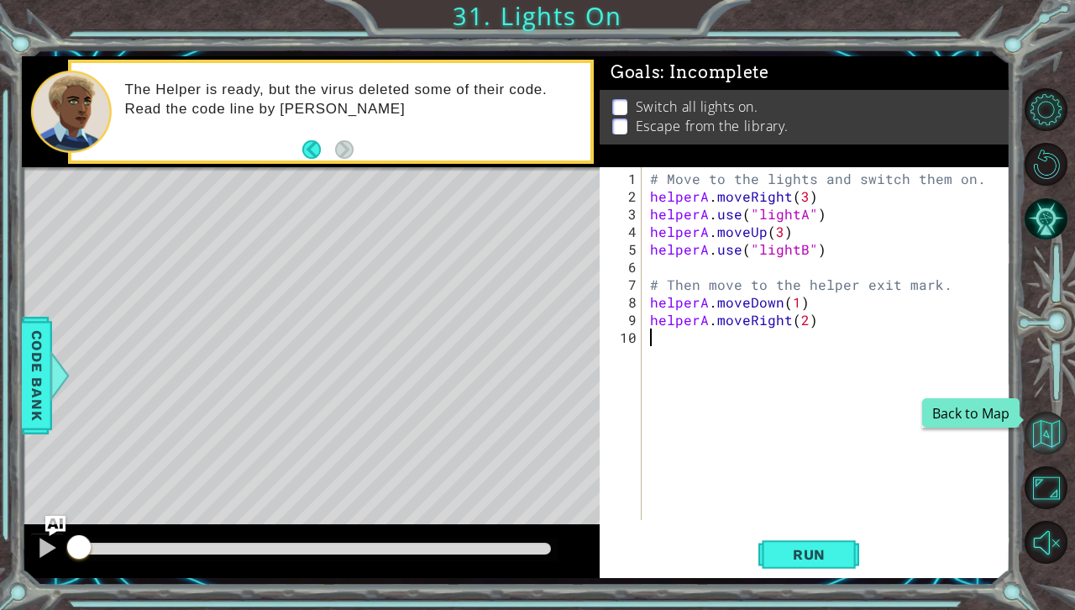
click at [1031, 437] on button "Back to Map" at bounding box center [1045, 432] width 43 height 43
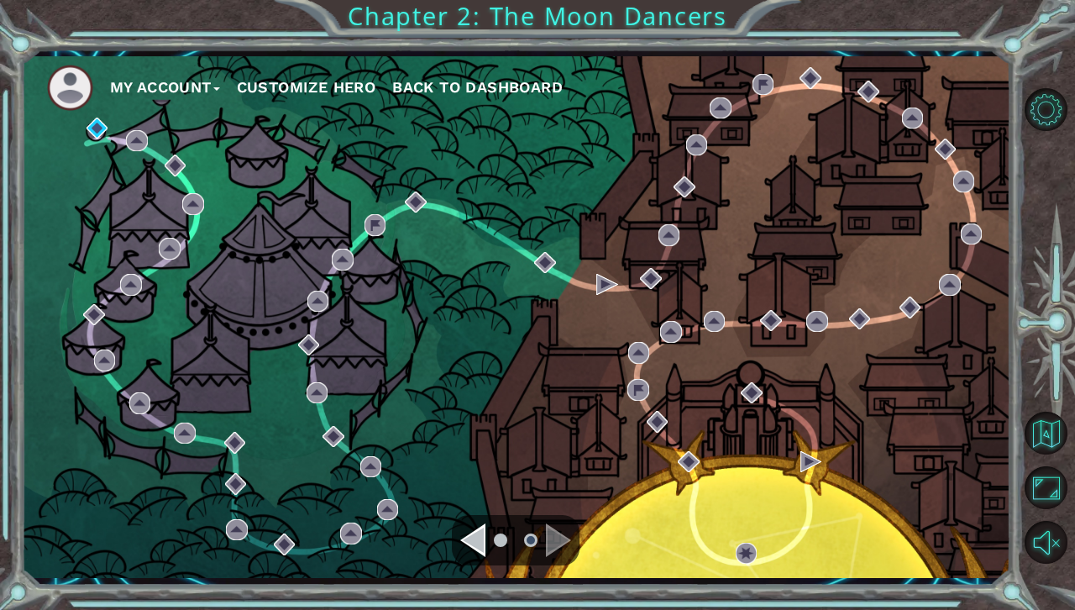
click at [480, 523] on div "Navigate to the previous page" at bounding box center [472, 540] width 25 height 34
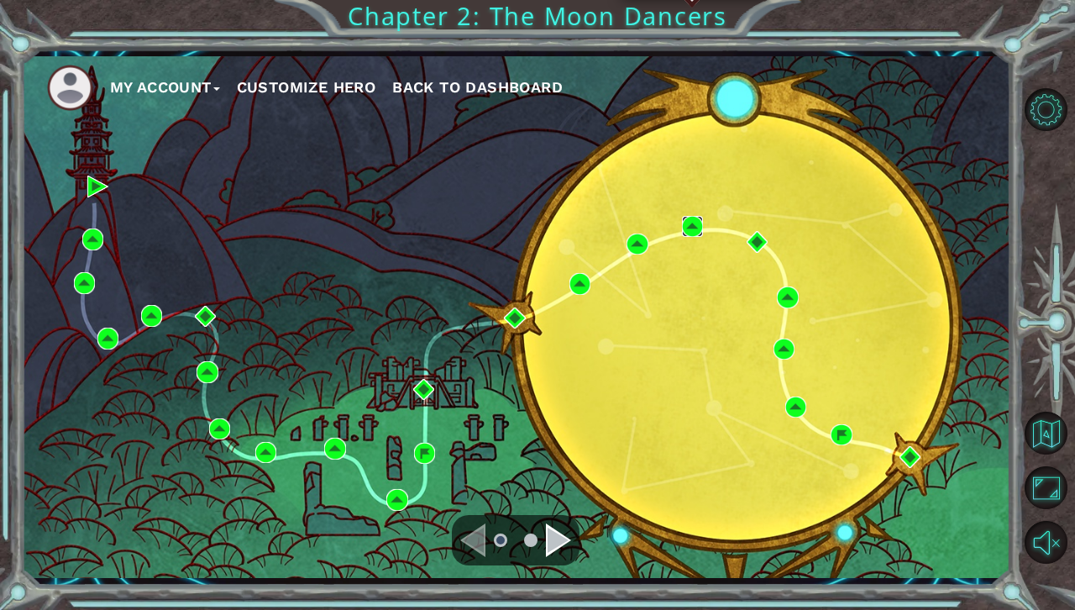
click at [684, 233] on img at bounding box center [692, 226] width 21 height 21
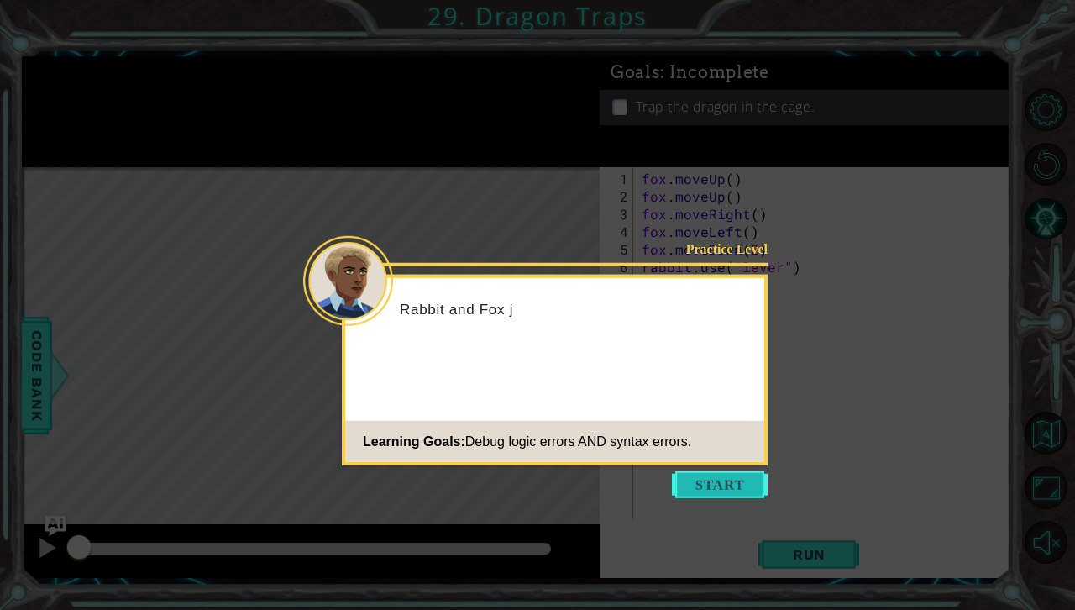
click at [733, 480] on button "Start" at bounding box center [720, 484] width 96 height 27
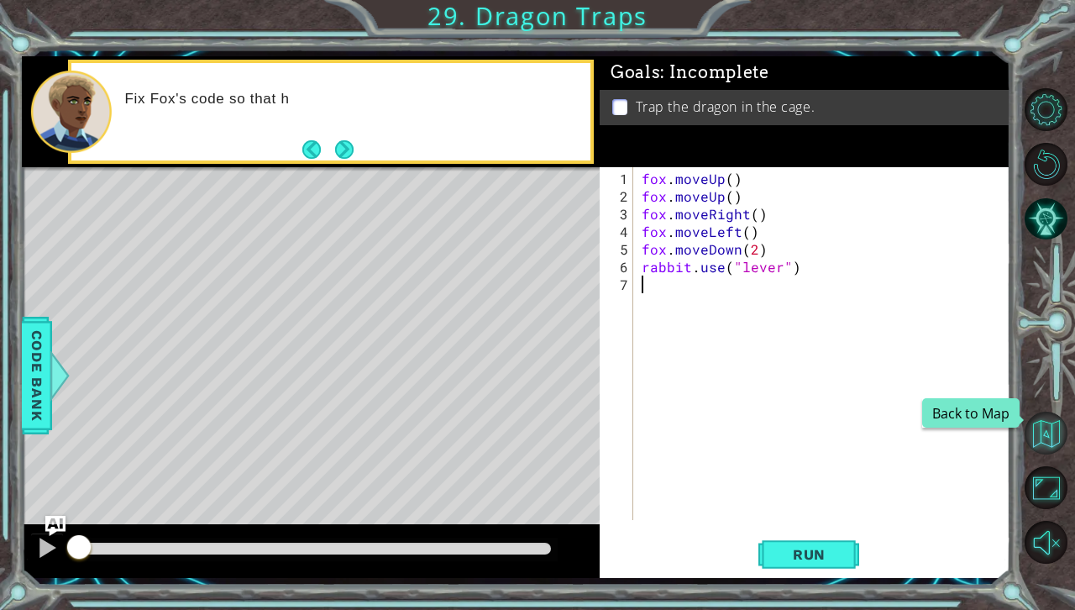
click at [1053, 437] on button "Back to Map" at bounding box center [1045, 432] width 43 height 43
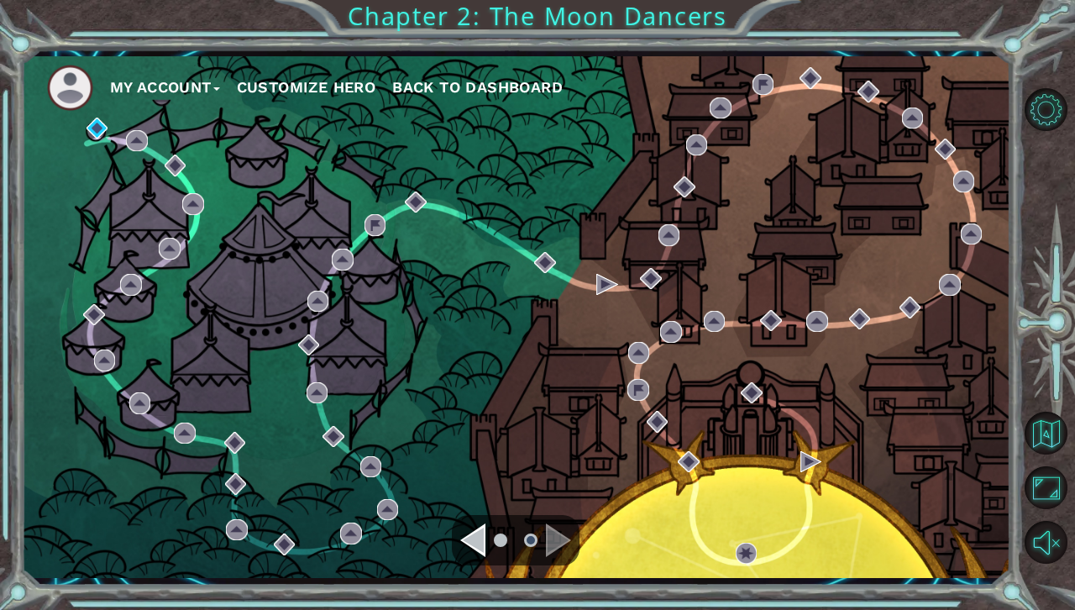
click at [480, 536] on div "Navigate to the previous page" at bounding box center [472, 540] width 25 height 34
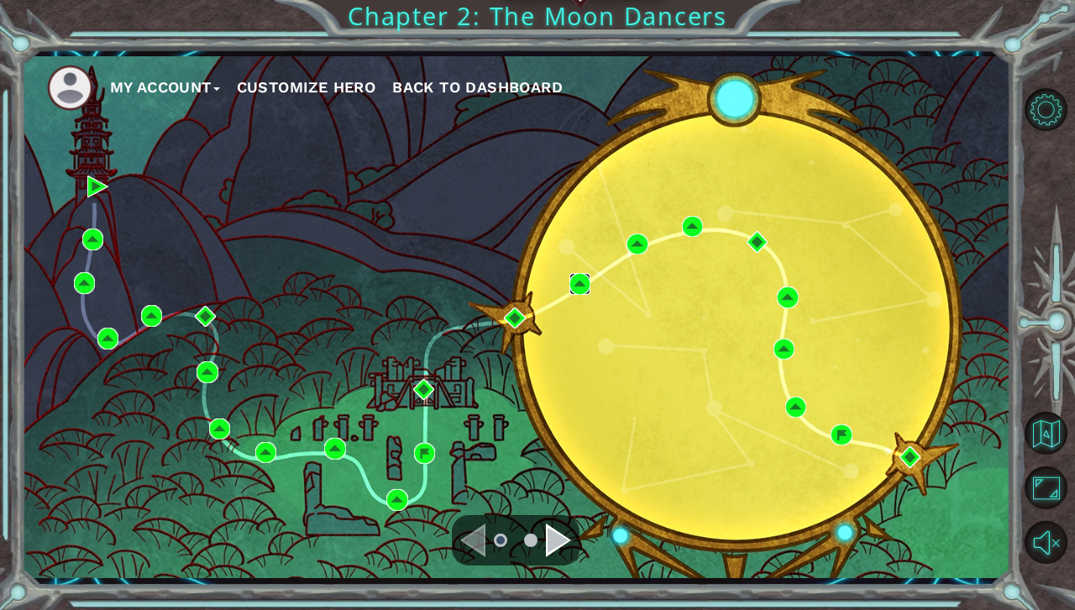
click at [579, 291] on img at bounding box center [579, 283] width 21 height 21
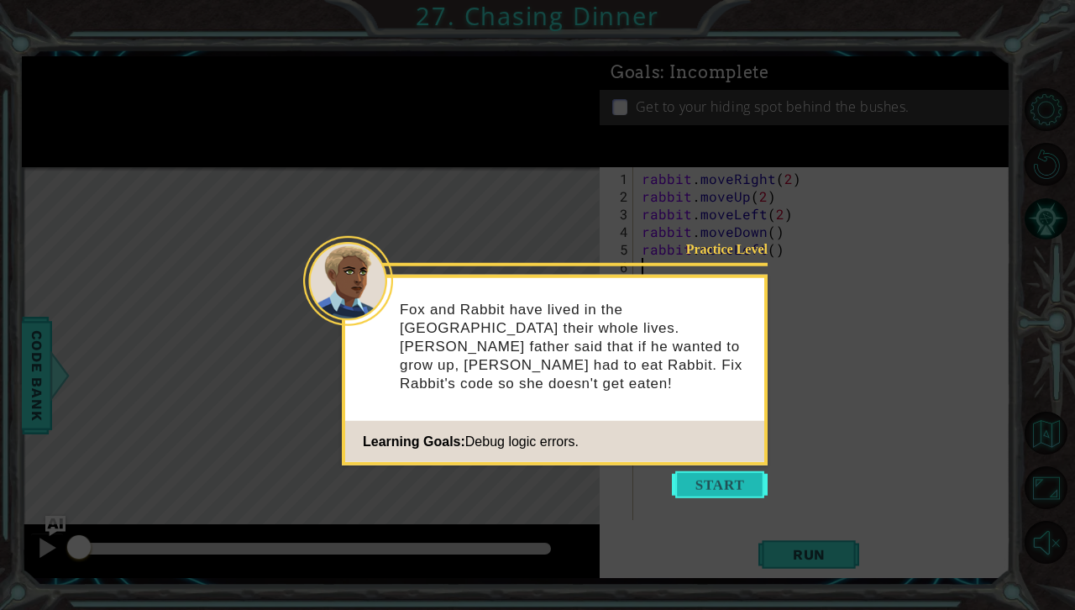
click at [747, 485] on button "Start" at bounding box center [720, 484] width 96 height 27
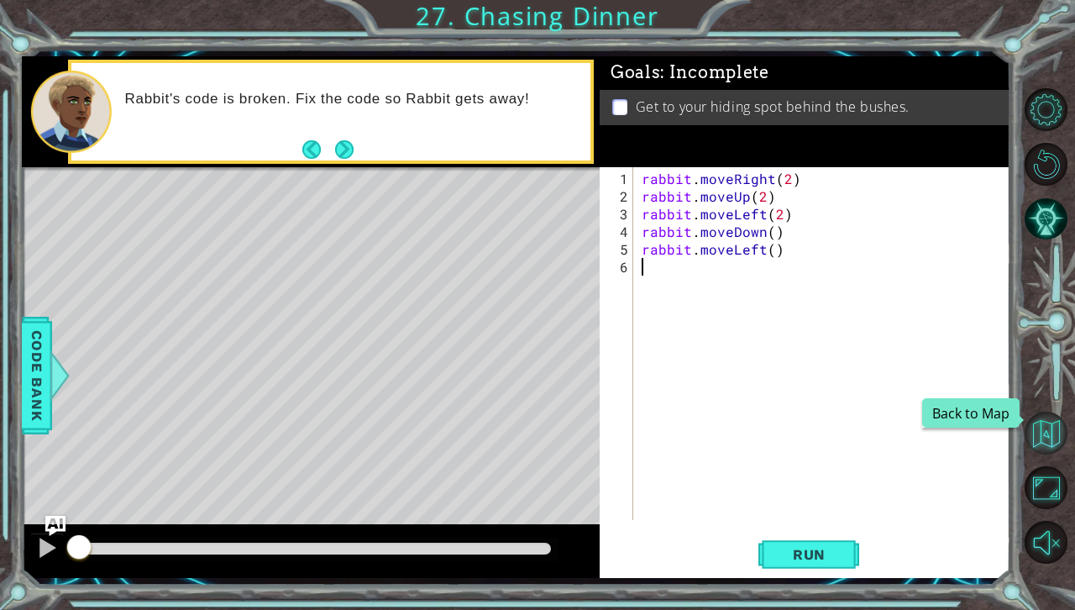
click at [1059, 441] on button "Back to Map" at bounding box center [1045, 432] width 43 height 43
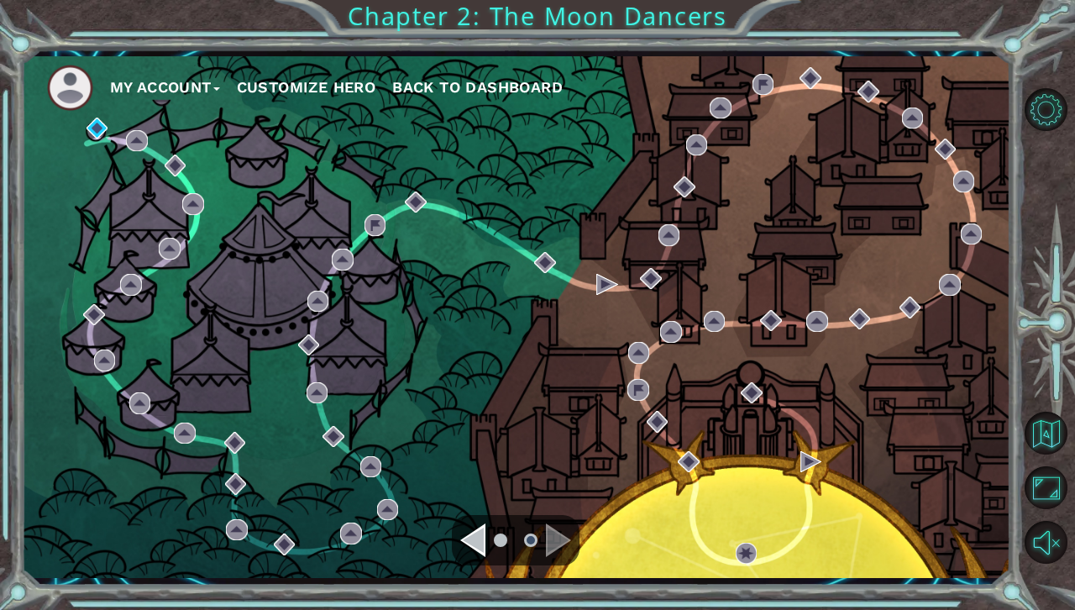
click at [489, 526] on ul at bounding box center [515, 540] width 60 height 34
click at [484, 531] on div "Navigate to the previous page" at bounding box center [472, 540] width 25 height 34
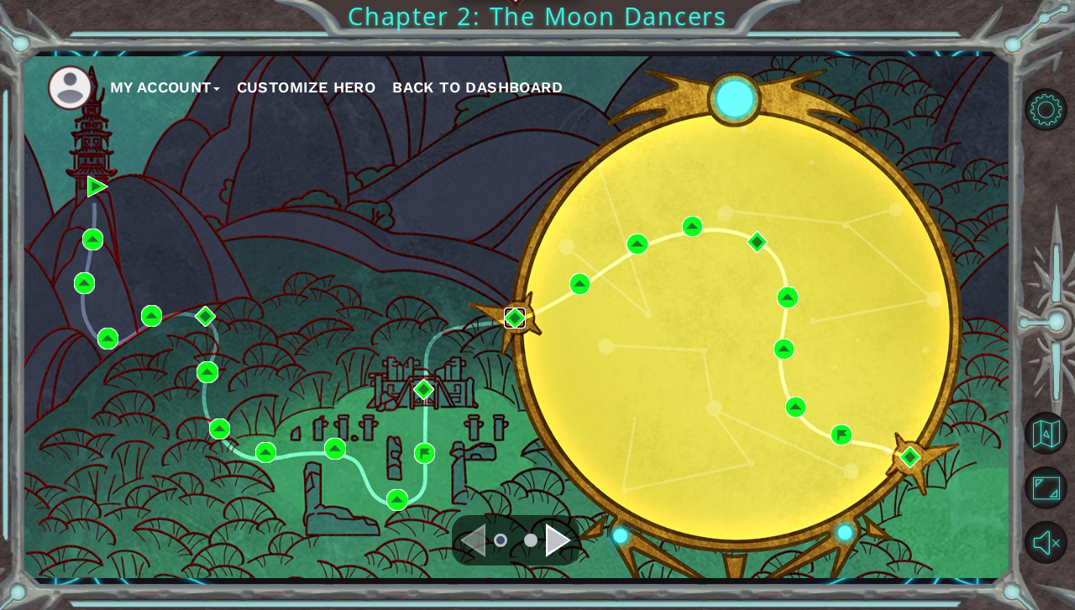
click at [511, 313] on img at bounding box center [514, 317] width 21 height 21
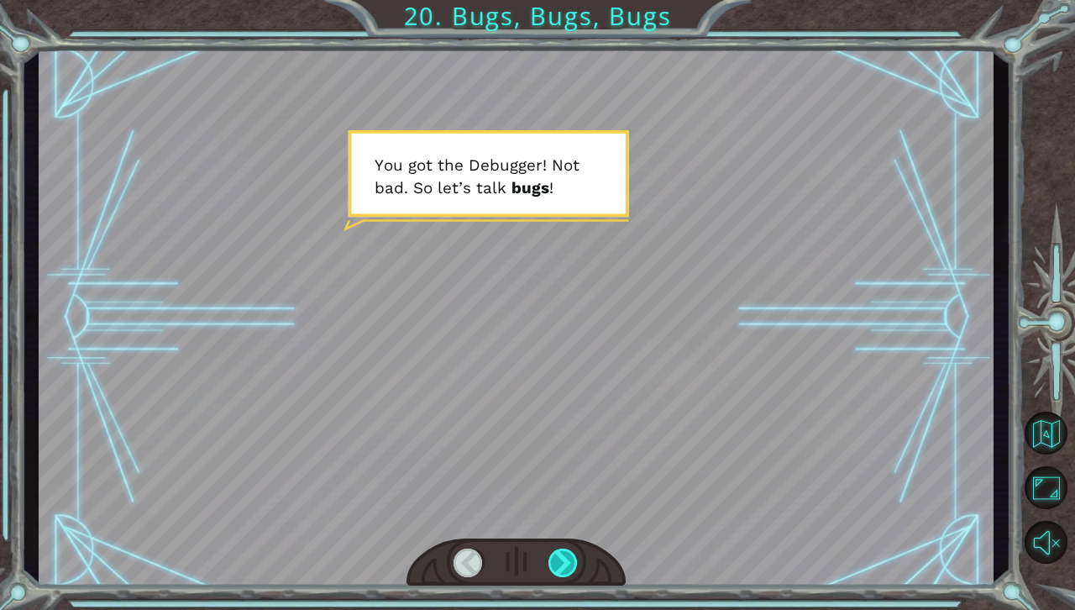
click at [553, 569] on div at bounding box center [563, 562] width 30 height 29
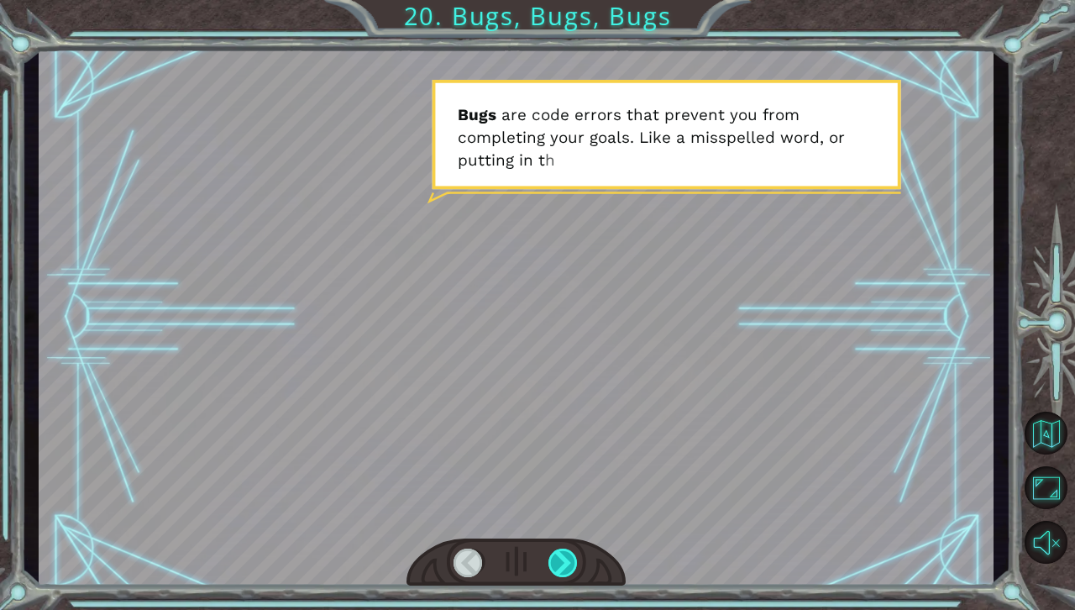
click at [570, 576] on div at bounding box center [563, 562] width 30 height 29
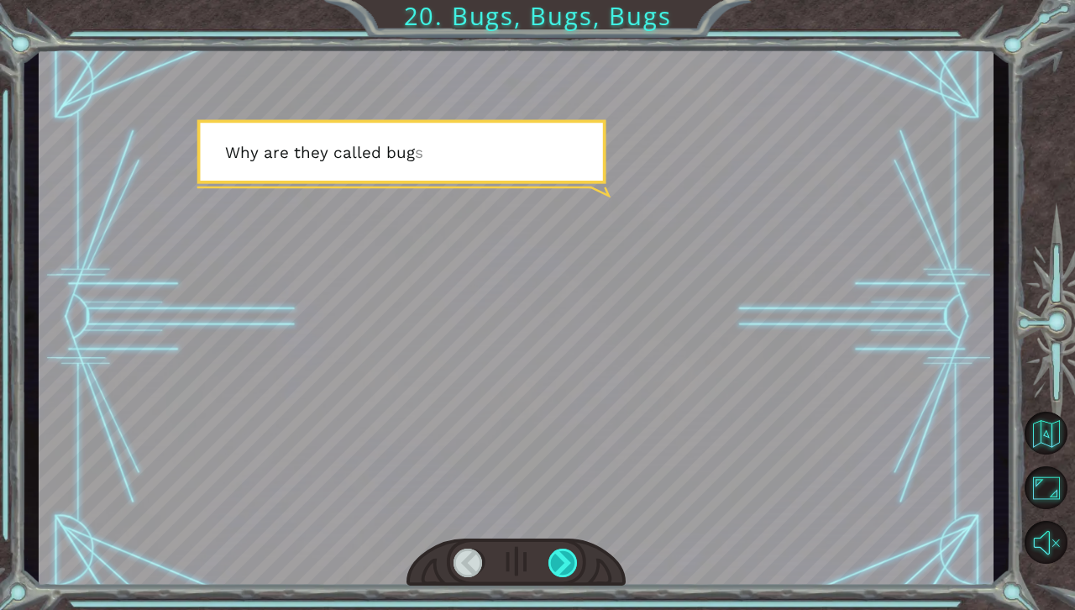
click at [570, 576] on div at bounding box center [563, 562] width 30 height 29
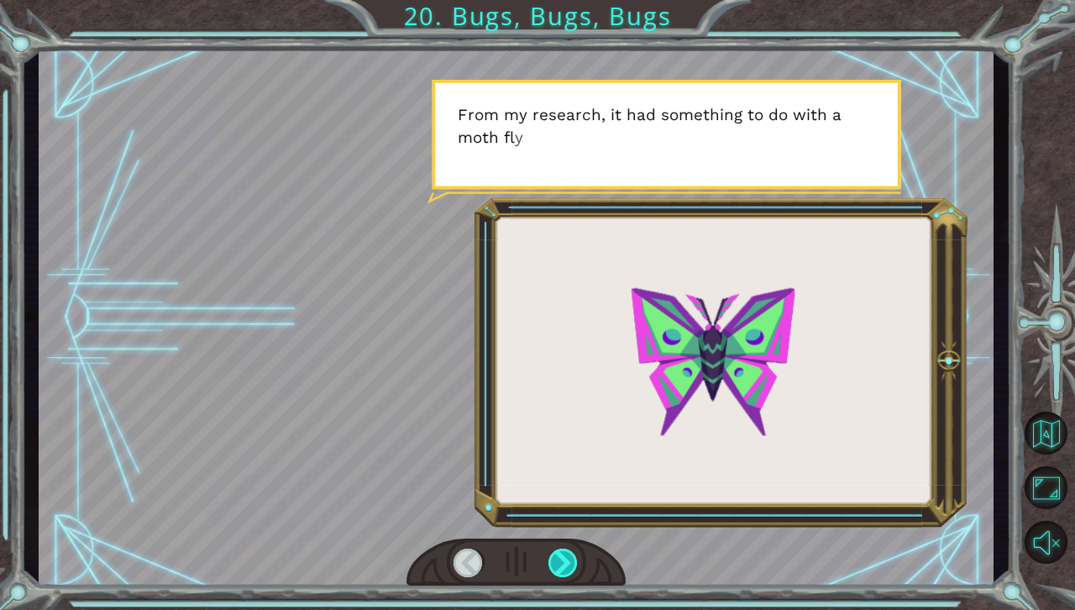
click at [570, 576] on div at bounding box center [563, 562] width 30 height 29
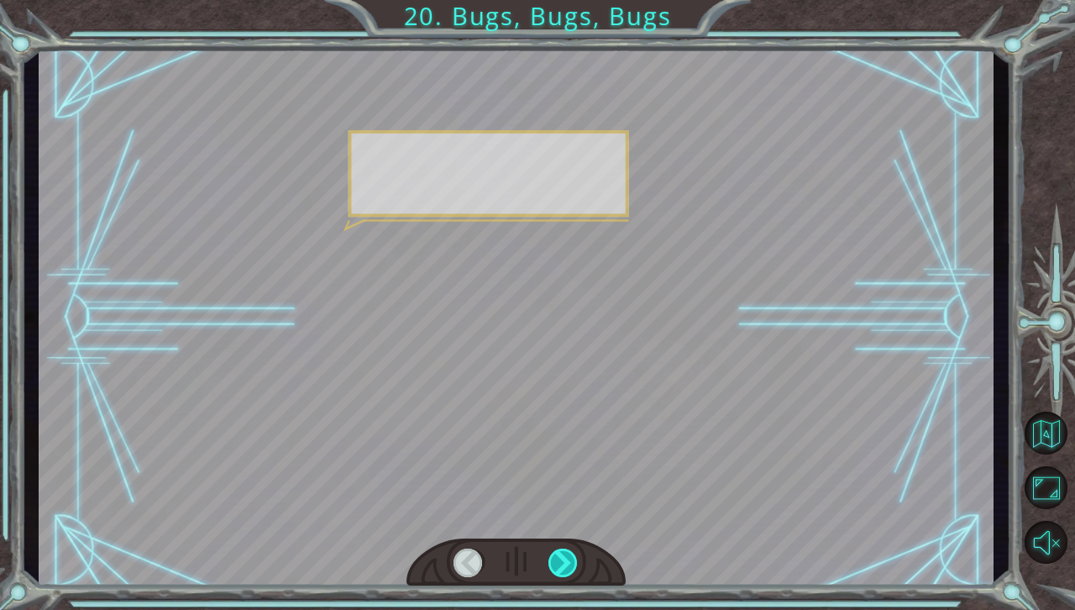
click at [570, 576] on div at bounding box center [563, 562] width 30 height 29
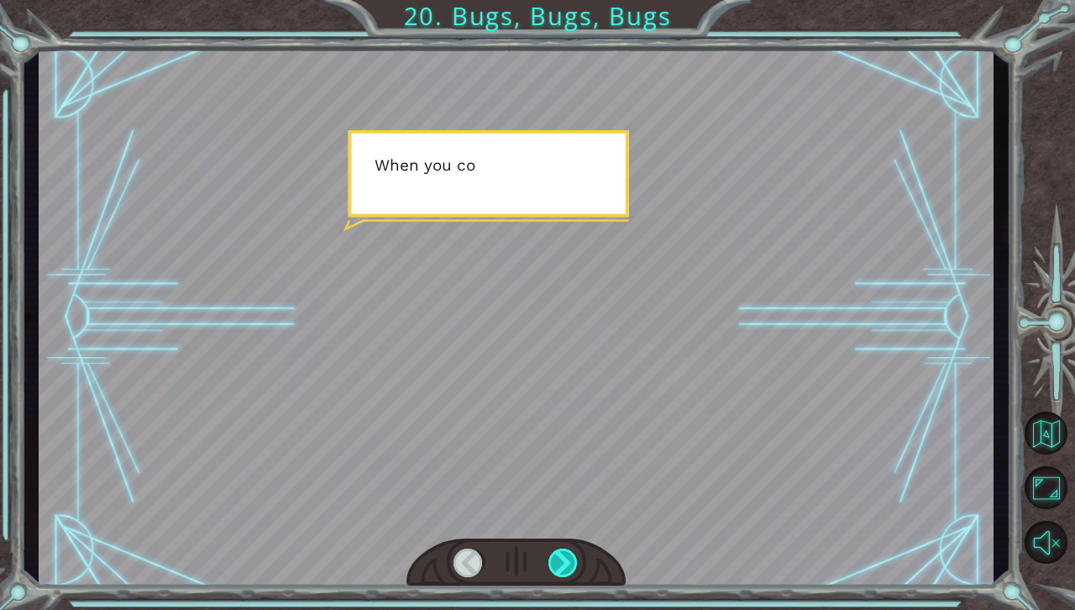
click at [570, 576] on div at bounding box center [563, 562] width 30 height 29
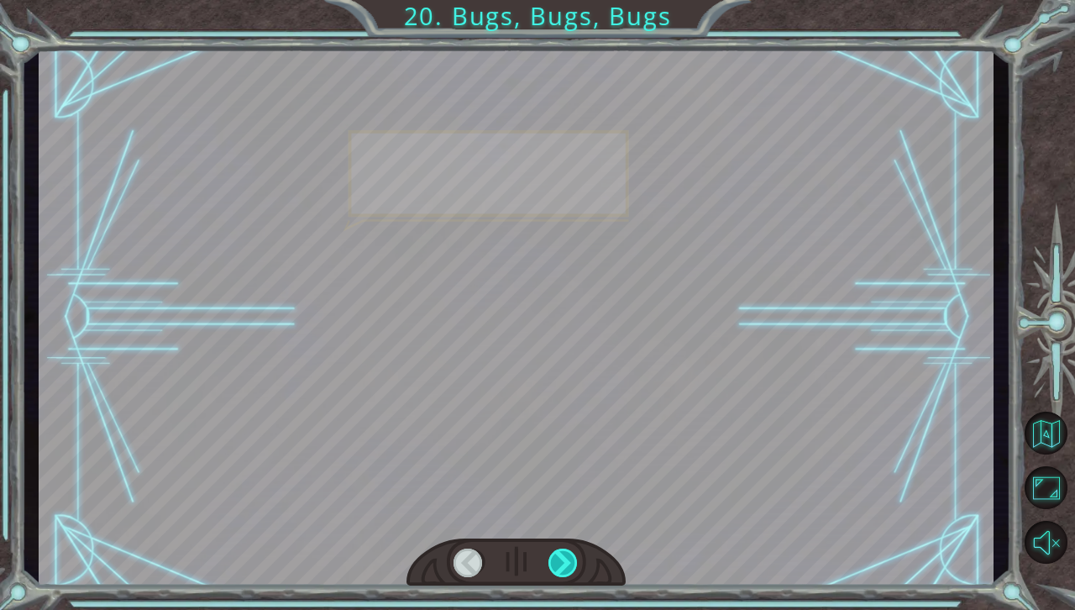
click at [570, 576] on div at bounding box center [563, 562] width 30 height 29
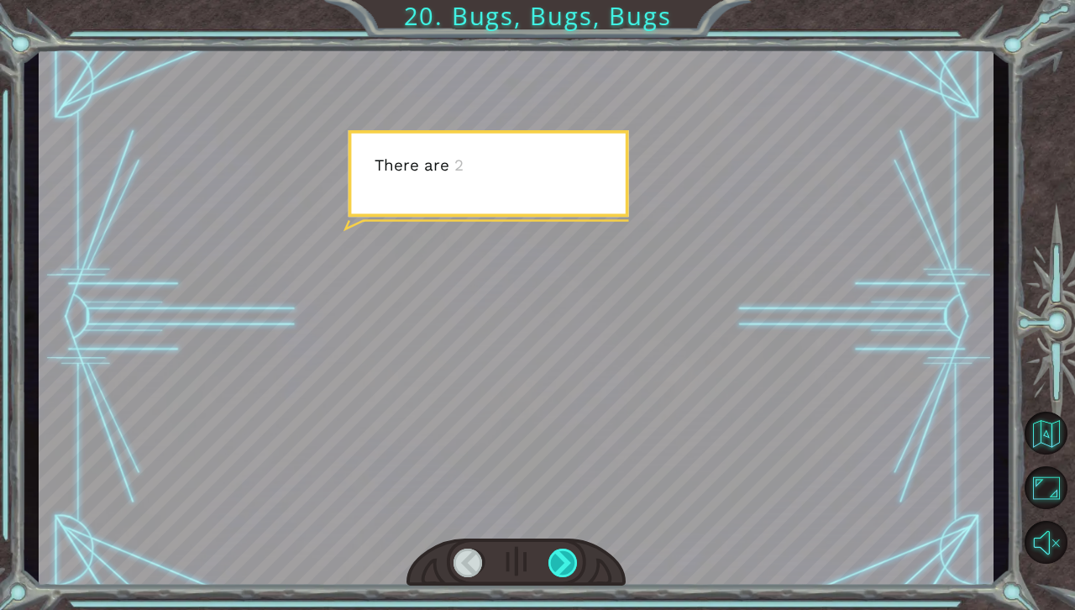
click at [570, 576] on div at bounding box center [563, 562] width 30 height 29
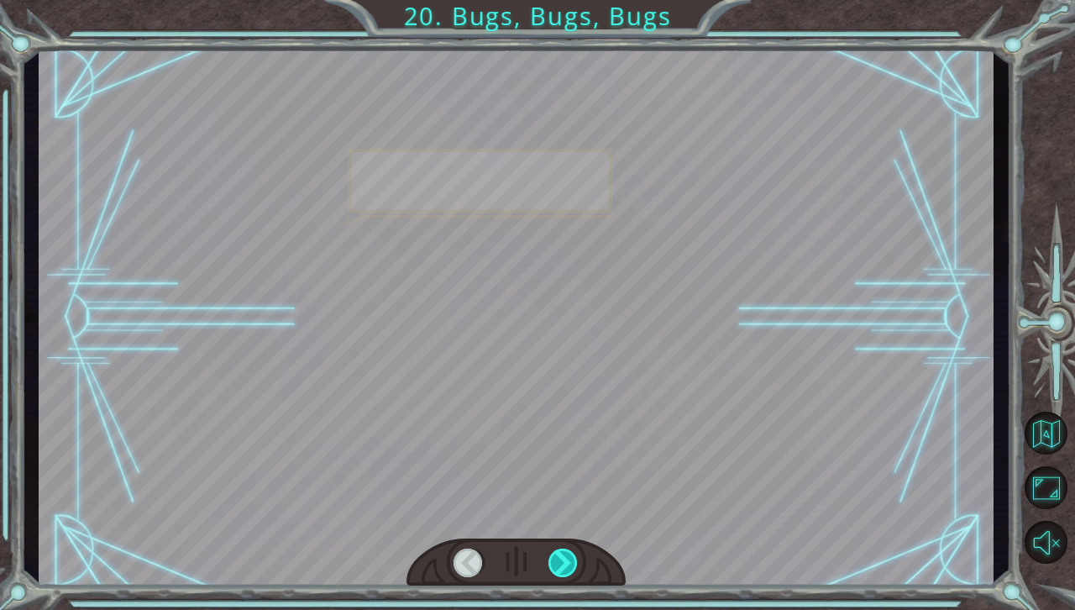
click at [570, 576] on div at bounding box center [563, 562] width 30 height 29
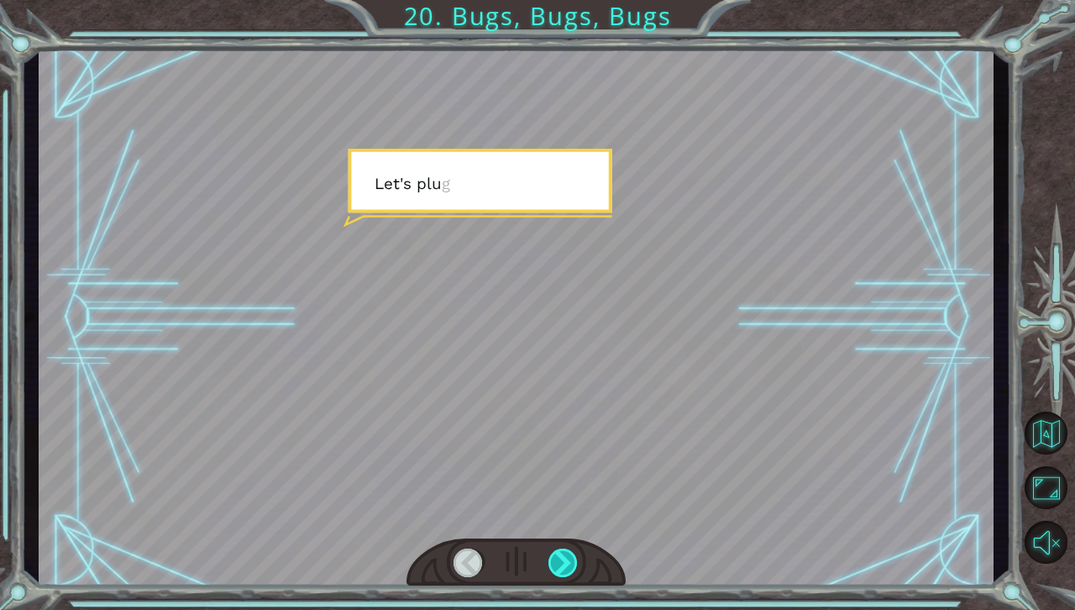
click at [570, 576] on div at bounding box center [563, 562] width 30 height 29
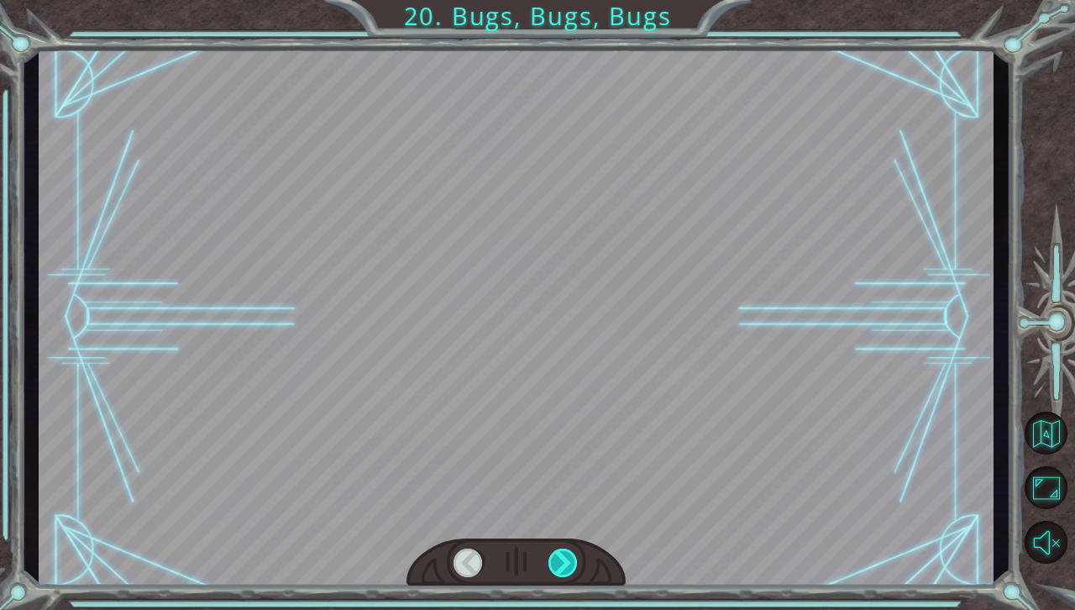
click at [570, 576] on div at bounding box center [563, 562] width 30 height 29
click at [570, 0] on div "Y o u g o t t h e D e b u g g e r ! N o t b a d . S o l e t ’ s t a l k b u g s…" at bounding box center [537, 0] width 1075 height 0
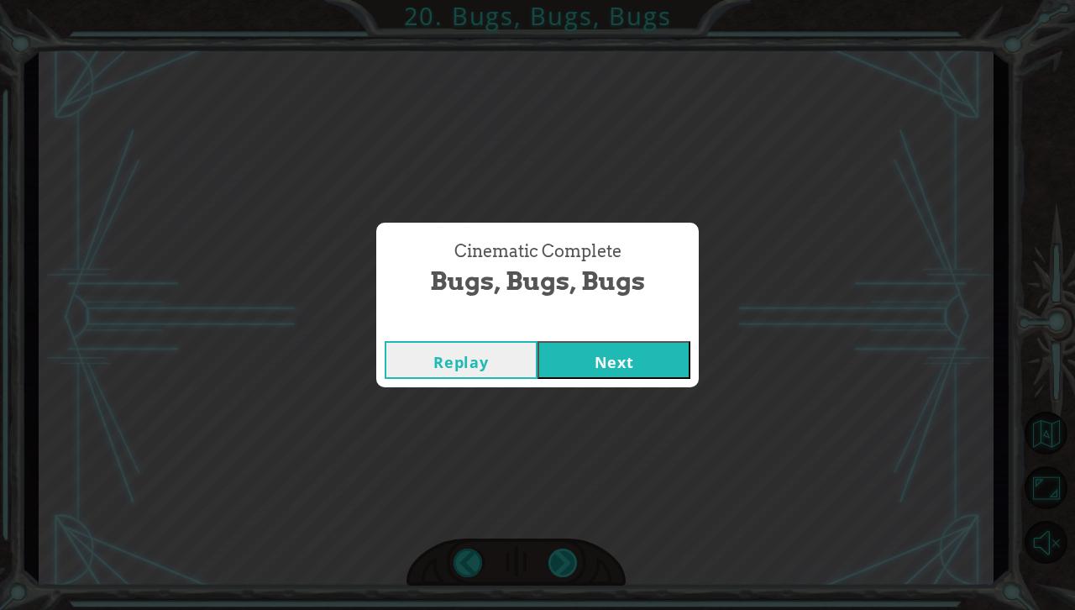
click at [570, 576] on div "Cinematic Complete Bugs, Bugs, Bugs Replay Next" at bounding box center [537, 305] width 1075 height 610
click at [611, 372] on button "Next" at bounding box center [613, 360] width 153 height 38
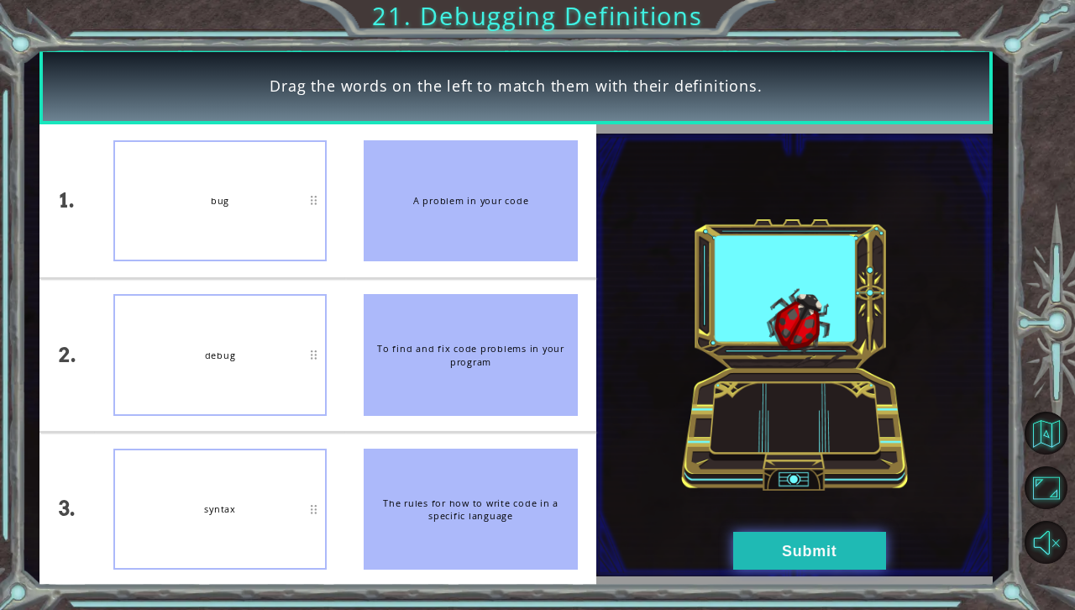
click at [747, 546] on button "Submit" at bounding box center [809, 551] width 153 height 38
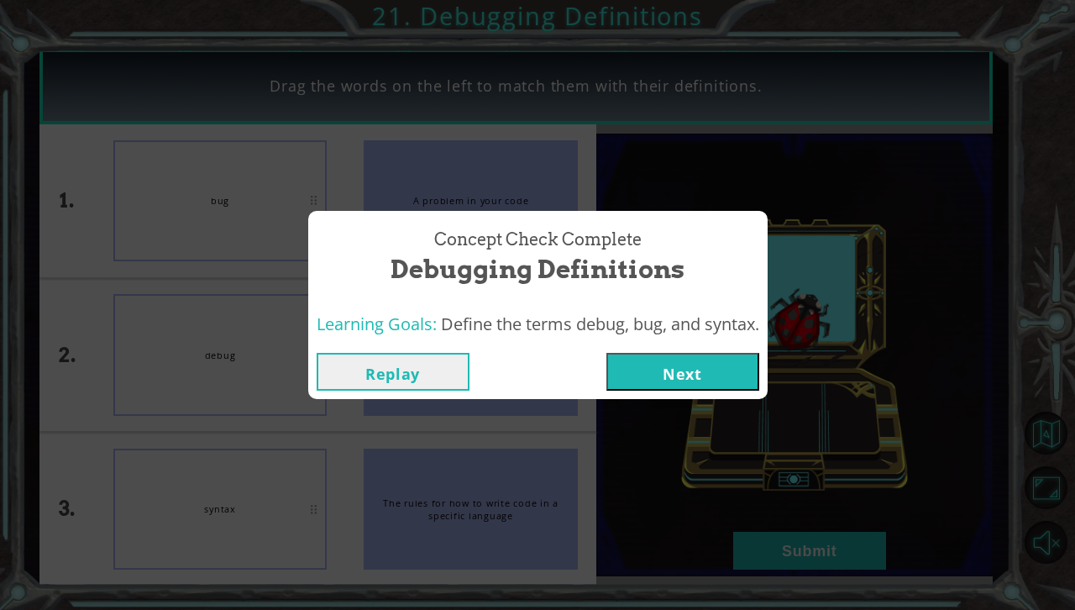
click at [713, 378] on button "Next" at bounding box center [682, 372] width 153 height 38
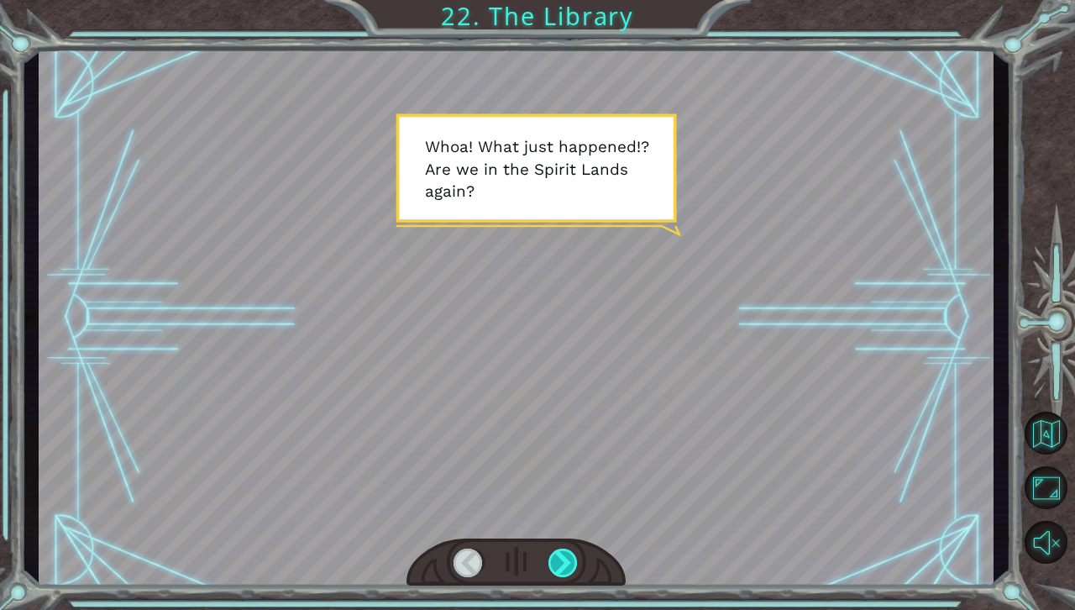
click at [563, 560] on div at bounding box center [563, 562] width 30 height 29
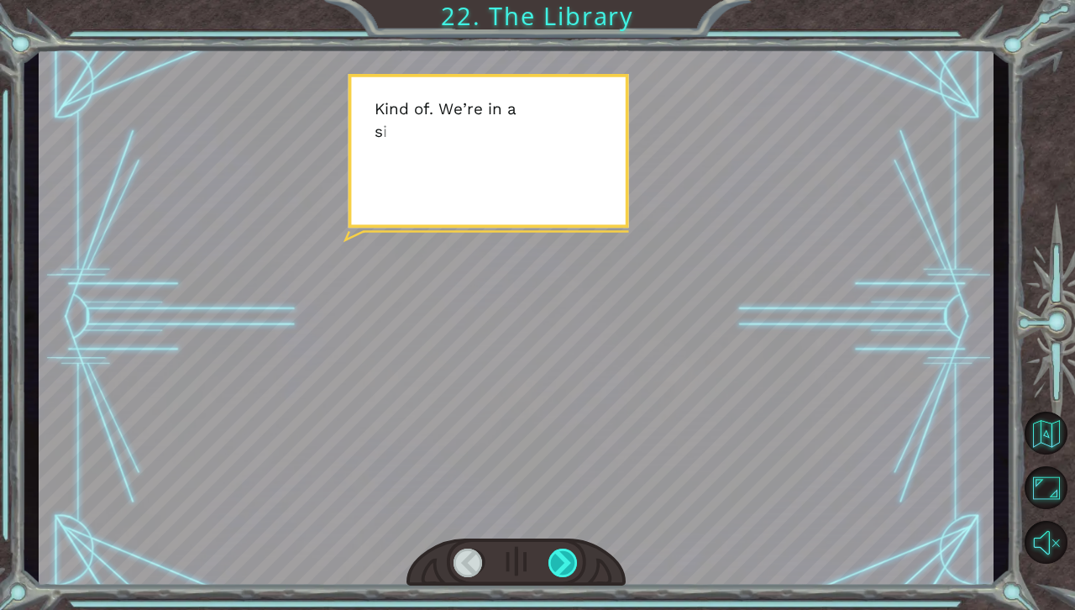
click at [563, 560] on div at bounding box center [563, 562] width 30 height 29
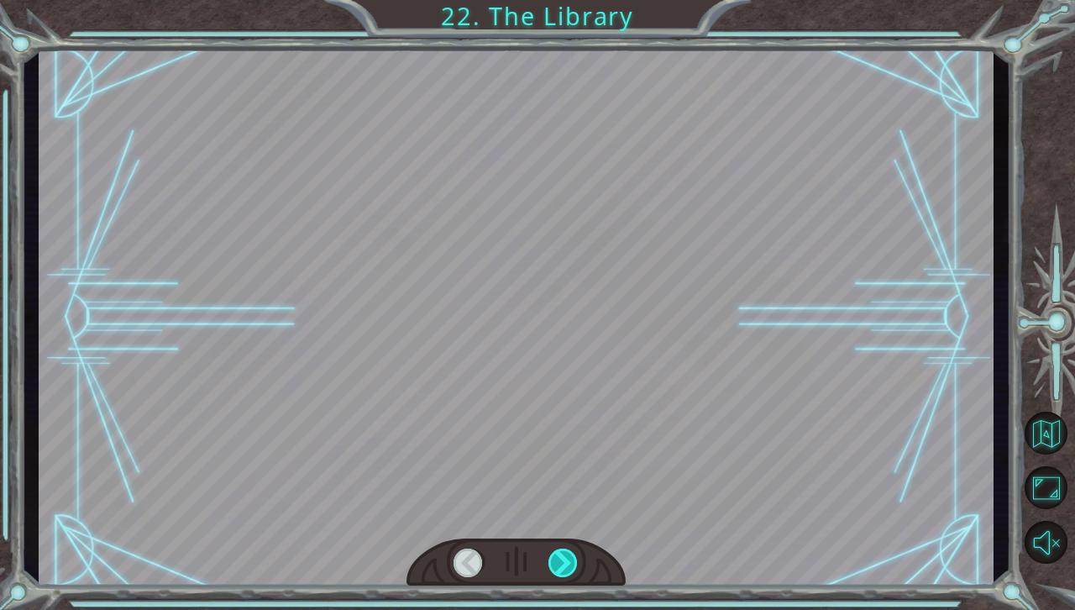
click at [563, 560] on div at bounding box center [563, 562] width 30 height 29
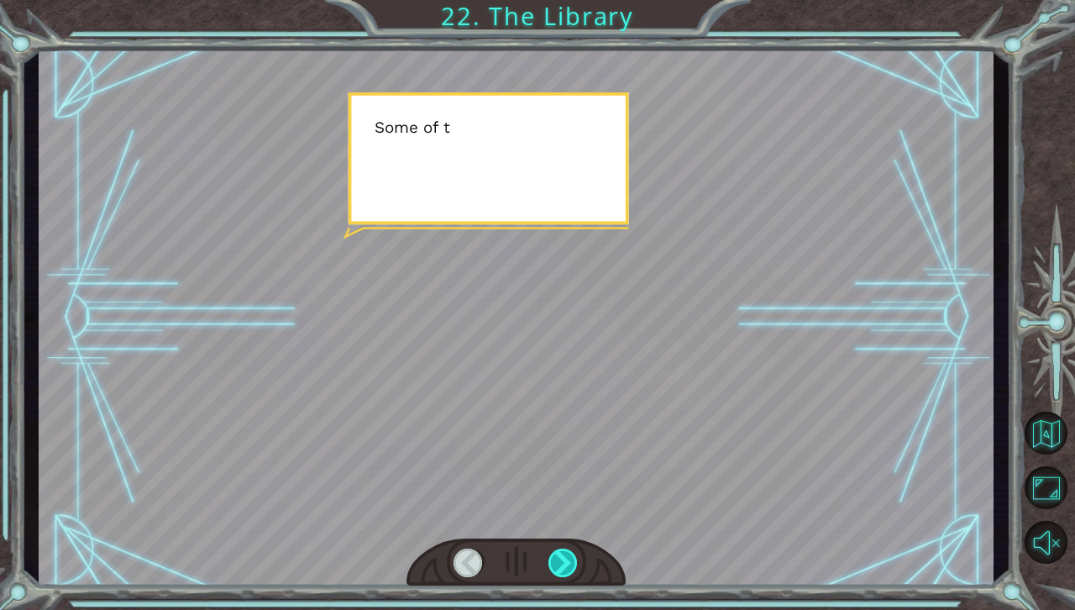
click at [563, 560] on div at bounding box center [563, 562] width 30 height 29
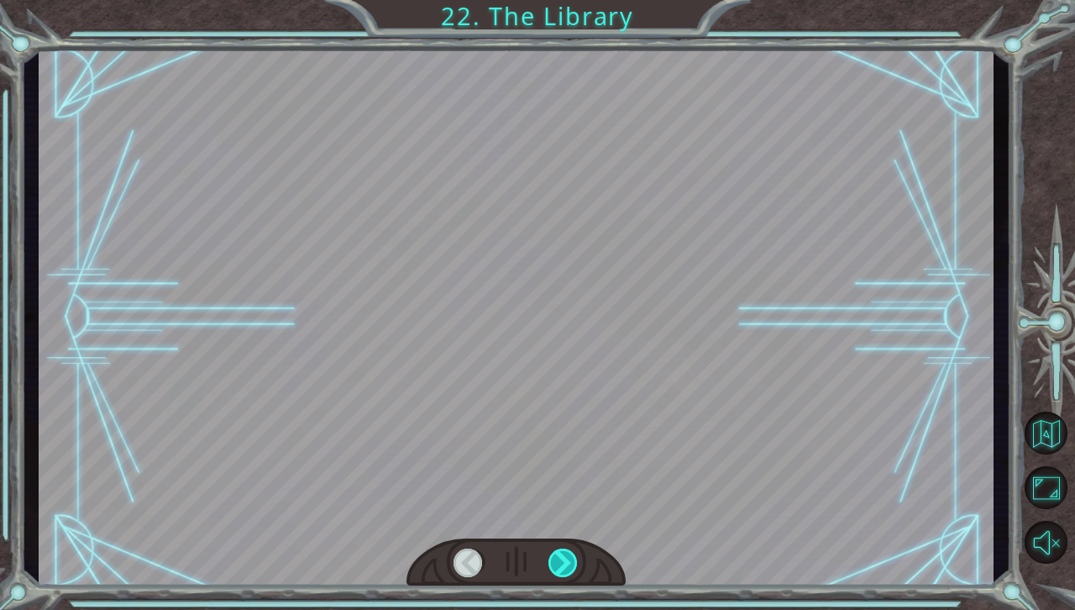
click at [563, 560] on div at bounding box center [563, 562] width 30 height 29
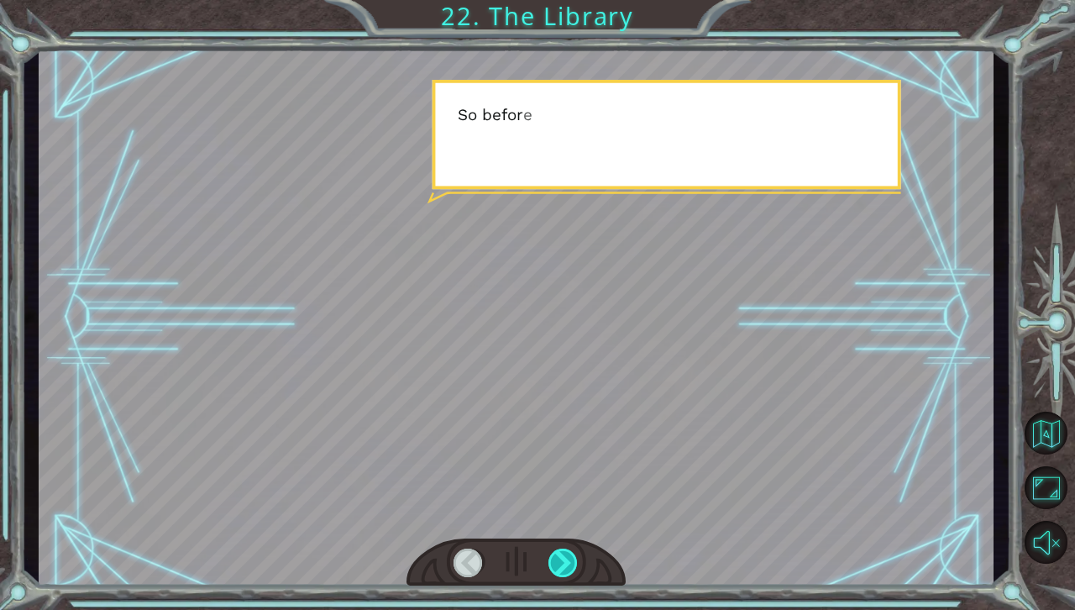
click at [563, 560] on div at bounding box center [563, 562] width 30 height 29
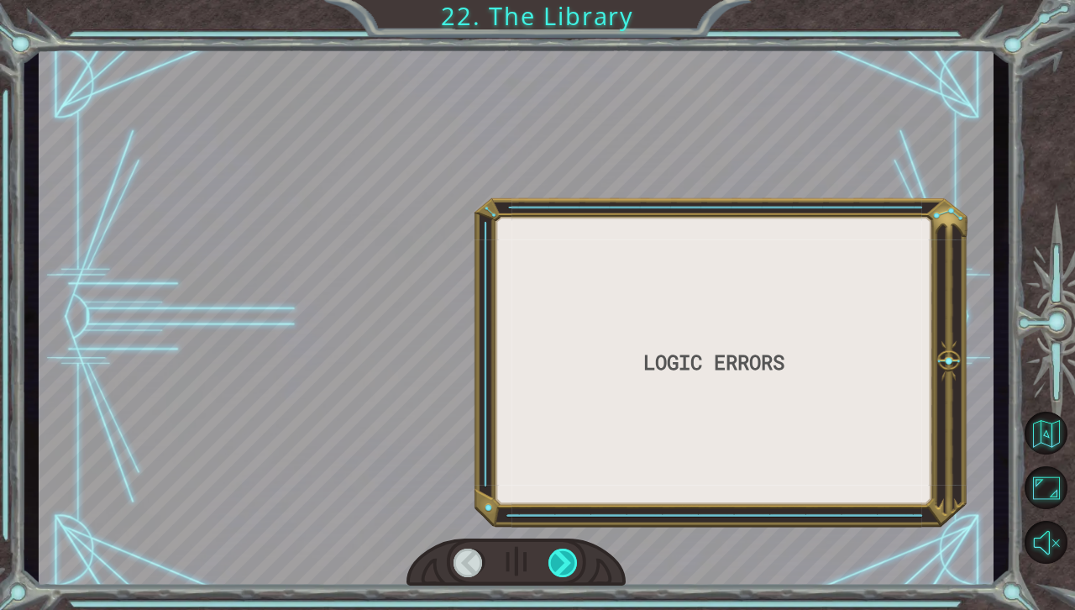
click at [563, 560] on div at bounding box center [563, 562] width 30 height 29
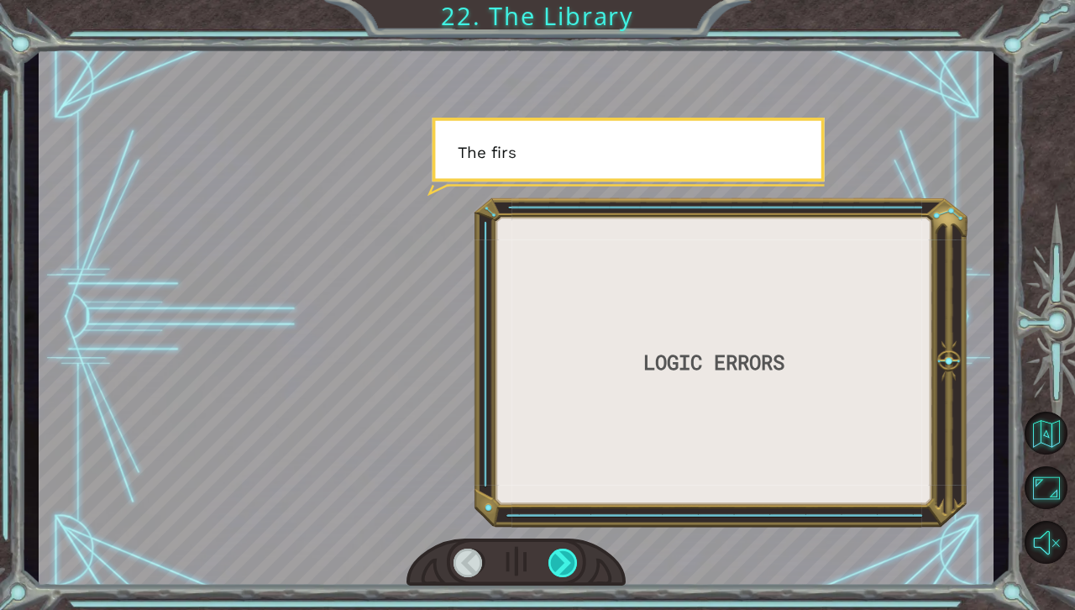
click at [563, 560] on div at bounding box center [563, 562] width 30 height 29
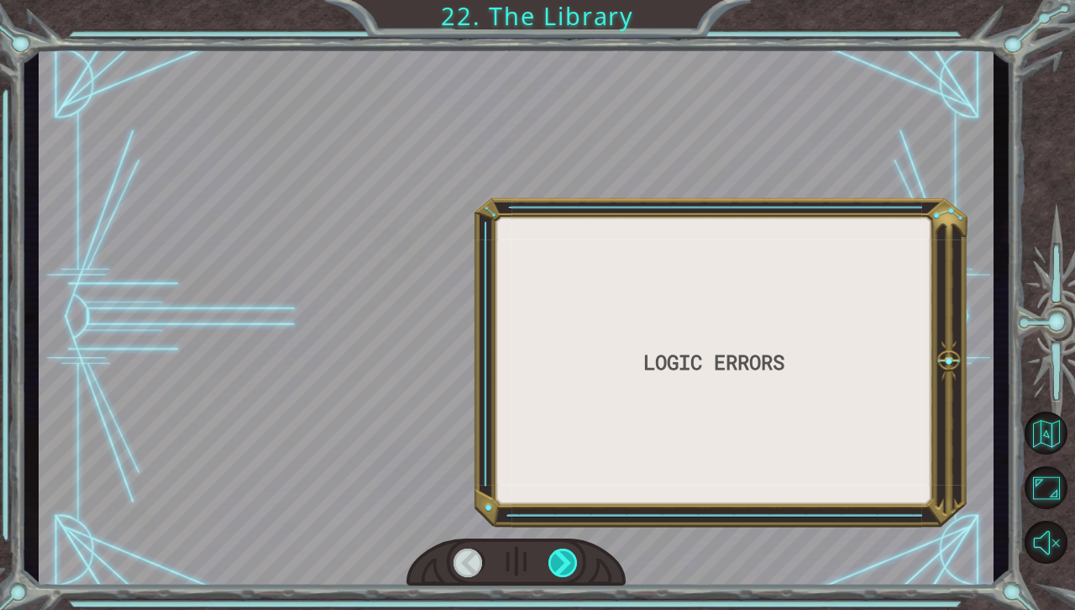
click at [563, 560] on div at bounding box center [563, 562] width 30 height 29
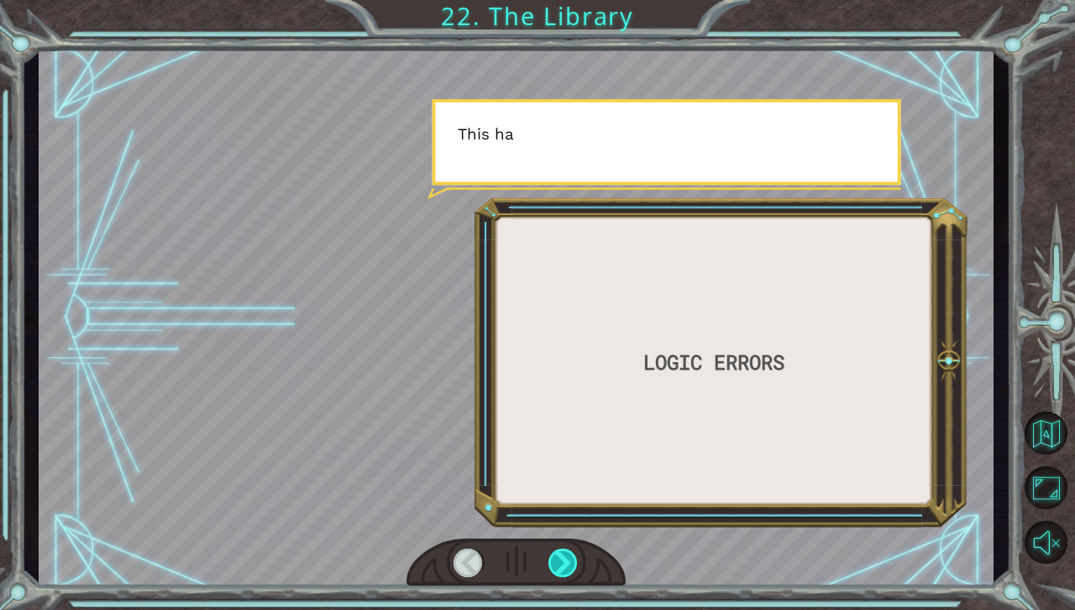
click at [563, 560] on div at bounding box center [563, 562] width 30 height 29
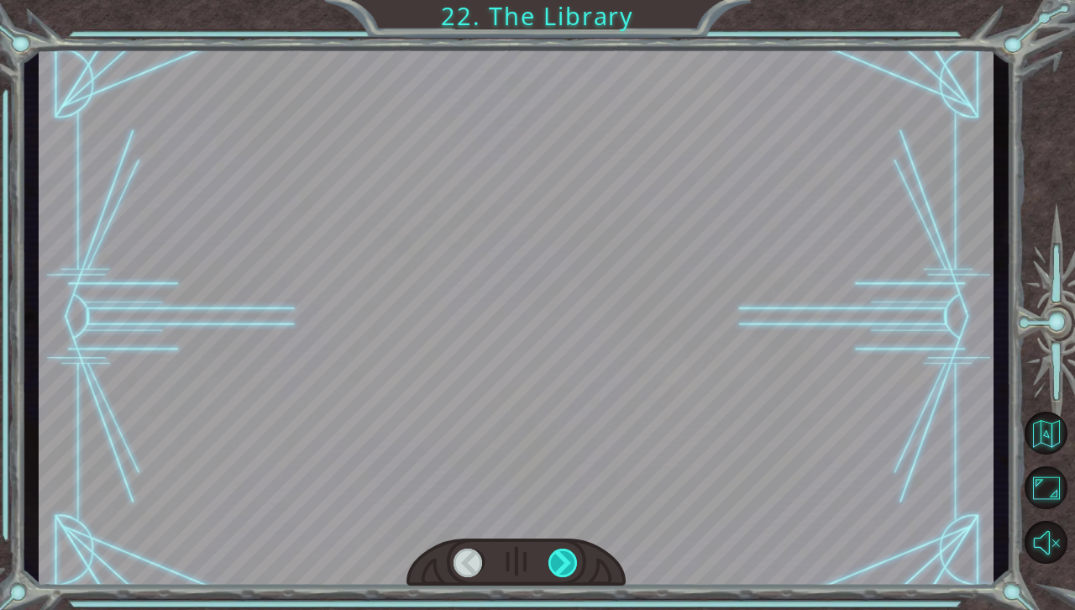
click at [563, 560] on div at bounding box center [563, 562] width 30 height 29
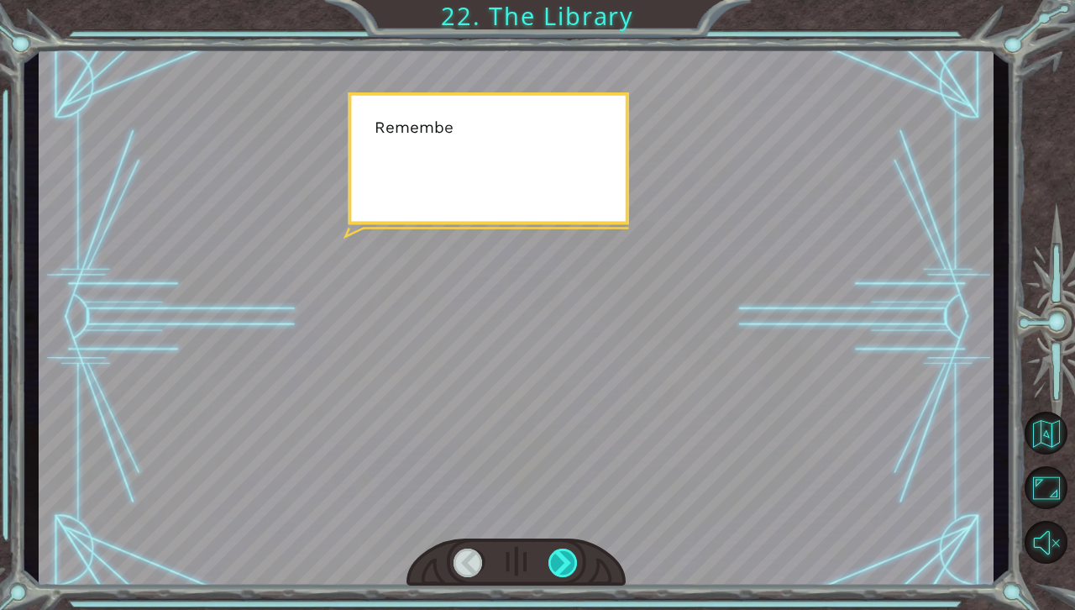
click at [563, 560] on div at bounding box center [563, 562] width 30 height 29
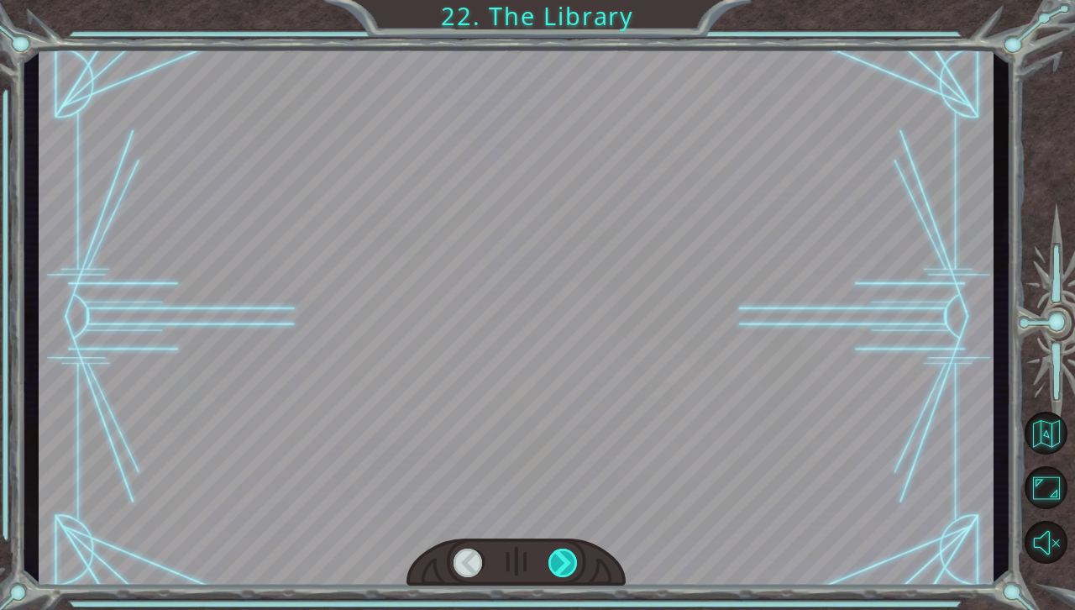
click at [563, 560] on div at bounding box center [563, 562] width 30 height 29
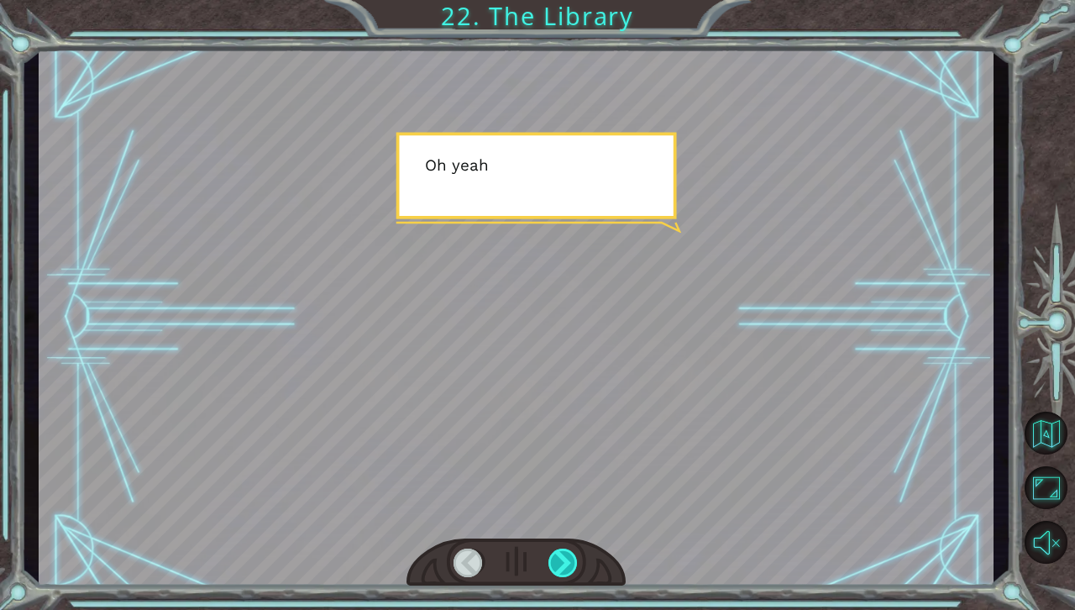
click at [563, 560] on div at bounding box center [563, 562] width 30 height 29
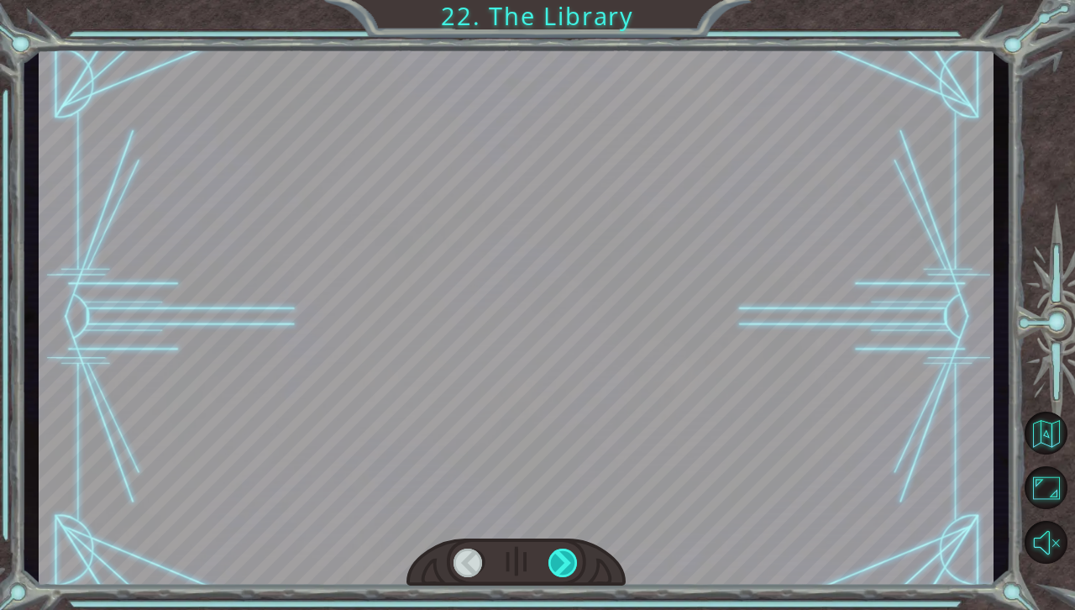
click at [563, 560] on div at bounding box center [563, 562] width 30 height 29
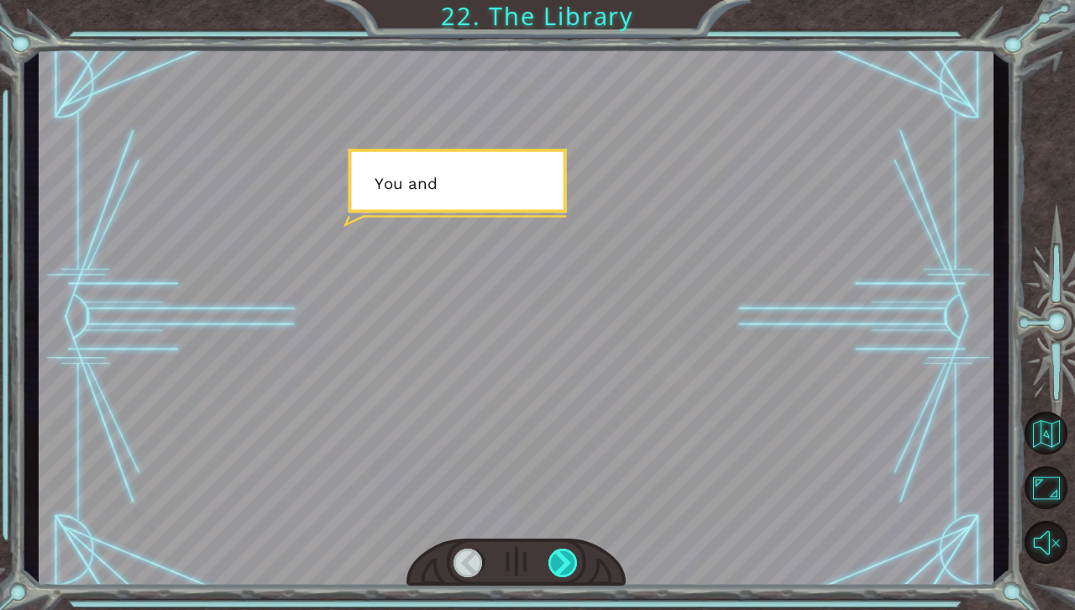
click at [563, 560] on div at bounding box center [563, 562] width 30 height 29
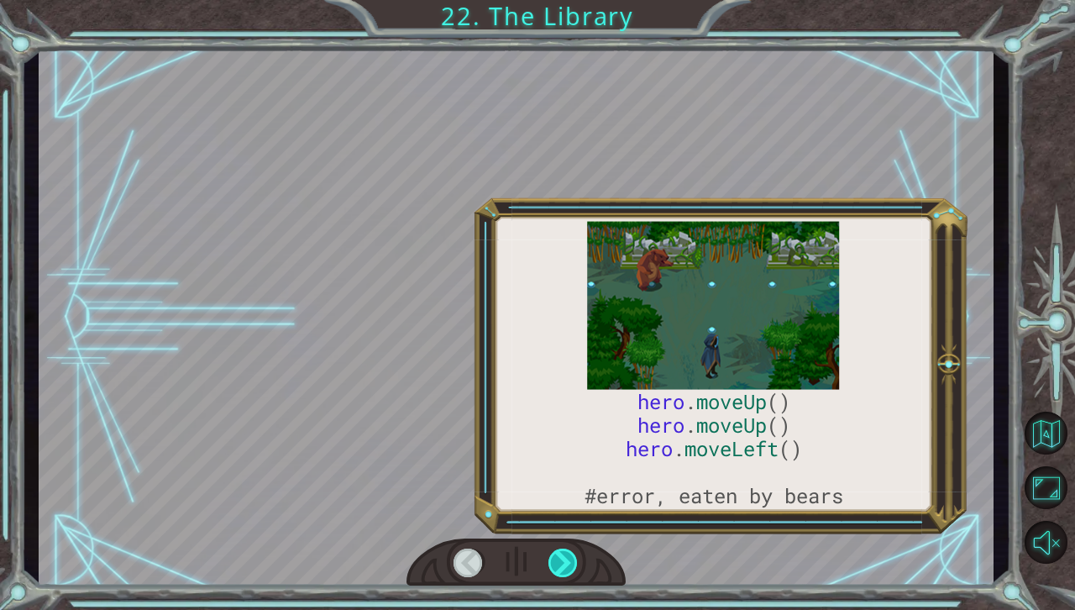
click at [563, 560] on div at bounding box center [563, 562] width 30 height 29
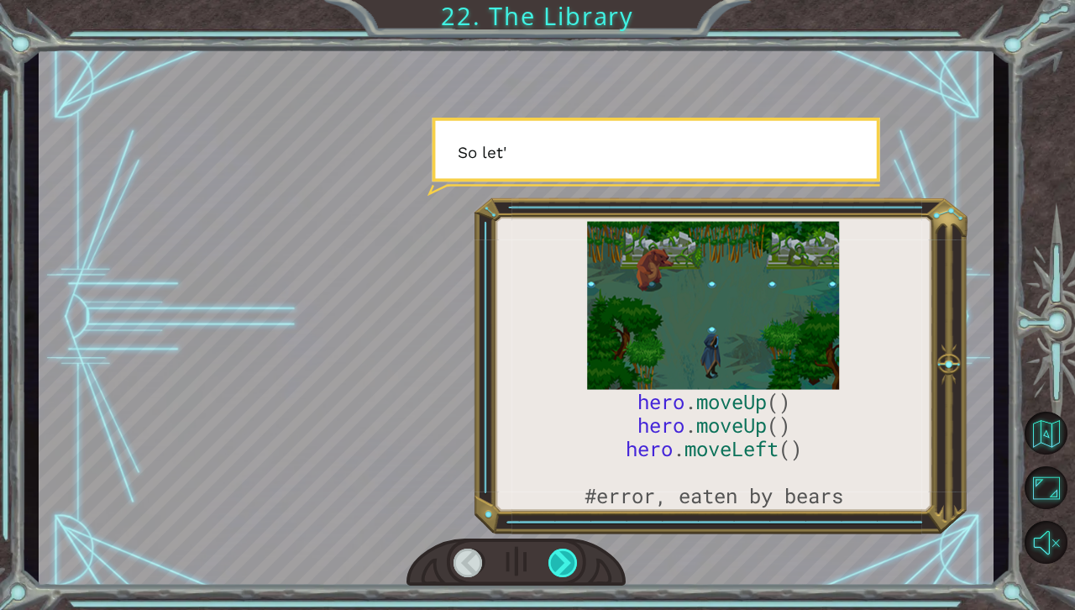
click at [563, 560] on div at bounding box center [563, 562] width 30 height 29
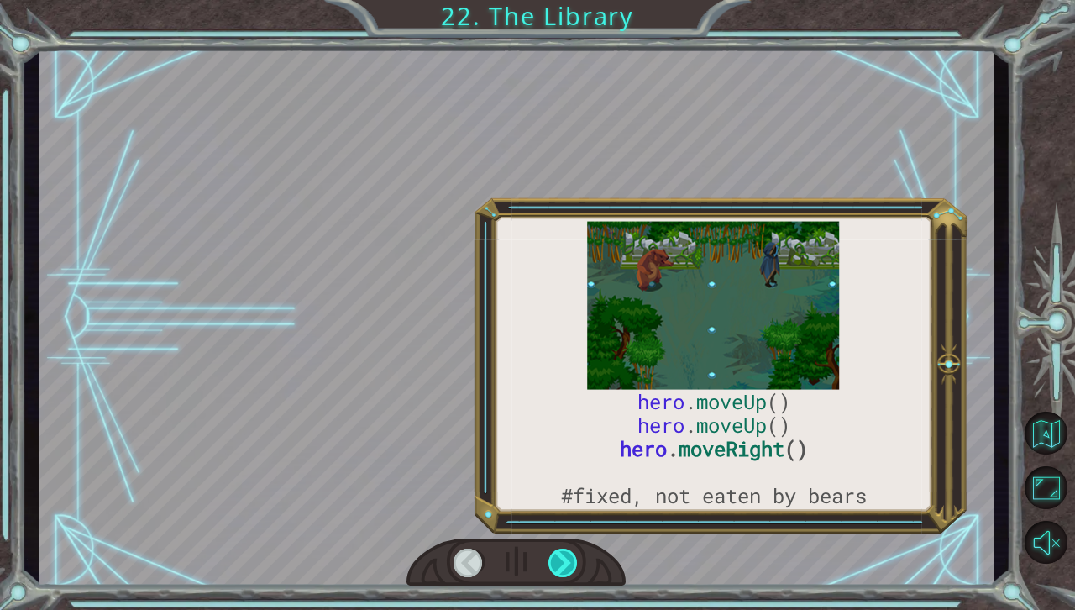
click at [563, 560] on div at bounding box center [563, 562] width 30 height 29
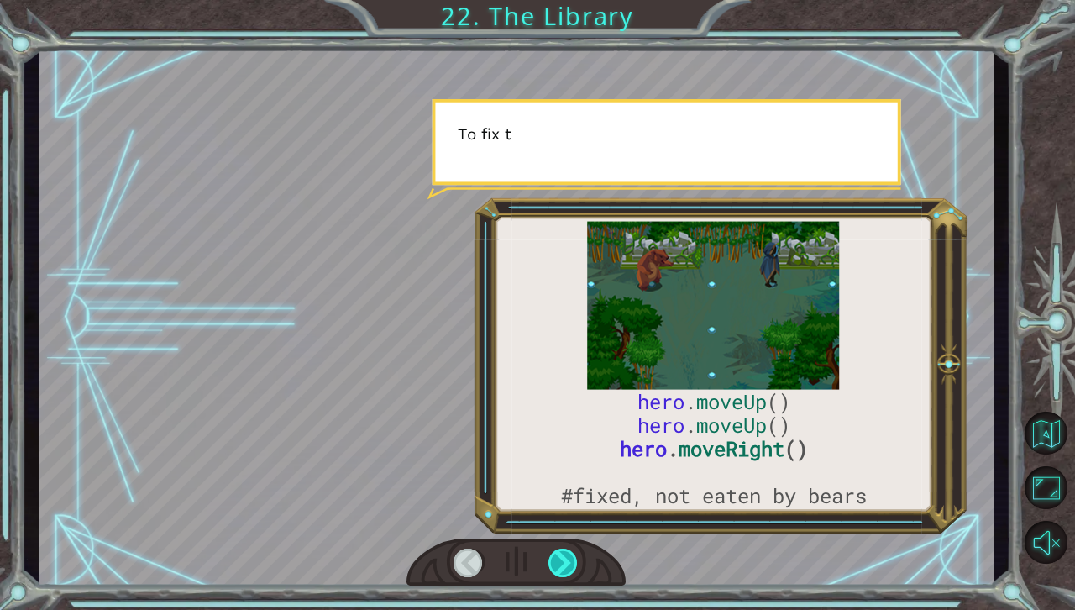
click at [563, 560] on div at bounding box center [563, 562] width 30 height 29
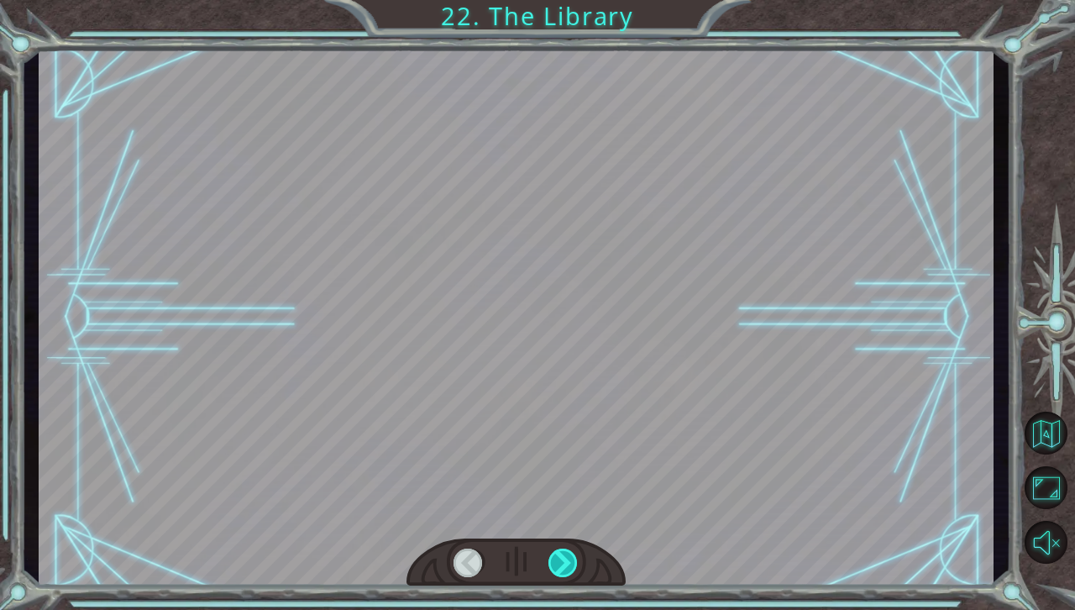
click at [563, 560] on div at bounding box center [563, 562] width 30 height 29
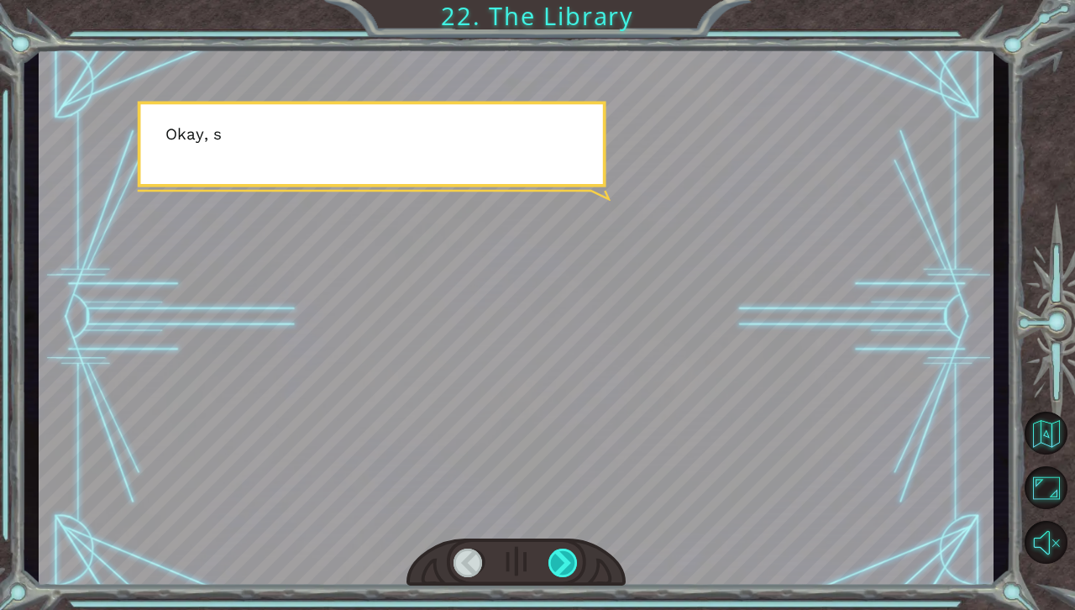
click at [563, 560] on div at bounding box center [563, 562] width 30 height 29
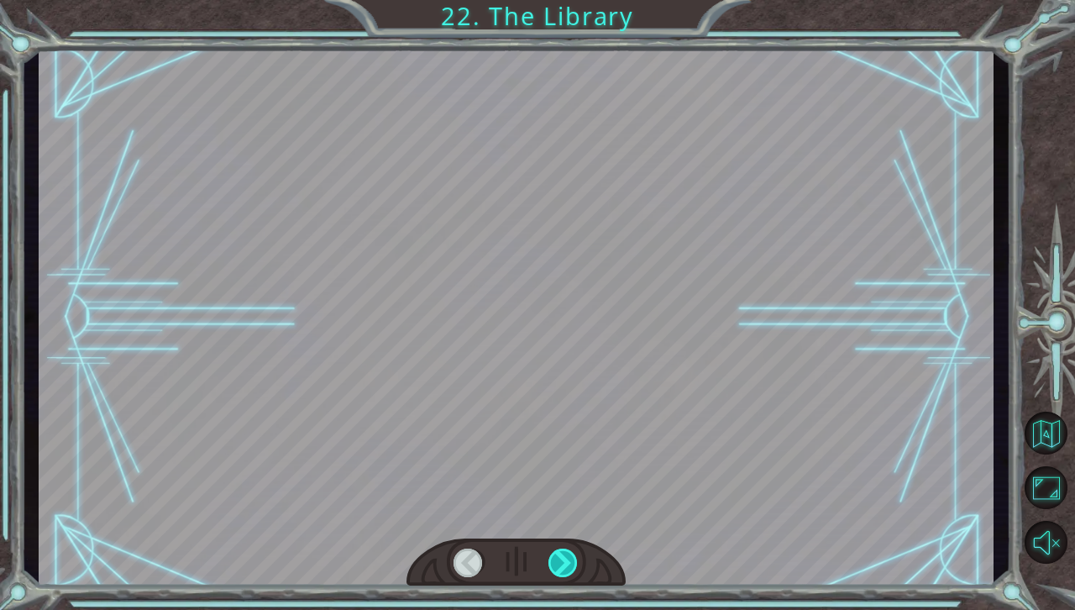
click at [563, 560] on div at bounding box center [563, 562] width 30 height 29
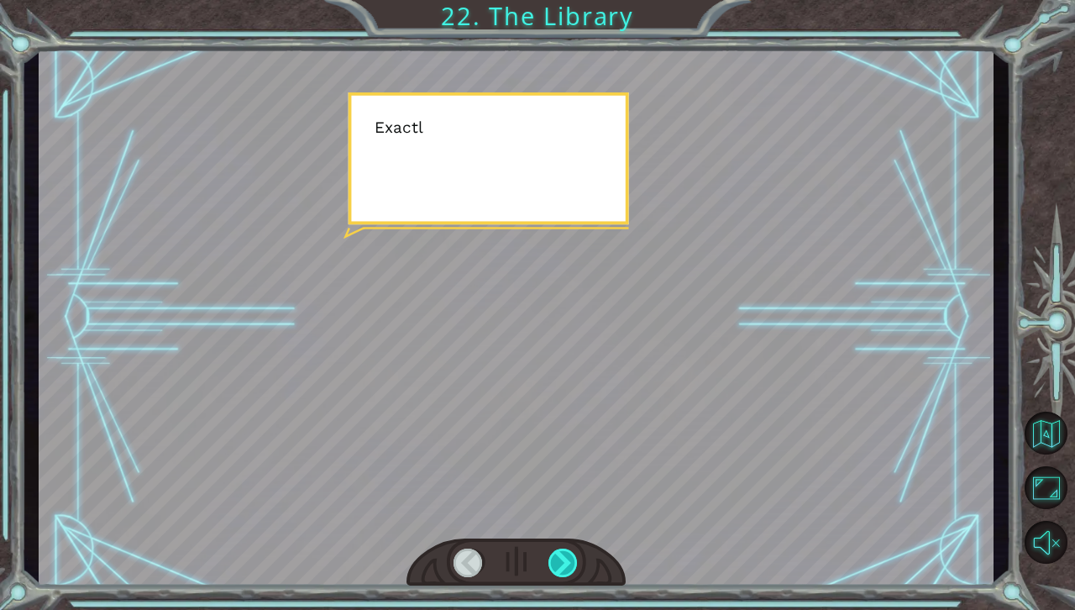
click at [563, 560] on div at bounding box center [563, 562] width 30 height 29
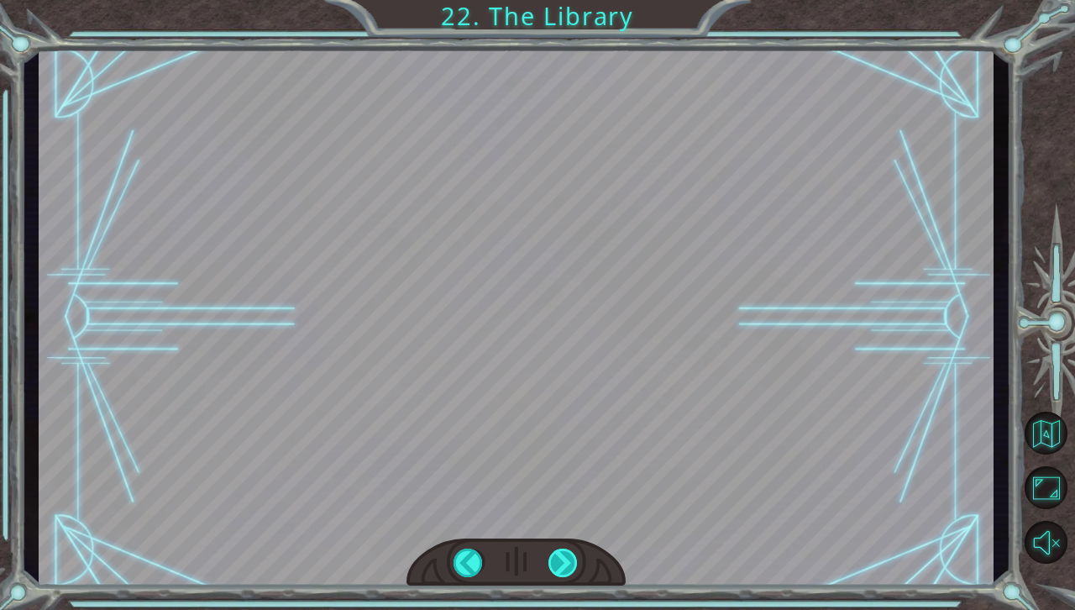
click at [563, 560] on div at bounding box center [563, 562] width 30 height 29
click at [563, 0] on div "hero . moveUp () hero . moveUp () hero . moveRight () #fixed, not eaten by bear…" at bounding box center [537, 0] width 1075 height 0
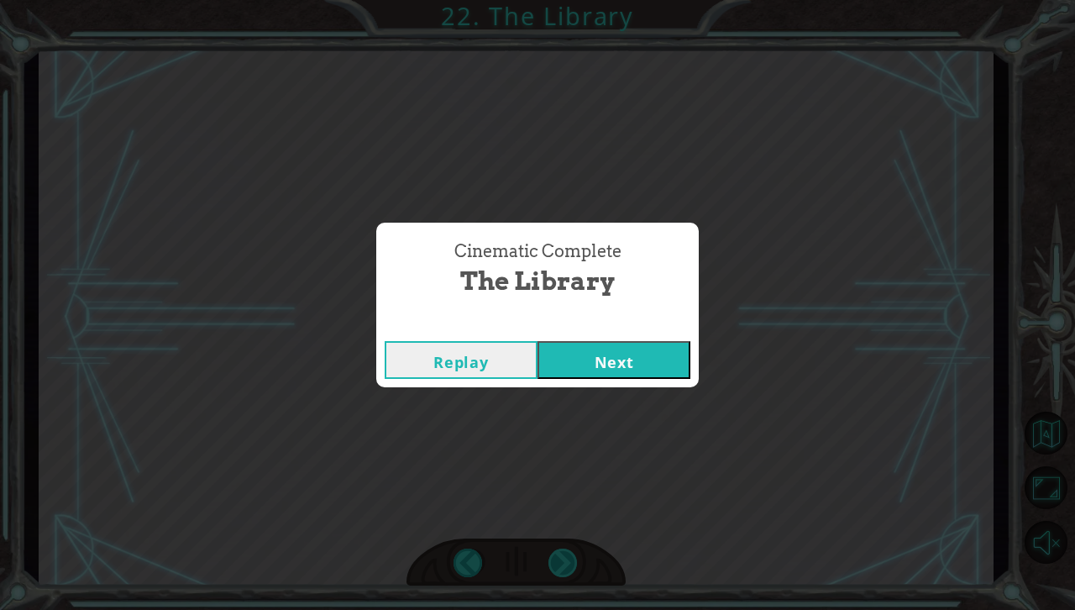
click at [563, 560] on div "Cinematic Complete The Library Replay Next" at bounding box center [537, 305] width 1075 height 610
click at [618, 356] on button "Next" at bounding box center [613, 360] width 153 height 38
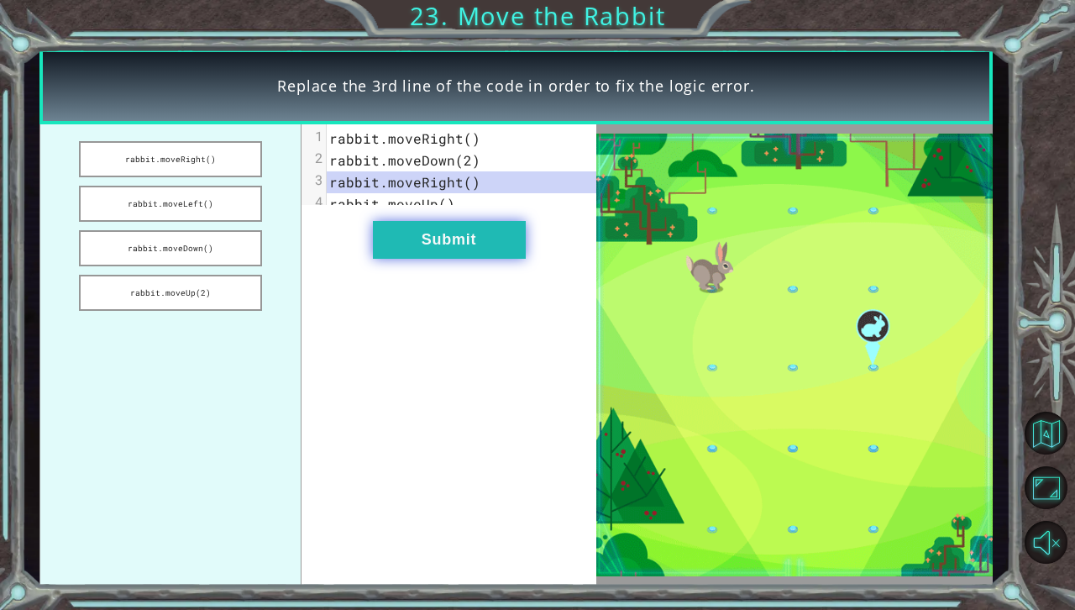
click at [509, 259] on button "Submit" at bounding box center [449, 240] width 153 height 38
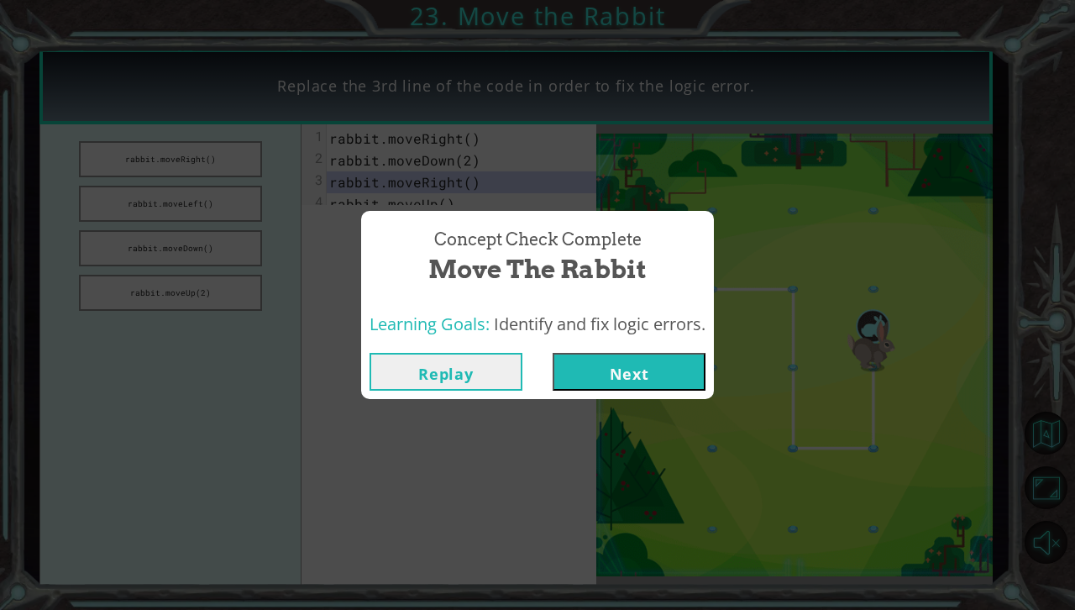
click at [591, 364] on button "Next" at bounding box center [629, 372] width 153 height 38
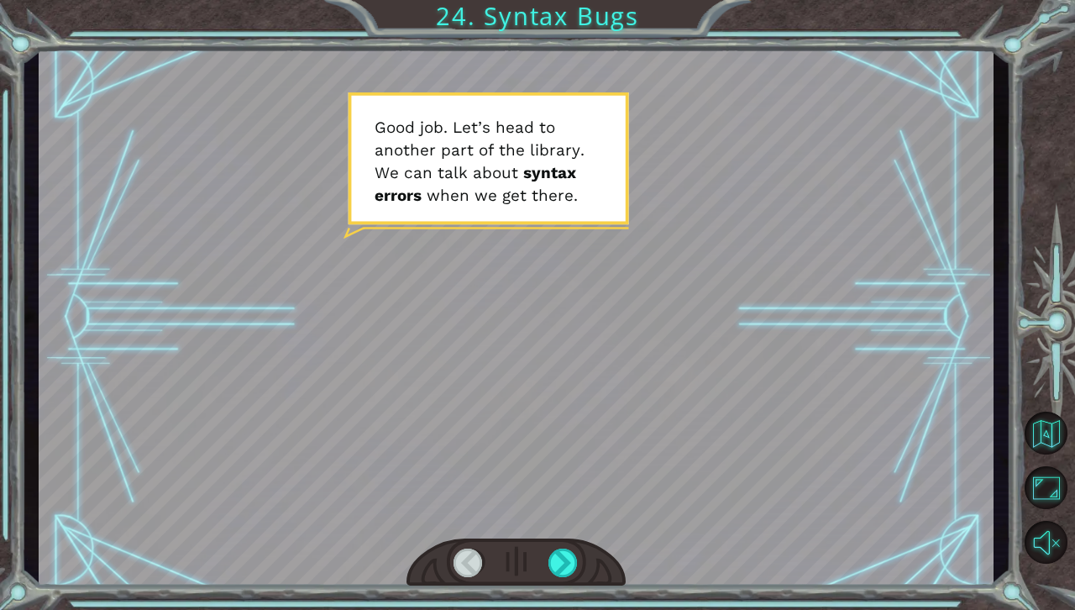
click at [571, 547] on div at bounding box center [515, 562] width 219 height 49
drag, startPoint x: 571, startPoint y: 547, endPoint x: 566, endPoint y: 556, distance: 10.5
click at [566, 556] on div at bounding box center [515, 562] width 219 height 49
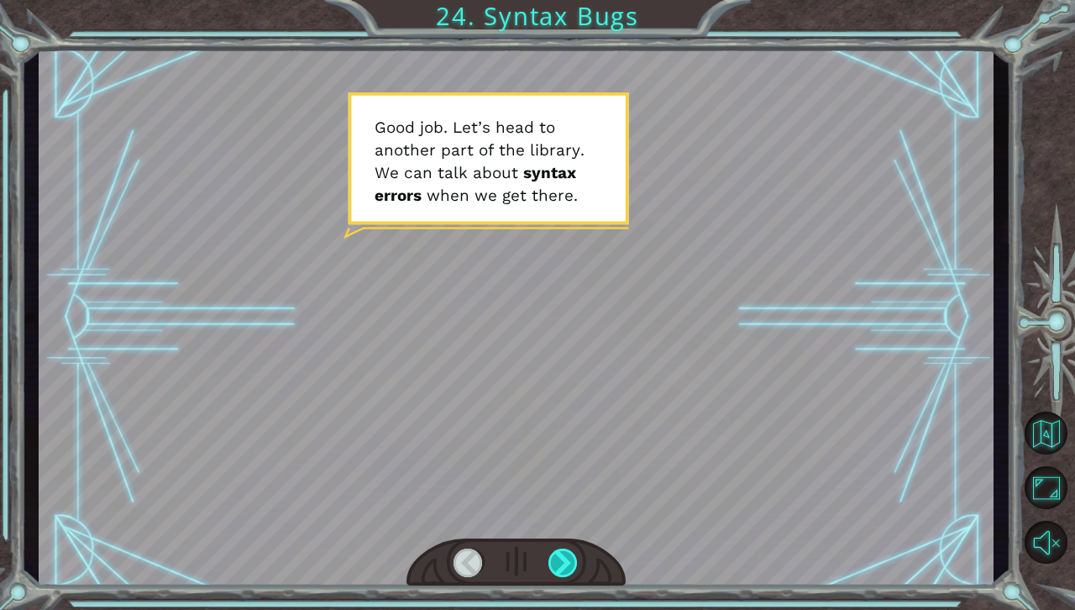
click at [566, 556] on div at bounding box center [563, 562] width 30 height 29
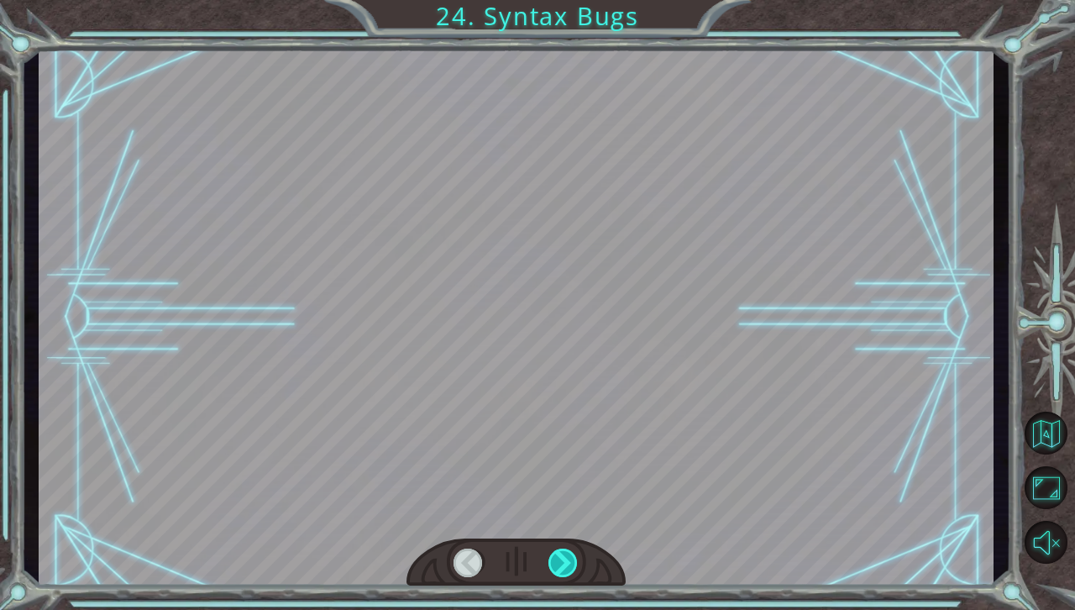
click at [566, 556] on div at bounding box center [563, 562] width 30 height 29
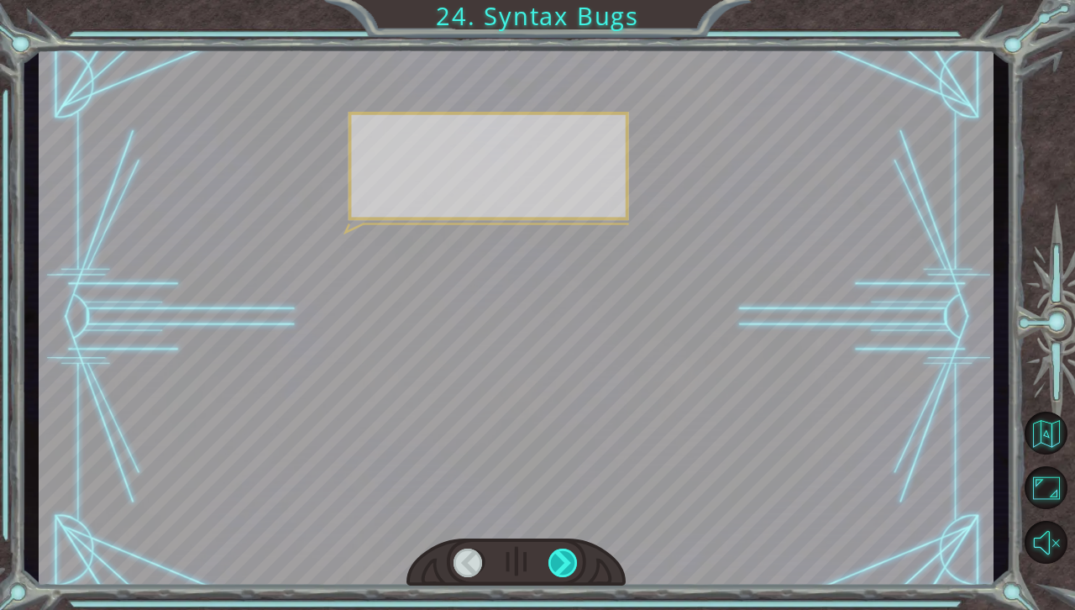
click at [566, 556] on div at bounding box center [563, 562] width 30 height 29
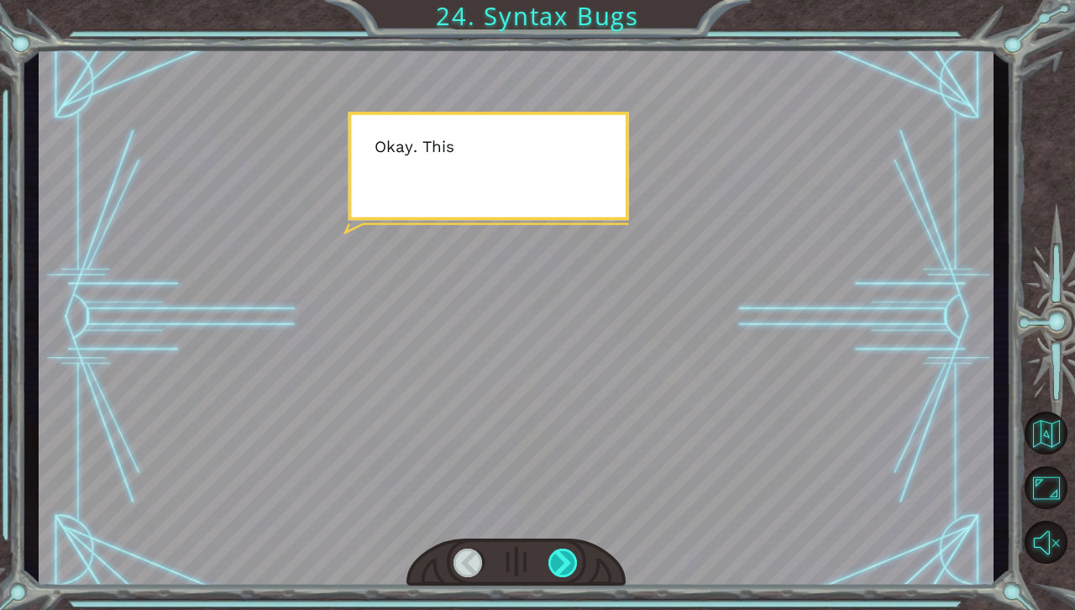
click at [566, 556] on div at bounding box center [563, 562] width 30 height 29
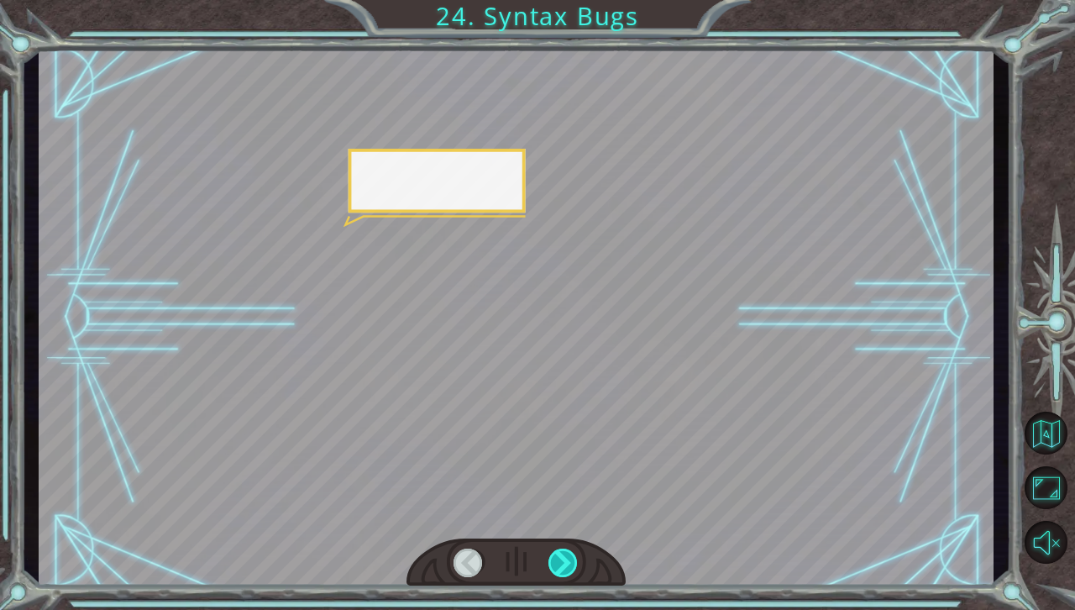
click at [566, 556] on div at bounding box center [563, 562] width 30 height 29
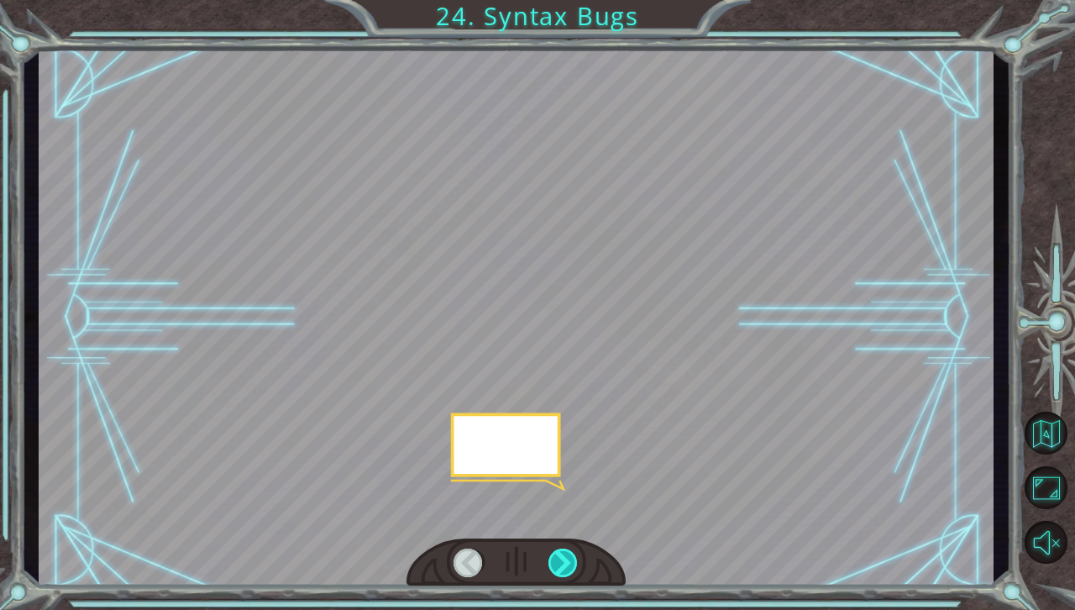
click at [566, 556] on div at bounding box center [563, 562] width 30 height 29
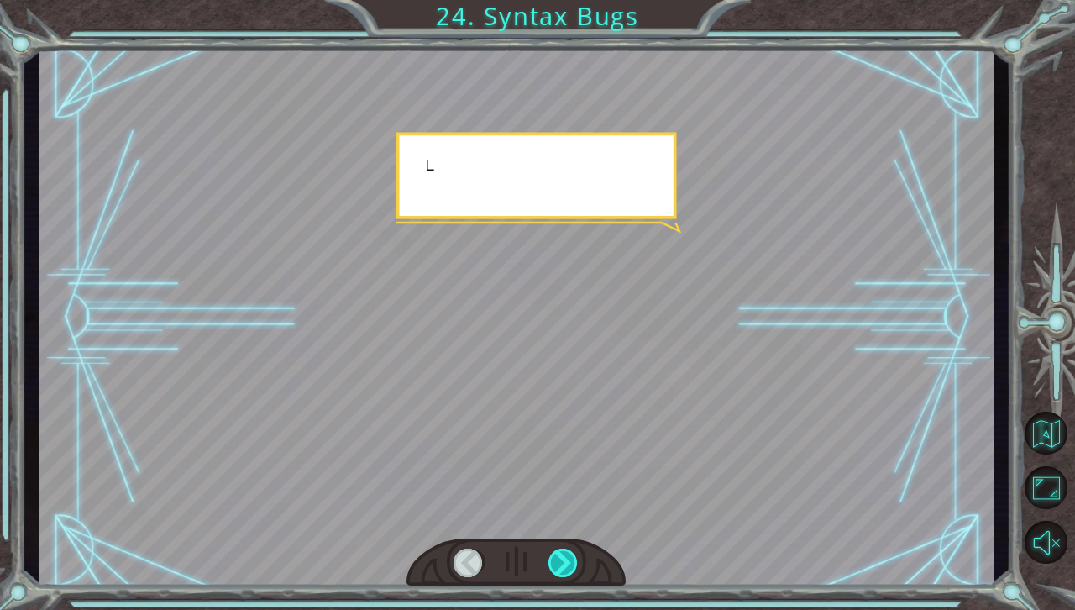
click at [566, 556] on div at bounding box center [563, 562] width 30 height 29
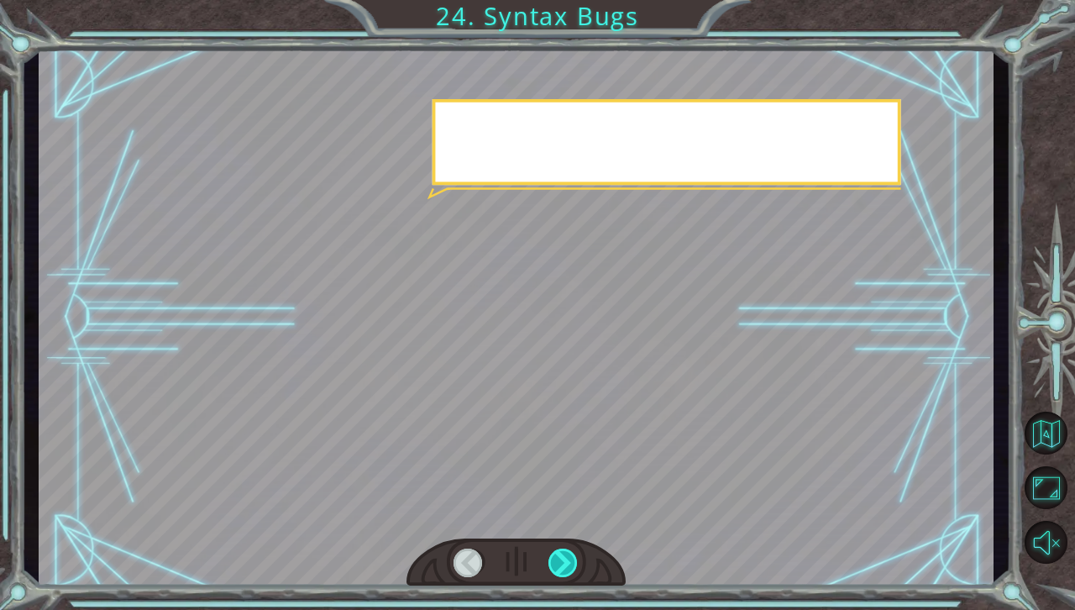
click at [566, 556] on div at bounding box center [563, 562] width 30 height 29
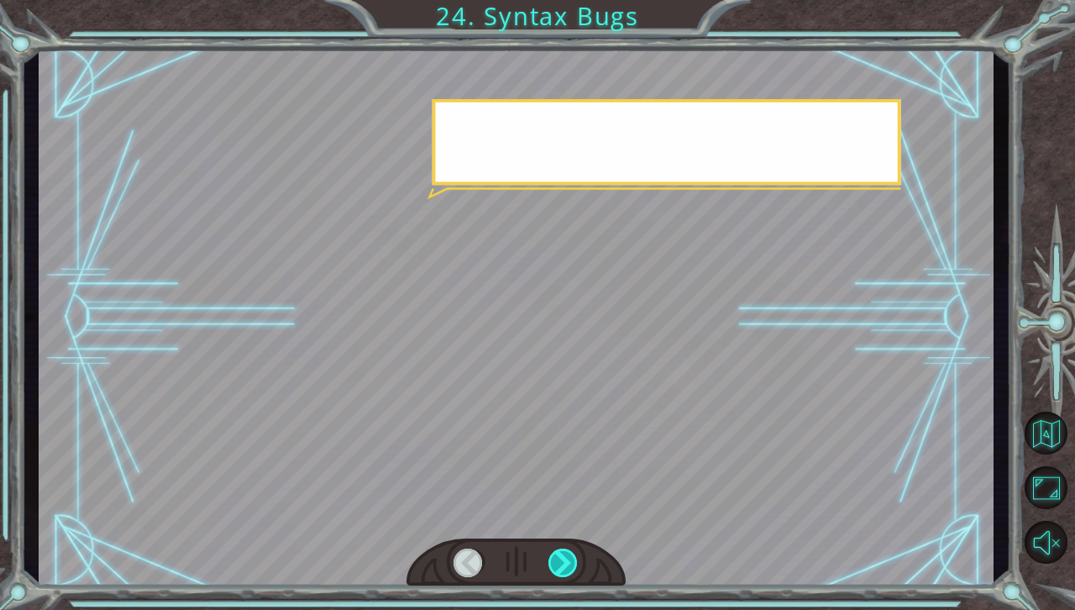
click at [566, 556] on div at bounding box center [563, 562] width 30 height 29
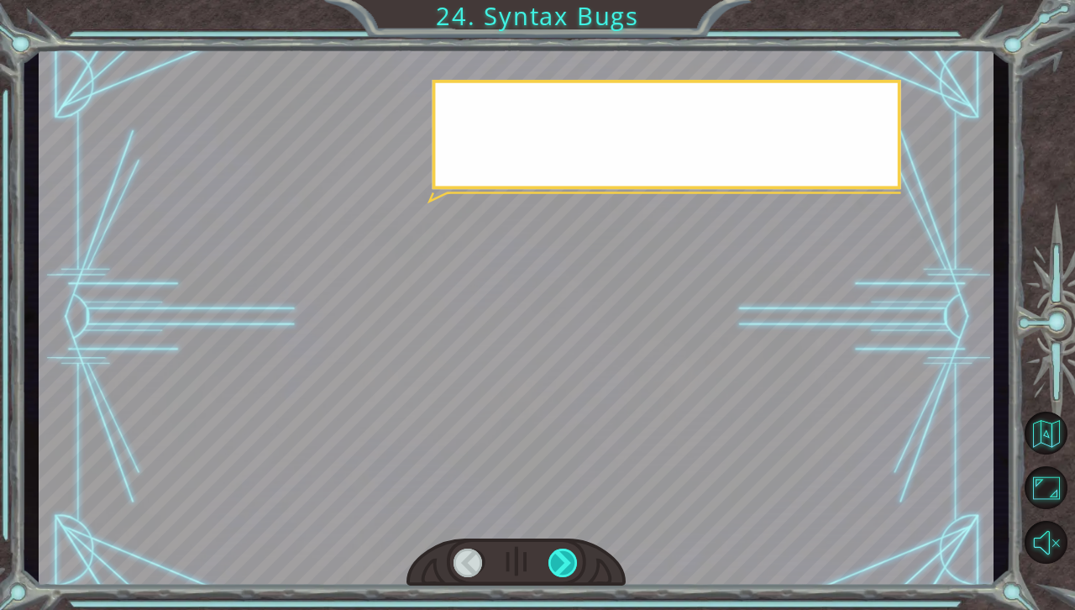
click at [566, 556] on div at bounding box center [563, 562] width 30 height 29
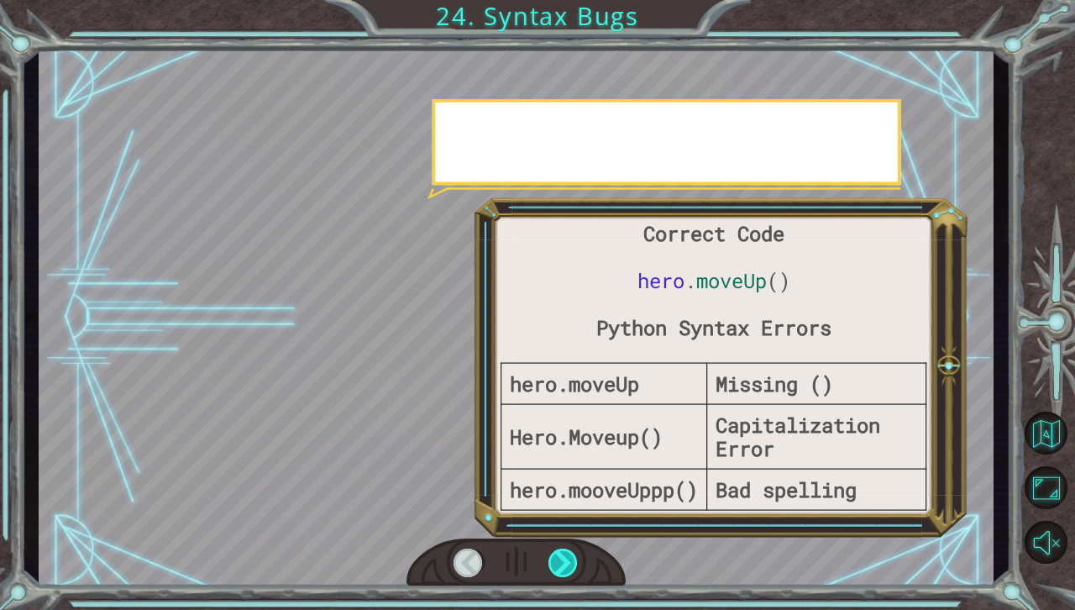
click at [566, 556] on div at bounding box center [563, 562] width 30 height 29
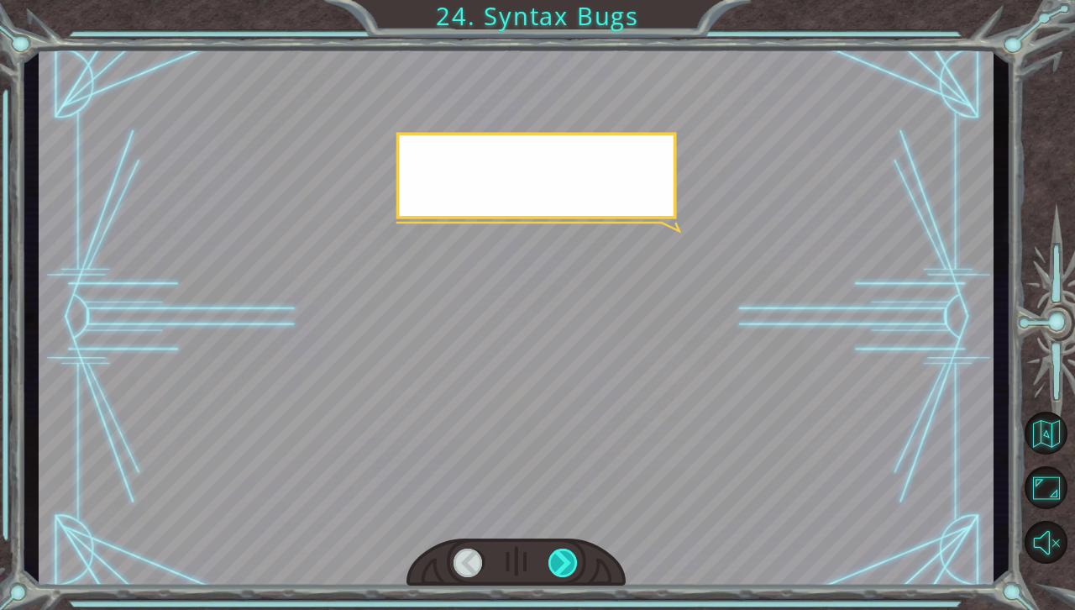
click at [566, 556] on div at bounding box center [563, 562] width 30 height 29
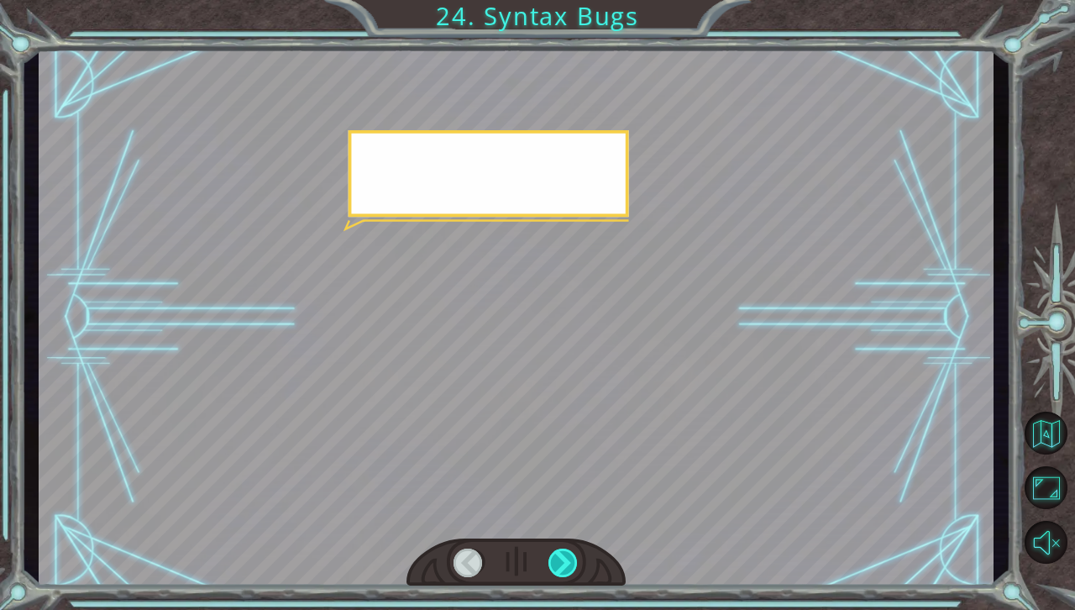
click at [566, 556] on div at bounding box center [563, 562] width 30 height 29
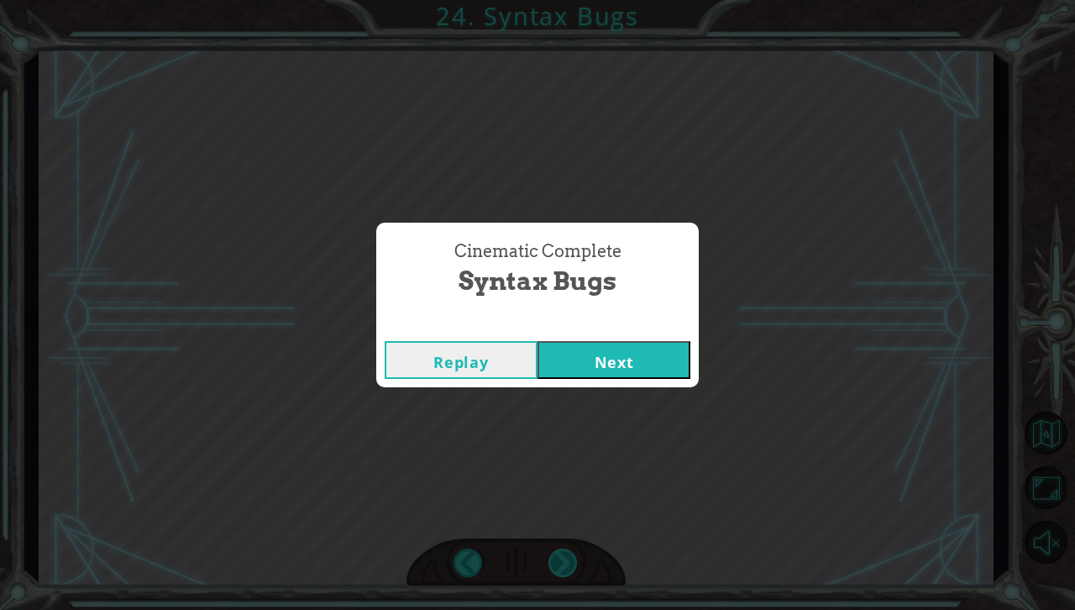
click at [566, 556] on div "Cinematic Complete Syntax Bugs Replay Next" at bounding box center [537, 305] width 1075 height 610
click at [605, 341] on button "Next" at bounding box center [613, 360] width 153 height 38
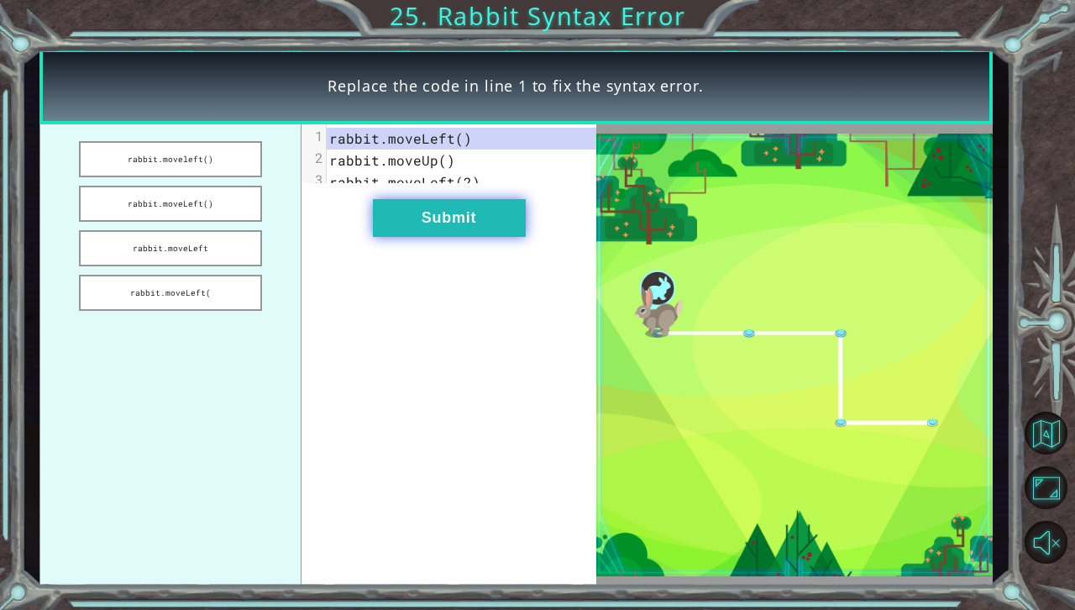
click at [495, 220] on button "Submit" at bounding box center [449, 218] width 153 height 38
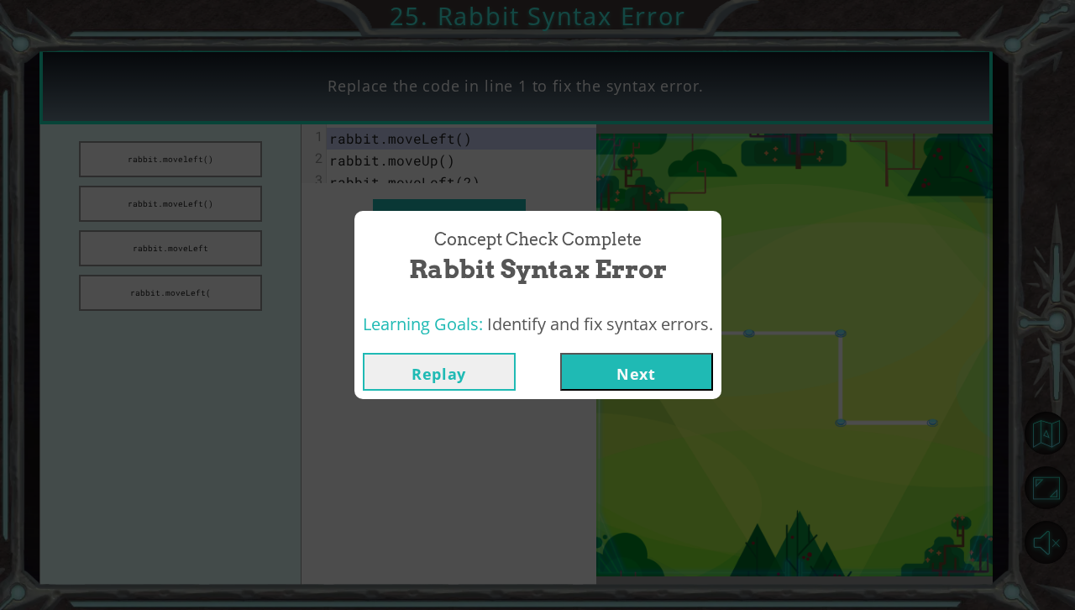
click at [426, 369] on button "Replay" at bounding box center [439, 372] width 153 height 38
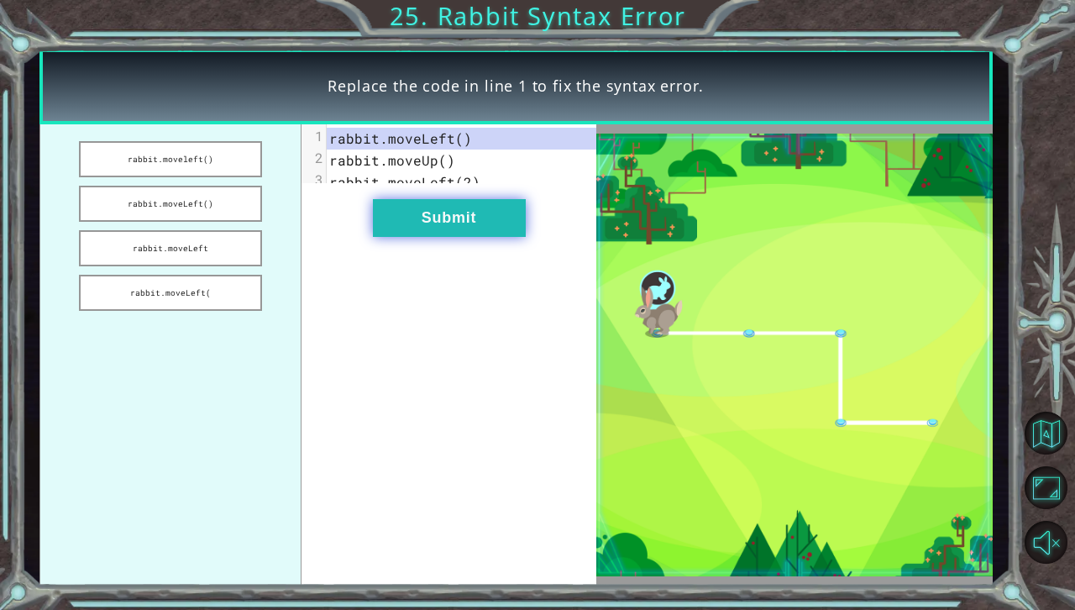
click at [475, 227] on button "Submit" at bounding box center [449, 218] width 153 height 38
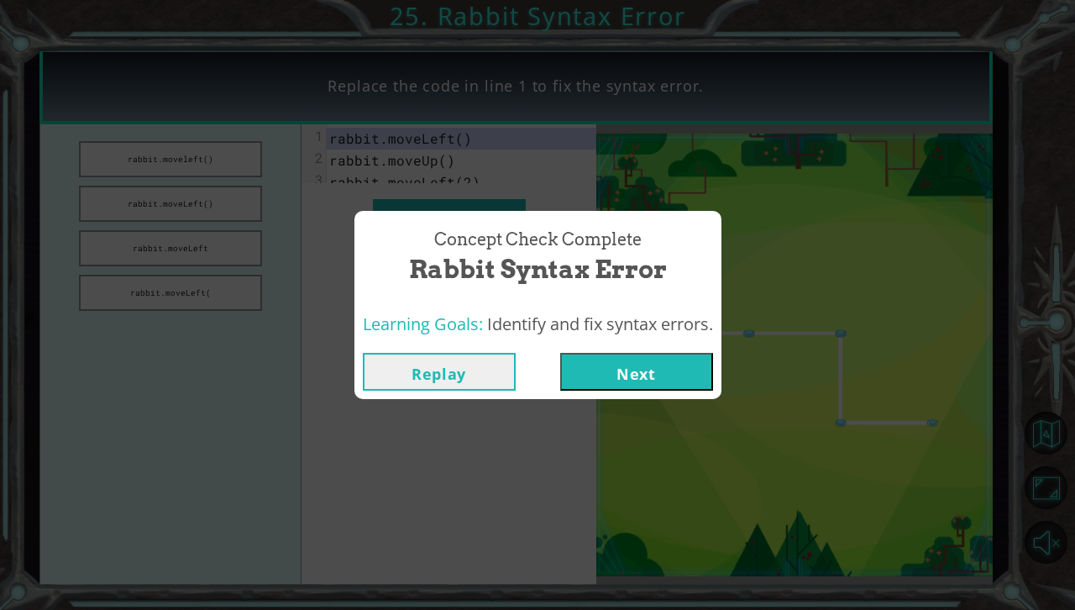
click at [640, 375] on button "Next" at bounding box center [636, 372] width 153 height 38
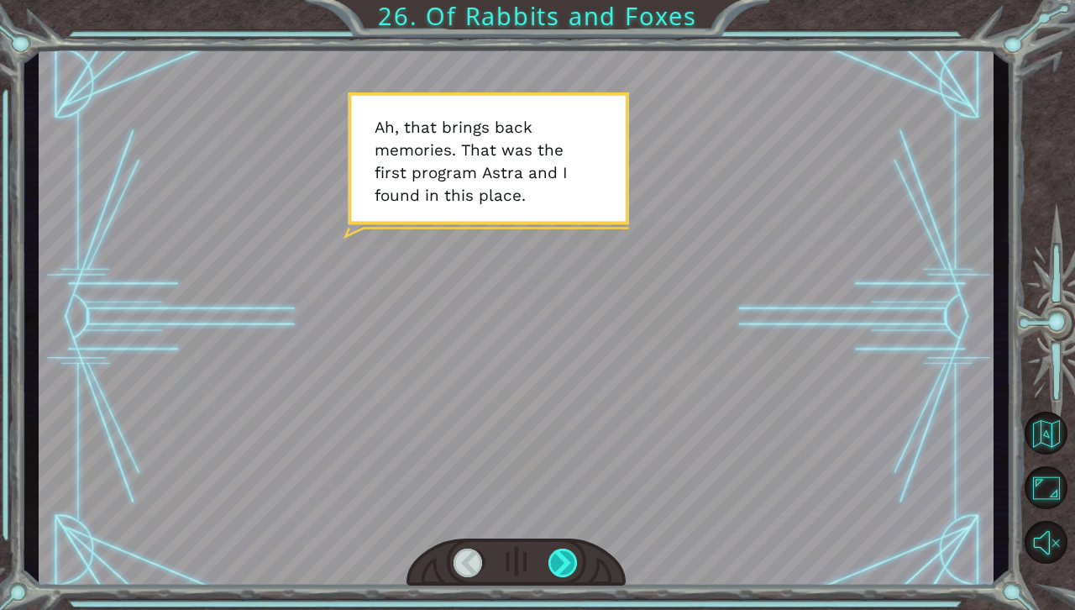
click at [564, 552] on div at bounding box center [563, 562] width 30 height 29
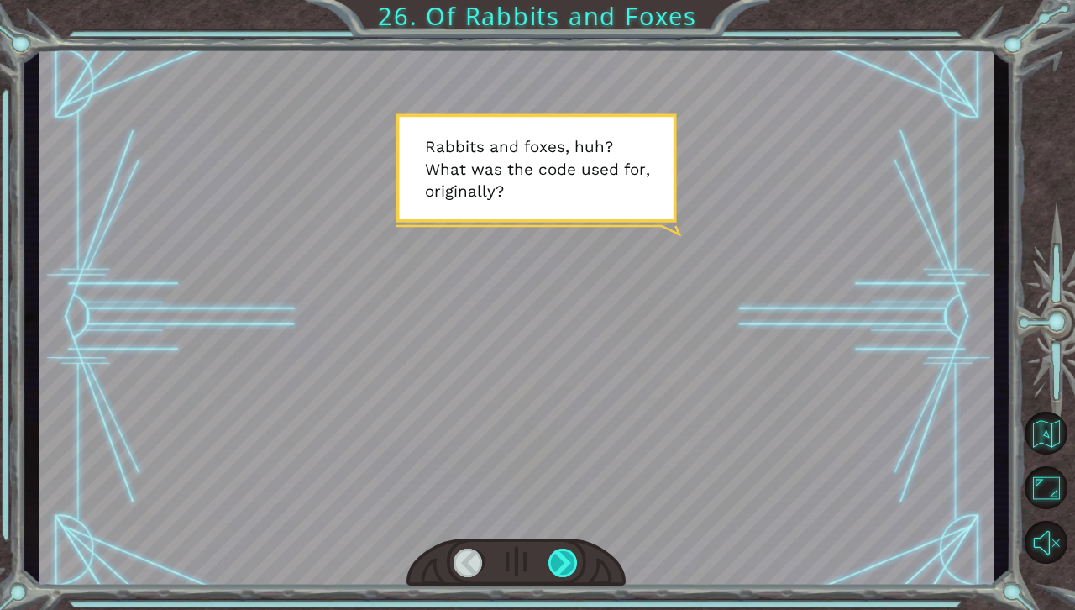
click at [564, 552] on div at bounding box center [563, 562] width 30 height 29
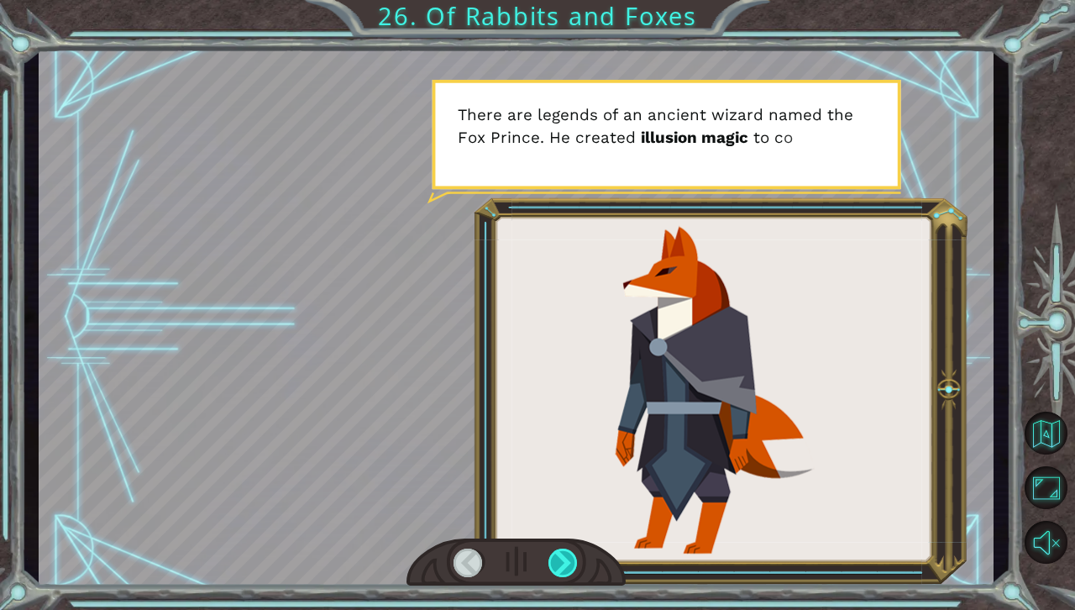
click at [566, 558] on div at bounding box center [563, 562] width 30 height 29
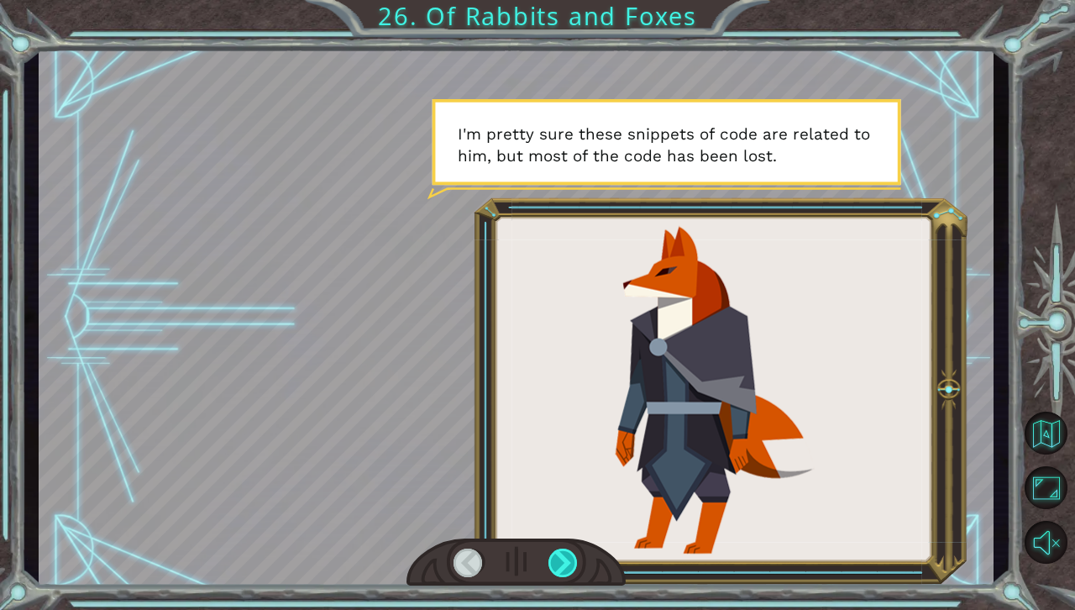
click at [573, 563] on div at bounding box center [563, 562] width 30 height 29
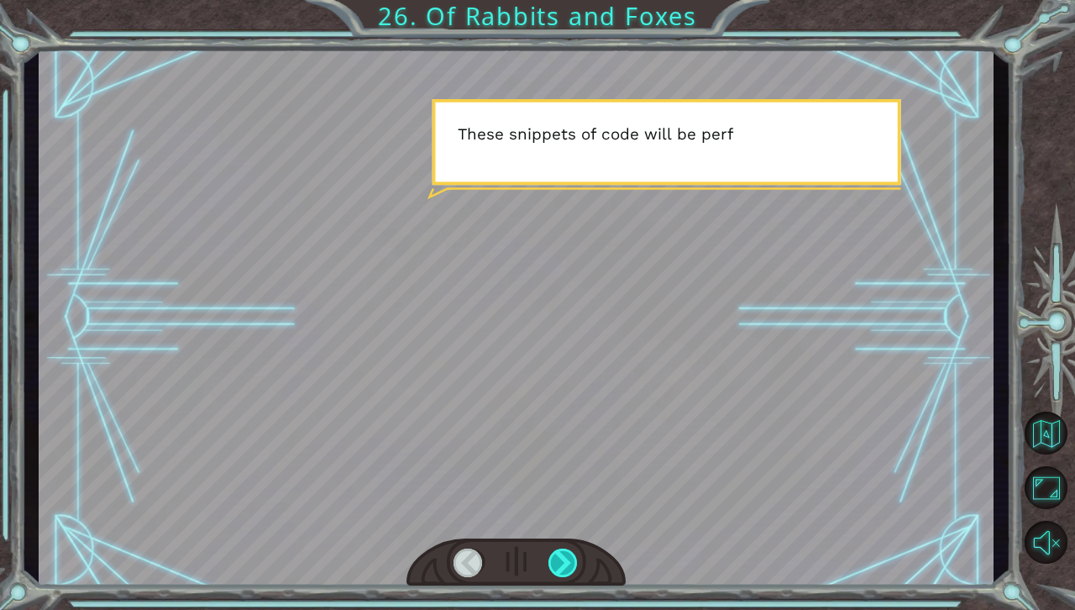
click at [573, 563] on div at bounding box center [563, 562] width 30 height 29
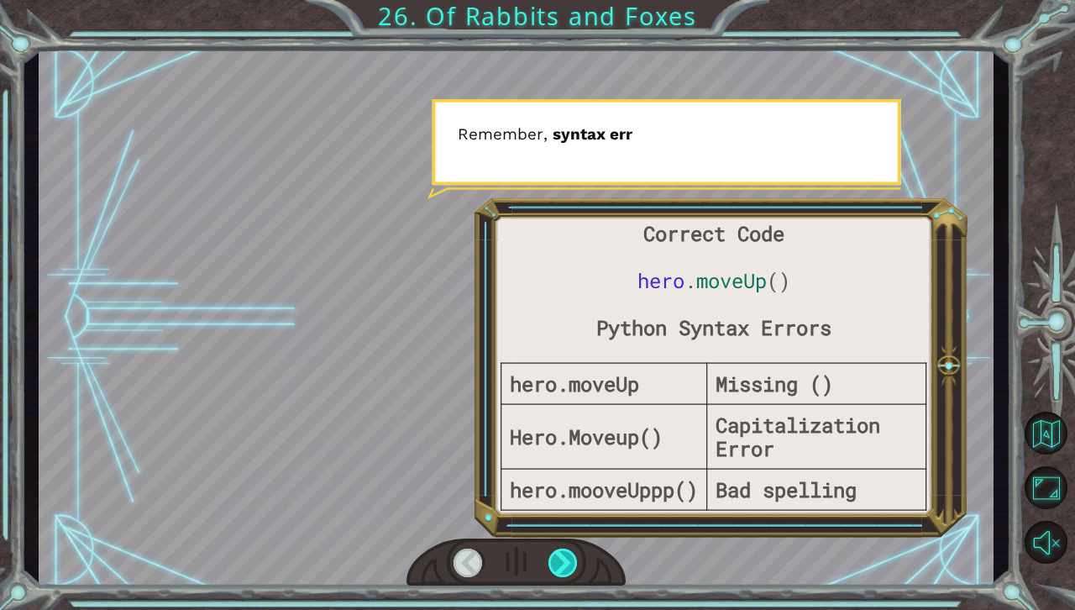
click at [573, 563] on div at bounding box center [563, 562] width 30 height 29
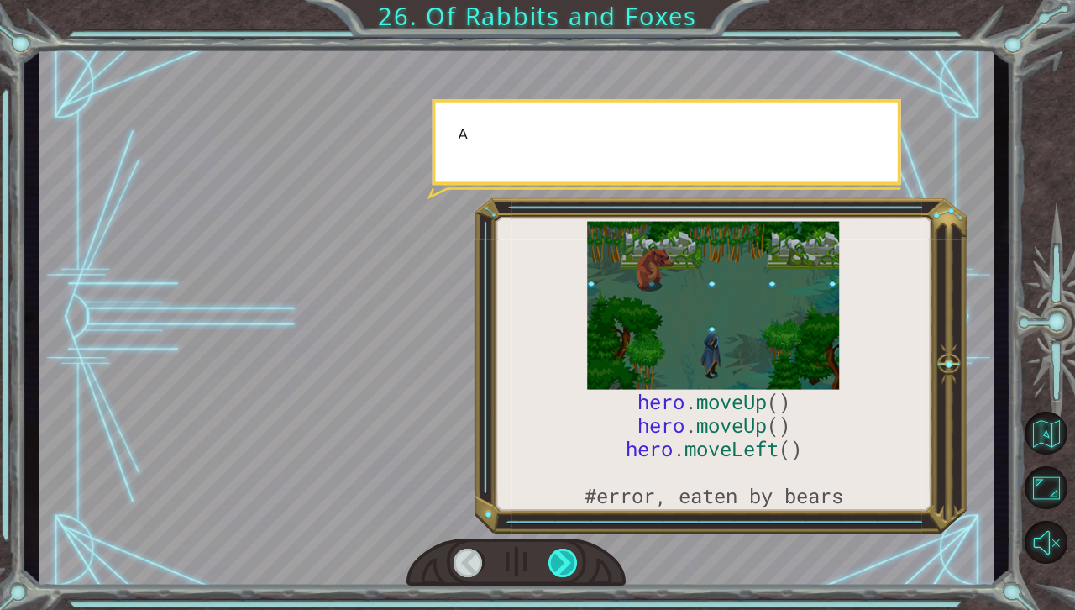
click at [573, 563] on div at bounding box center [563, 562] width 30 height 29
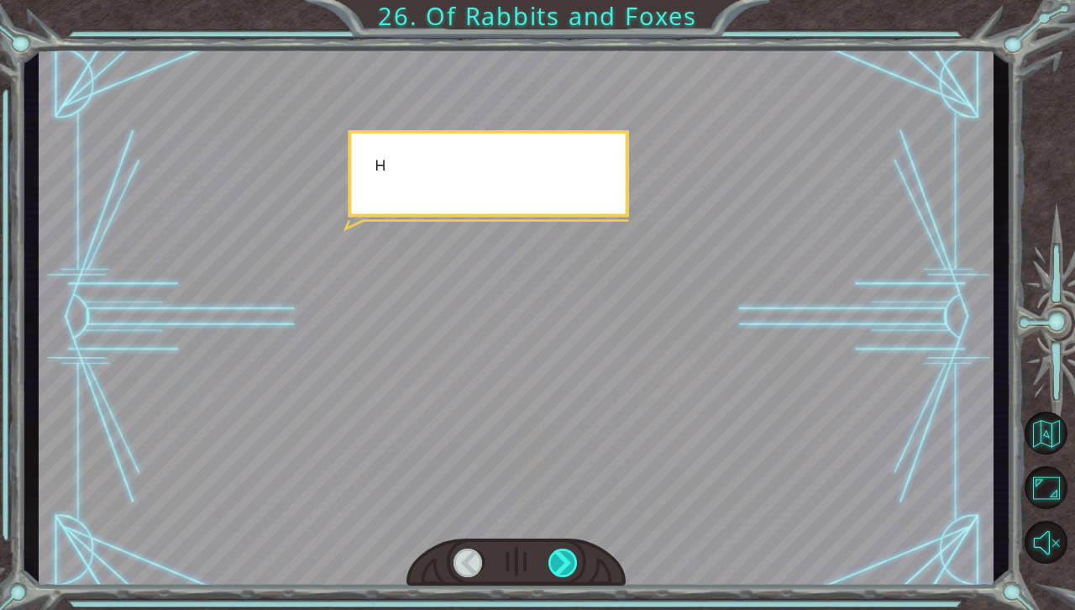
click at [573, 563] on div at bounding box center [563, 562] width 30 height 29
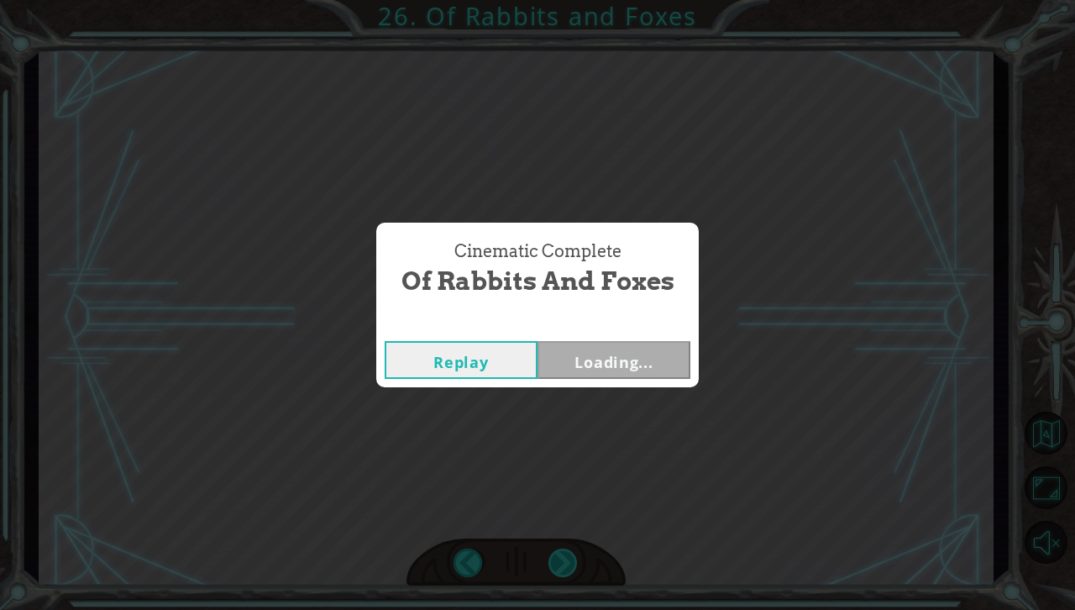
click at [573, 563] on div "Cinematic Complete Of Rabbits and Foxes Replay Loading..." at bounding box center [537, 305] width 1075 height 610
click at [615, 364] on button "Next" at bounding box center [613, 360] width 153 height 38
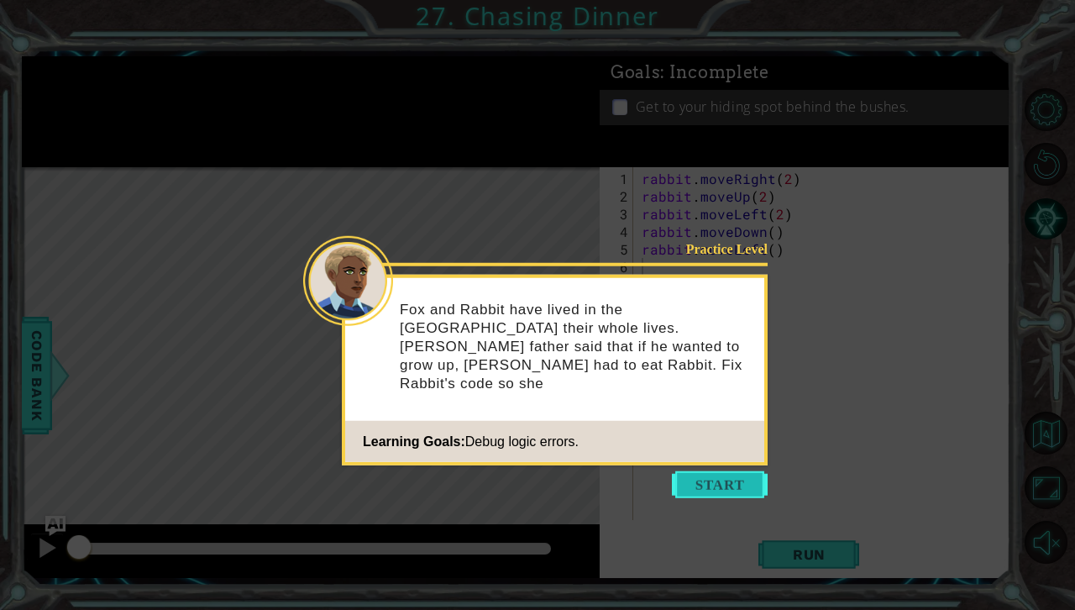
click at [722, 495] on button "Start" at bounding box center [720, 484] width 96 height 27
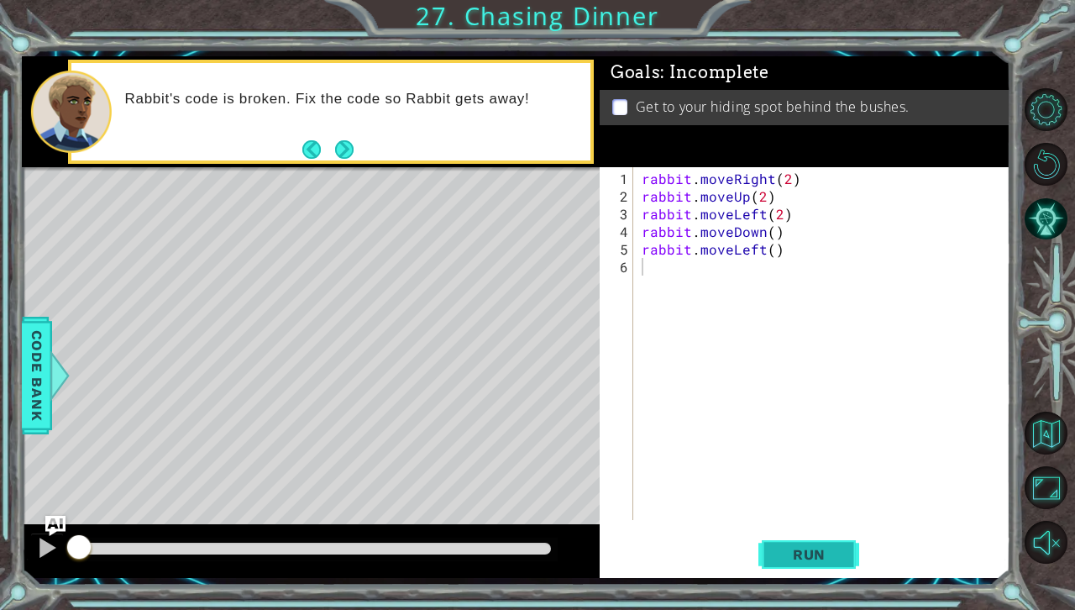
click at [815, 568] on button "Run" at bounding box center [808, 553] width 101 height 41
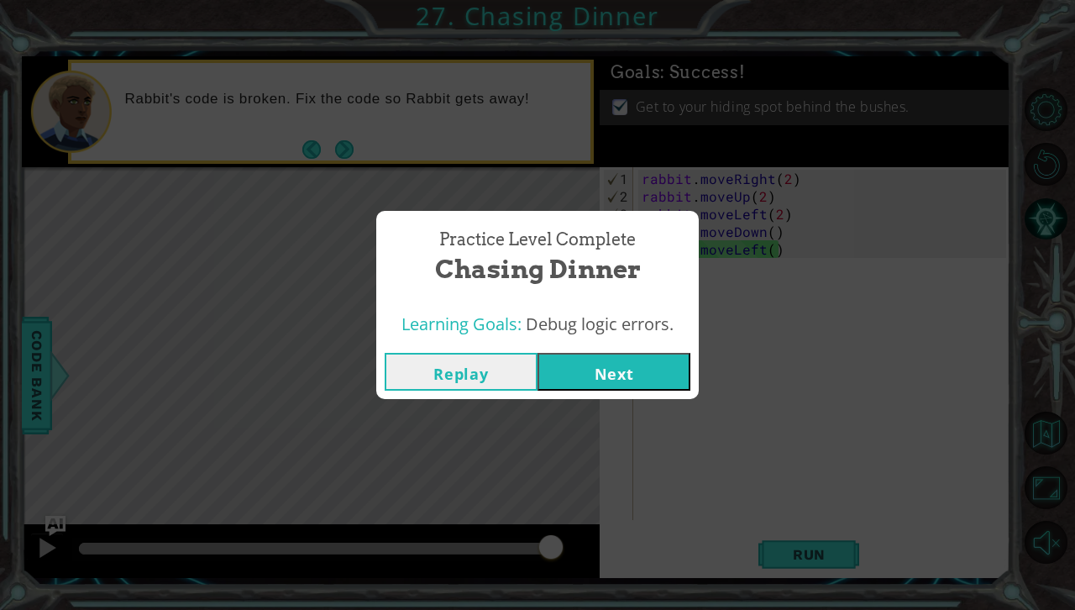
click at [626, 366] on button "Next" at bounding box center [613, 372] width 153 height 38
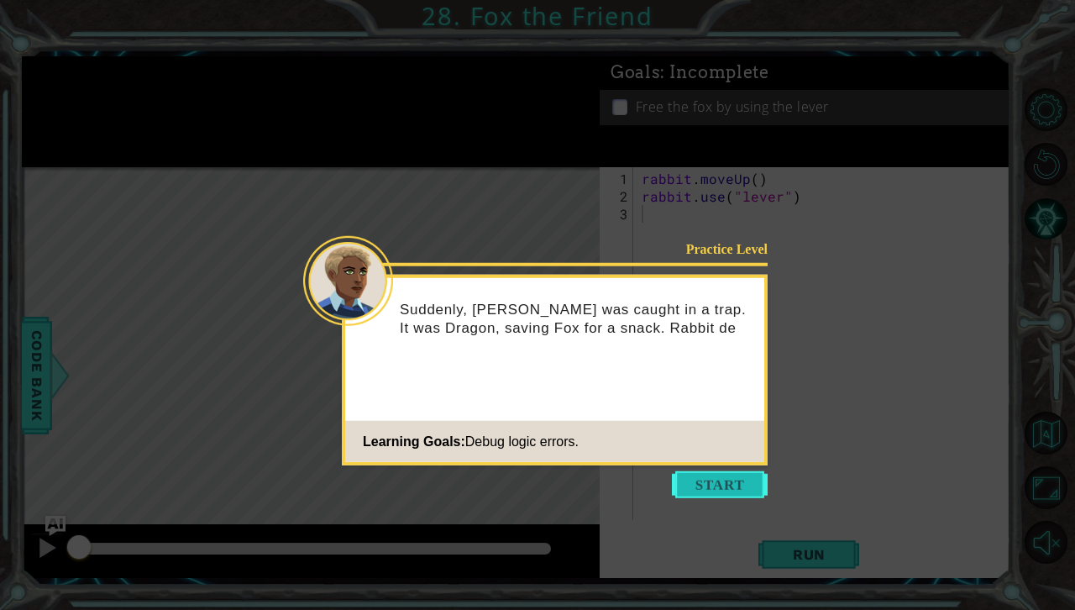
click at [706, 494] on button "Start" at bounding box center [720, 484] width 96 height 27
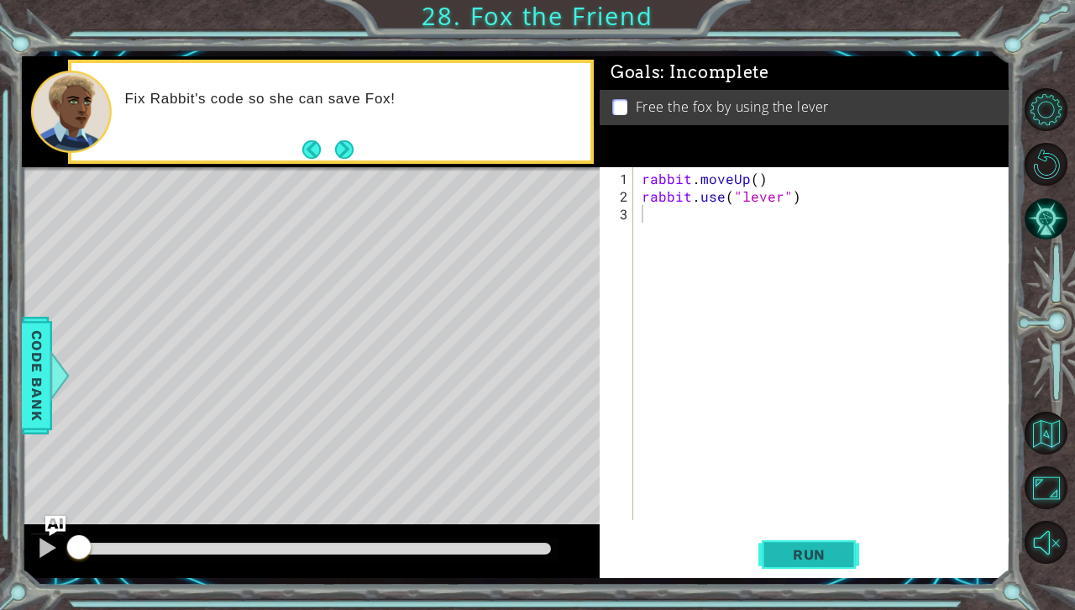
click at [806, 556] on span "Run" at bounding box center [809, 554] width 66 height 17
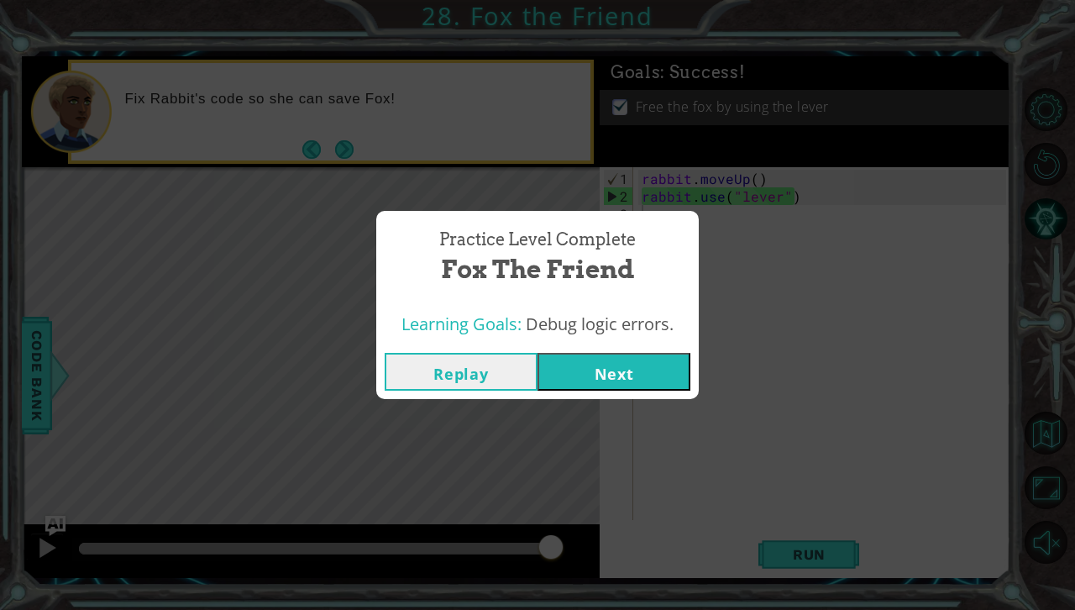
click at [628, 356] on button "Next" at bounding box center [613, 372] width 153 height 38
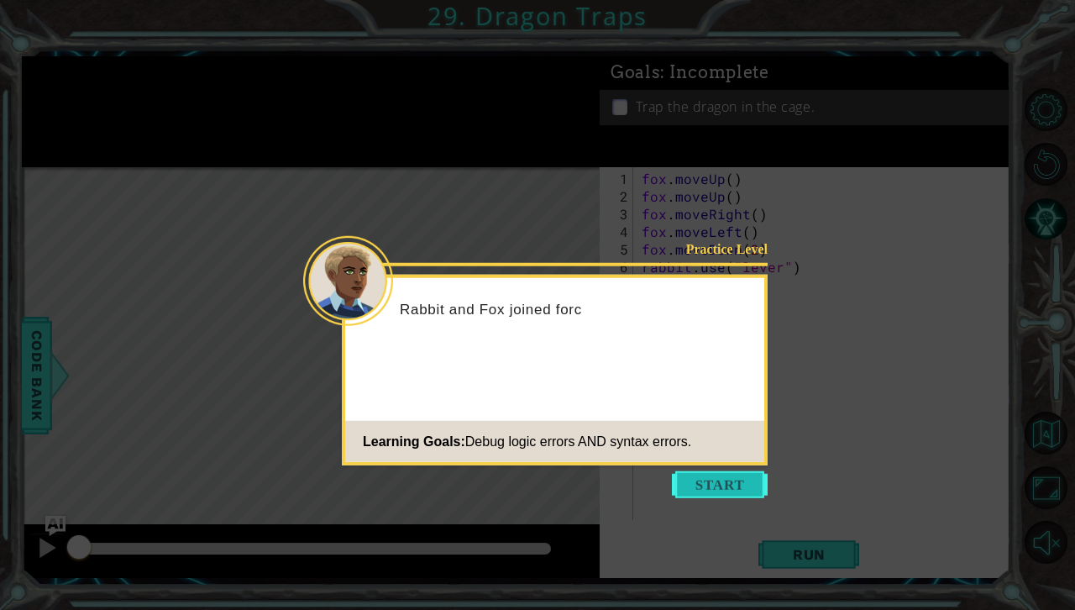
click at [732, 479] on button "Start" at bounding box center [720, 484] width 96 height 27
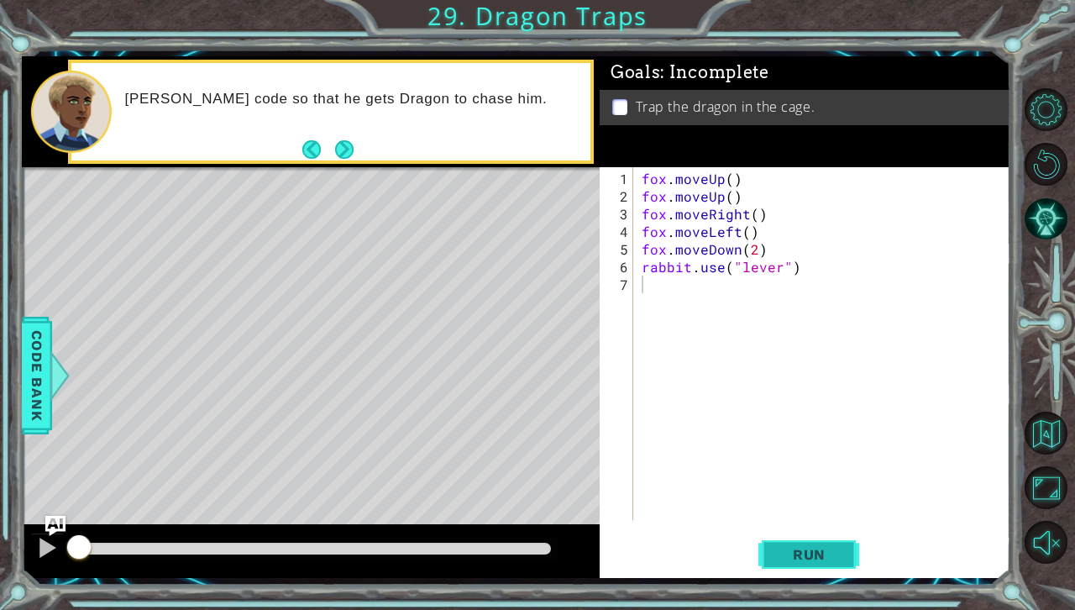
click at [809, 550] on span "Run" at bounding box center [809, 554] width 66 height 17
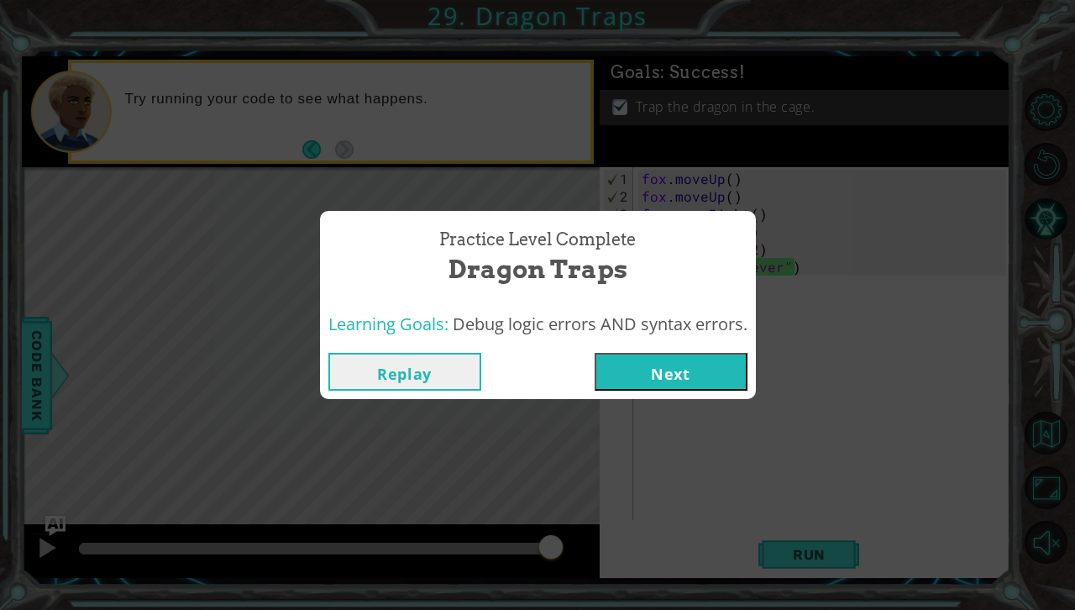
click at [730, 358] on button "Next" at bounding box center [670, 372] width 153 height 38
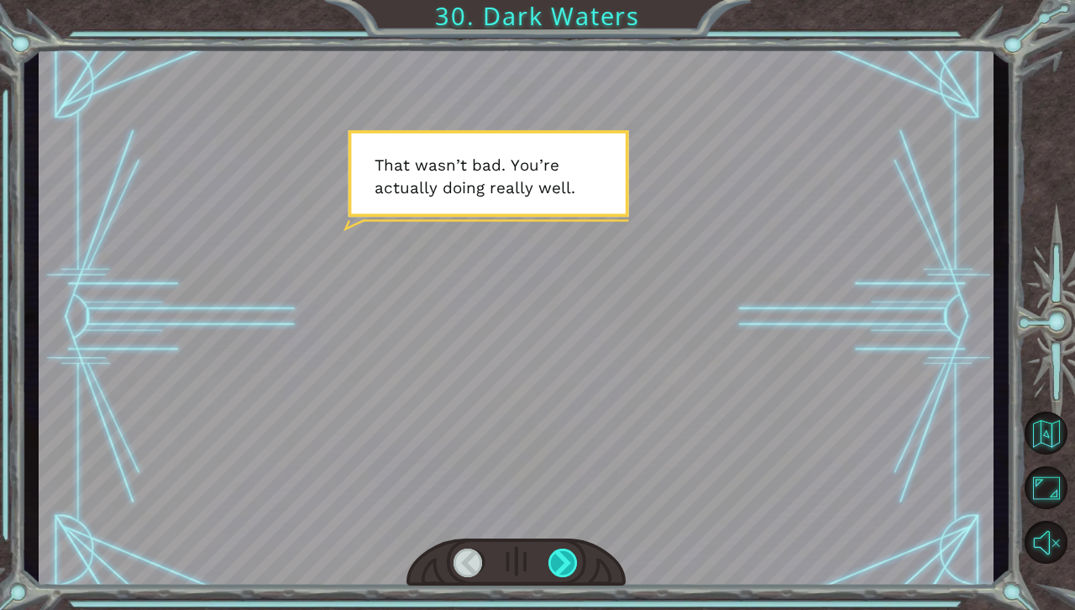
click at [569, 549] on div at bounding box center [563, 562] width 30 height 29
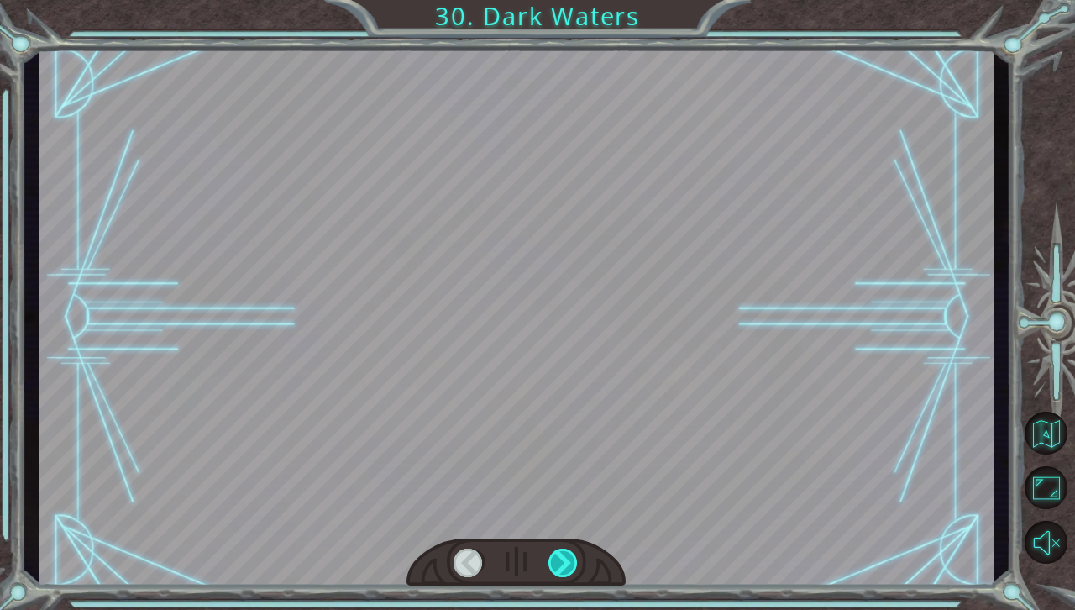
click at [569, 549] on div at bounding box center [563, 562] width 30 height 29
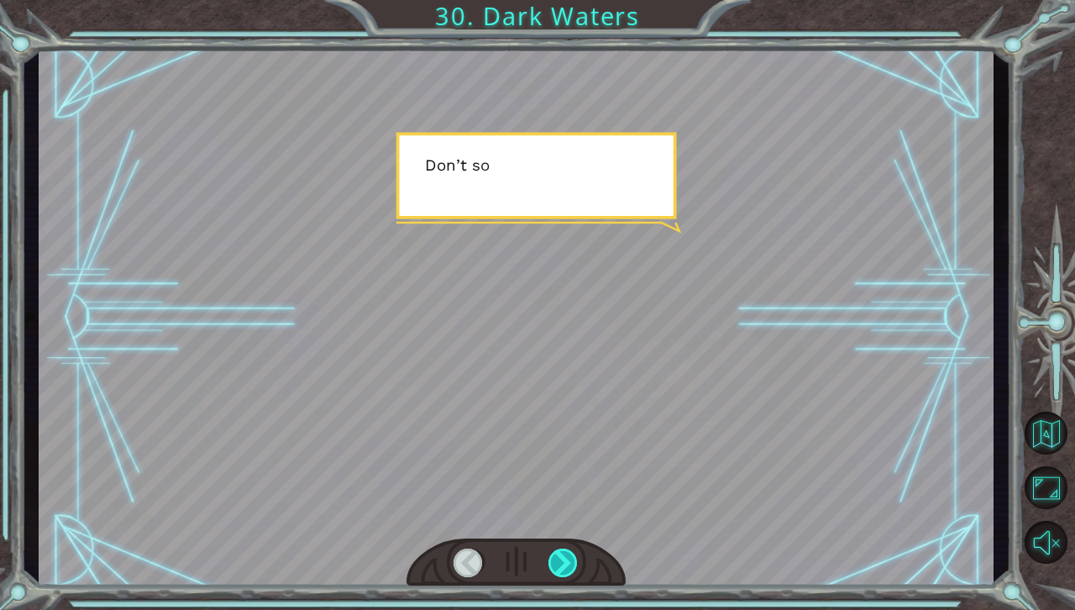
click at [569, 549] on div at bounding box center [563, 562] width 30 height 29
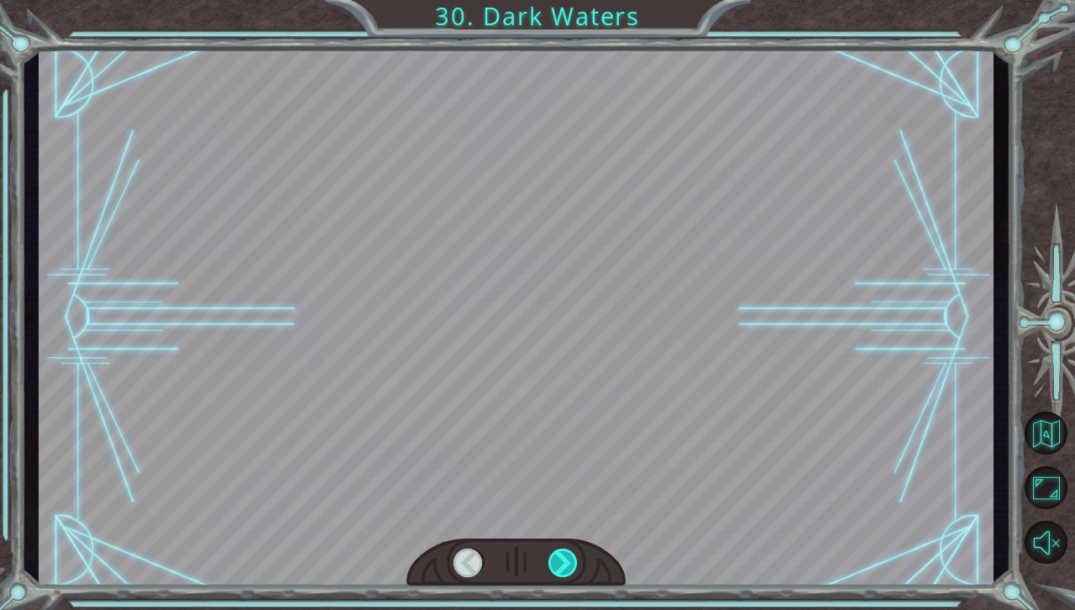
click at [569, 549] on div at bounding box center [563, 562] width 30 height 29
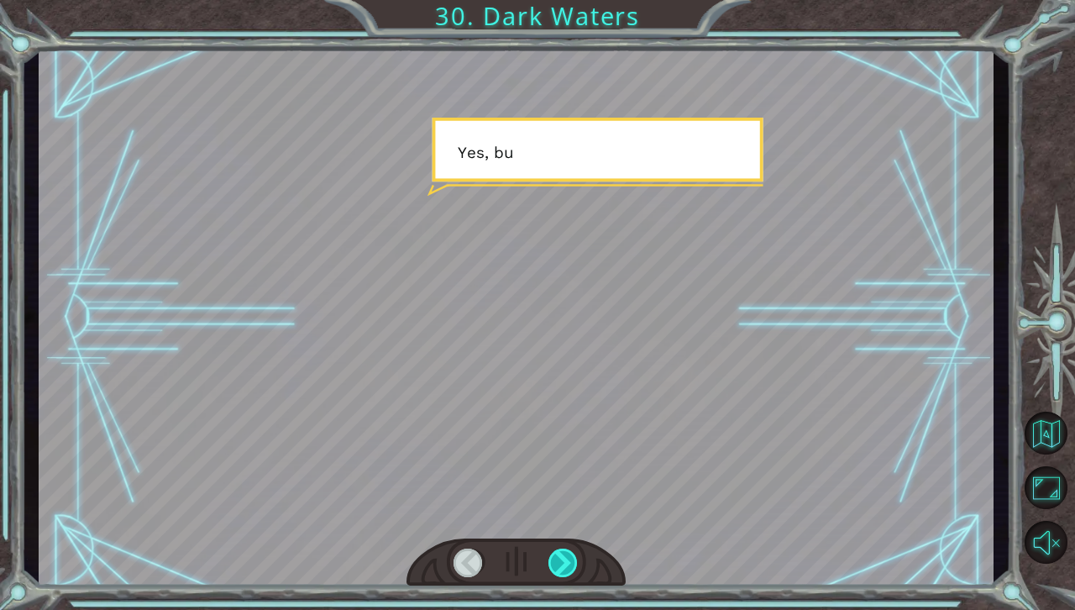
click at [569, 549] on div at bounding box center [563, 562] width 30 height 29
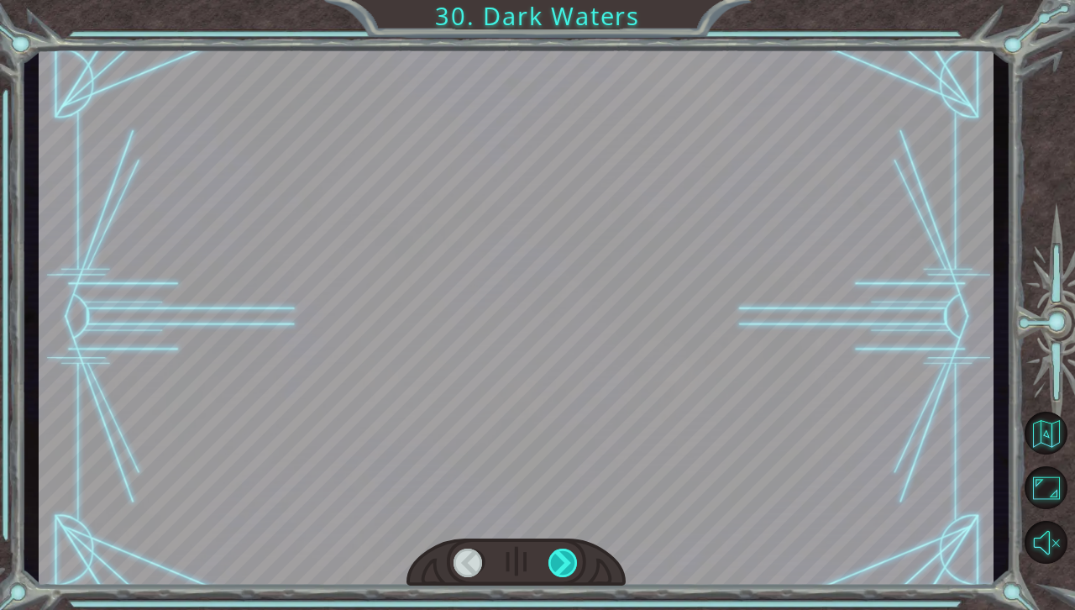
click at [569, 549] on div at bounding box center [563, 562] width 30 height 29
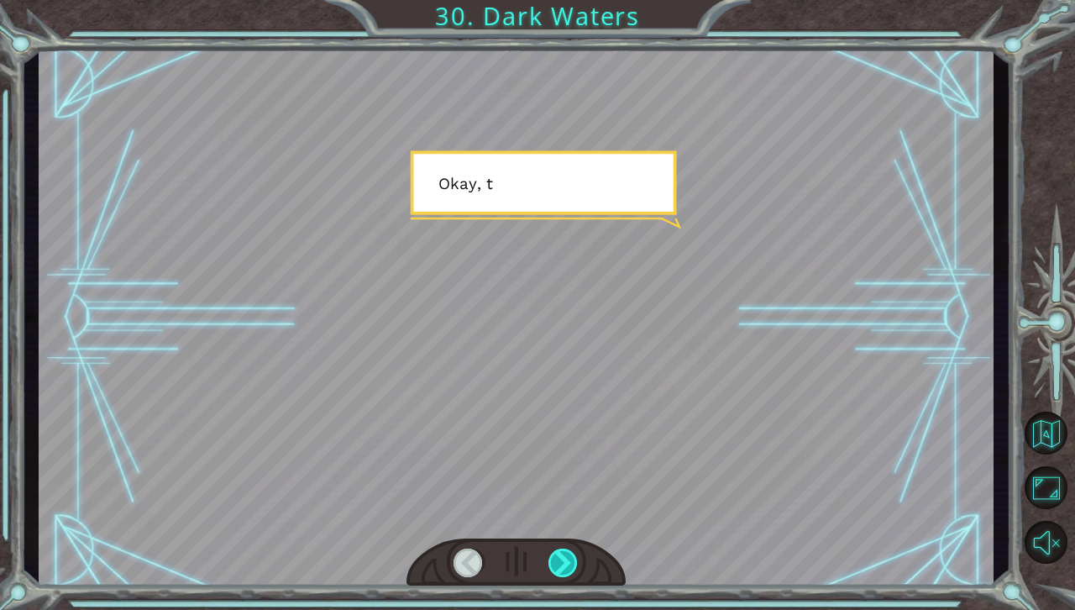
click at [569, 549] on div at bounding box center [563, 562] width 30 height 29
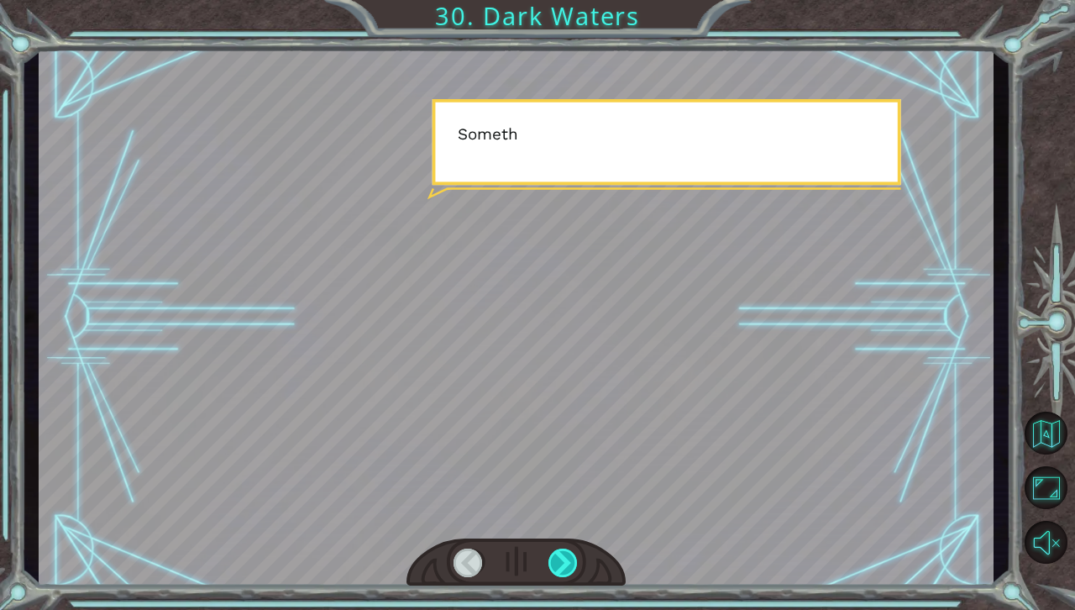
click at [569, 549] on div at bounding box center [563, 562] width 30 height 29
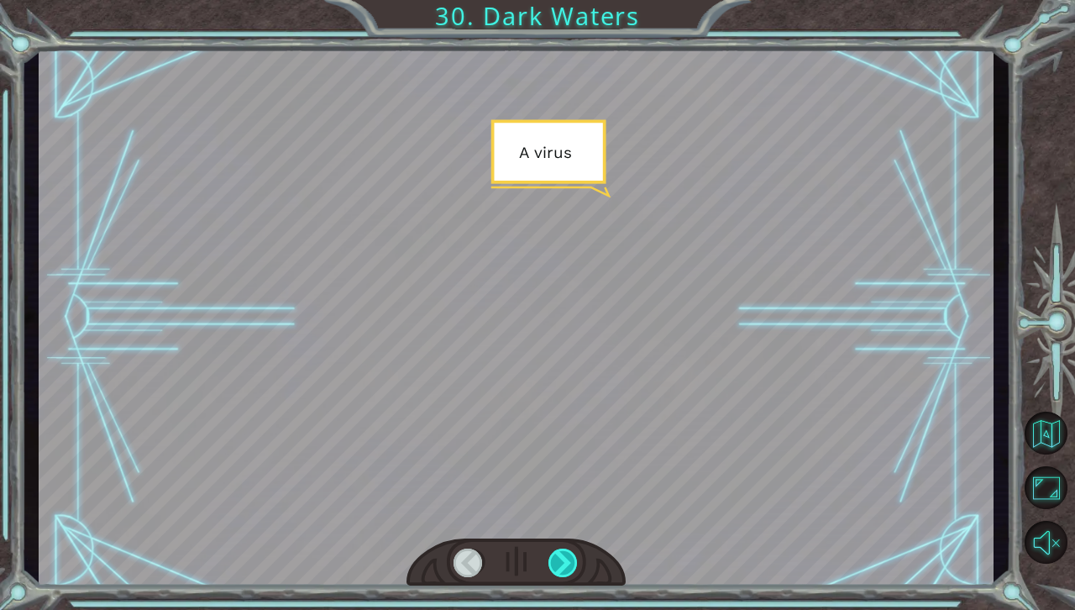
click at [569, 549] on div at bounding box center [563, 562] width 30 height 29
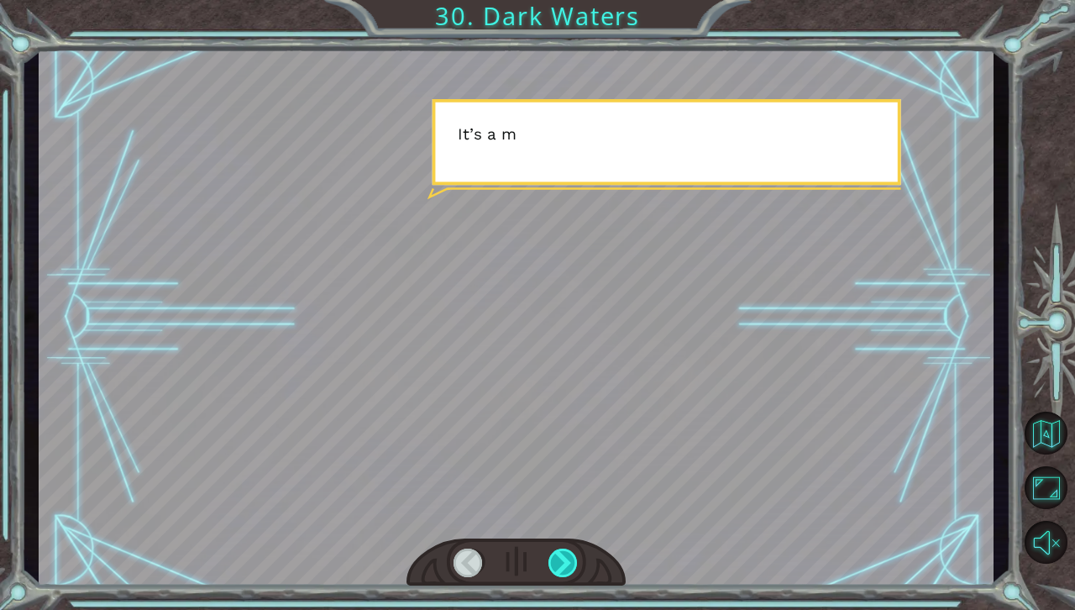
click at [569, 549] on div at bounding box center [563, 562] width 30 height 29
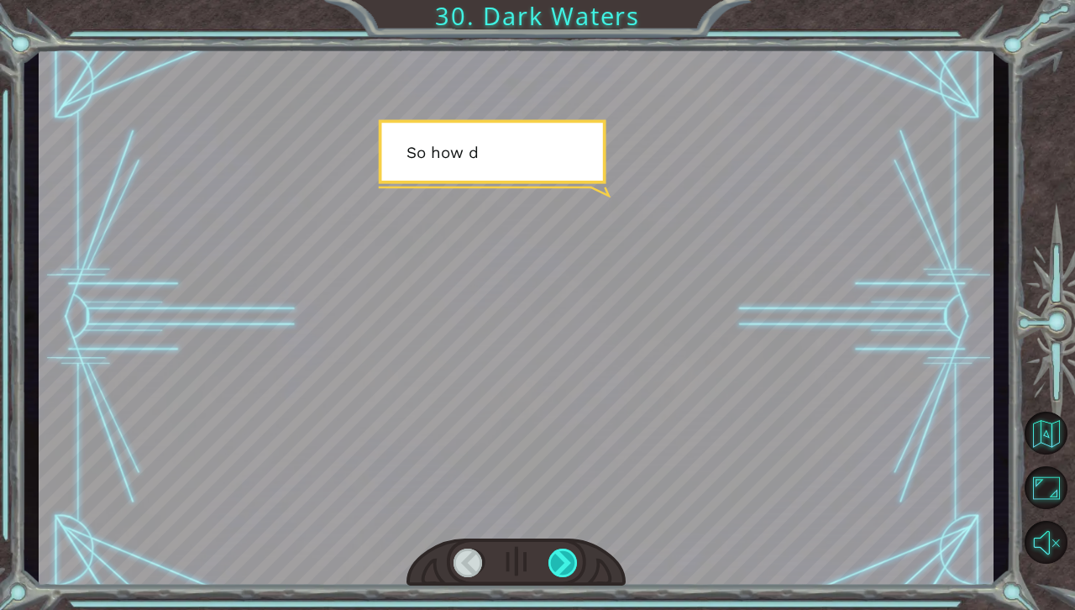
click at [569, 549] on div at bounding box center [563, 562] width 30 height 29
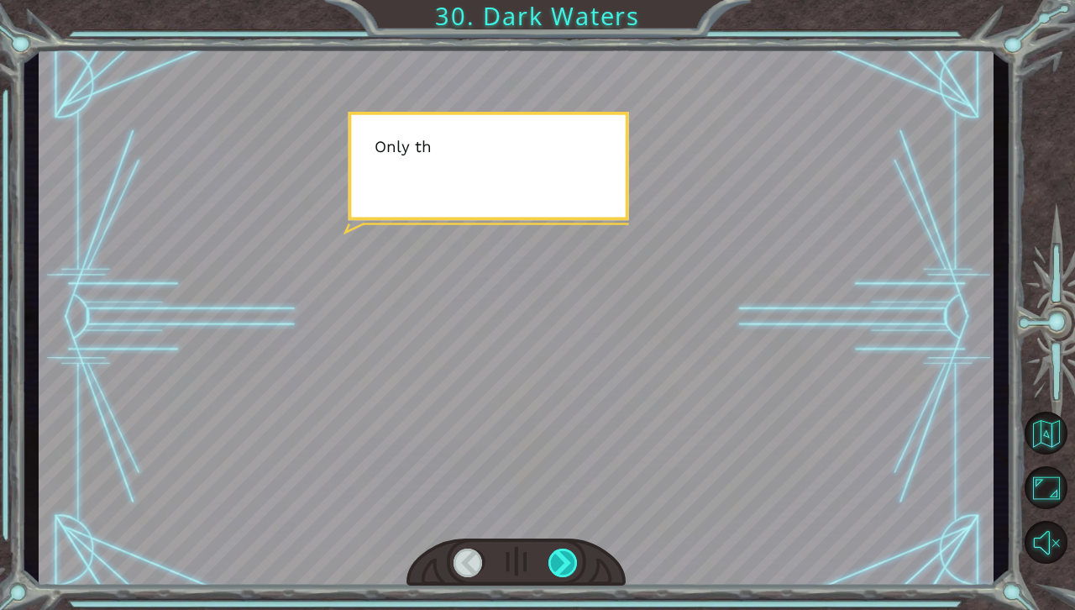
click at [569, 549] on div at bounding box center [563, 562] width 30 height 29
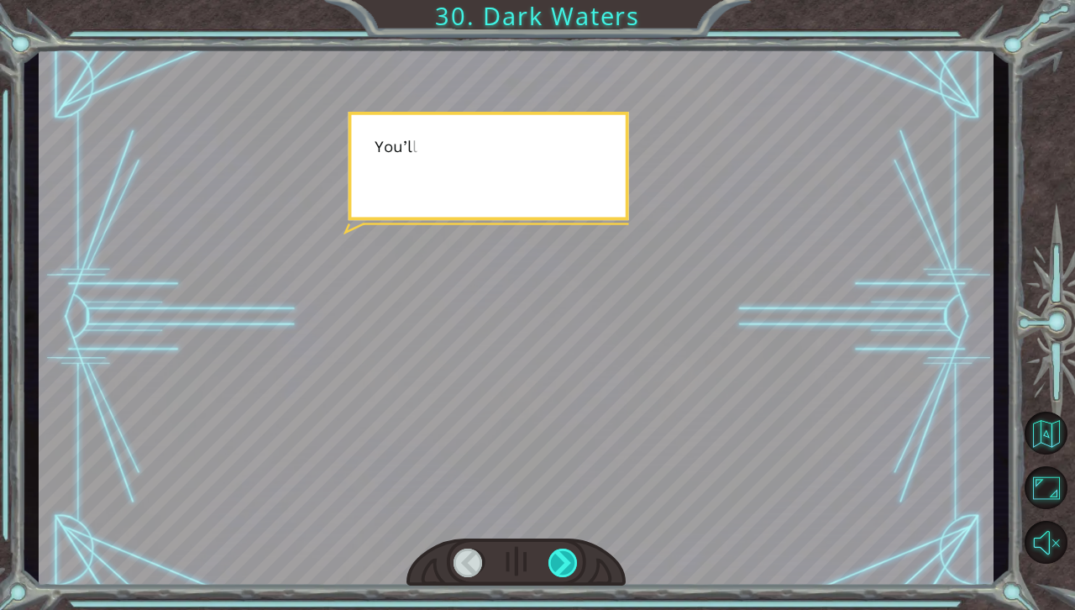
click at [569, 549] on div at bounding box center [563, 562] width 30 height 29
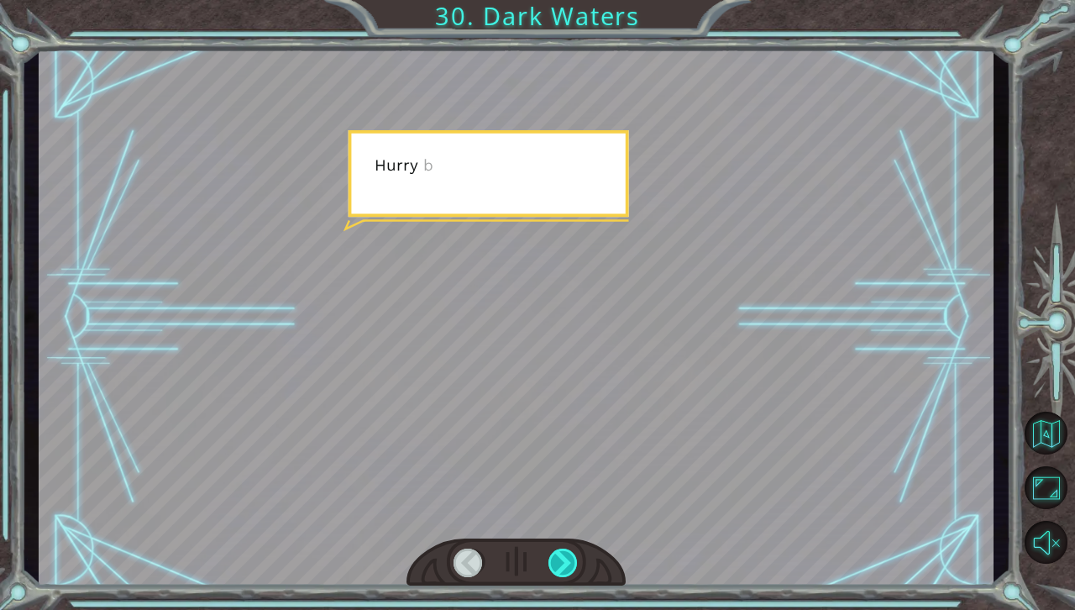
click at [569, 549] on div at bounding box center [563, 562] width 30 height 29
click at [569, 0] on div "Temporary Text T h a t w a s n ’ t b a d . Y o u ’ r e a c t u a l l y d o i n …" at bounding box center [537, 0] width 1075 height 0
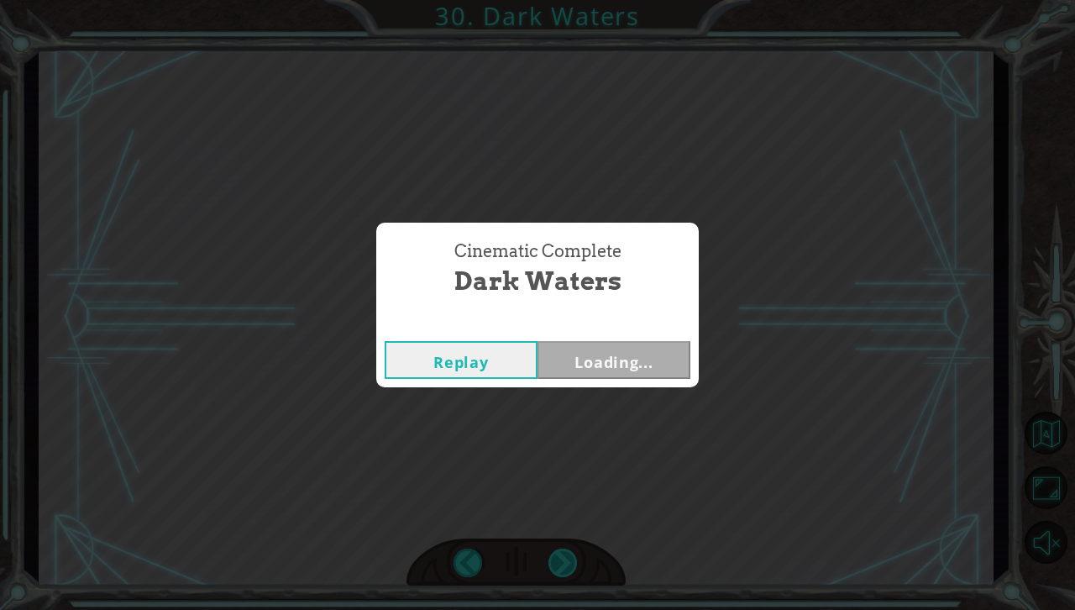
click at [569, 549] on div "Cinematic Complete Dark Waters Replay Loading..." at bounding box center [537, 305] width 1075 height 610
click at [569, 549] on div "Cinematic Complete Dark Waters Replay Next" at bounding box center [537, 305] width 1075 height 610
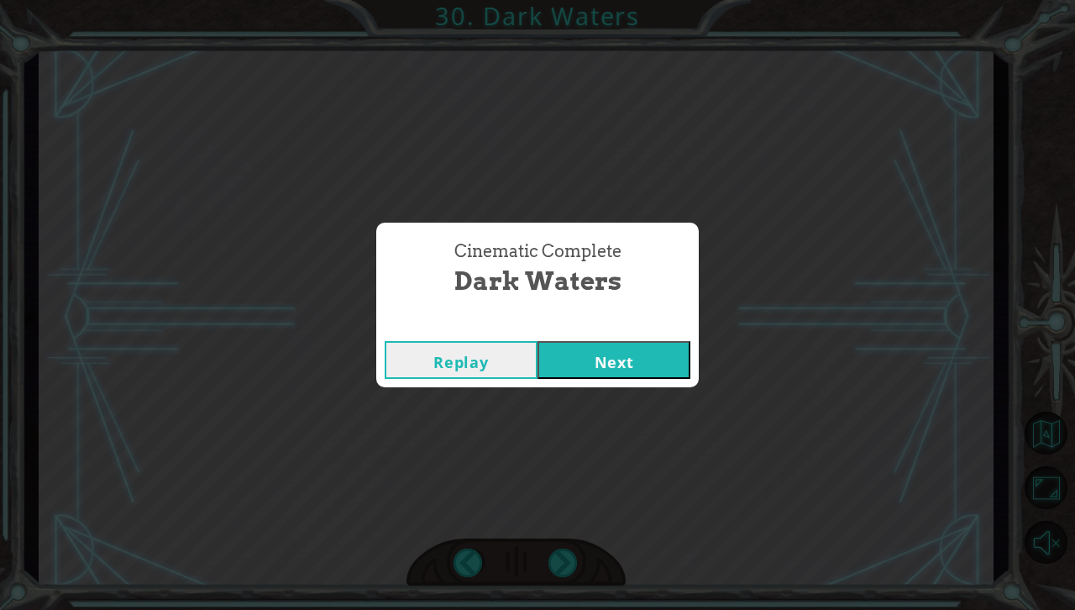
click at [569, 549] on div "Cinematic Complete Dark Waters Replay Next" at bounding box center [537, 305] width 1075 height 610
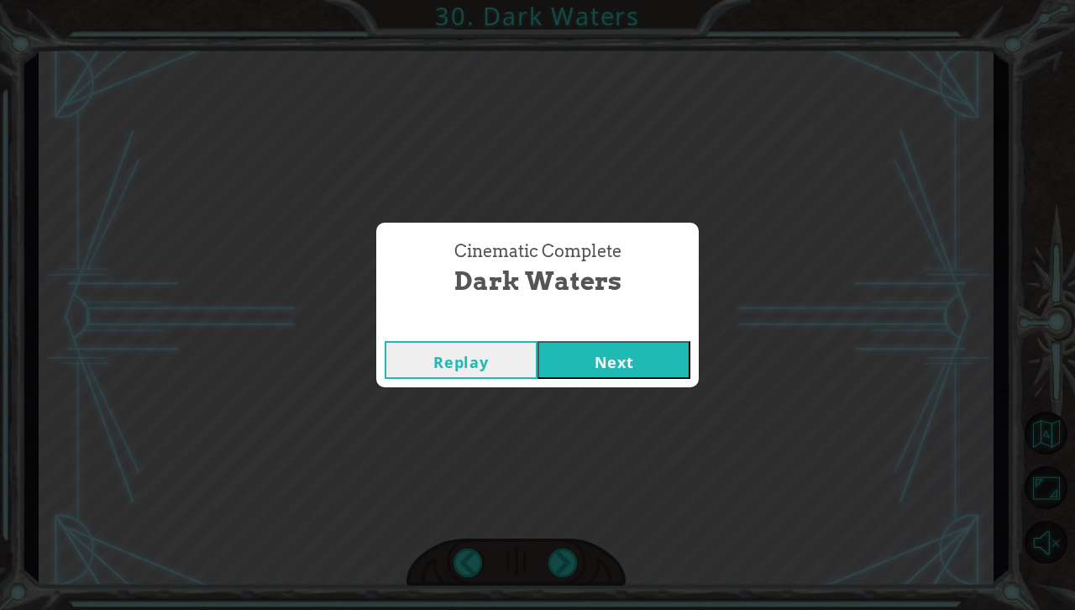
click at [569, 549] on div "Cinematic Complete Dark Waters Replay Next" at bounding box center [537, 305] width 1075 height 610
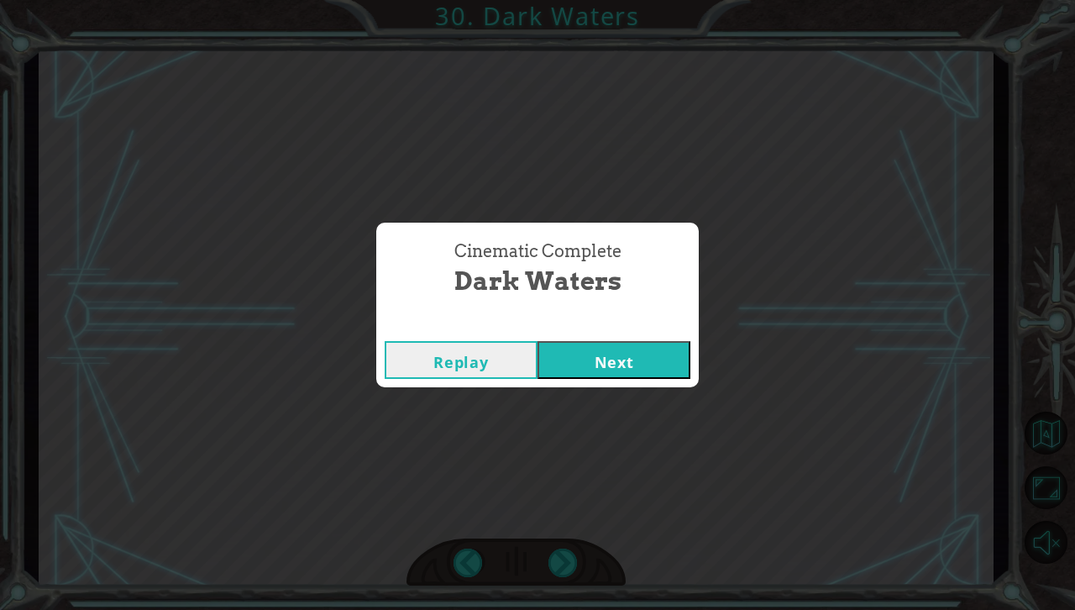
click at [569, 549] on div "Cinematic Complete Dark Waters Replay Next" at bounding box center [537, 305] width 1075 height 610
click at [635, 354] on button "Next" at bounding box center [613, 360] width 153 height 38
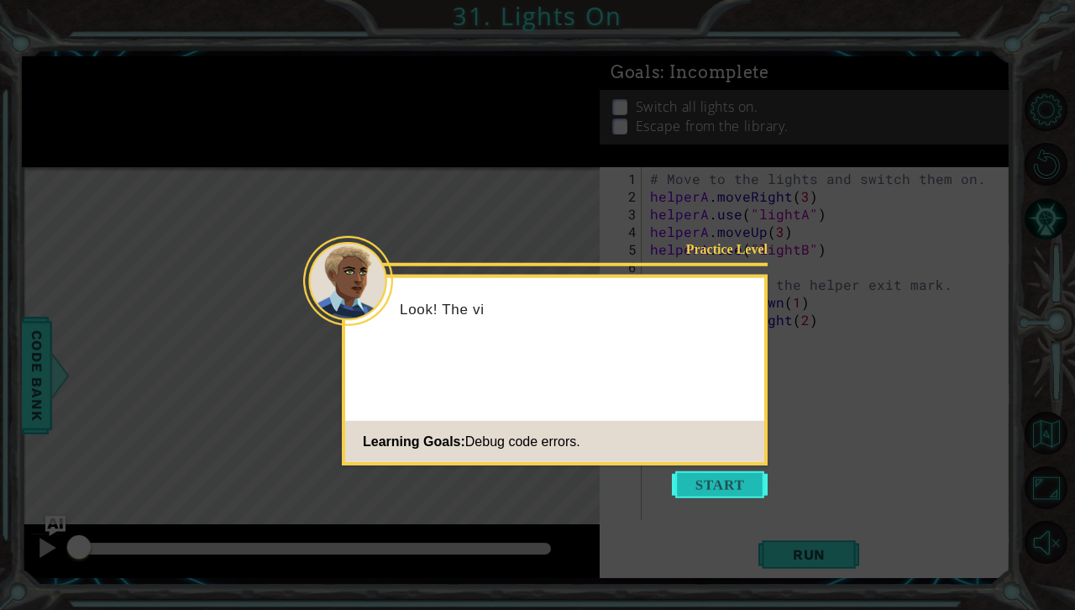
click at [690, 487] on button "Start" at bounding box center [720, 484] width 96 height 27
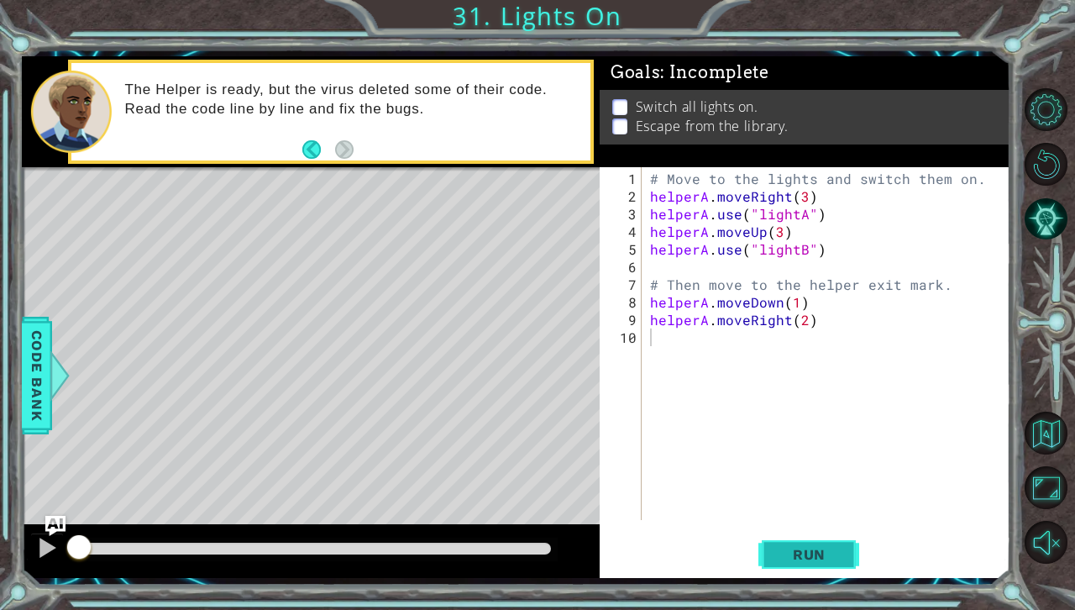
click at [791, 549] on span "Run" at bounding box center [809, 554] width 66 height 17
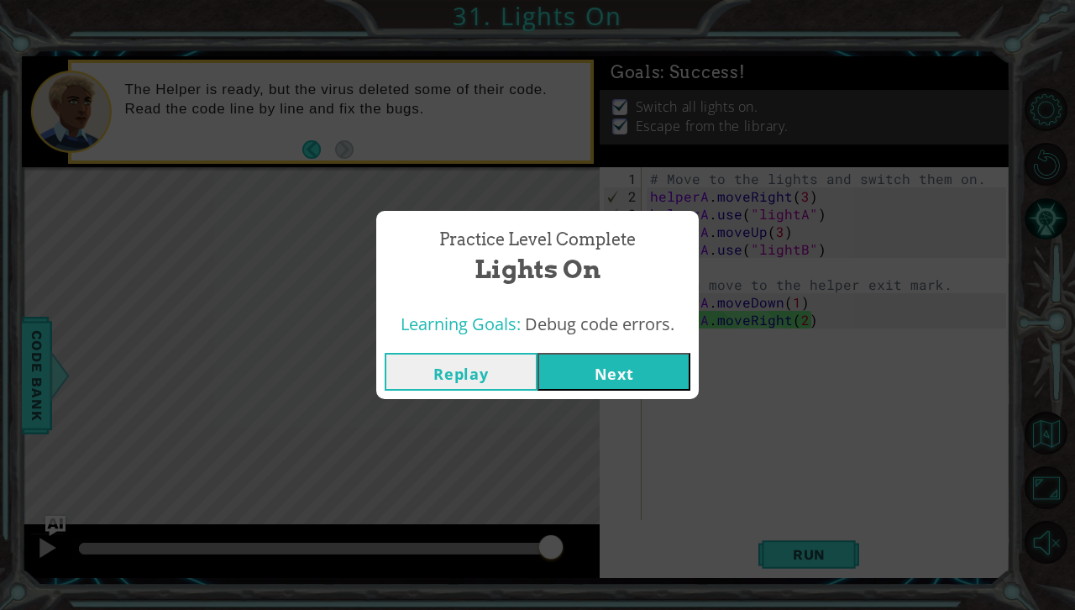
click at [620, 374] on button "Next" at bounding box center [613, 372] width 153 height 38
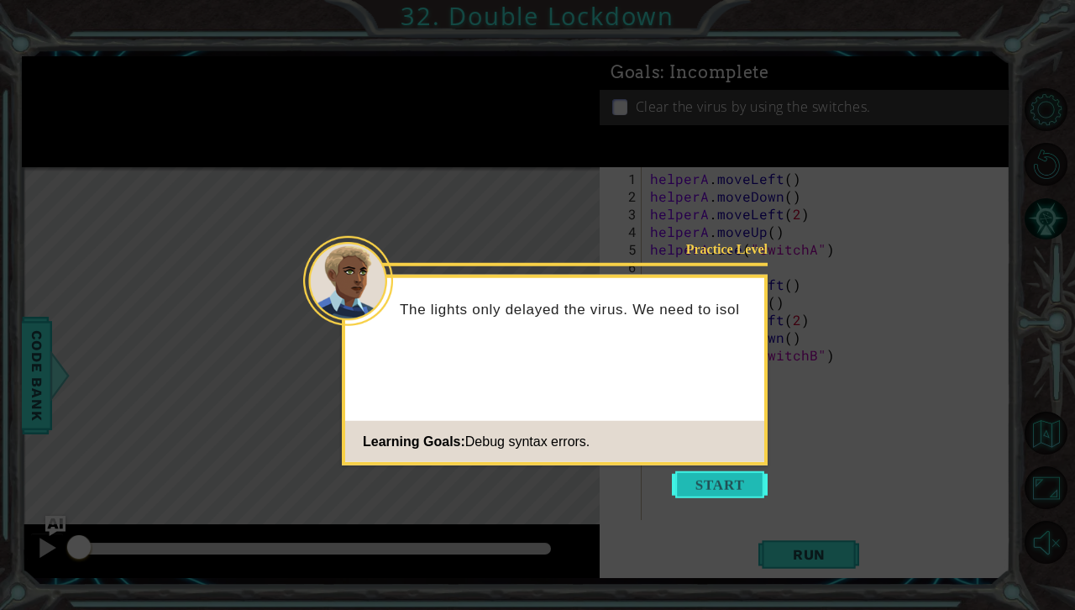
click at [694, 495] on button "Start" at bounding box center [720, 484] width 96 height 27
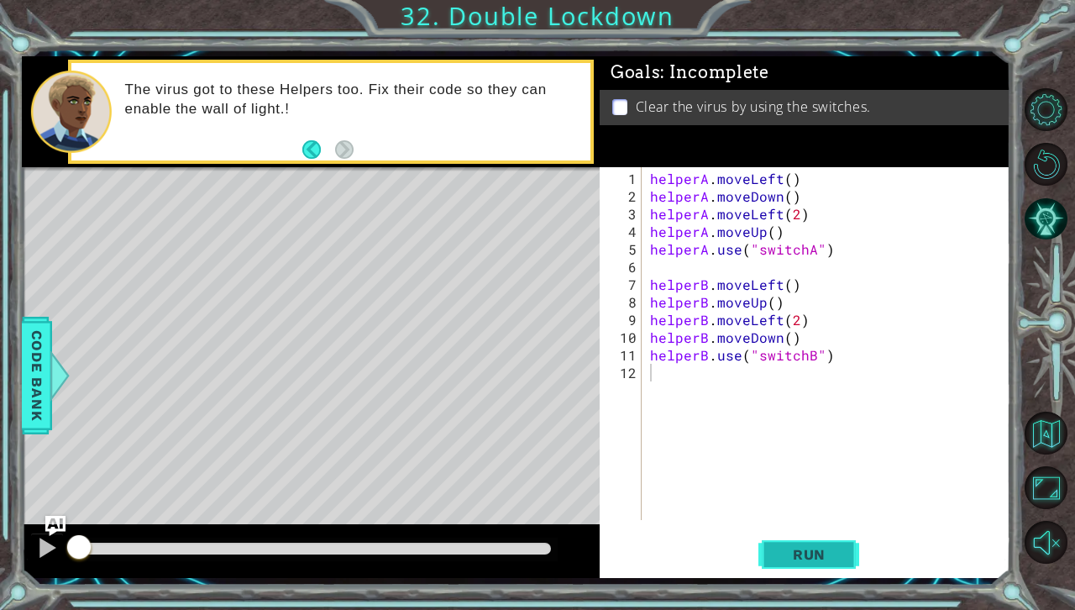
click at [772, 535] on button "Run" at bounding box center [808, 553] width 101 height 41
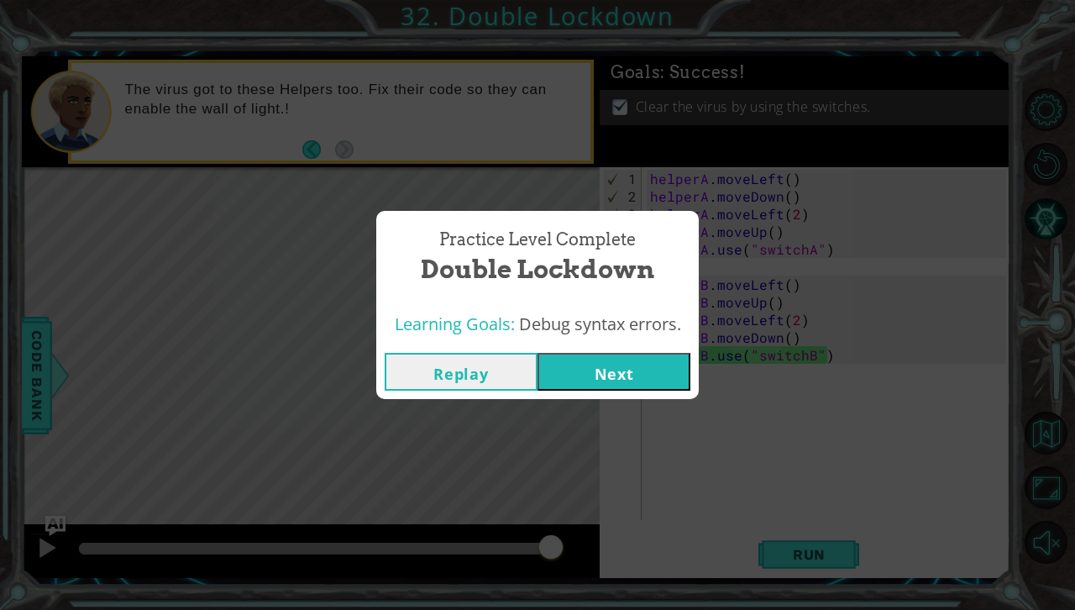
click at [665, 383] on button "Next" at bounding box center [613, 372] width 153 height 38
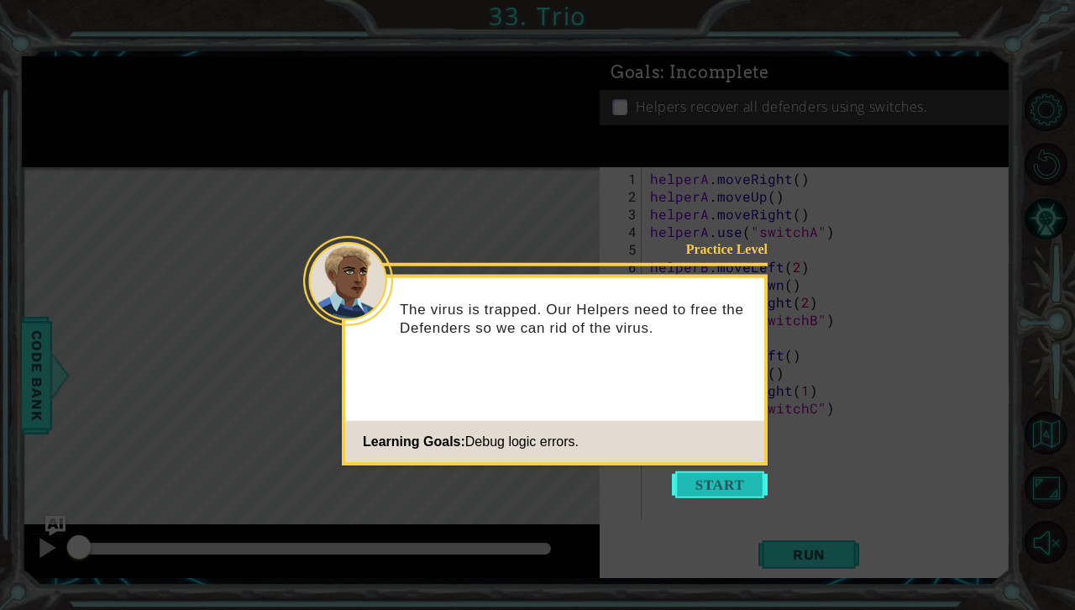
click at [717, 484] on button "Start" at bounding box center [720, 484] width 96 height 27
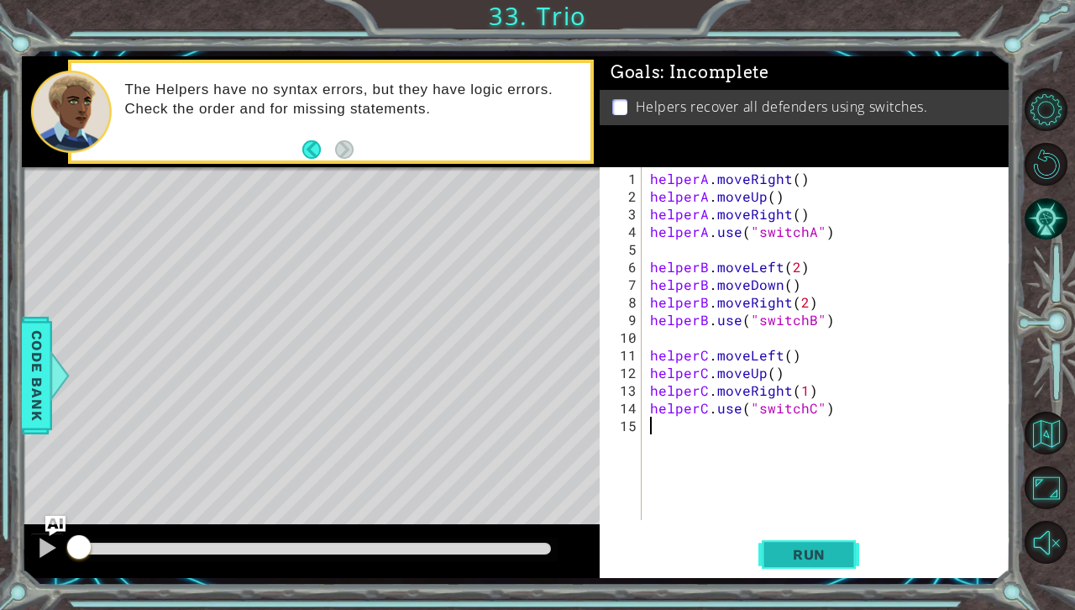
click at [804, 557] on span "Run" at bounding box center [809, 554] width 66 height 17
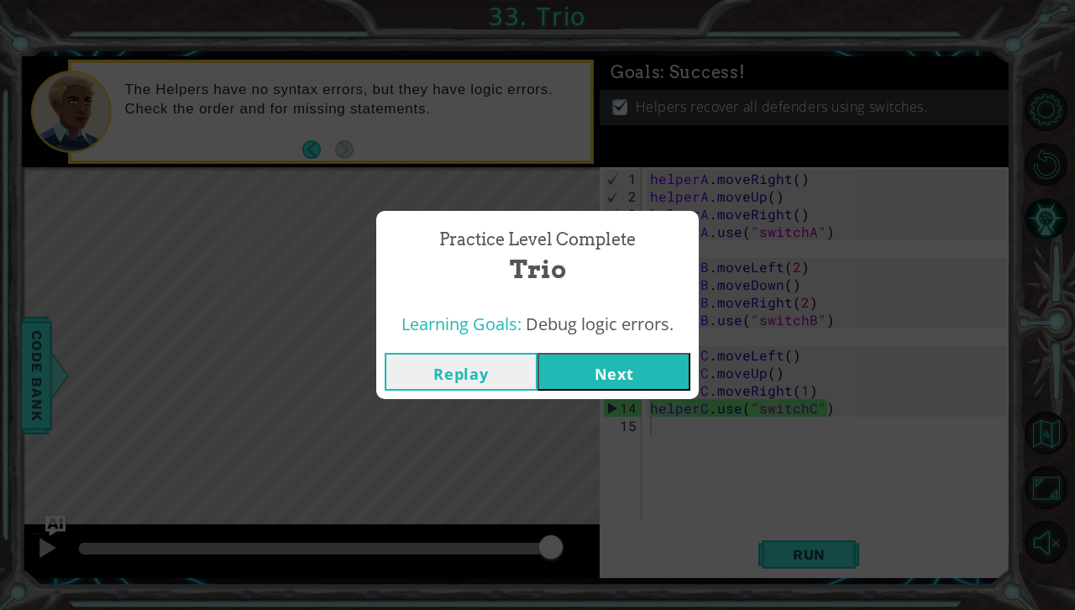
click at [666, 374] on button "Next" at bounding box center [613, 372] width 153 height 38
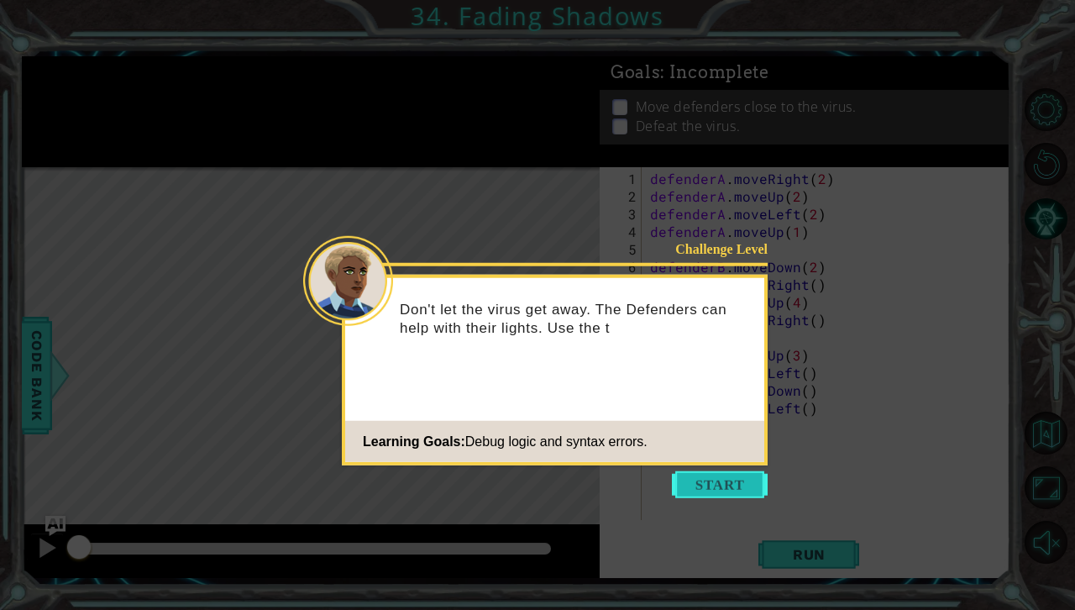
click at [729, 486] on button "Start" at bounding box center [720, 484] width 96 height 27
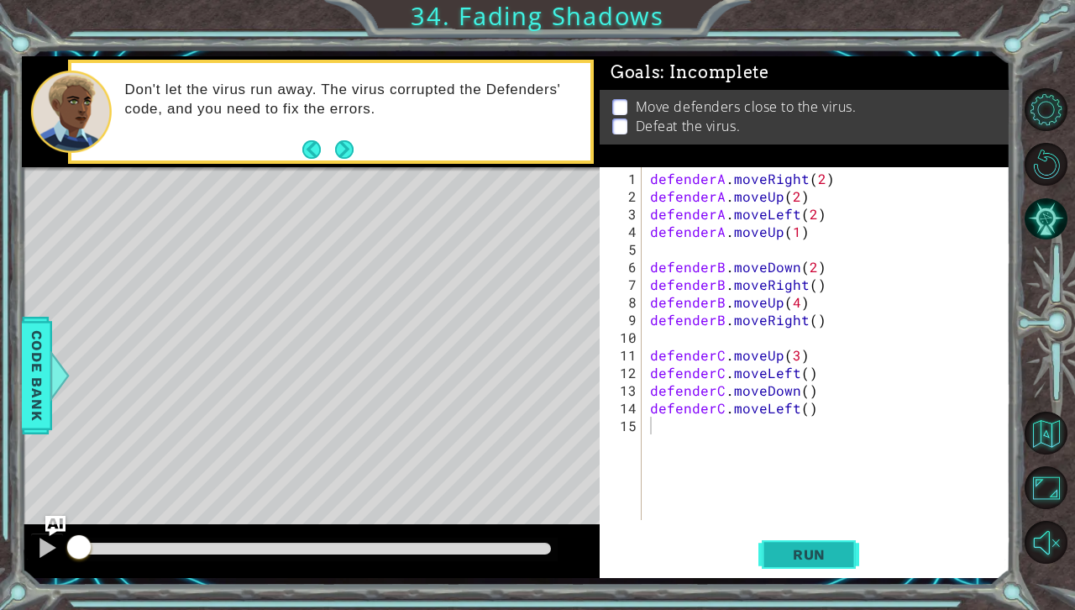
click at [828, 553] on span "Run" at bounding box center [809, 554] width 66 height 17
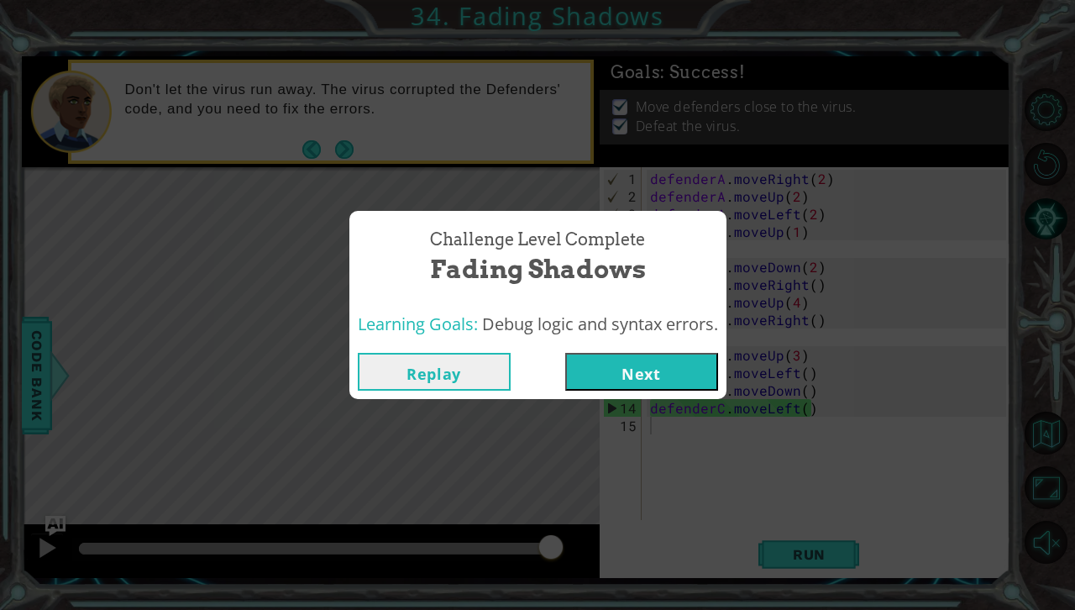
click at [661, 359] on button "Next" at bounding box center [641, 372] width 153 height 38
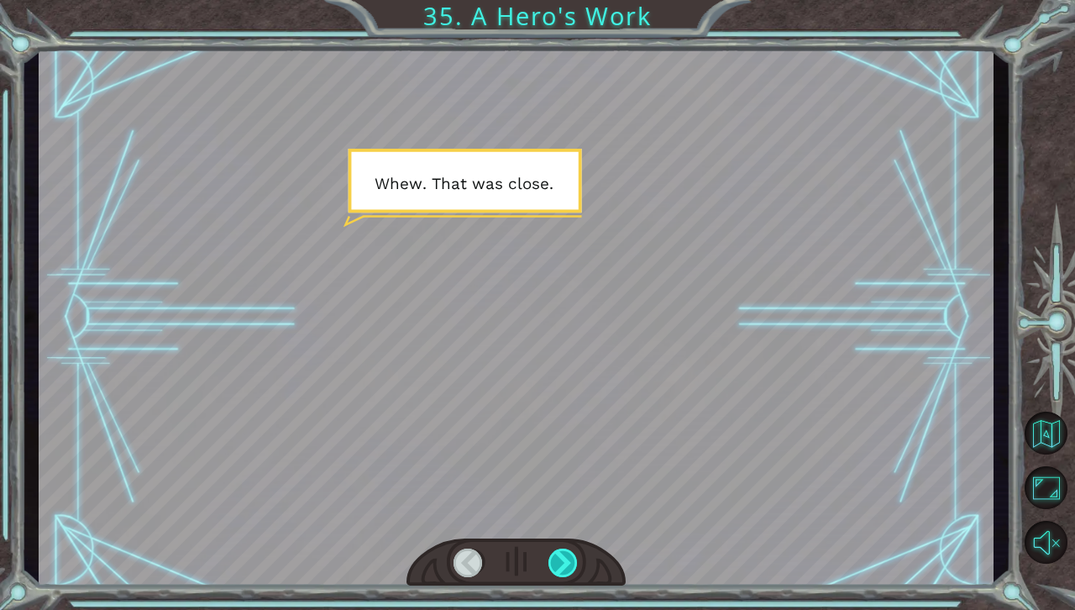
click at [562, 561] on div at bounding box center [563, 562] width 30 height 29
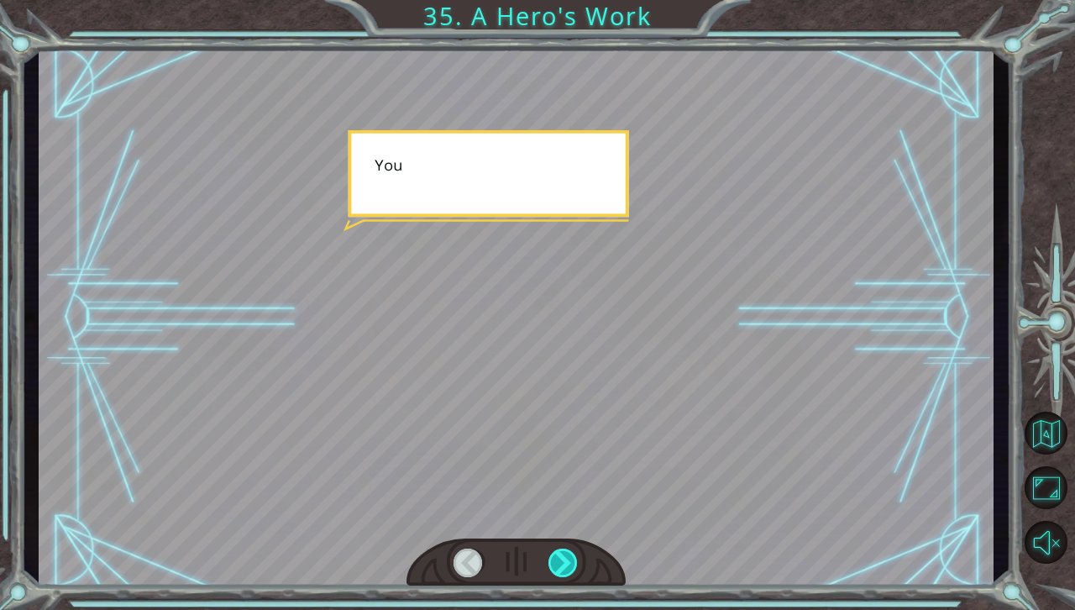
click at [562, 561] on div at bounding box center [563, 562] width 30 height 29
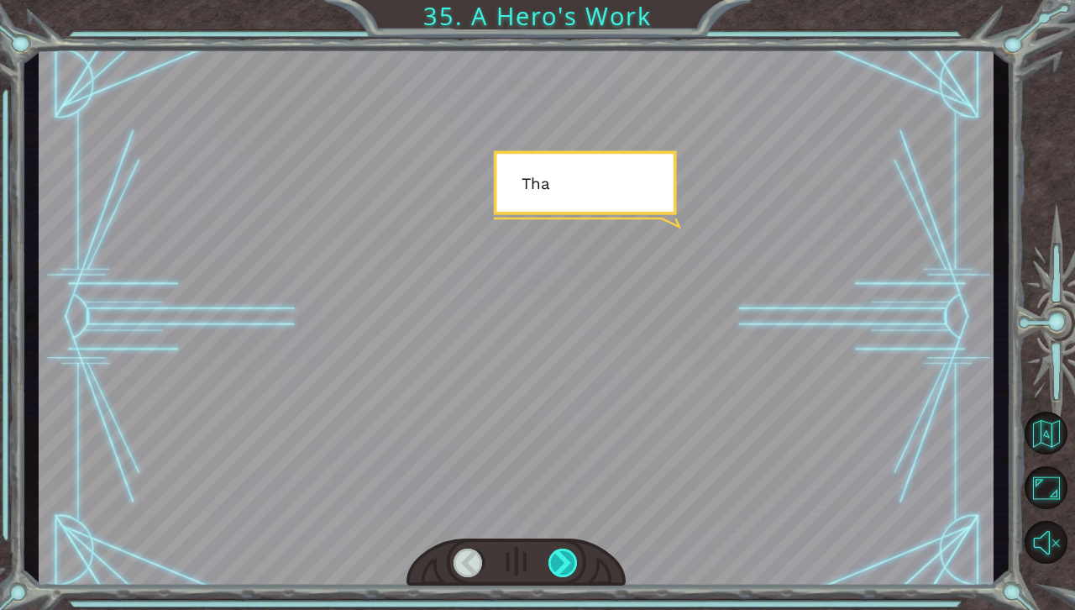
click at [562, 561] on div at bounding box center [563, 562] width 30 height 29
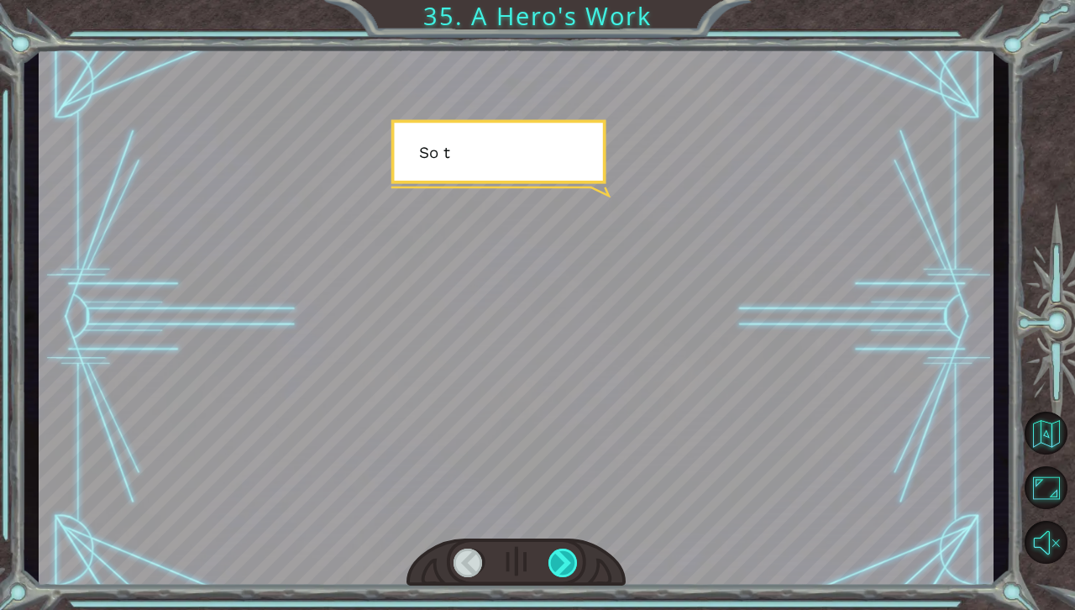
click at [562, 561] on div at bounding box center [563, 562] width 30 height 29
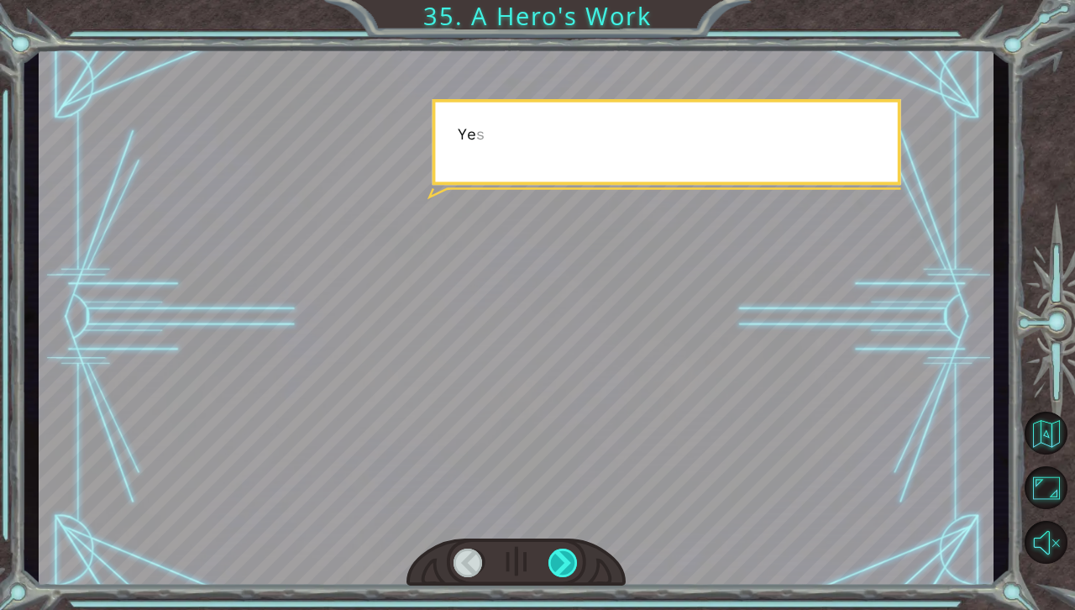
click at [562, 561] on div at bounding box center [563, 562] width 30 height 29
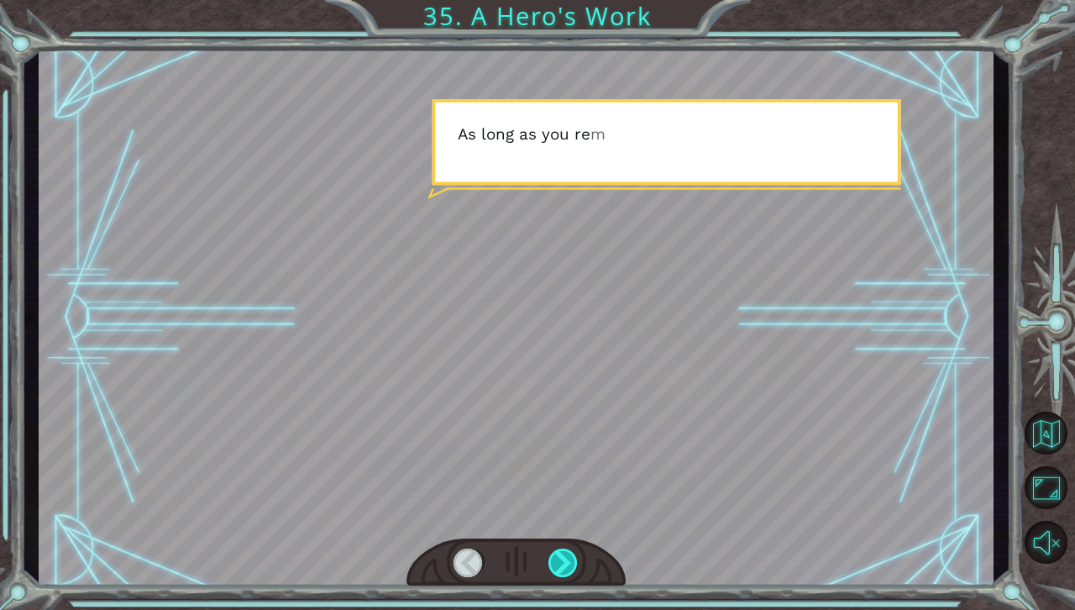
click at [562, 561] on div at bounding box center [563, 562] width 30 height 29
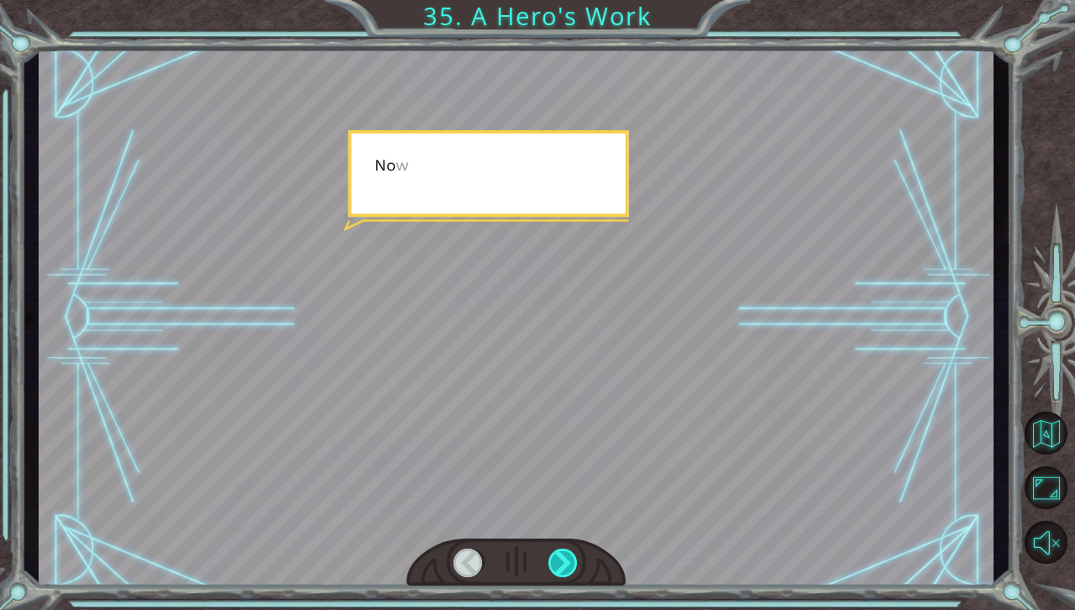
click at [562, 561] on div at bounding box center [563, 562] width 30 height 29
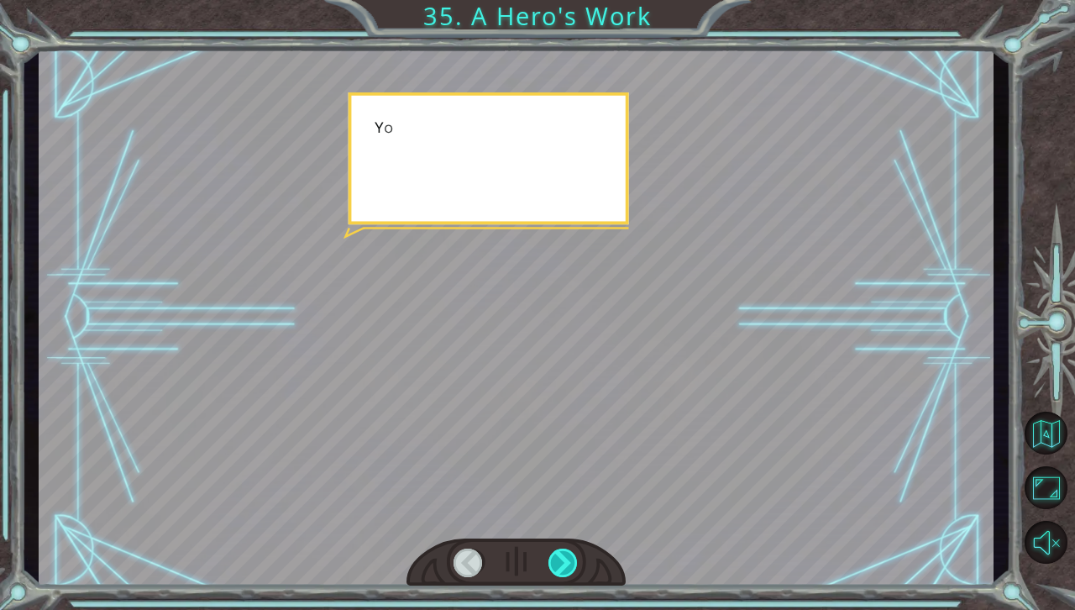
click at [562, 561] on div at bounding box center [563, 562] width 30 height 29
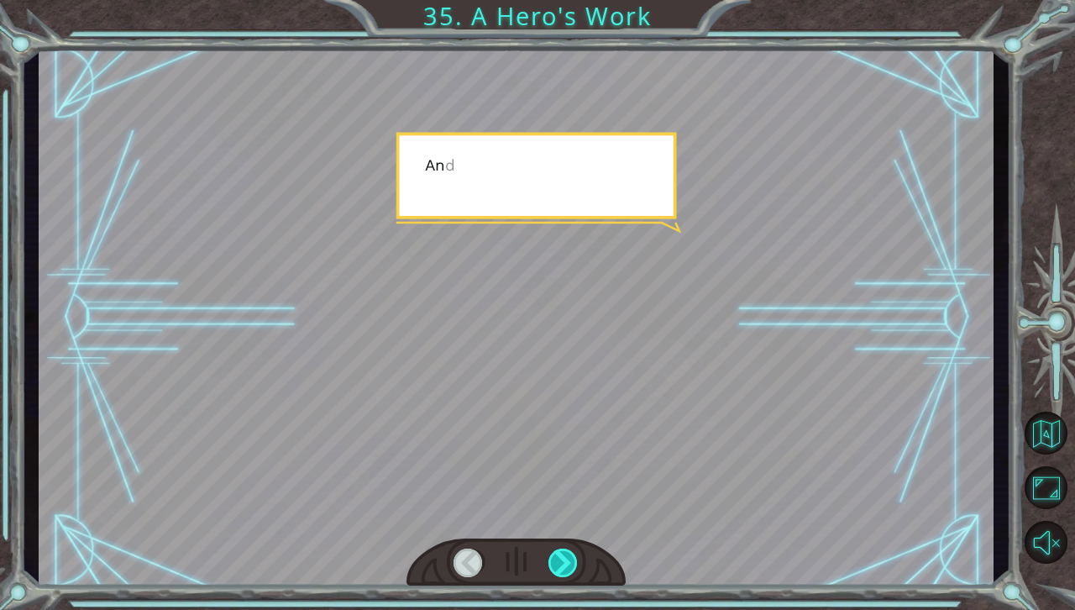
click at [562, 561] on div at bounding box center [563, 562] width 30 height 29
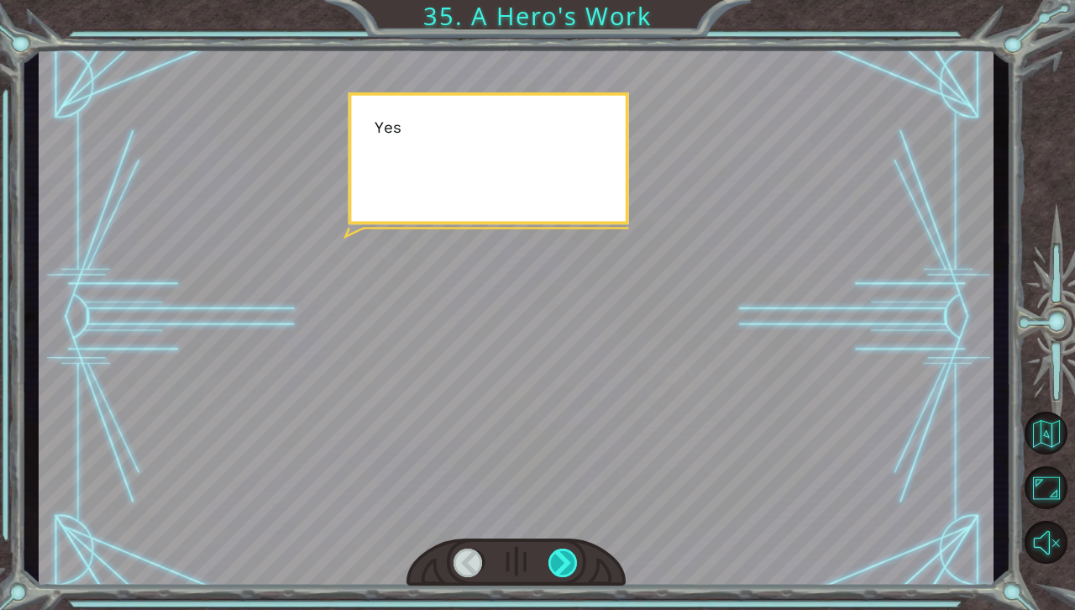
click at [562, 561] on div at bounding box center [563, 562] width 30 height 29
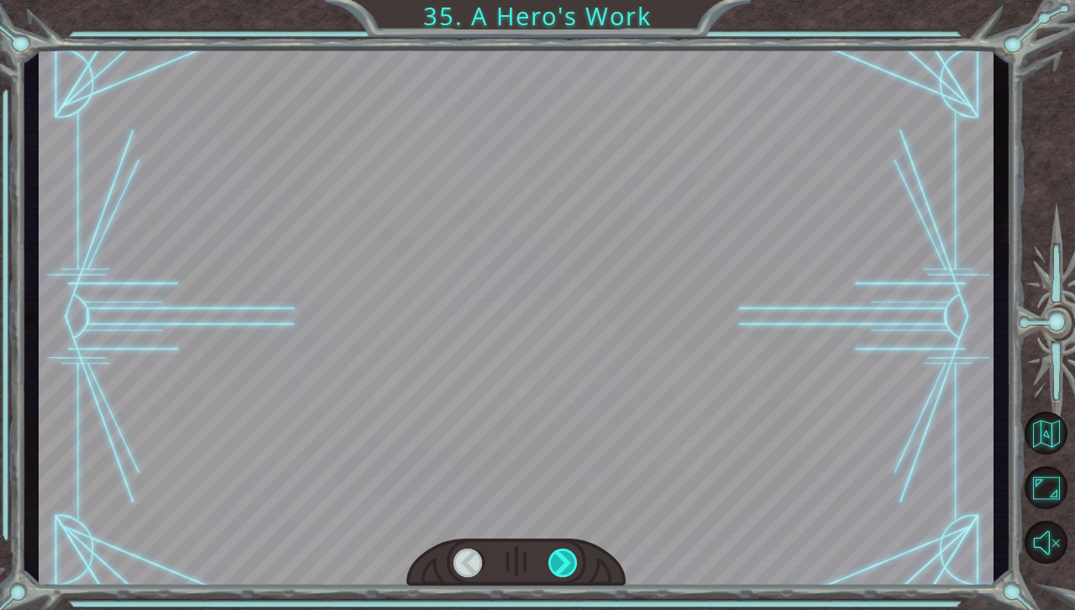
click at [562, 561] on div at bounding box center [563, 562] width 30 height 29
